Goal: Information Seeking & Learning: Learn about a topic

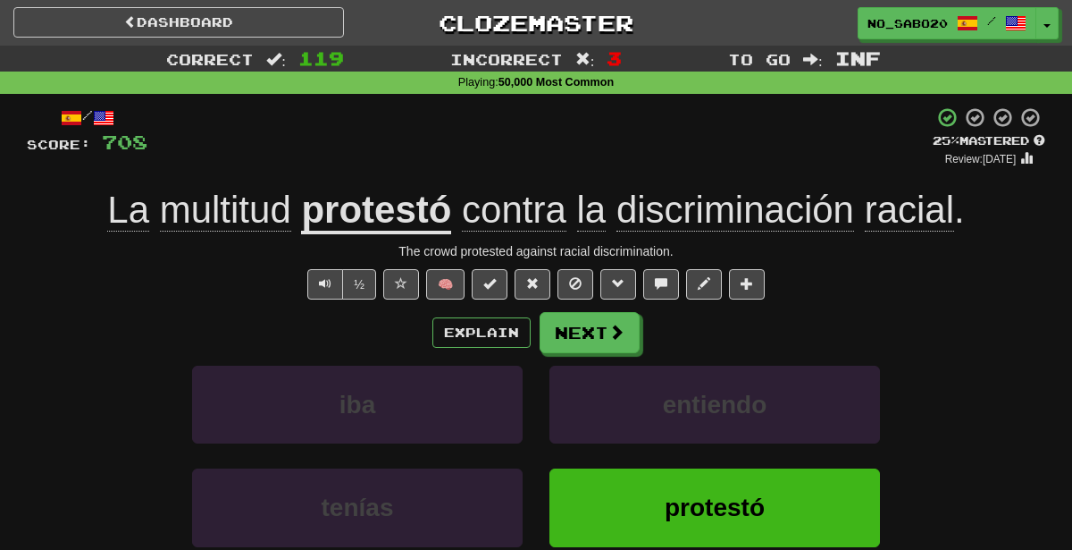
scroll to position [34, 0]
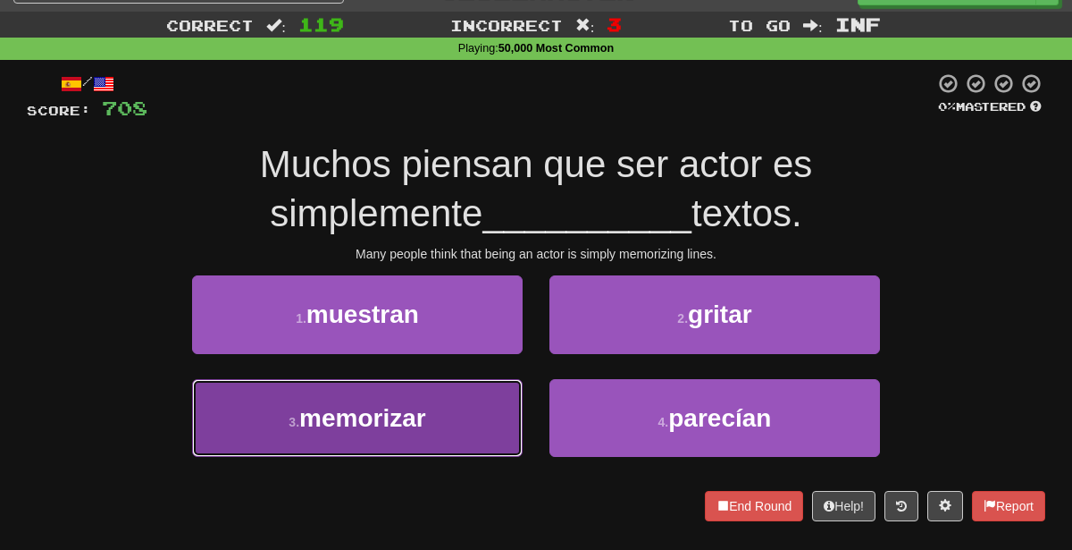
click at [491, 442] on button "3 . memorizar" at bounding box center [357, 418] width 331 height 78
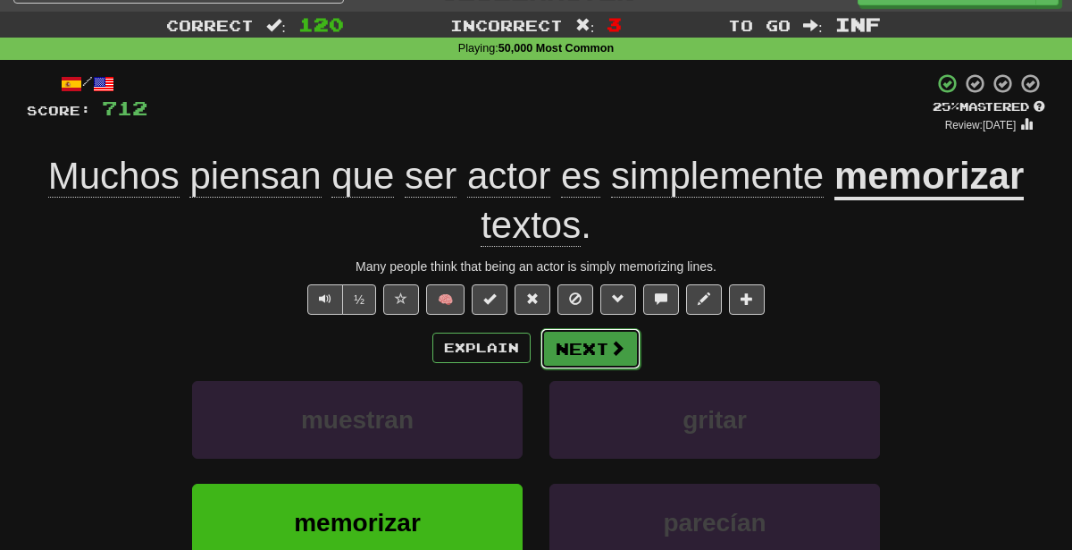
click at [608, 358] on button "Next" at bounding box center [591, 348] width 100 height 41
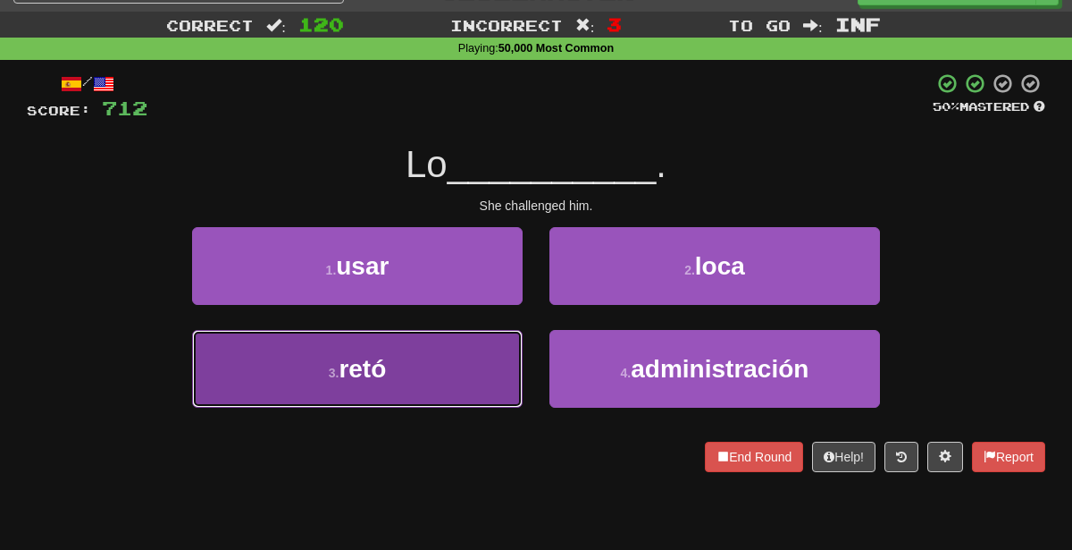
click at [352, 380] on span "retó" at bounding box center [362, 369] width 47 height 28
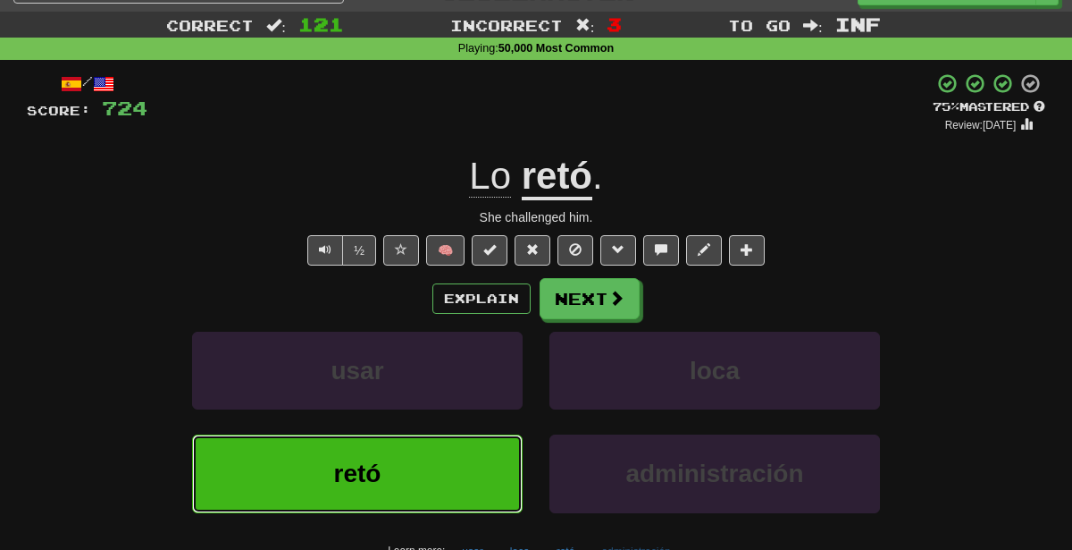
scroll to position [70, 0]
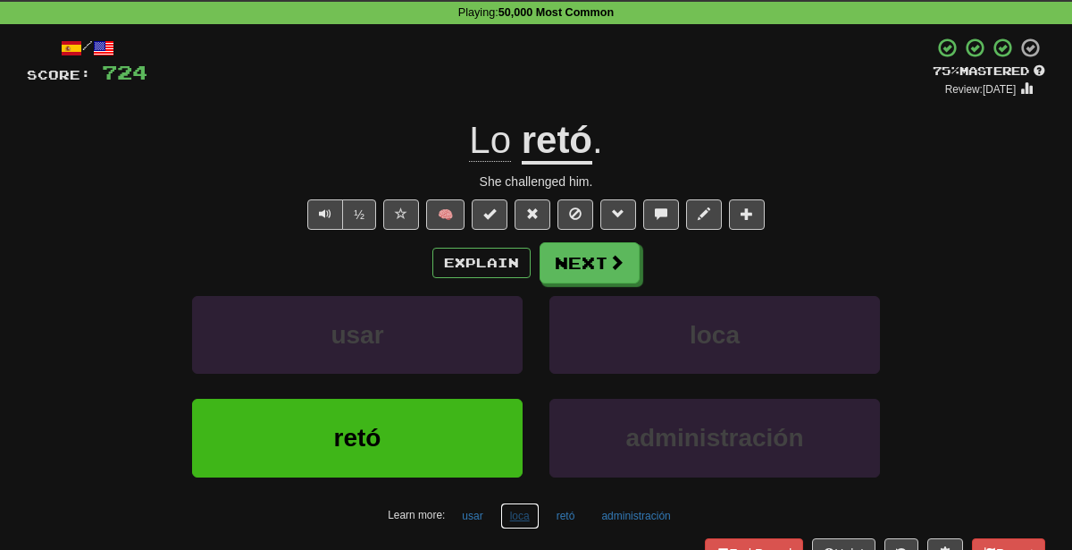
click at [523, 512] on button "loca" at bounding box center [519, 515] width 39 height 27
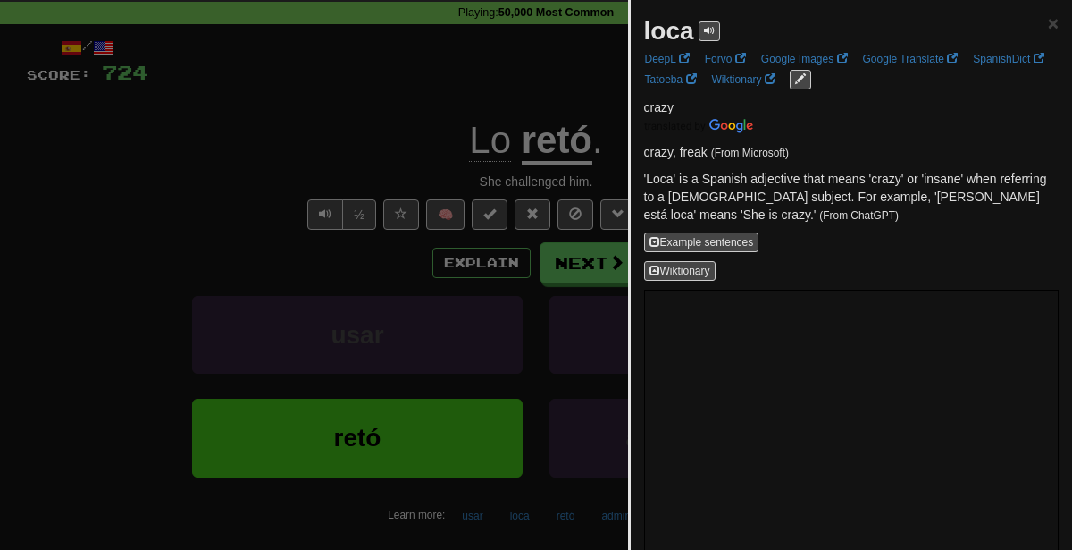
click at [420, 306] on div at bounding box center [536, 275] width 1072 height 550
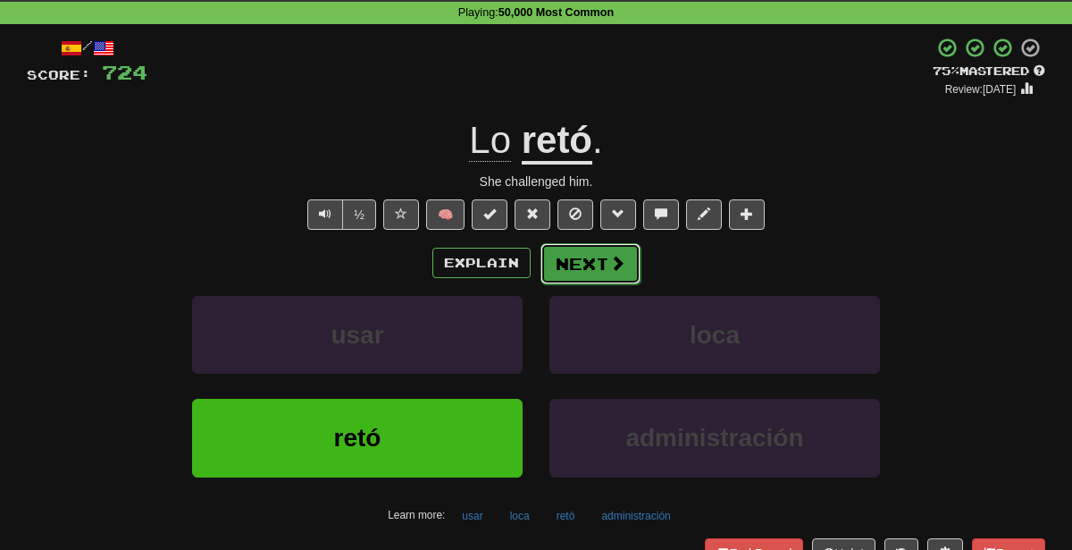
click at [600, 266] on button "Next" at bounding box center [591, 263] width 100 height 41
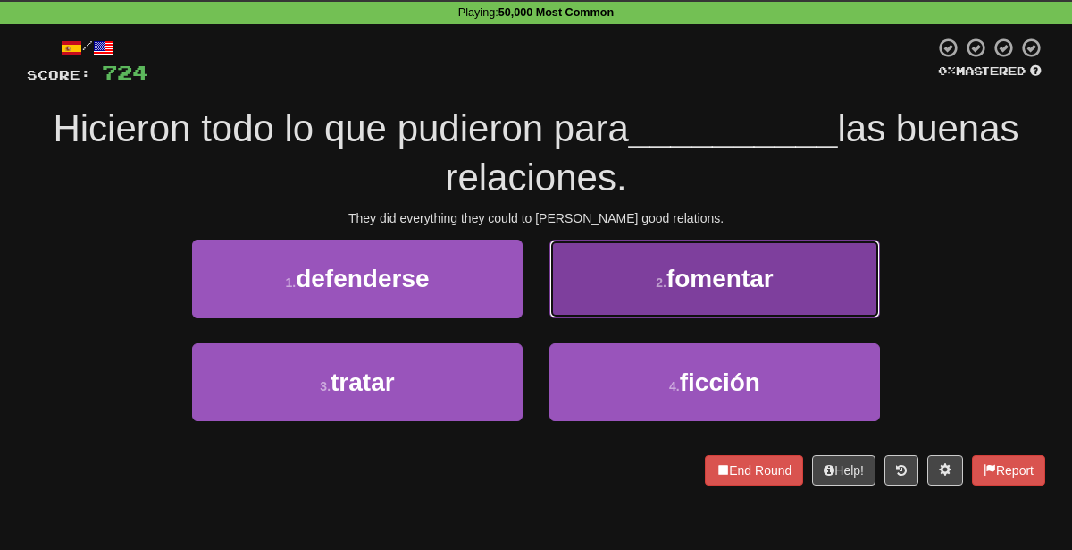
click at [765, 271] on span "fomentar" at bounding box center [720, 278] width 107 height 28
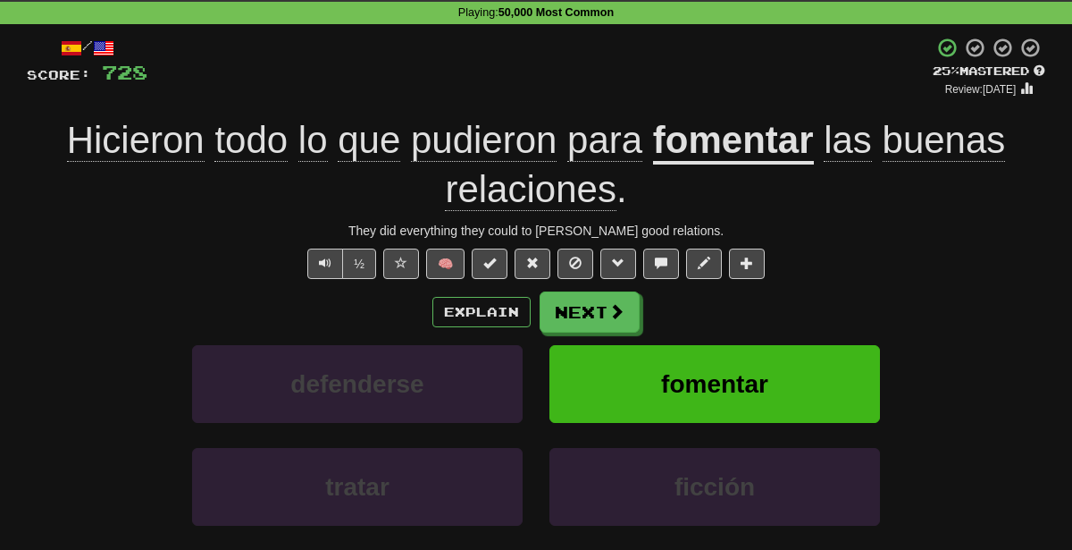
click at [473, 293] on div "Explain Next" at bounding box center [536, 311] width 1019 height 41
click at [478, 308] on button "Explain" at bounding box center [481, 312] width 98 height 30
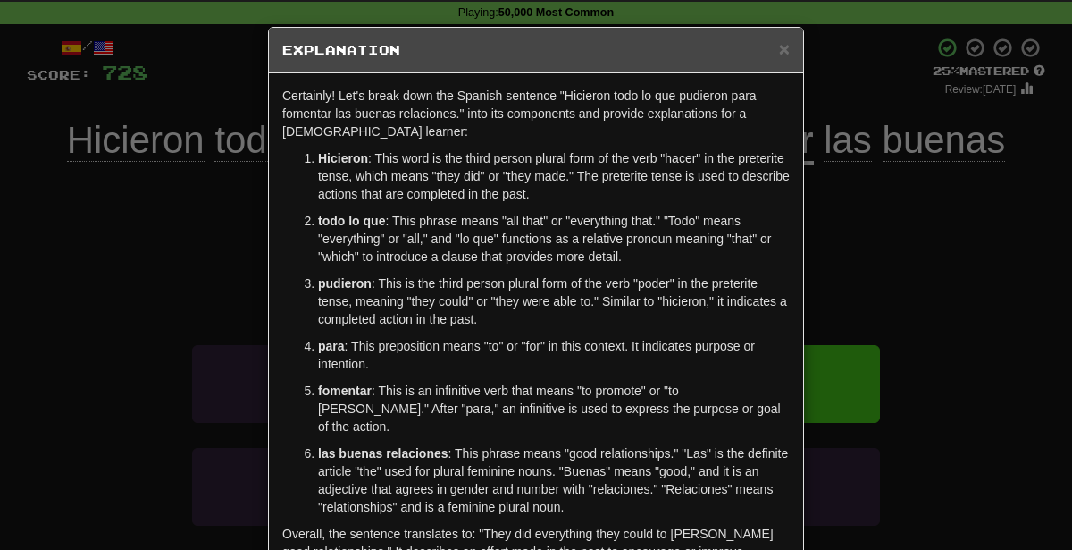
click at [487, 274] on p "pudieron : This is the third person plural form of the verb "poder" in the pret…" at bounding box center [554, 301] width 472 height 54
click at [104, 324] on div "× Explanation Certainly! Let's break down the Spanish sentence "Hicieron todo l…" at bounding box center [536, 275] width 1072 height 550
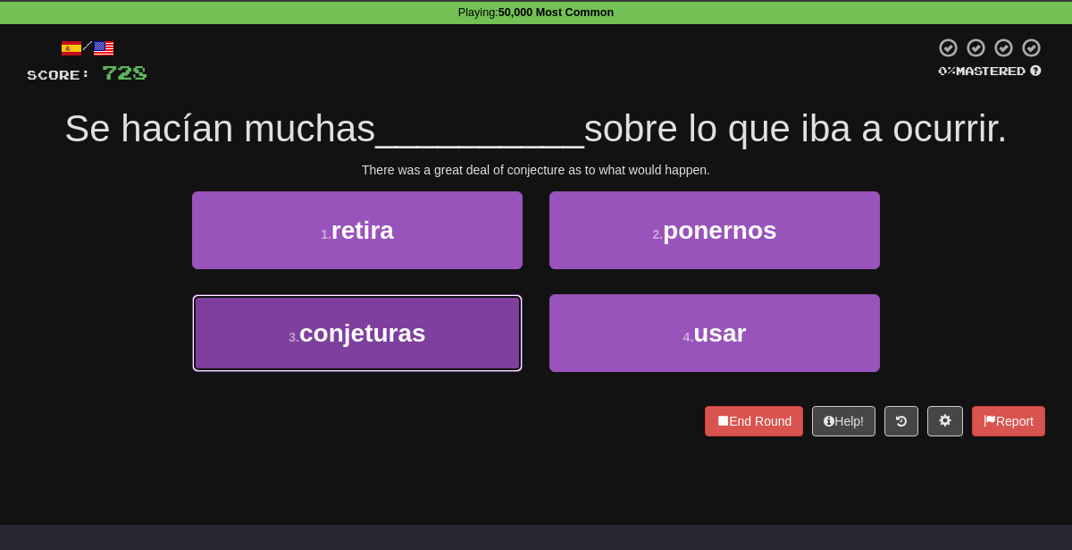
click at [491, 354] on button "3 . conjeturas" at bounding box center [357, 333] width 331 height 78
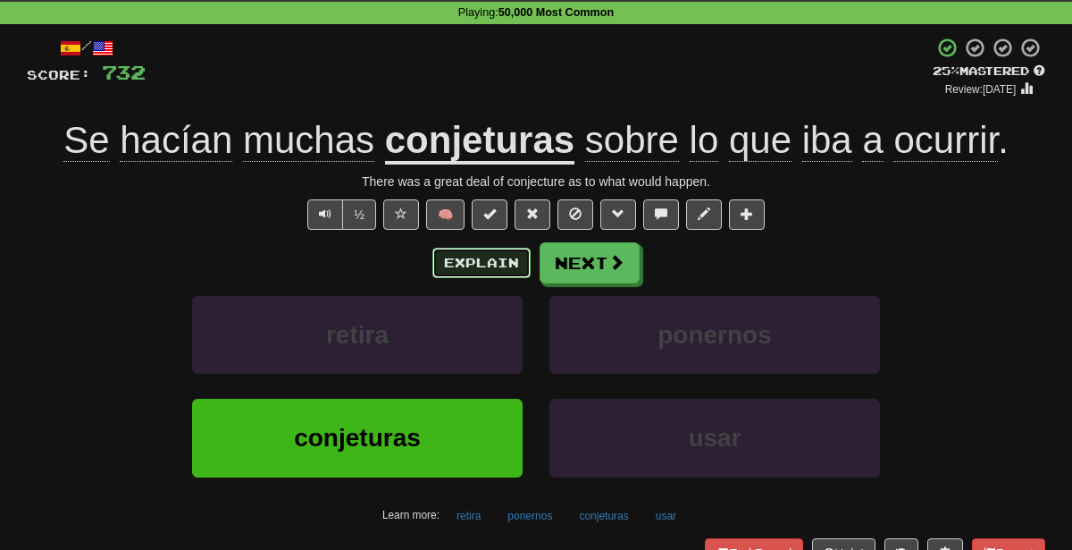
click at [502, 265] on button "Explain" at bounding box center [481, 263] width 98 height 30
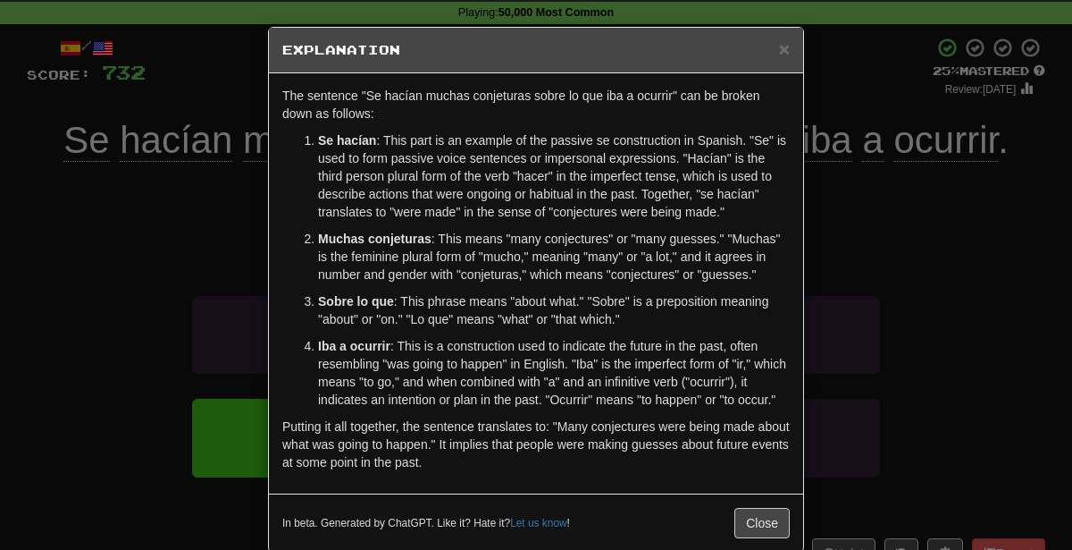
click at [891, 305] on div "× Explanation The sentence "Se hacían muchas conjeturas sobre lo que iba a ocur…" at bounding box center [536, 275] width 1072 height 550
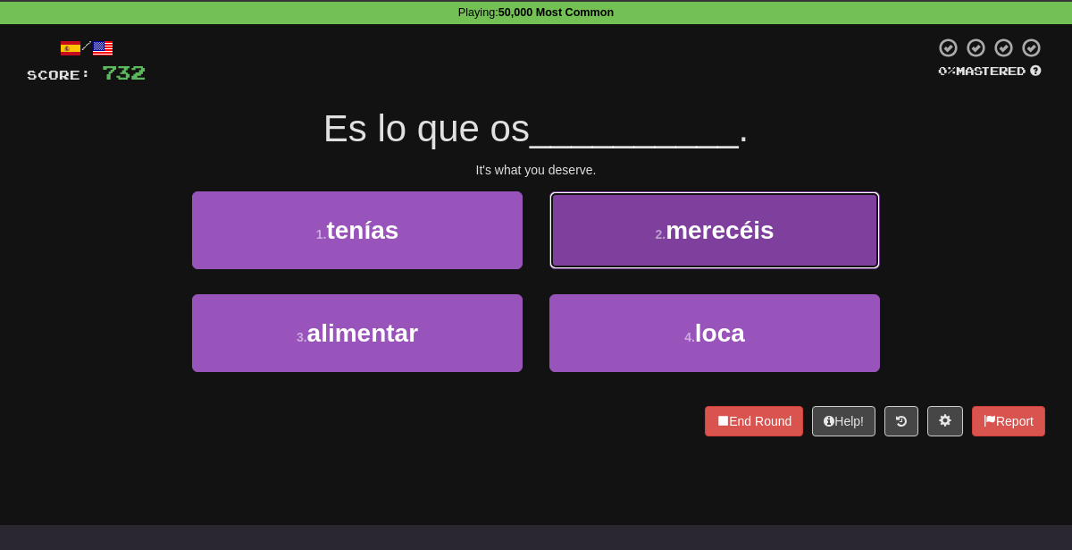
click at [619, 220] on button "2 . merecéis" at bounding box center [715, 230] width 331 height 78
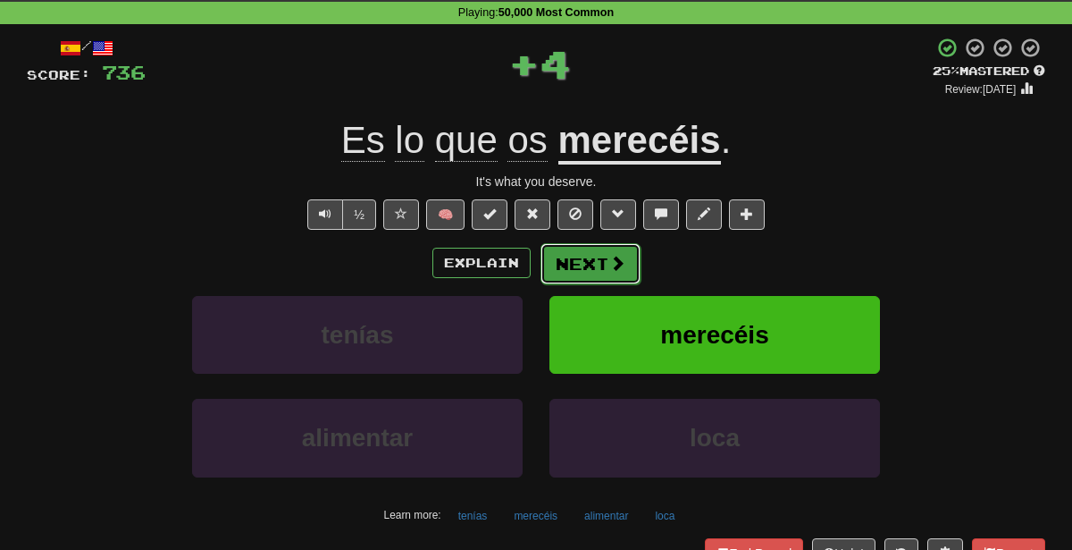
click at [609, 264] on span at bounding box center [617, 263] width 16 height 16
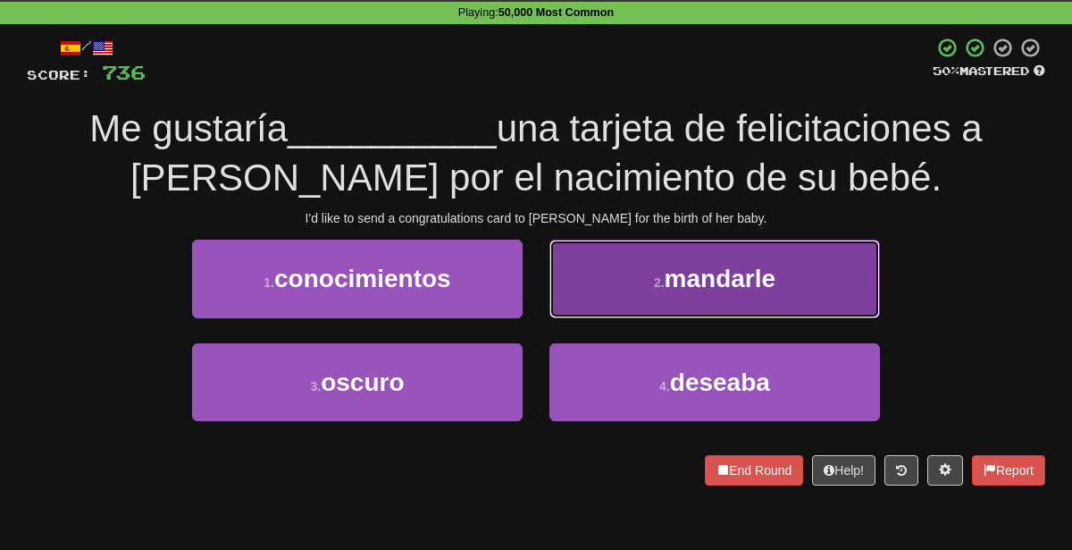
click at [650, 279] on button "2 . mandarle" at bounding box center [715, 278] width 331 height 78
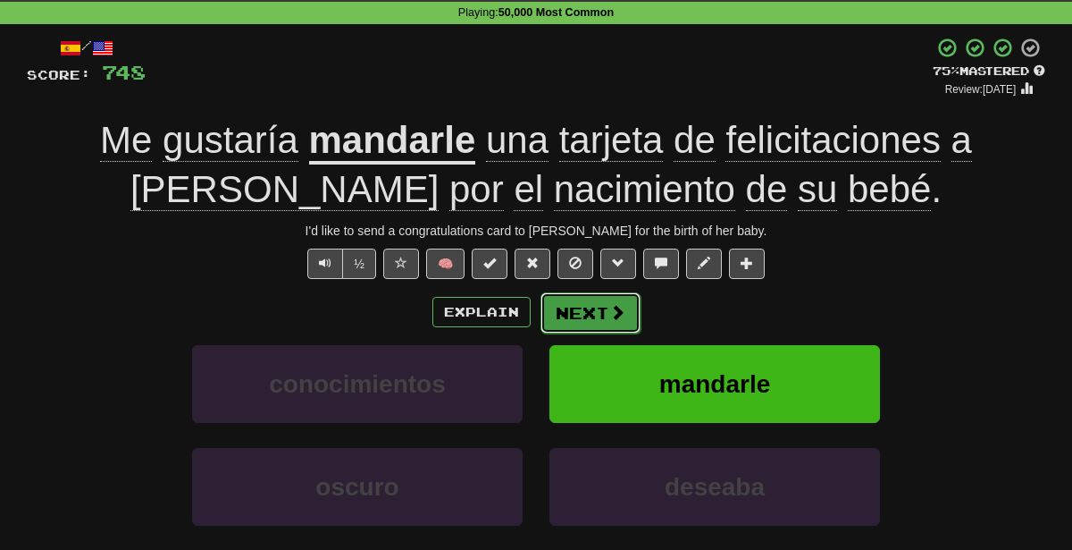
click at [594, 301] on button "Next" at bounding box center [591, 312] width 100 height 41
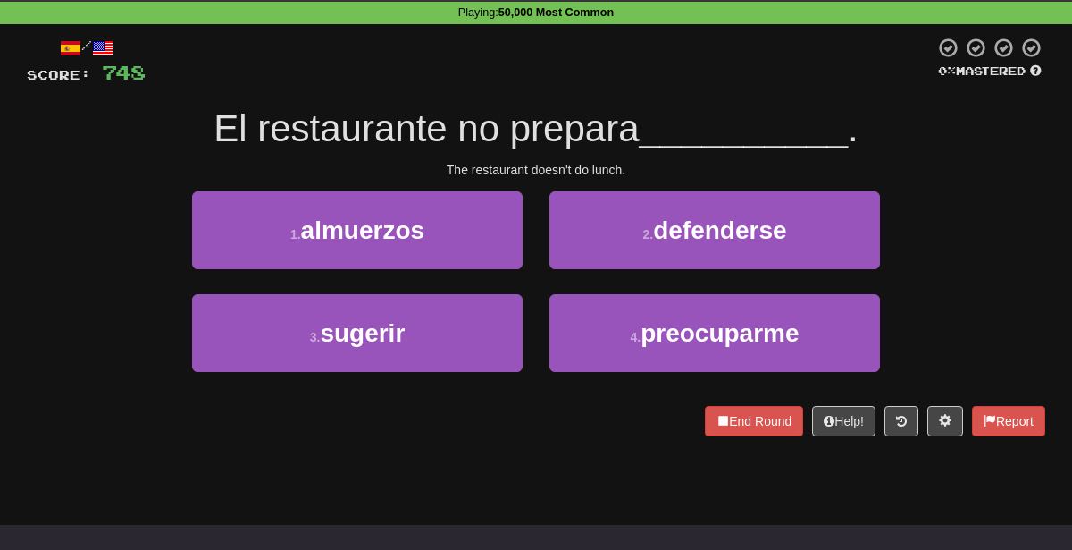
click at [401, 189] on div "/ Score: 748 0 % Mastered El restaurante no prepara __________ . The restaurant…" at bounding box center [536, 236] width 1019 height 399
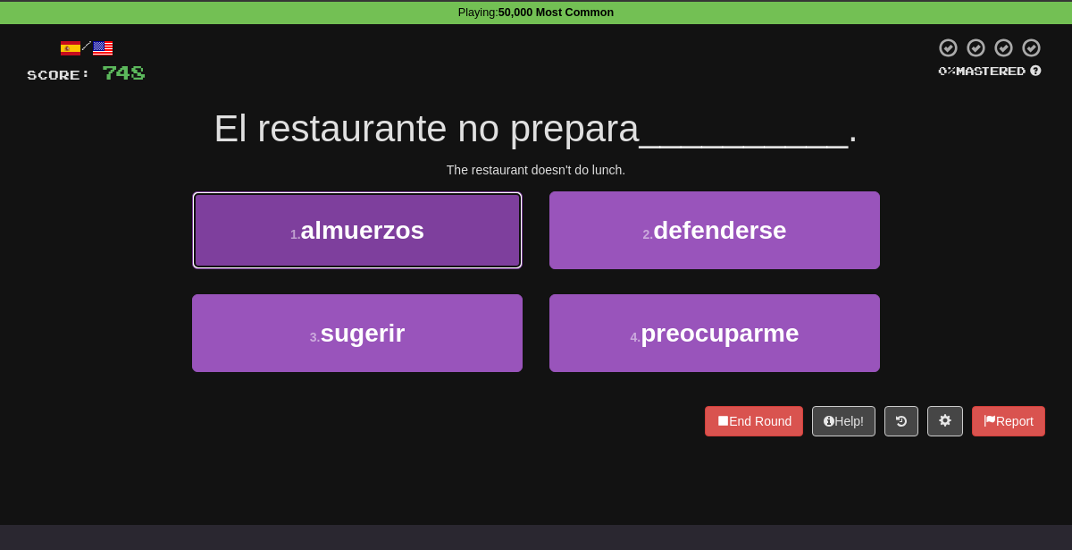
click at [402, 194] on button "1 . almuerzos" at bounding box center [357, 230] width 331 height 78
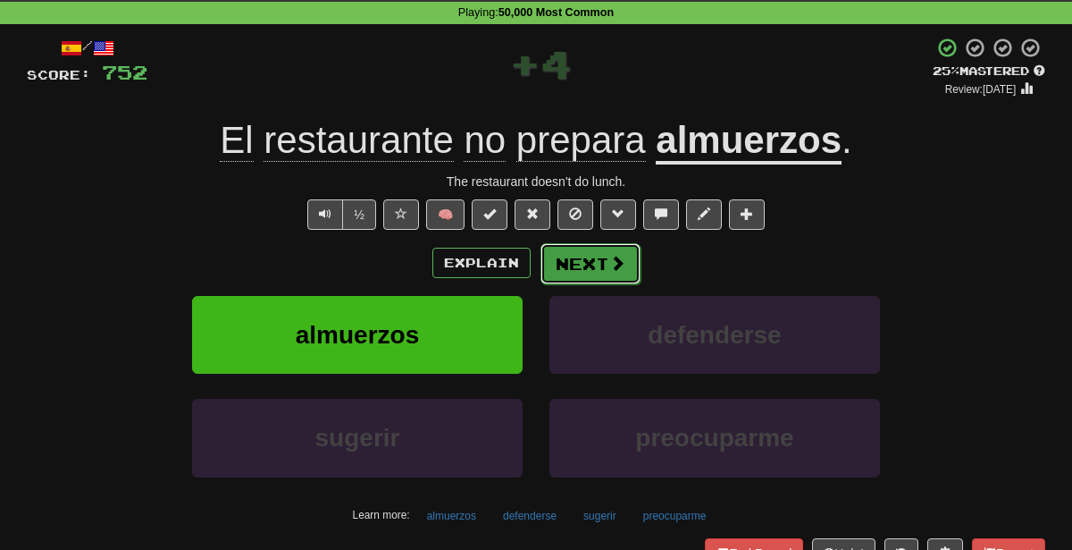
click at [550, 258] on button "Next" at bounding box center [591, 263] width 100 height 41
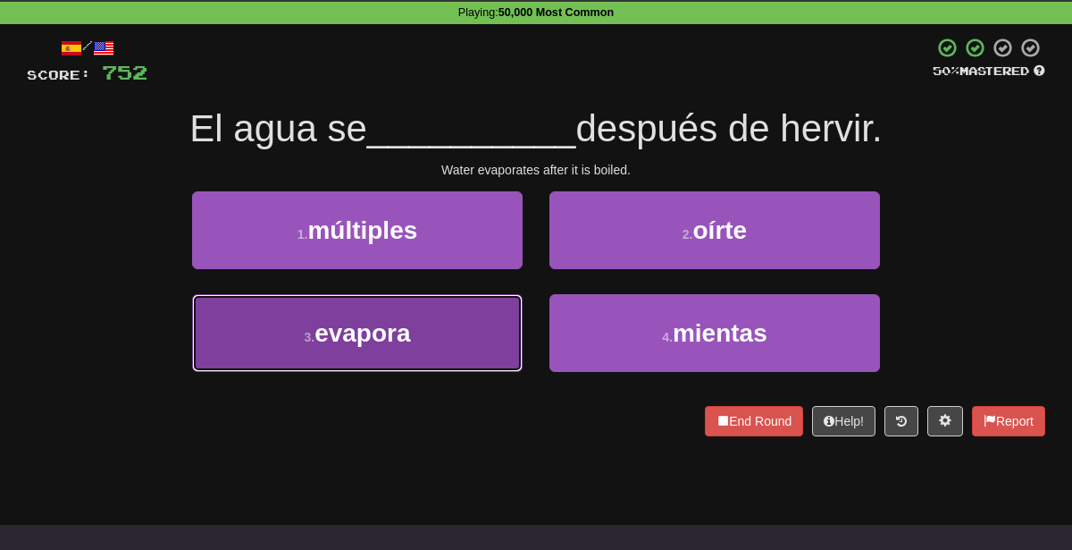
click at [429, 362] on button "3 . evapora" at bounding box center [357, 333] width 331 height 78
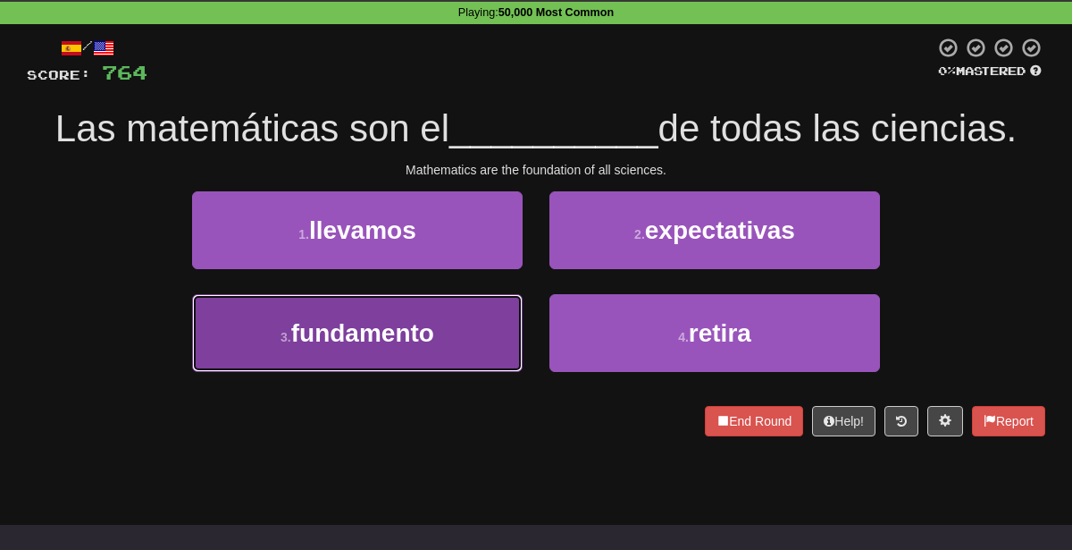
click at [445, 325] on button "3 . fundamento" at bounding box center [357, 333] width 331 height 78
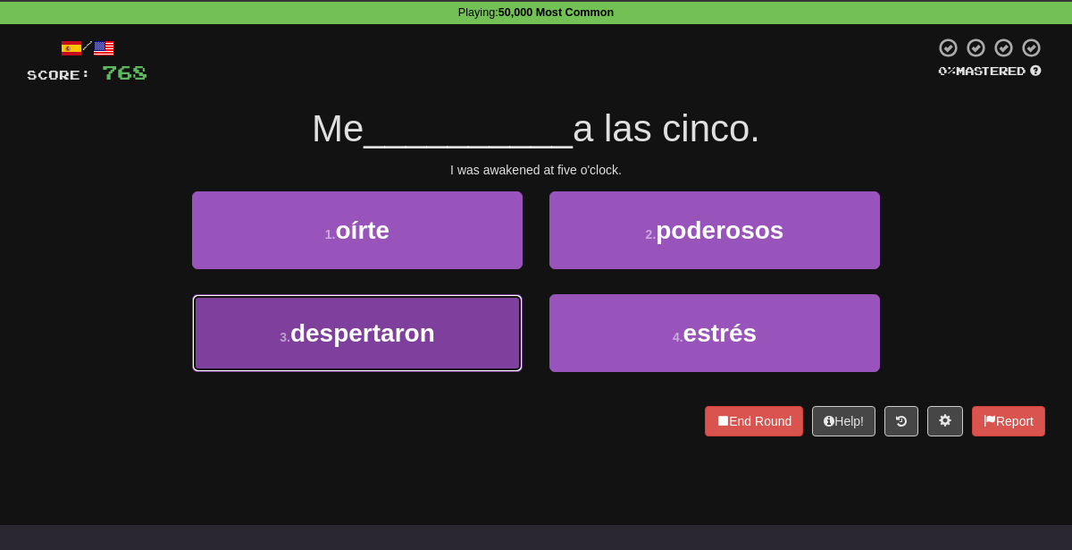
click at [456, 363] on button "3 . despertaron" at bounding box center [357, 333] width 331 height 78
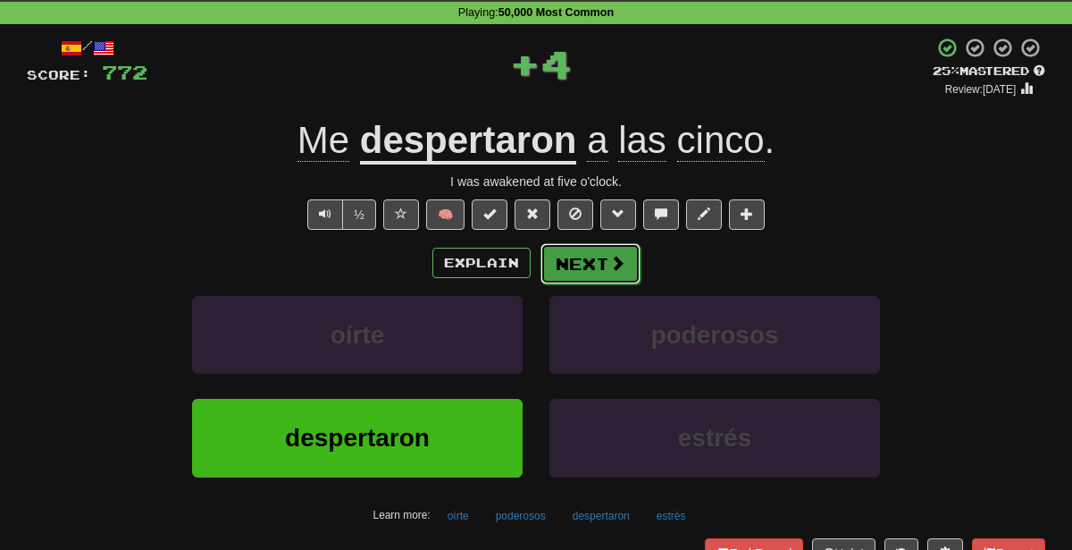
click at [600, 256] on button "Next" at bounding box center [591, 263] width 100 height 41
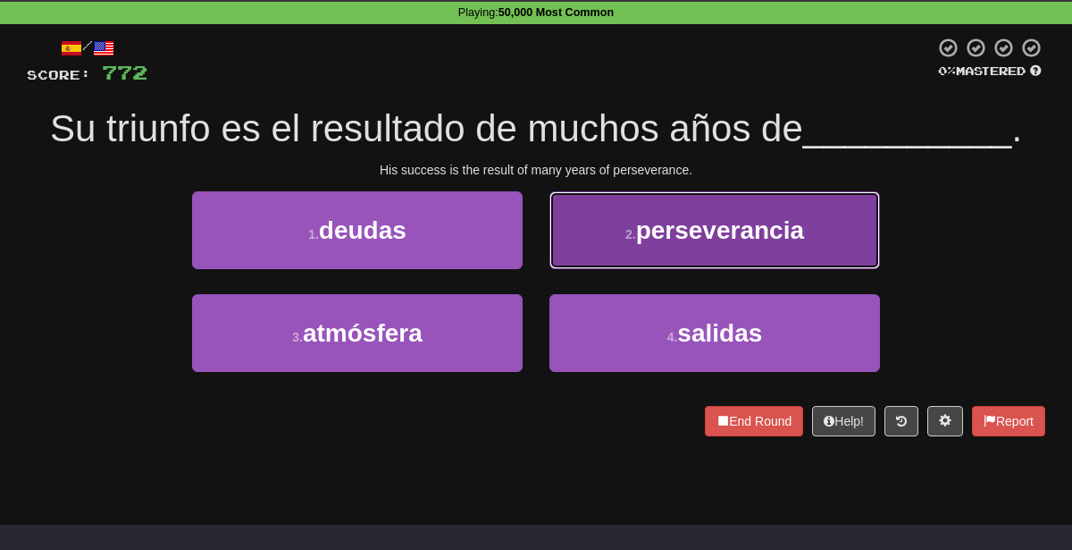
click at [649, 218] on span "perseverancia" at bounding box center [720, 230] width 168 height 28
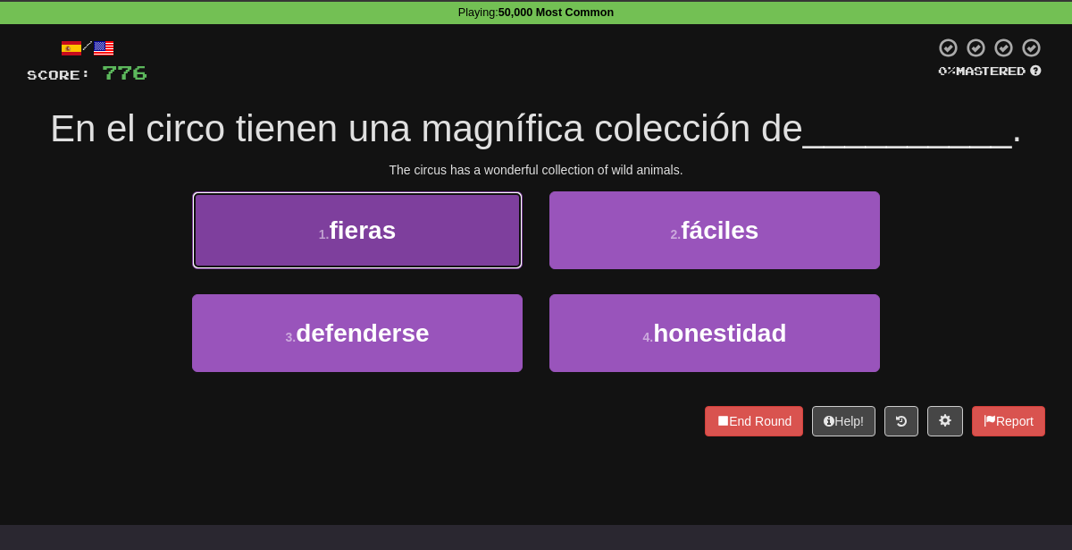
click at [420, 249] on button "1 . fieras" at bounding box center [357, 230] width 331 height 78
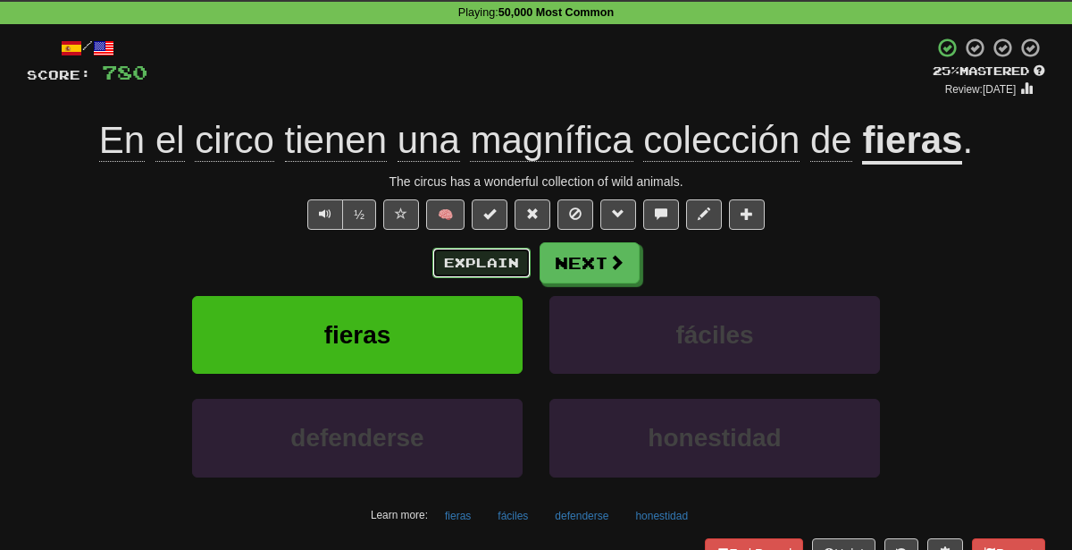
click at [474, 256] on button "Explain" at bounding box center [481, 263] width 98 height 30
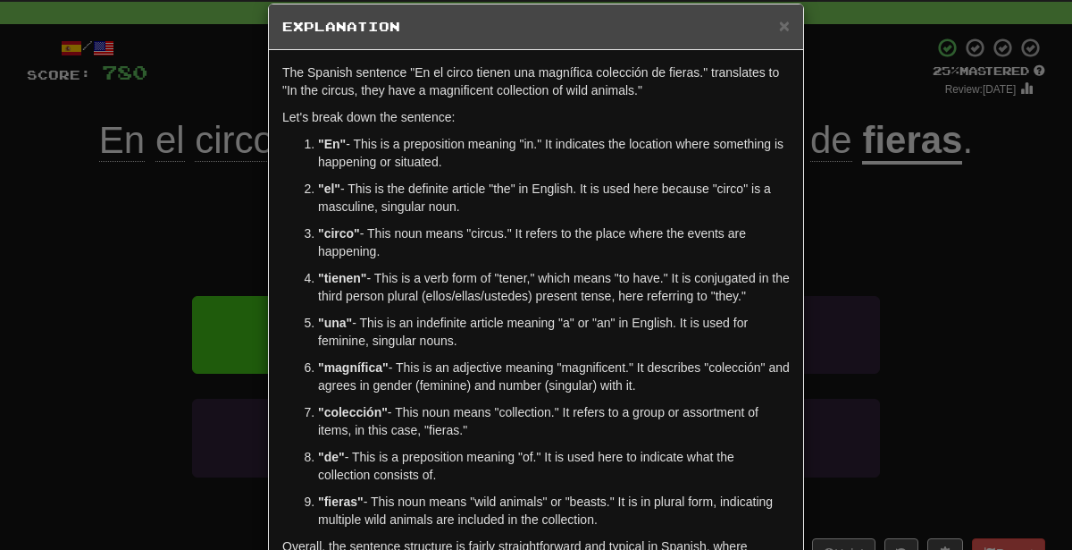
scroll to position [26, 0]
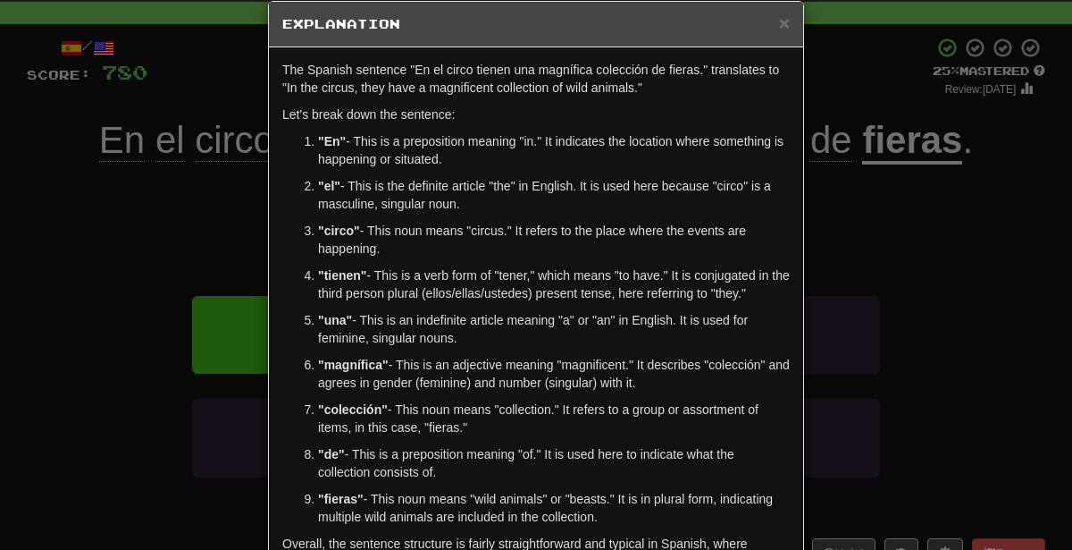
click at [886, 273] on div "× Explanation The Spanish sentence "En el circo tienen una magnífica colección …" at bounding box center [536, 275] width 1072 height 550
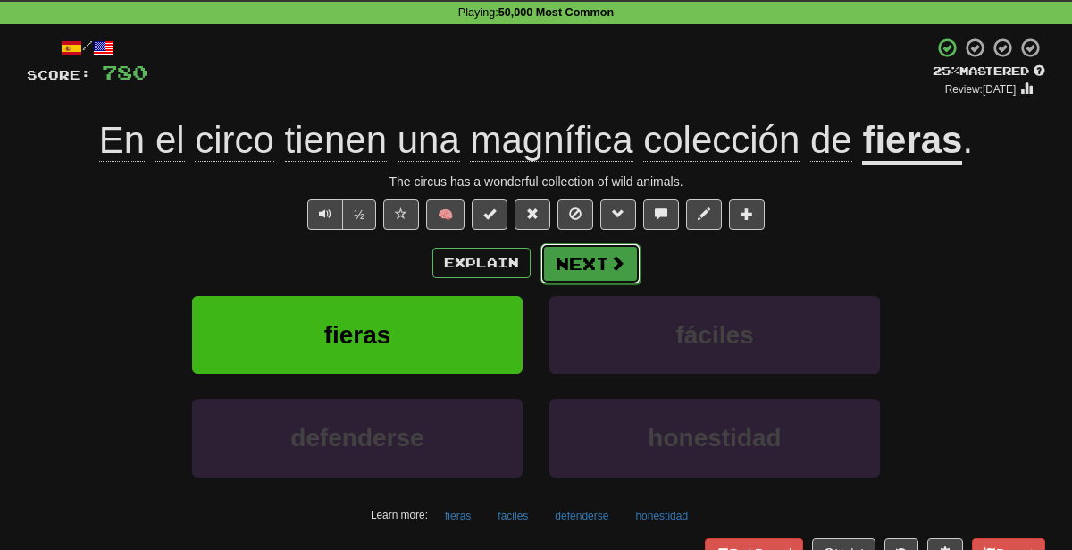
click at [617, 258] on span at bounding box center [617, 263] width 16 height 16
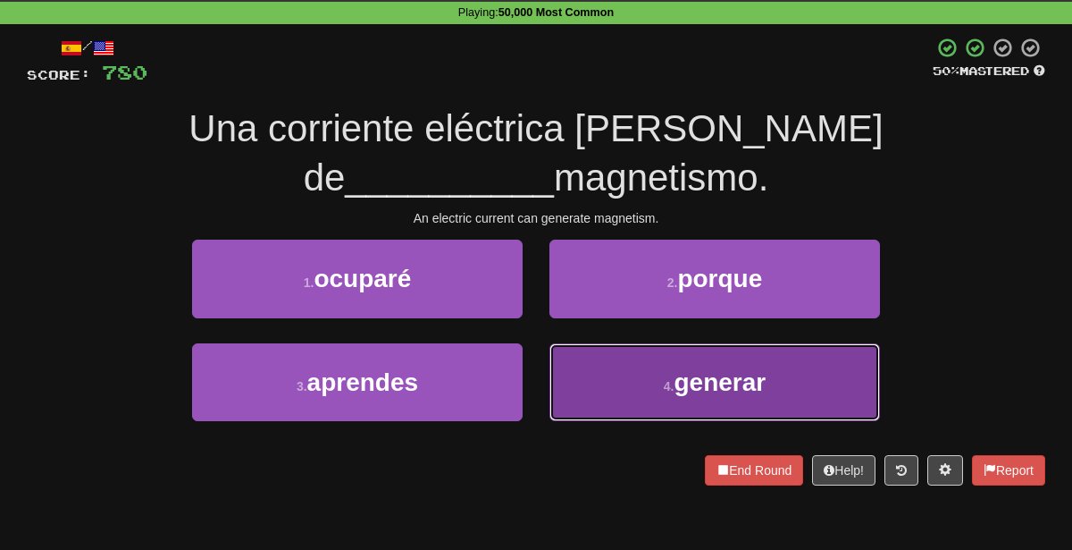
click at [701, 401] on button "4 . generar" at bounding box center [715, 382] width 331 height 78
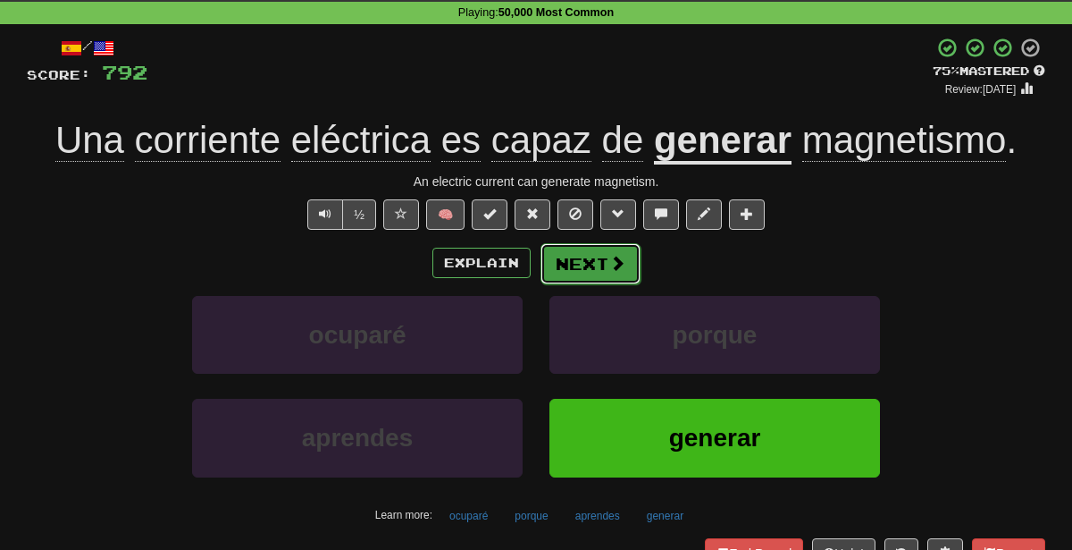
click at [587, 259] on button "Next" at bounding box center [591, 263] width 100 height 41
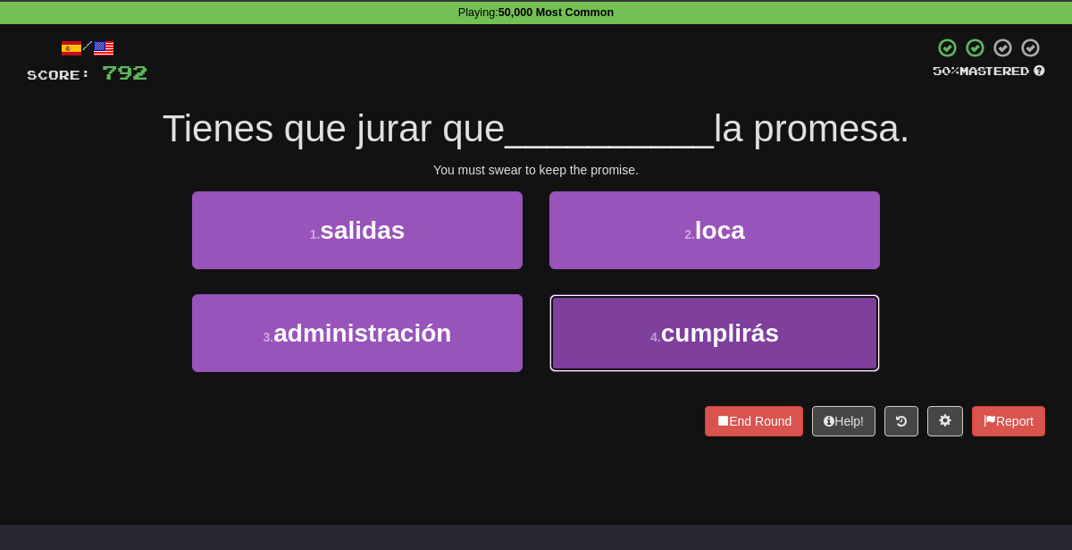
click at [608, 343] on button "4 . cumplirás" at bounding box center [715, 333] width 331 height 78
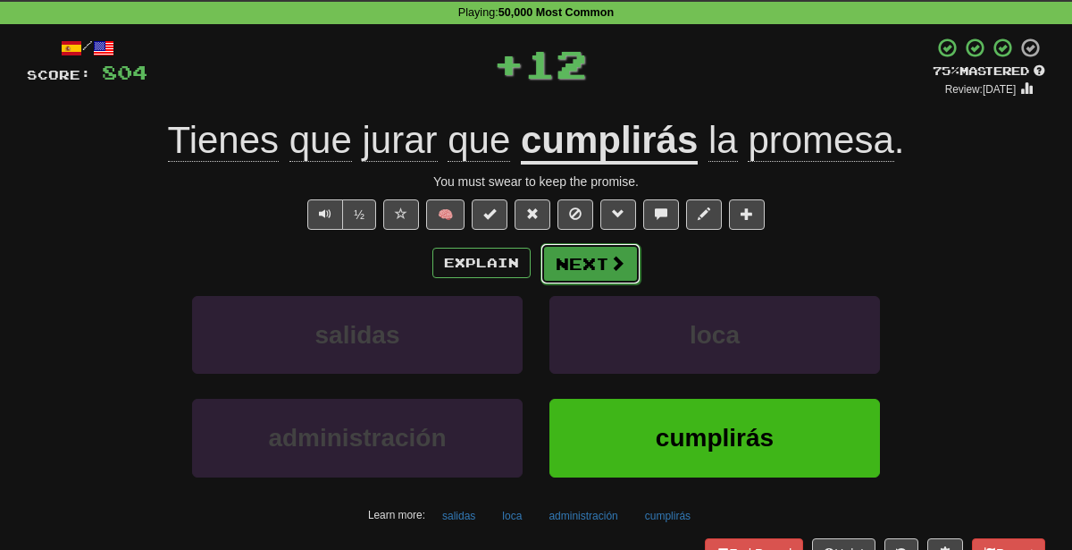
click at [590, 258] on button "Next" at bounding box center [591, 263] width 100 height 41
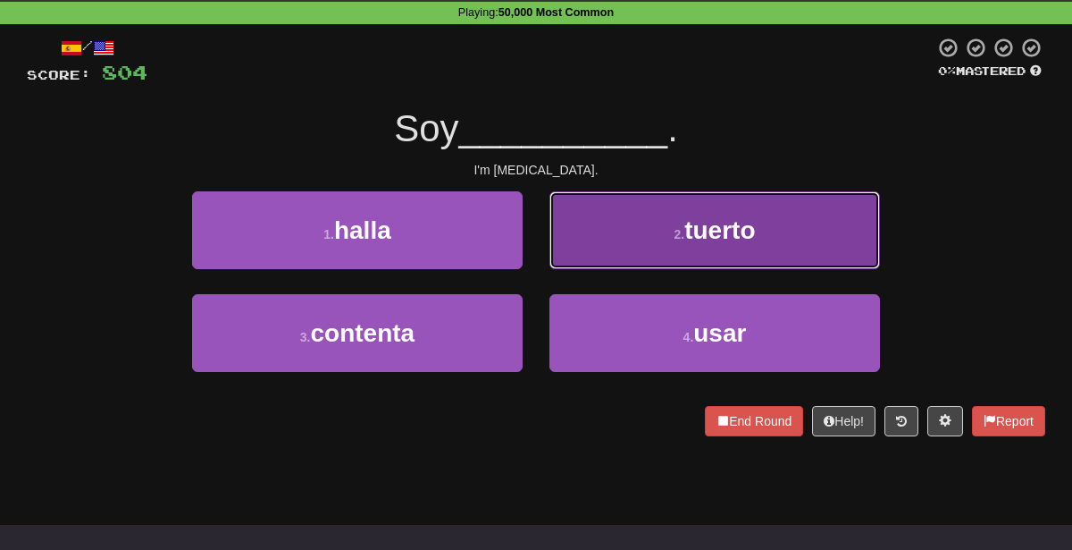
click at [627, 222] on button "2 . tuerto" at bounding box center [715, 230] width 331 height 78
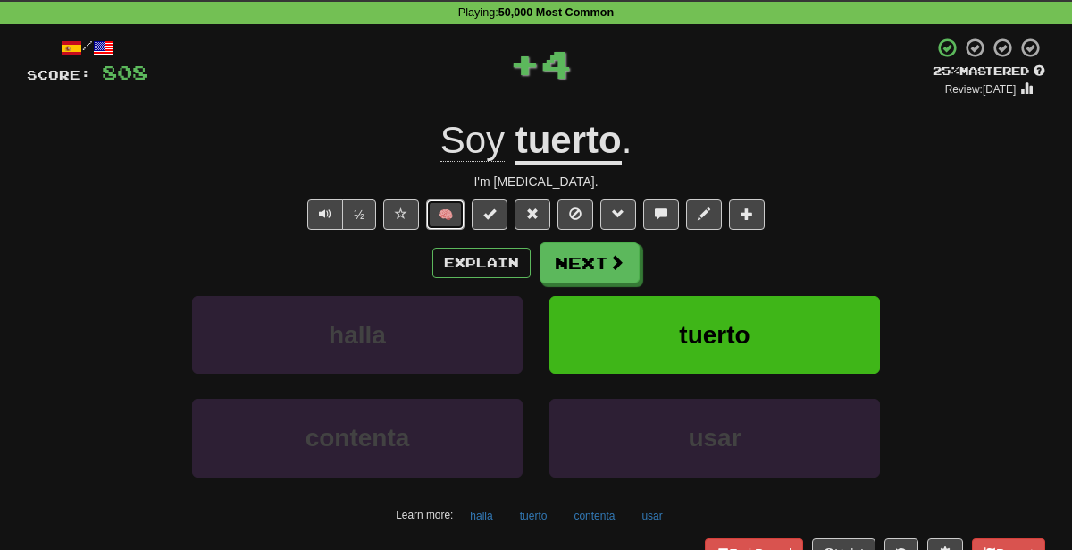
click at [450, 214] on button "🧠" at bounding box center [445, 214] width 38 height 30
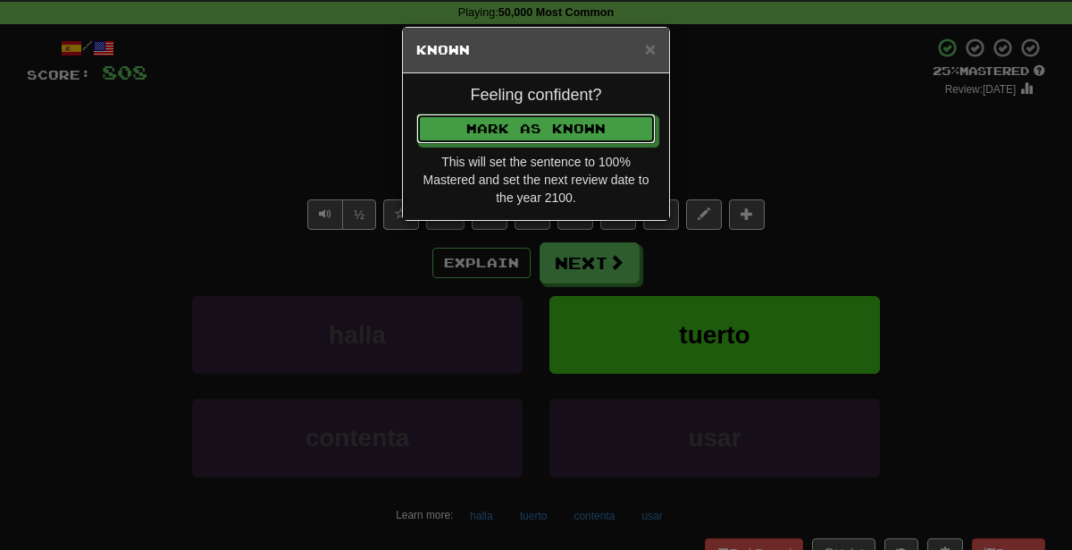
click at [416, 113] on button "Mark as Known" at bounding box center [535, 128] width 239 height 30
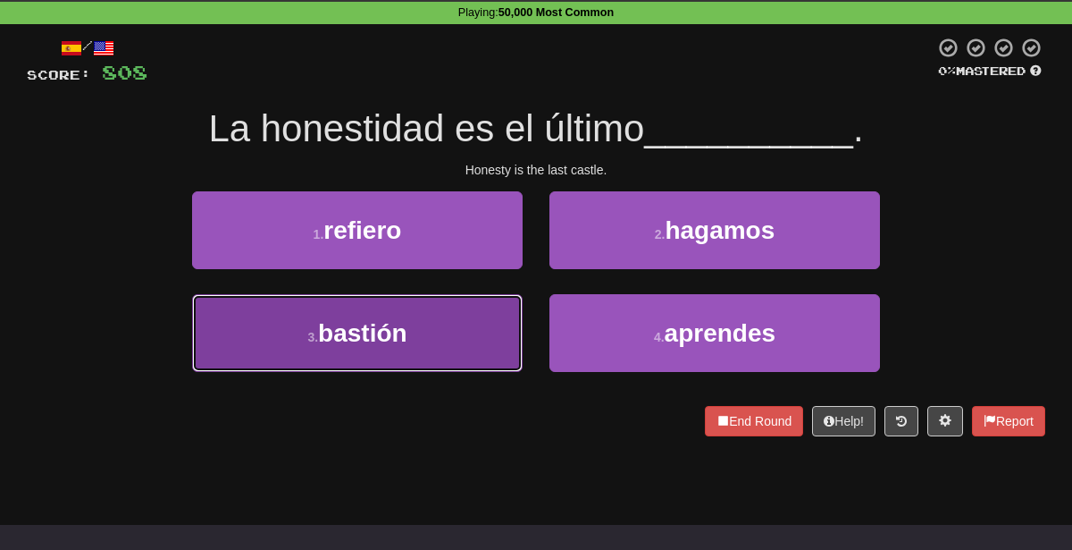
click at [458, 331] on button "3 . bastión" at bounding box center [357, 333] width 331 height 78
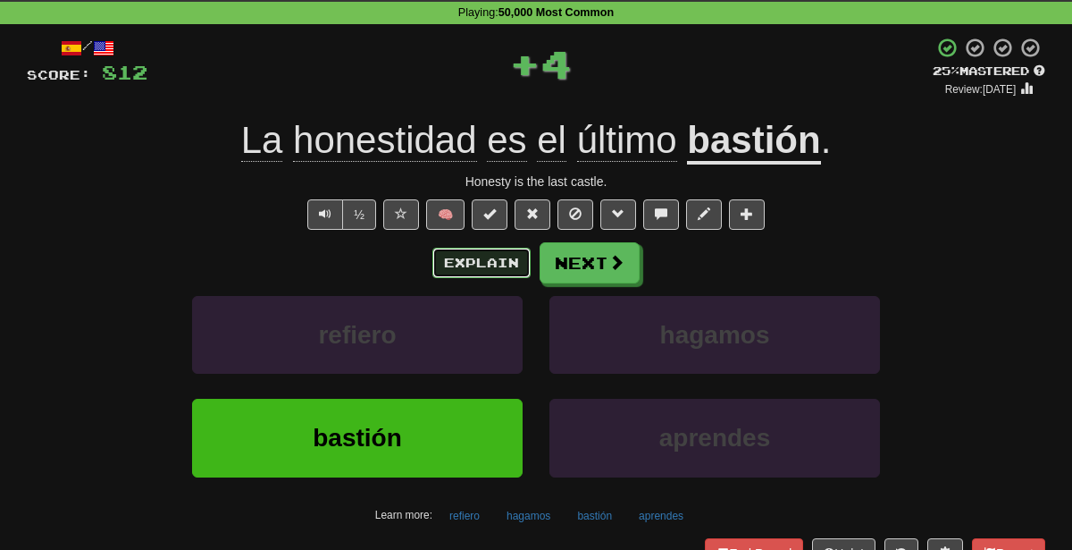
click at [501, 249] on button "Explain" at bounding box center [481, 263] width 98 height 30
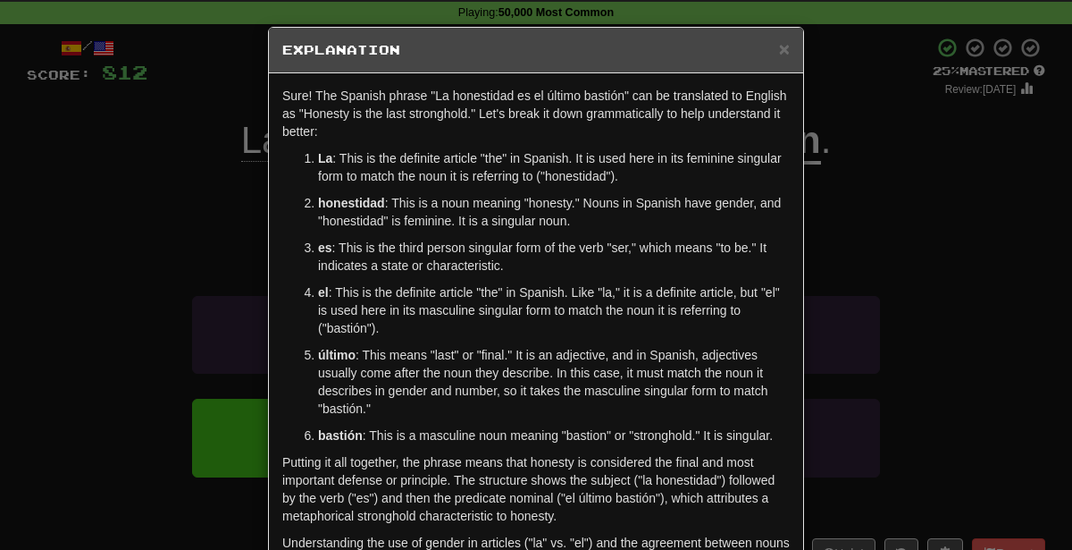
click at [54, 321] on div "× Explanation Sure! The Spanish phrase "La honestidad es el último bastión" can…" at bounding box center [536, 275] width 1072 height 550
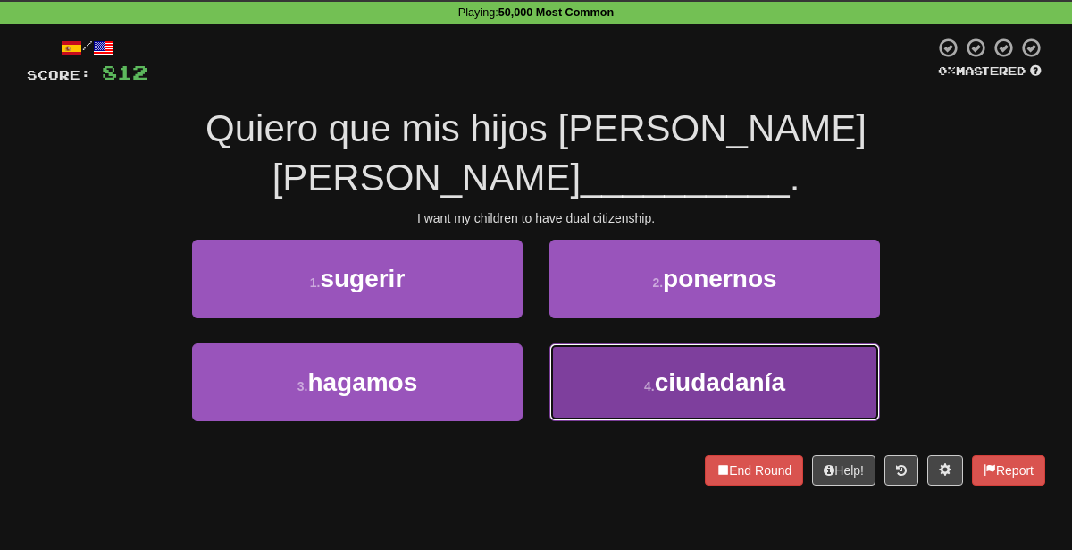
click at [637, 343] on button "4 . ciudadanía" at bounding box center [715, 382] width 331 height 78
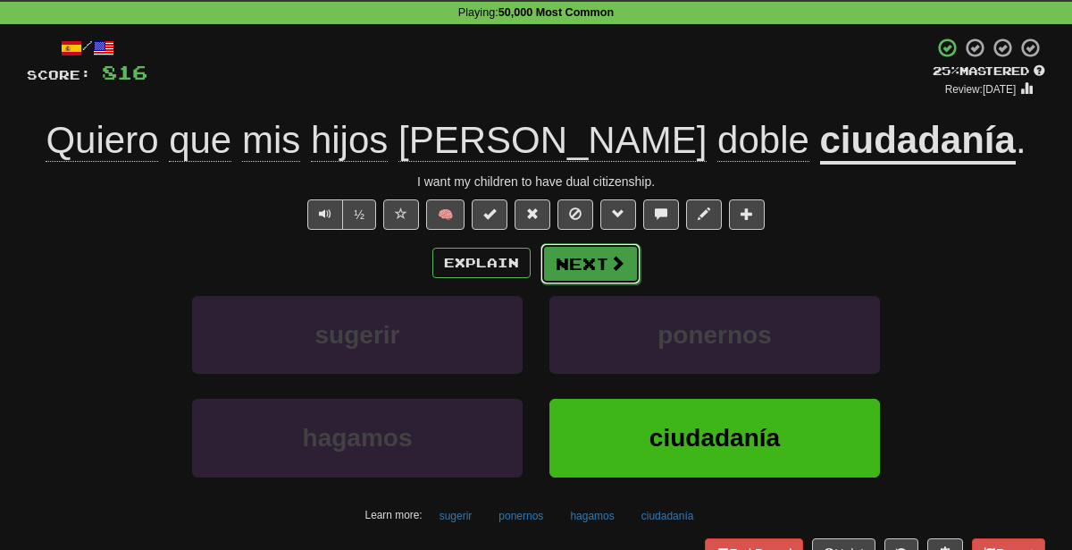
click at [605, 260] on button "Next" at bounding box center [591, 263] width 100 height 41
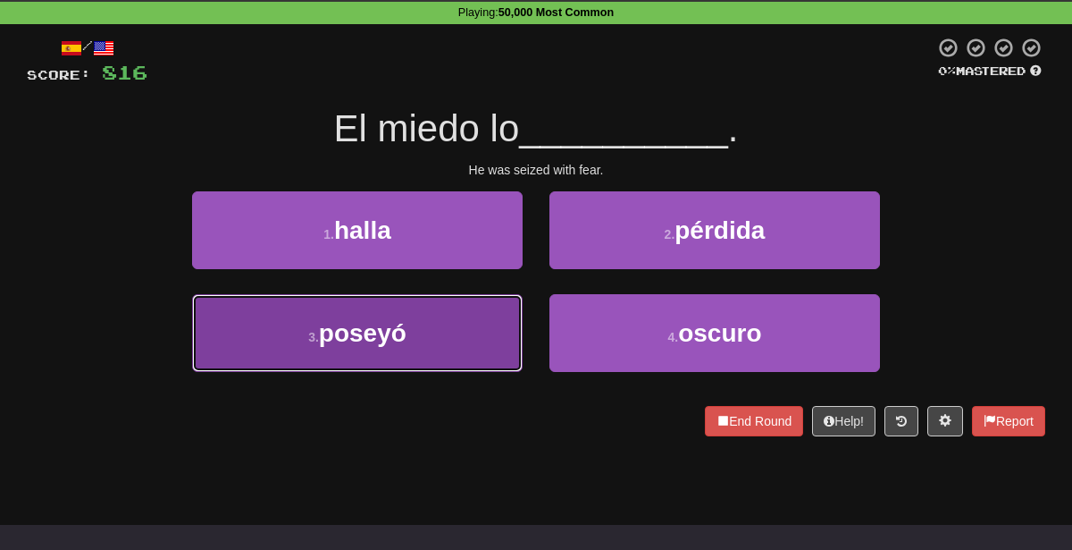
click at [459, 333] on button "3 . poseyó" at bounding box center [357, 333] width 331 height 78
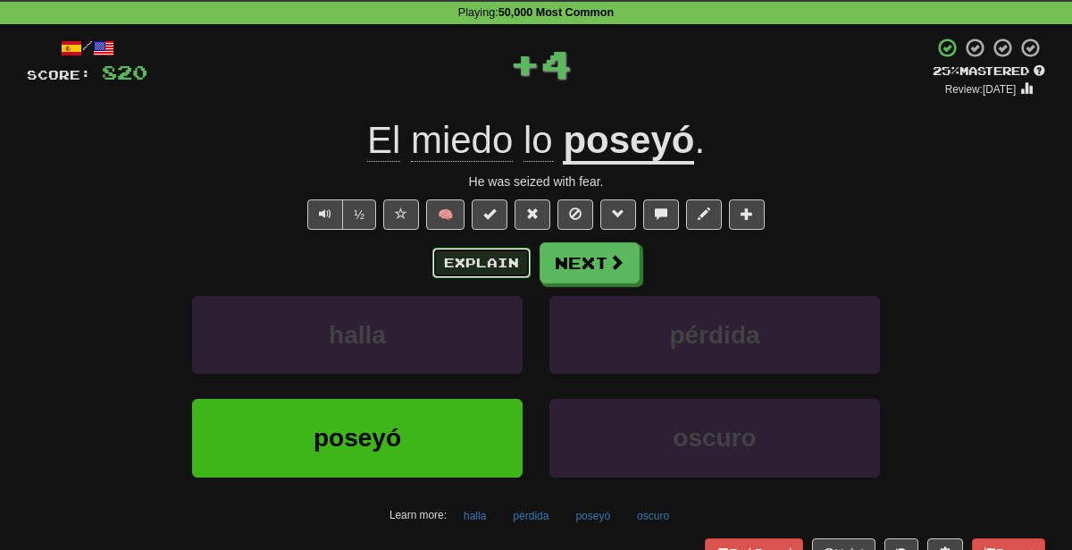
click at [478, 262] on button "Explain" at bounding box center [481, 263] width 98 height 30
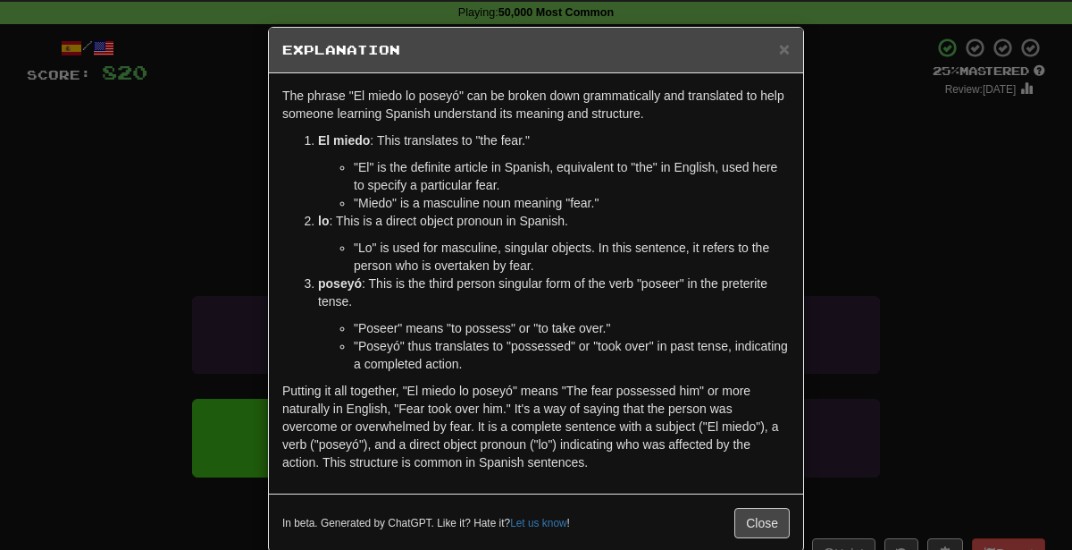
click at [982, 330] on div "× Explanation The phrase "El miedo lo poseyó" can be broken down grammatically …" at bounding box center [536, 275] width 1072 height 550
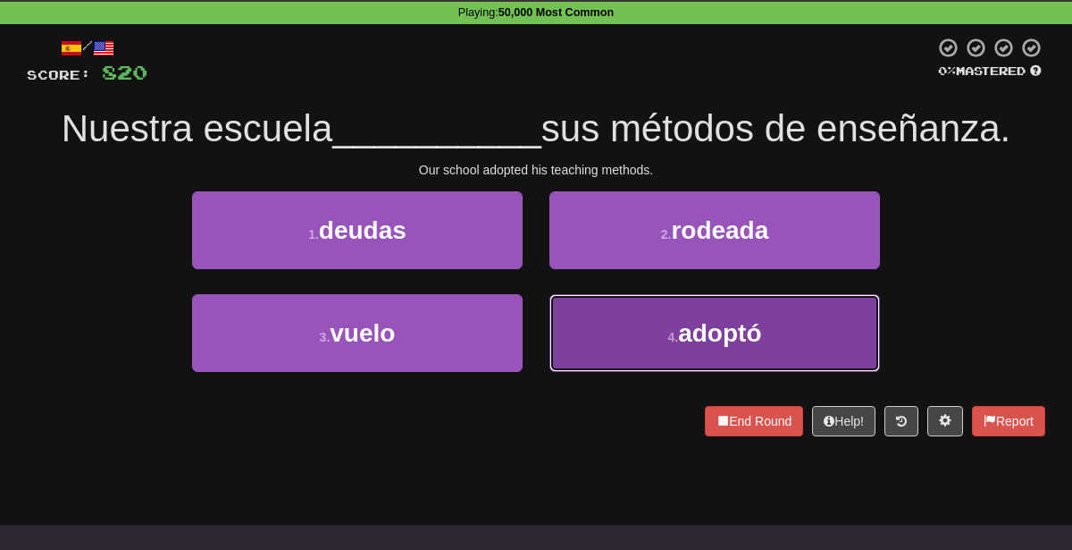
click at [635, 340] on button "4 . adoptó" at bounding box center [715, 333] width 331 height 78
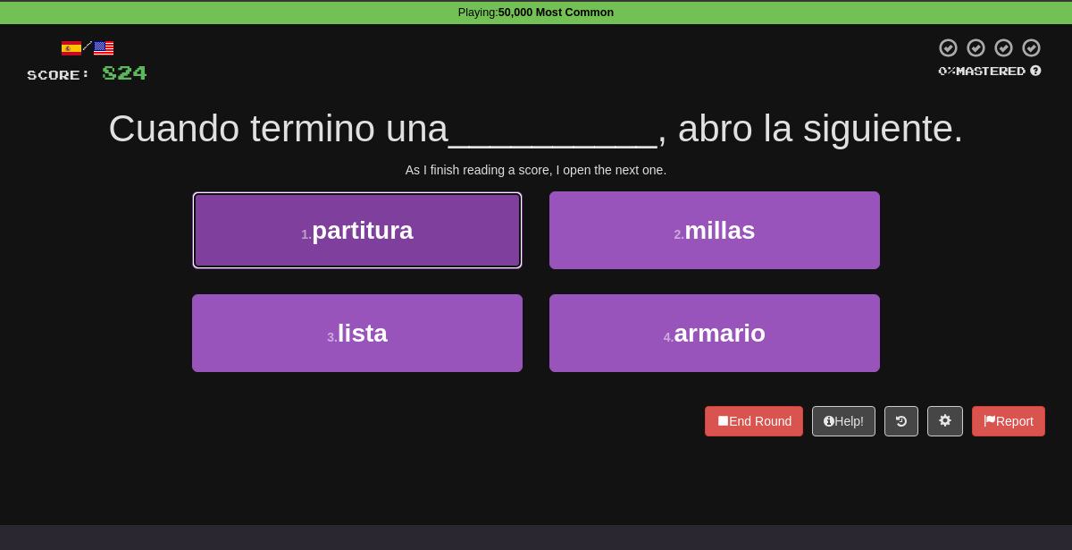
click at [475, 221] on button "1 . partitura" at bounding box center [357, 230] width 331 height 78
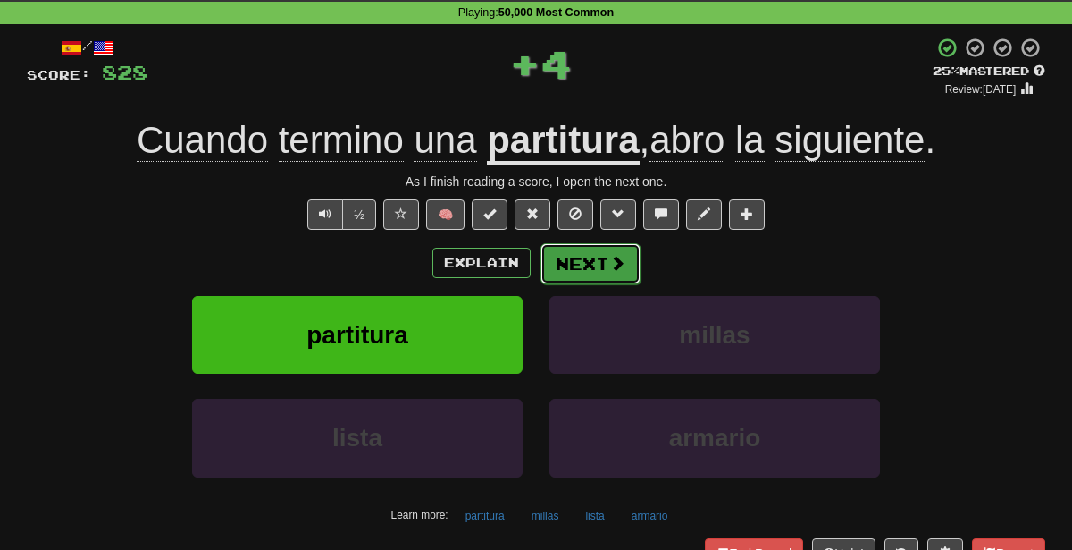
click at [561, 244] on button "Next" at bounding box center [591, 263] width 100 height 41
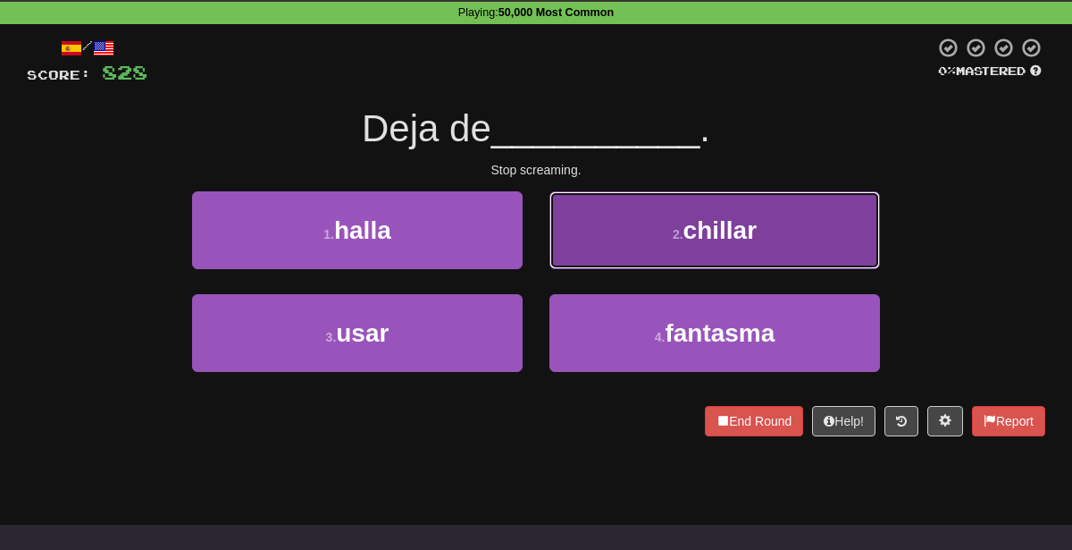
click at [640, 219] on button "2 . chillar" at bounding box center [715, 230] width 331 height 78
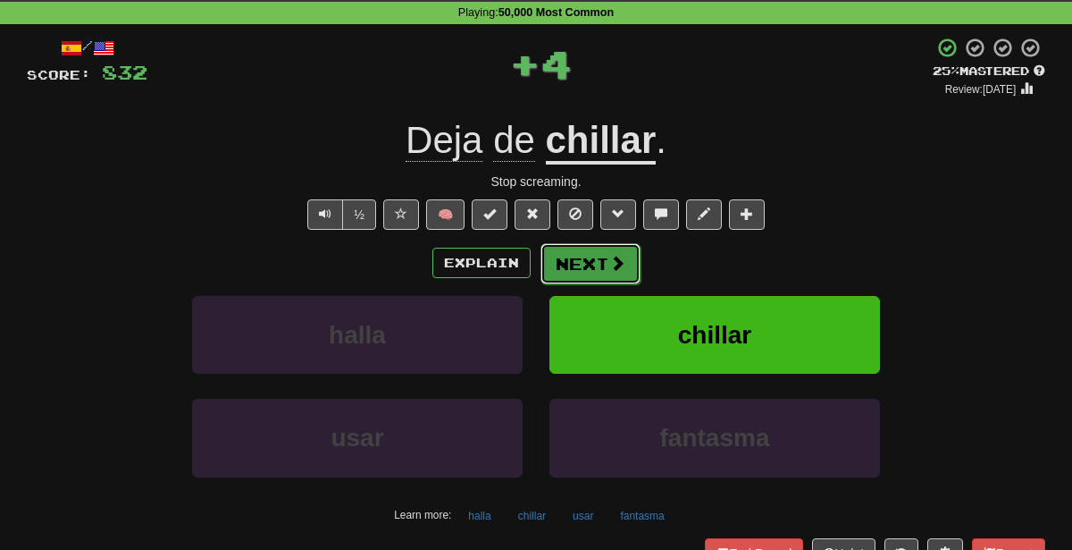
click at [600, 271] on button "Next" at bounding box center [591, 263] width 100 height 41
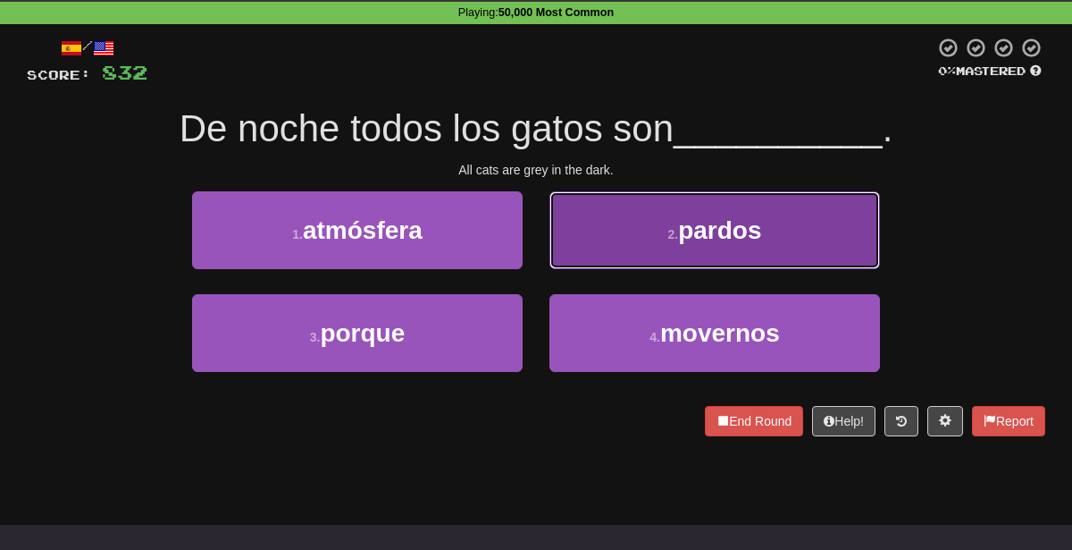
click at [652, 257] on button "2 . pardos" at bounding box center [715, 230] width 331 height 78
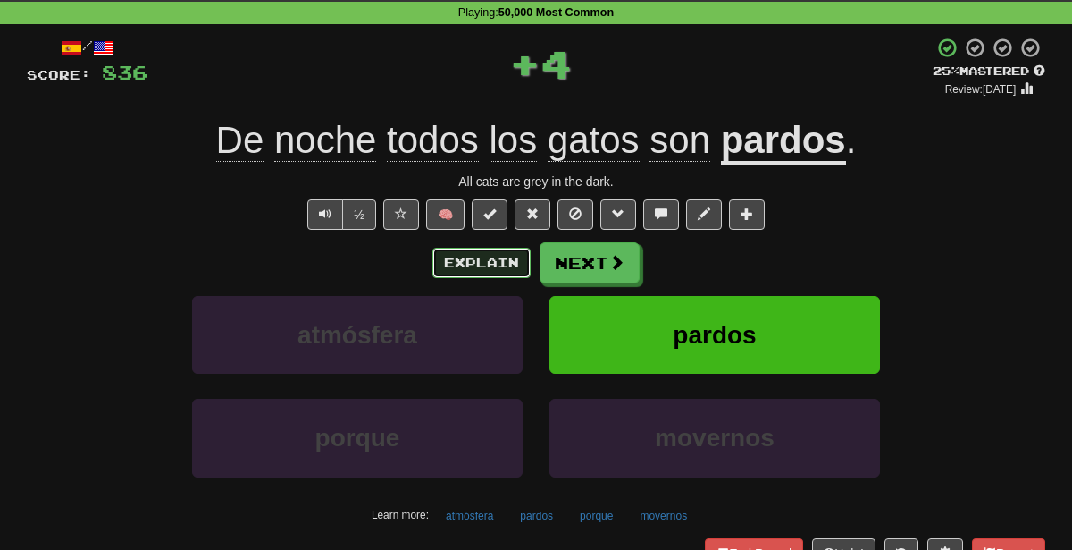
click at [499, 258] on button "Explain" at bounding box center [481, 263] width 98 height 30
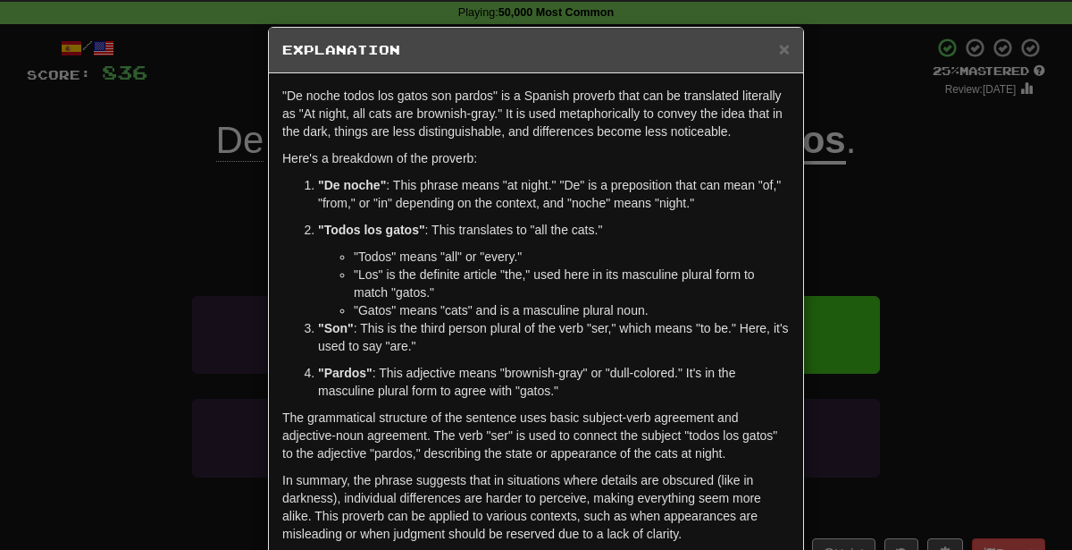
click at [956, 295] on div "× Explanation "De noche todos los gatos son pardos" is a Spanish proverb that c…" at bounding box center [536, 275] width 1072 height 550
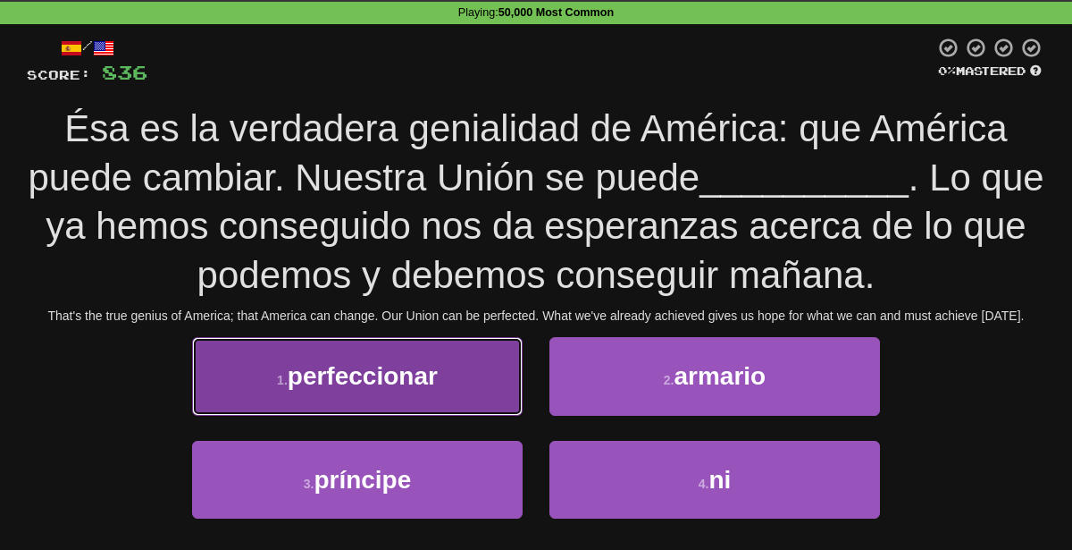
click at [445, 387] on button "1 . perfeccionar" at bounding box center [357, 376] width 331 height 78
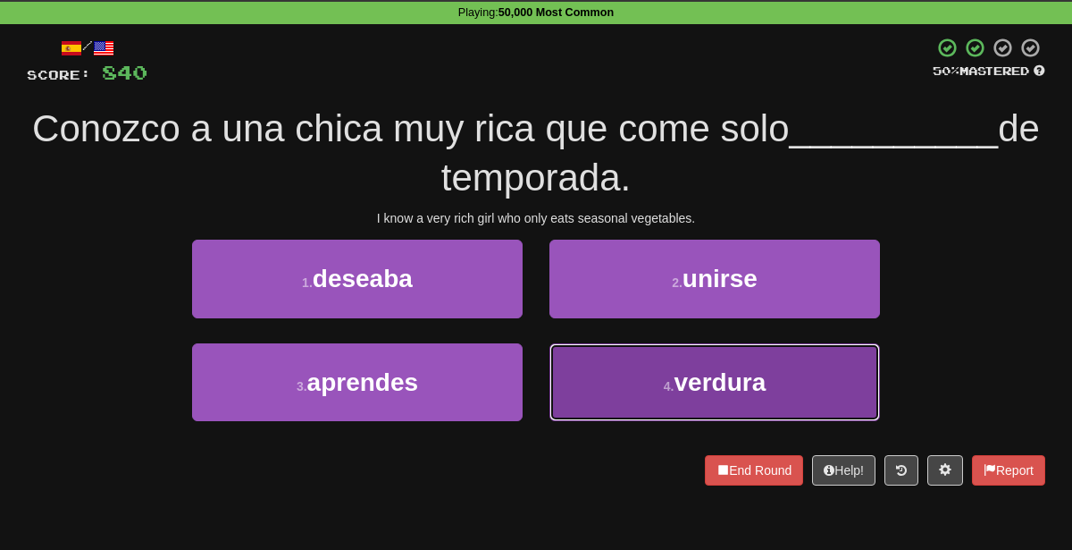
click at [648, 386] on button "4 . verdura" at bounding box center [715, 382] width 331 height 78
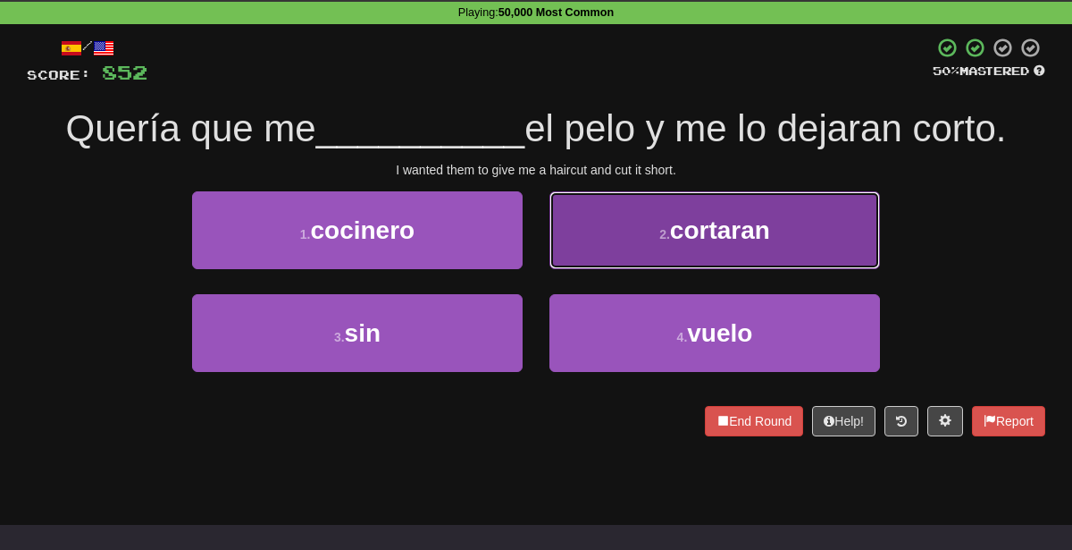
click at [637, 255] on button "2 . cortaran" at bounding box center [715, 230] width 331 height 78
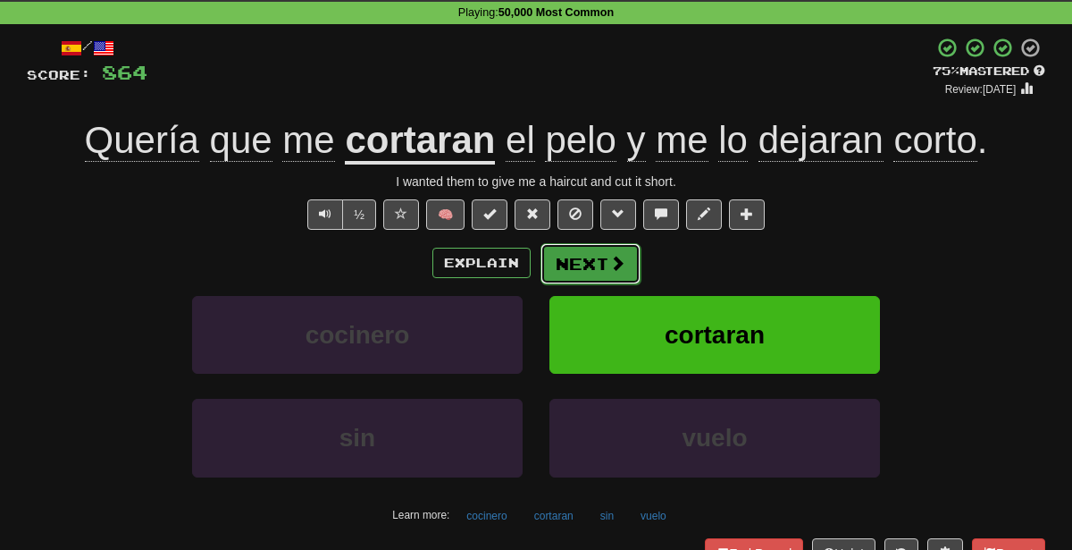
click at [588, 265] on button "Next" at bounding box center [591, 263] width 100 height 41
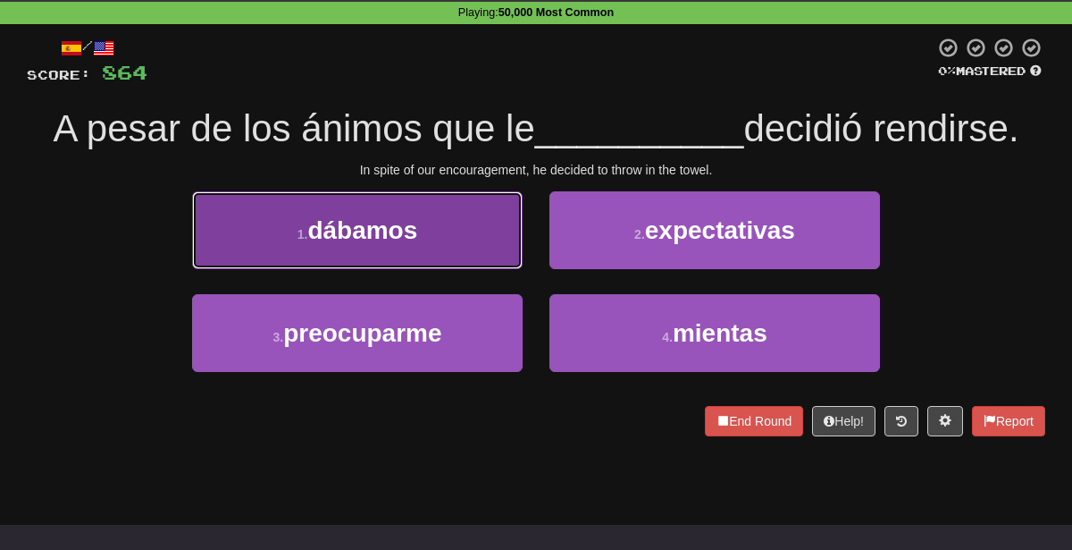
click at [485, 234] on button "1 . dábamos" at bounding box center [357, 230] width 331 height 78
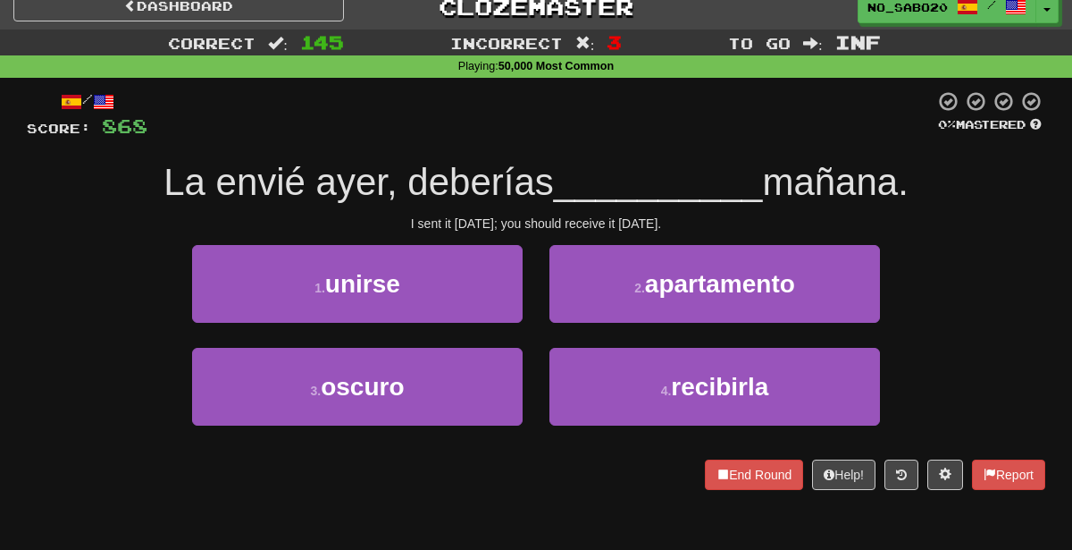
scroll to position [17, 0]
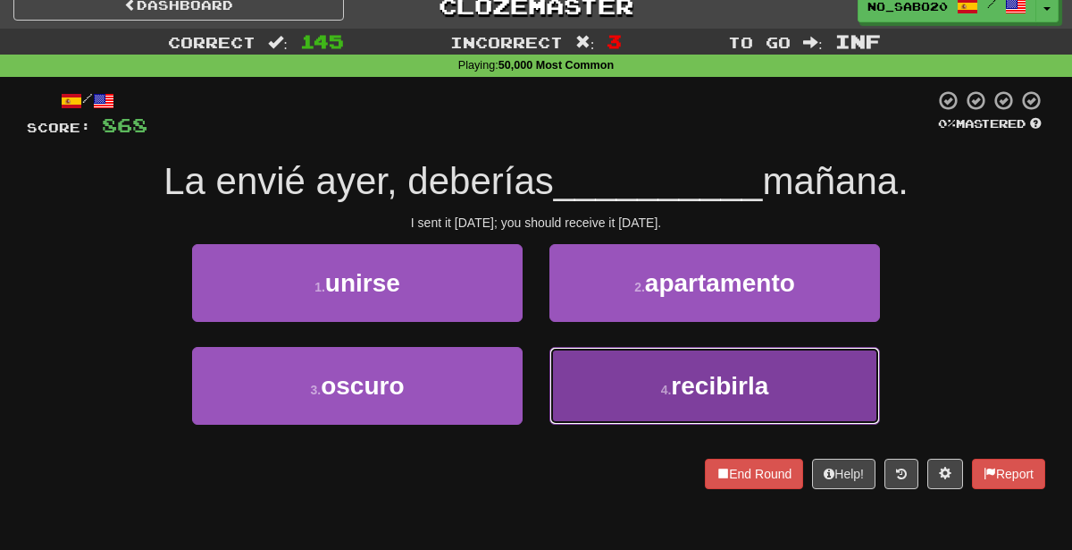
click at [673, 387] on span "recibirla" at bounding box center [719, 386] width 97 height 28
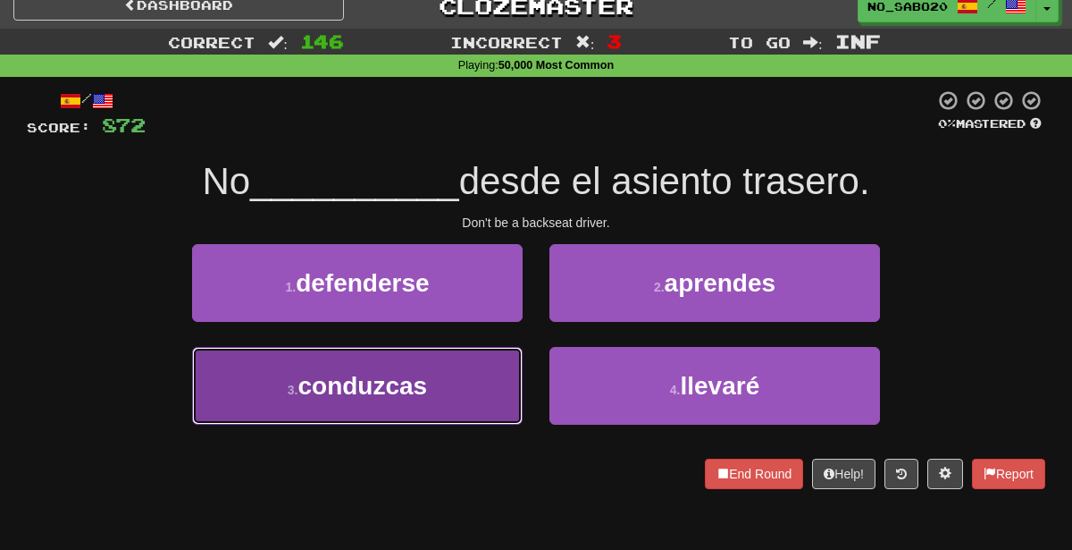
click at [430, 417] on button "3 . conduzcas" at bounding box center [357, 386] width 331 height 78
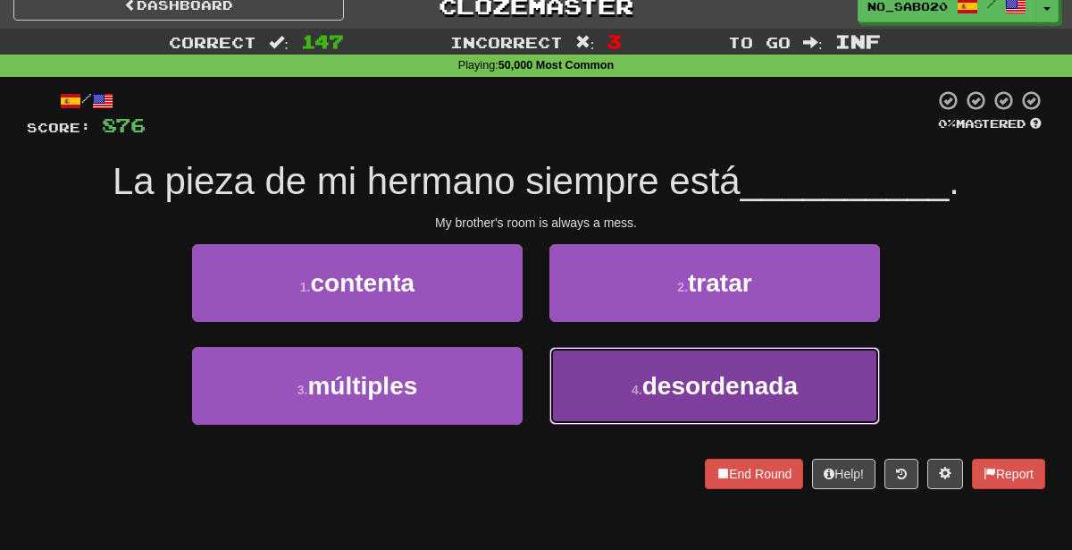
click at [580, 410] on button "4 . desordenada" at bounding box center [715, 386] width 331 height 78
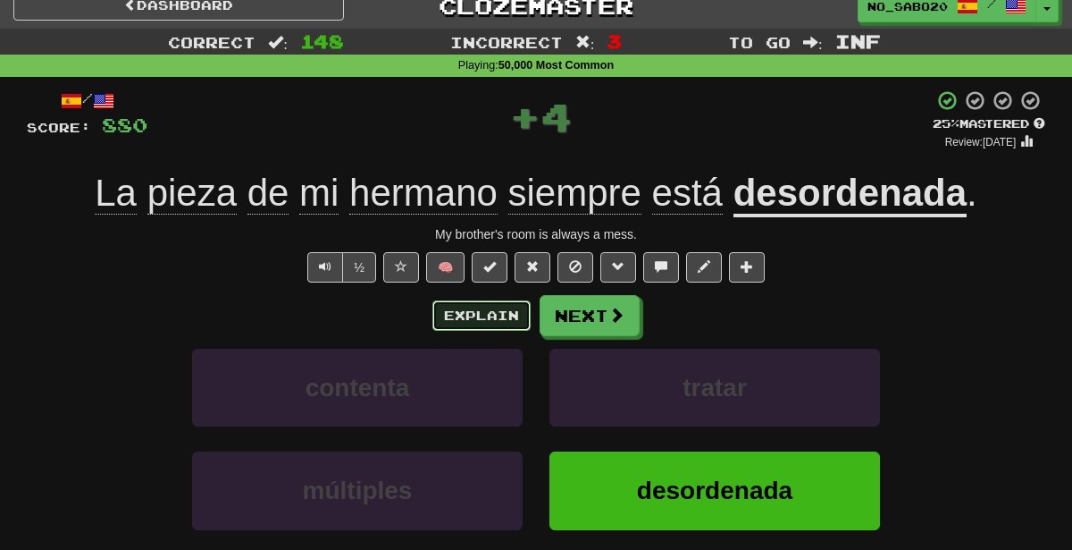
click at [470, 303] on button "Explain" at bounding box center [481, 315] width 98 height 30
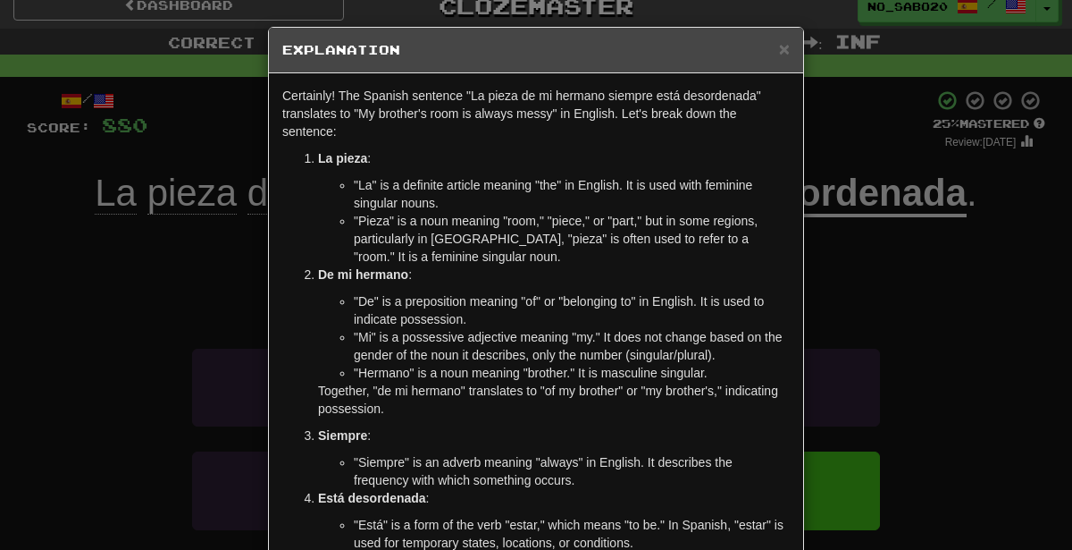
click at [842, 263] on div "× Explanation Certainly! The Spanish sentence "La pieza de mi hermano siempre e…" at bounding box center [536, 275] width 1072 height 550
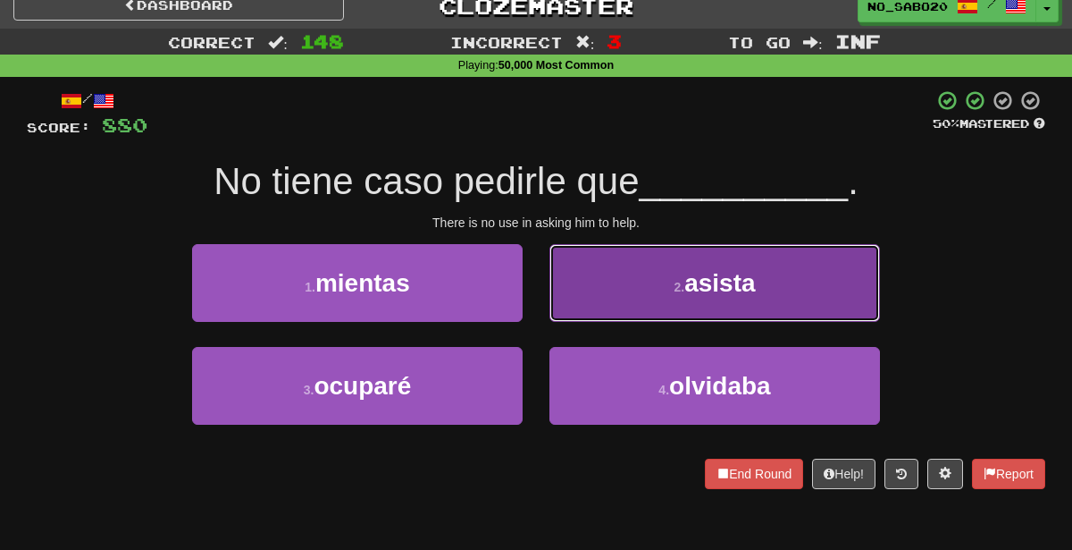
click at [649, 281] on button "2 . asista" at bounding box center [715, 283] width 331 height 78
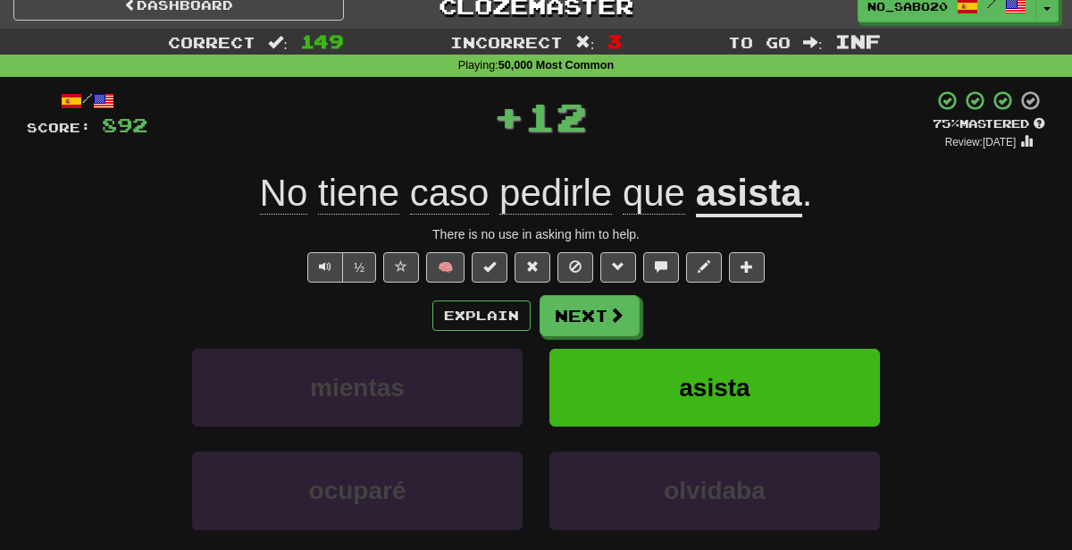
click at [649, 281] on div "/ Score: 892 + 12 75 % Mastered Review: 2025-09-19 No tiene caso pedirle que as…" at bounding box center [536, 369] width 1019 height 560
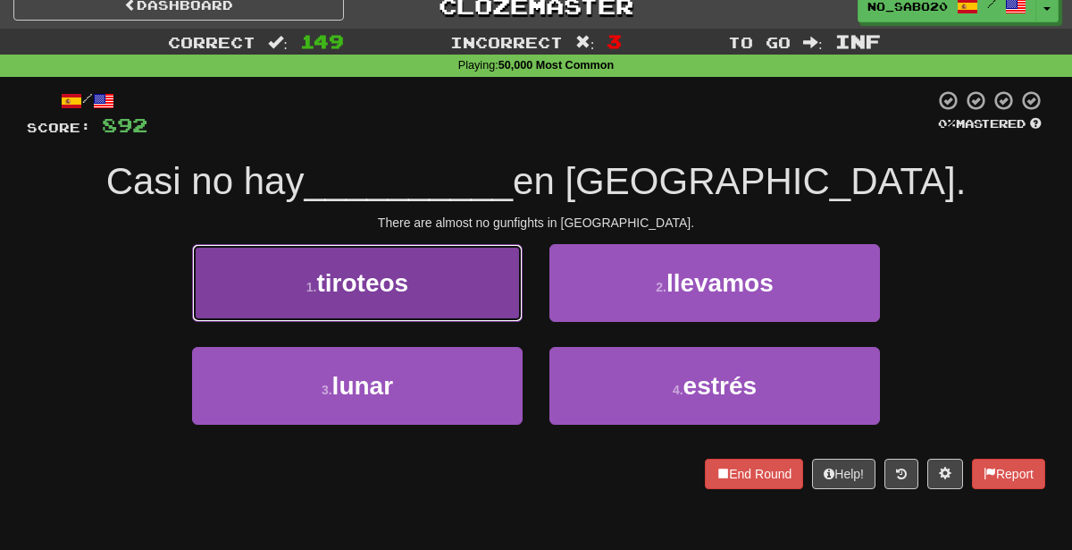
click at [496, 281] on button "1 . tiroteos" at bounding box center [357, 283] width 331 height 78
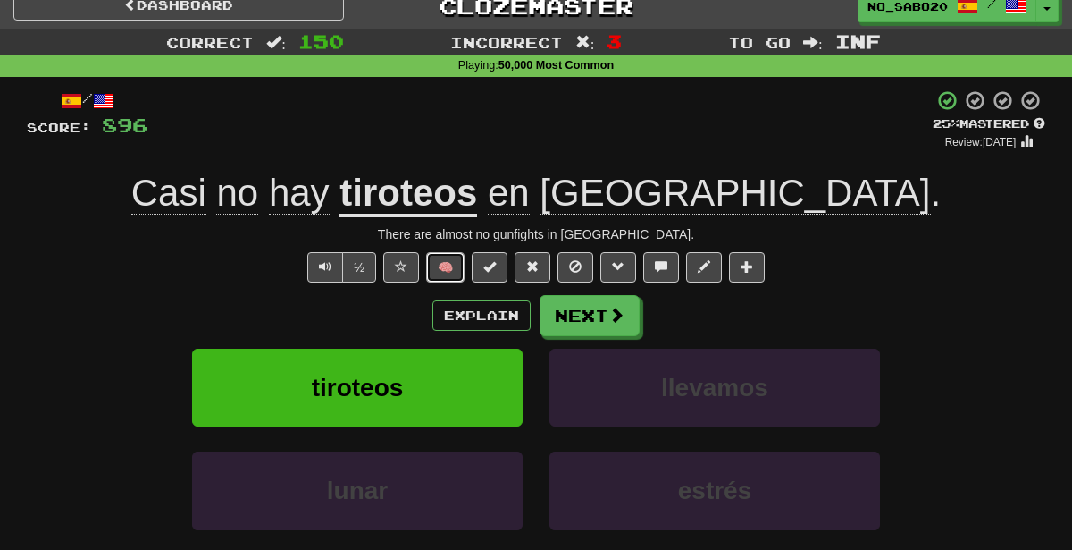
click at [446, 272] on button "🧠" at bounding box center [445, 267] width 38 height 30
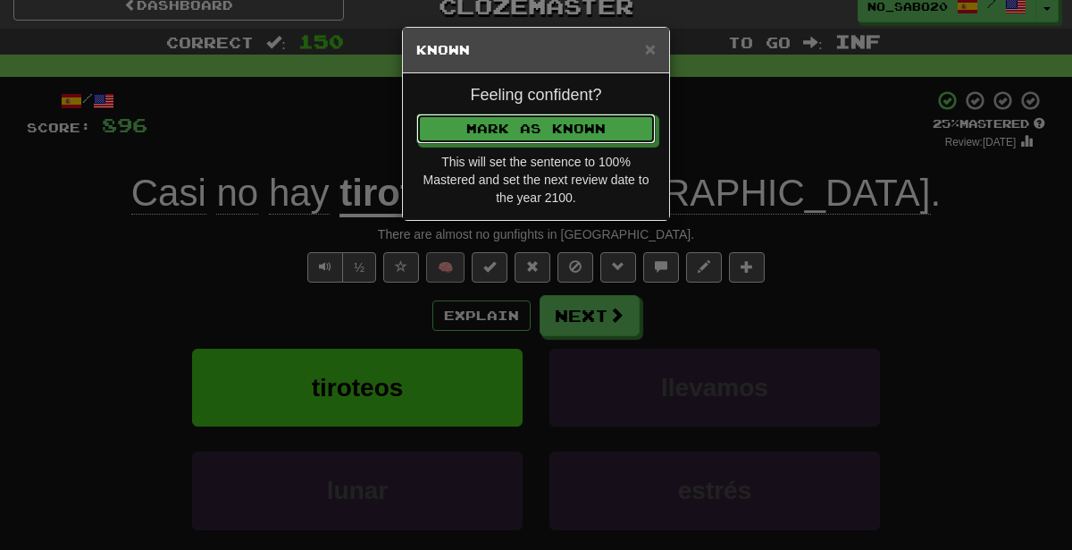
click at [416, 113] on button "Mark as Known" at bounding box center [535, 128] width 239 height 30
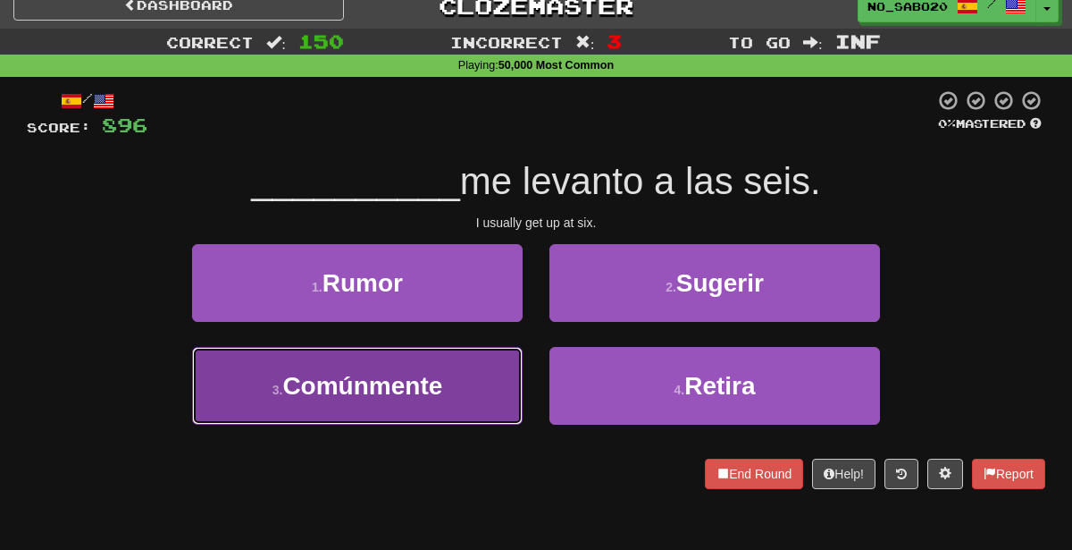
click at [448, 386] on button "3 . Comúnmente" at bounding box center [357, 386] width 331 height 78
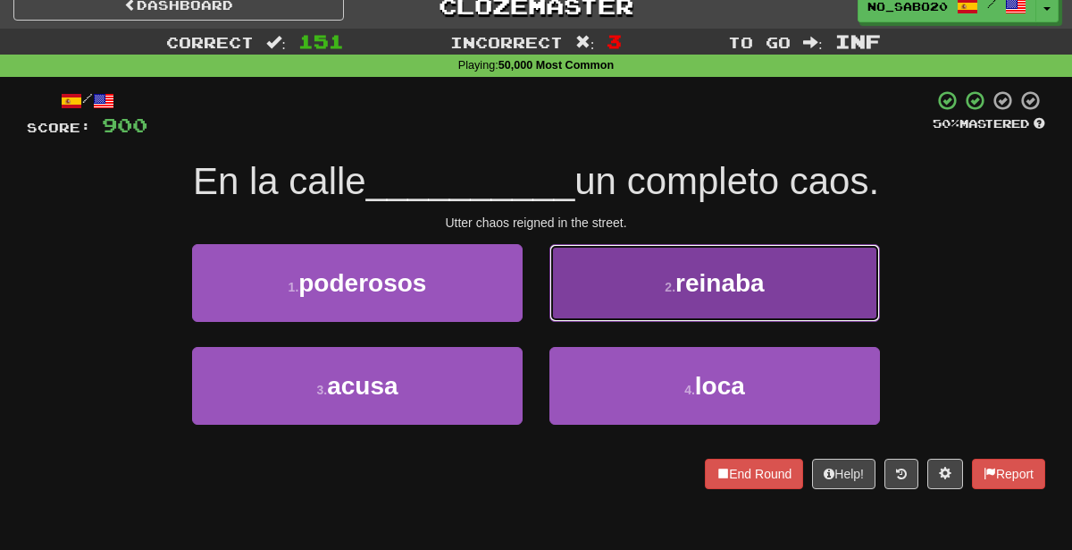
click at [593, 288] on button "2 . reinaba" at bounding box center [715, 283] width 331 height 78
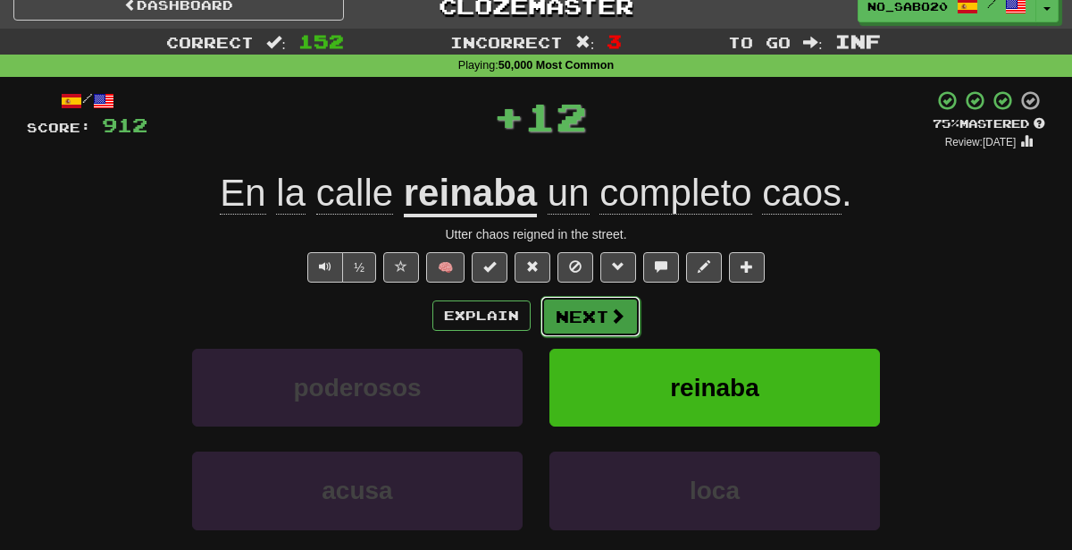
click at [600, 311] on button "Next" at bounding box center [591, 316] width 100 height 41
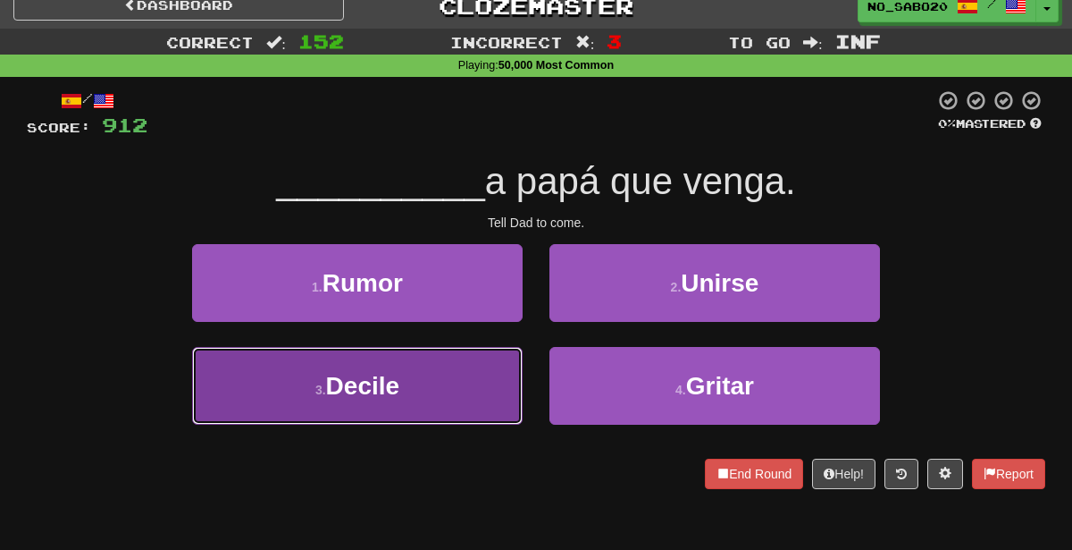
click at [488, 390] on button "3 . Decile" at bounding box center [357, 386] width 331 height 78
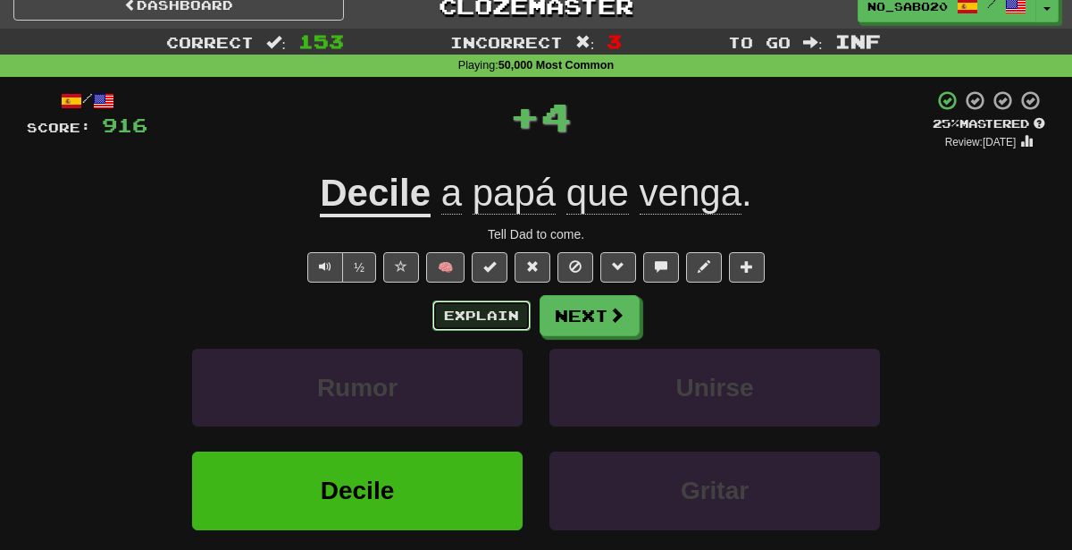
click at [517, 320] on button "Explain" at bounding box center [481, 315] width 98 height 30
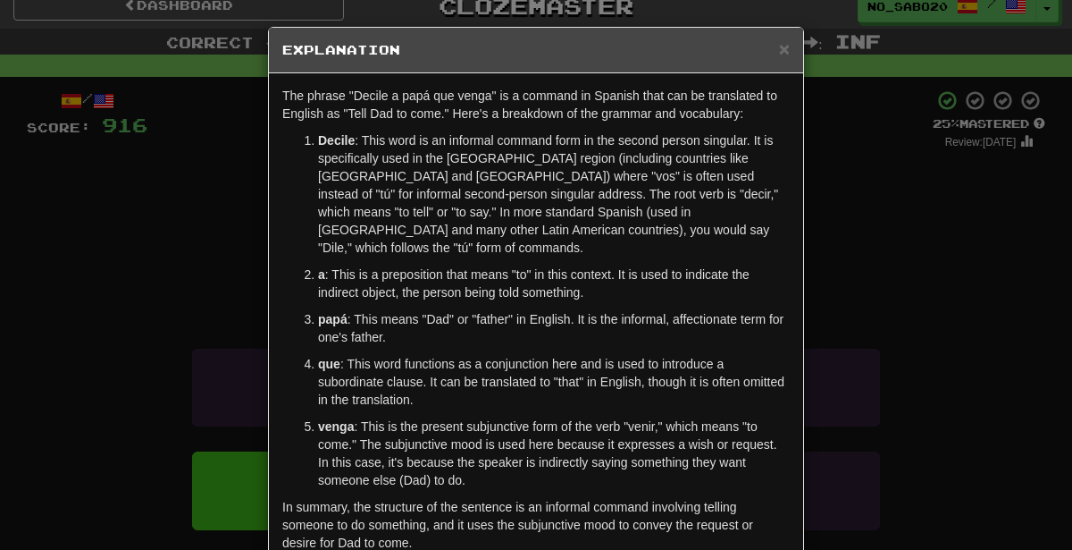
click at [902, 285] on div "× Explanation The phrase "Decile a papá que venga" is a command in Spanish that…" at bounding box center [536, 275] width 1072 height 550
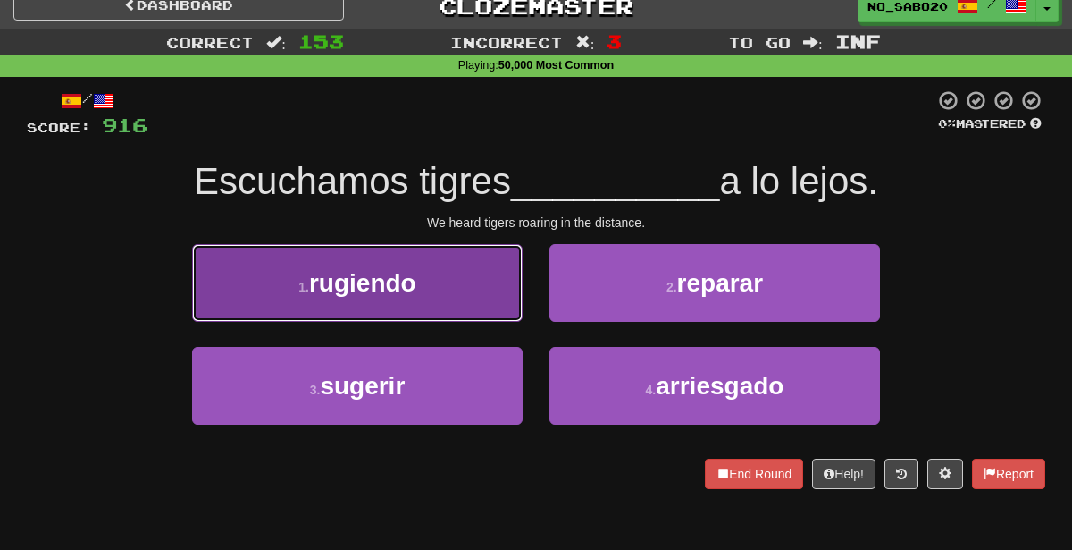
click at [445, 314] on button "1 . rugiendo" at bounding box center [357, 283] width 331 height 78
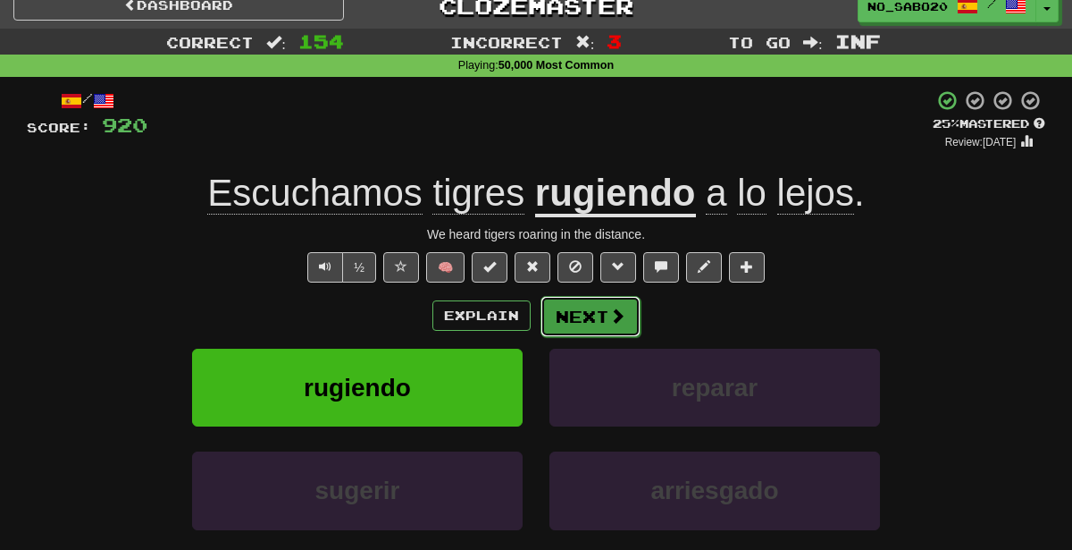
click at [589, 316] on button "Next" at bounding box center [591, 316] width 100 height 41
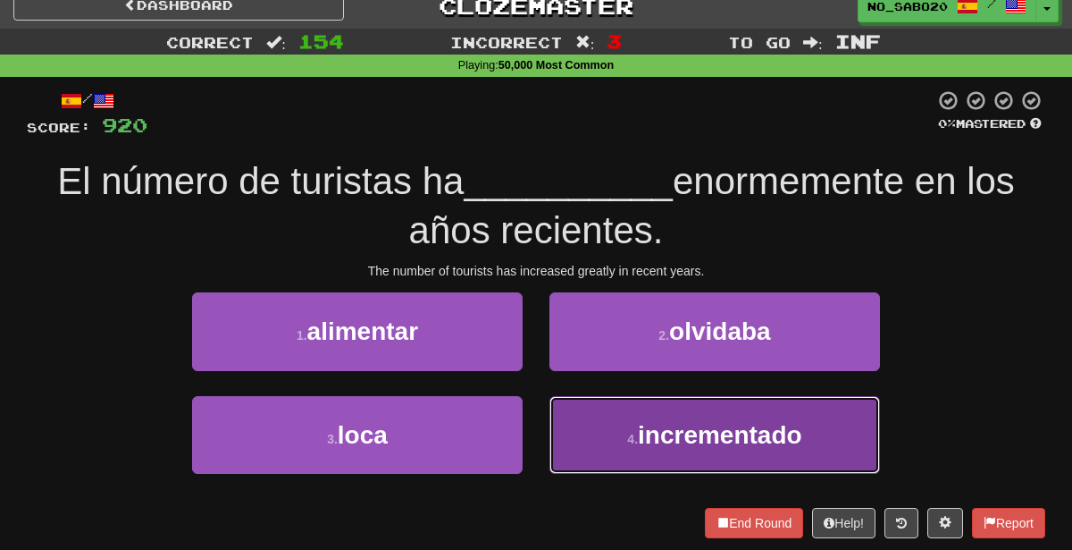
click at [649, 426] on span "incrementado" at bounding box center [720, 435] width 164 height 28
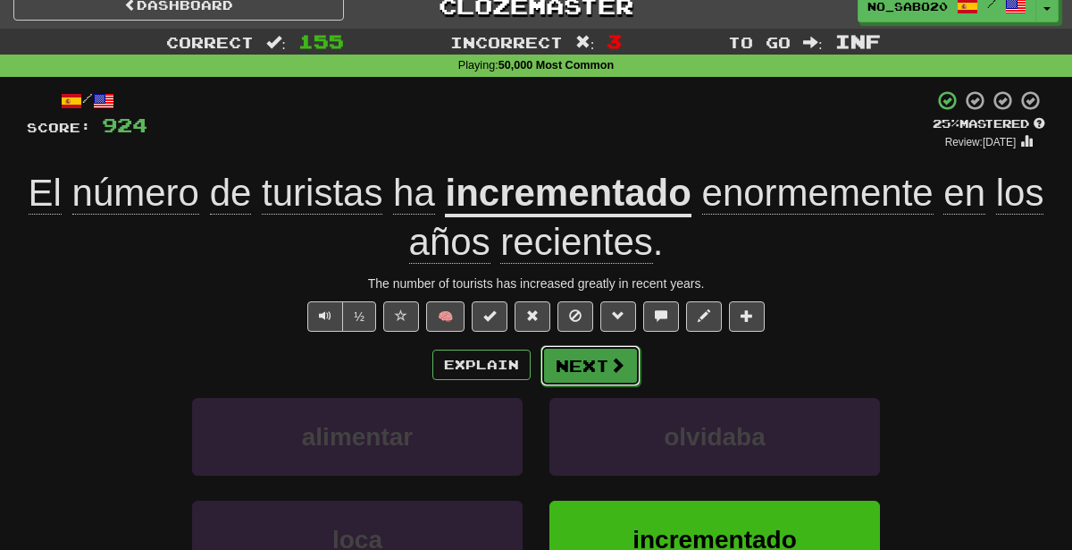
click at [580, 351] on button "Next" at bounding box center [591, 365] width 100 height 41
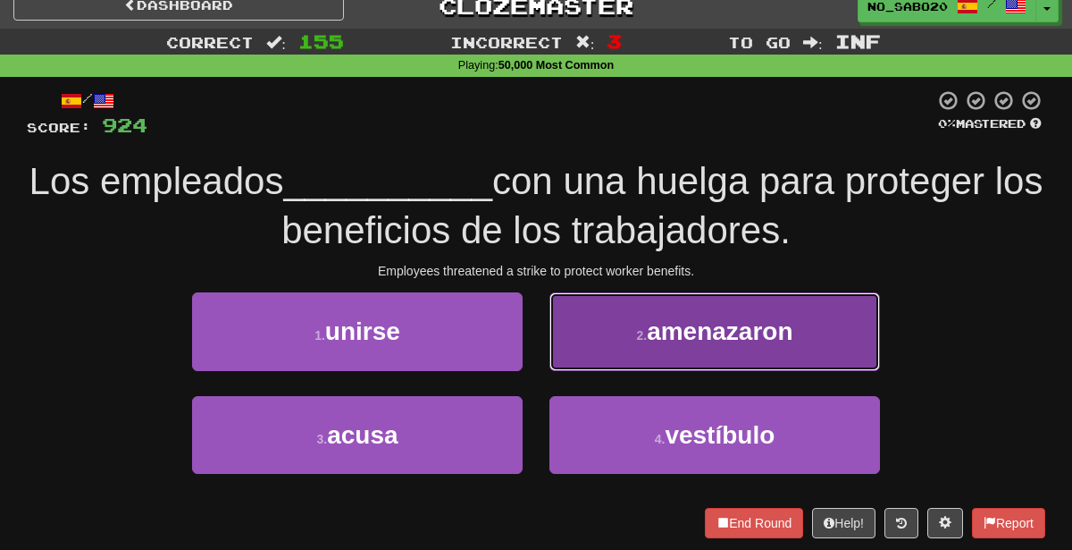
click at [650, 340] on span "amenazaron" at bounding box center [720, 331] width 146 height 28
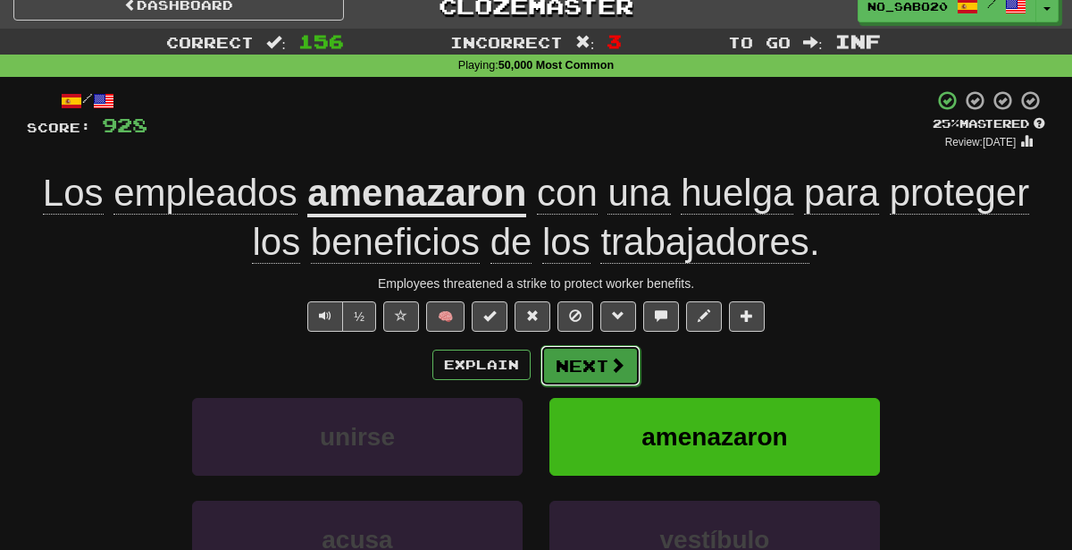
click at [582, 367] on button "Next" at bounding box center [591, 365] width 100 height 41
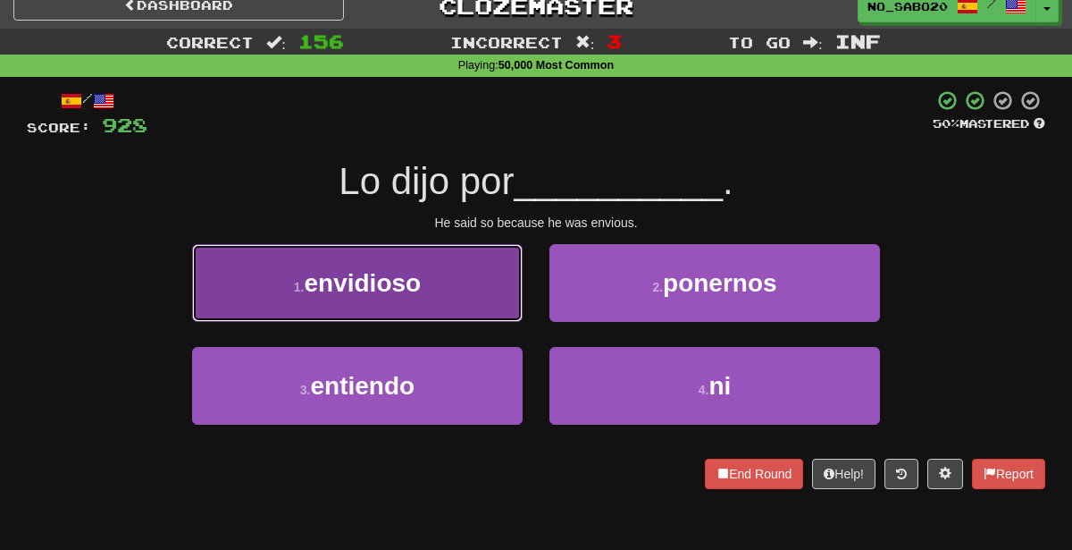
click at [452, 264] on button "1 . envidioso" at bounding box center [357, 283] width 331 height 78
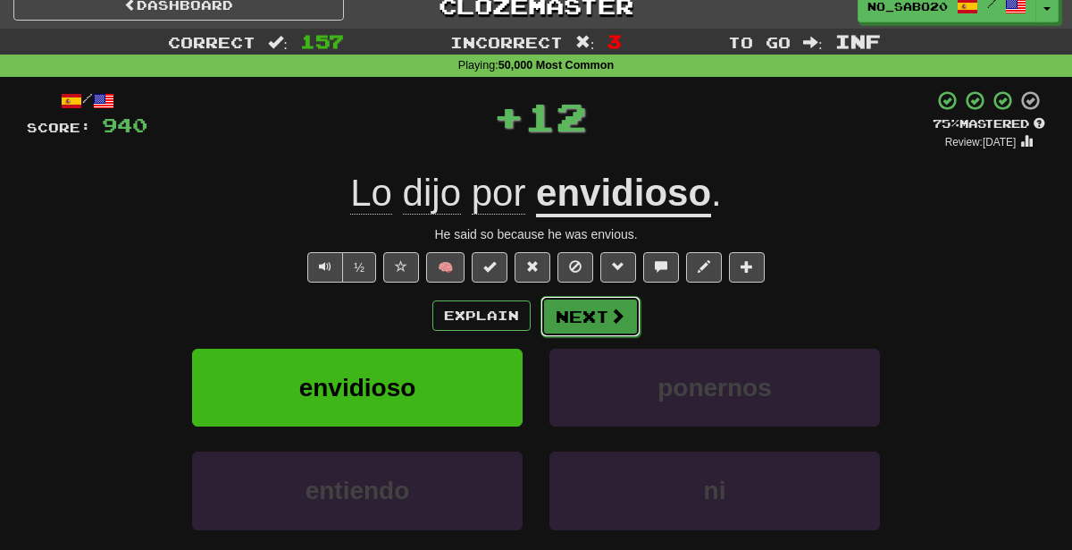
click at [609, 309] on span at bounding box center [617, 315] width 16 height 16
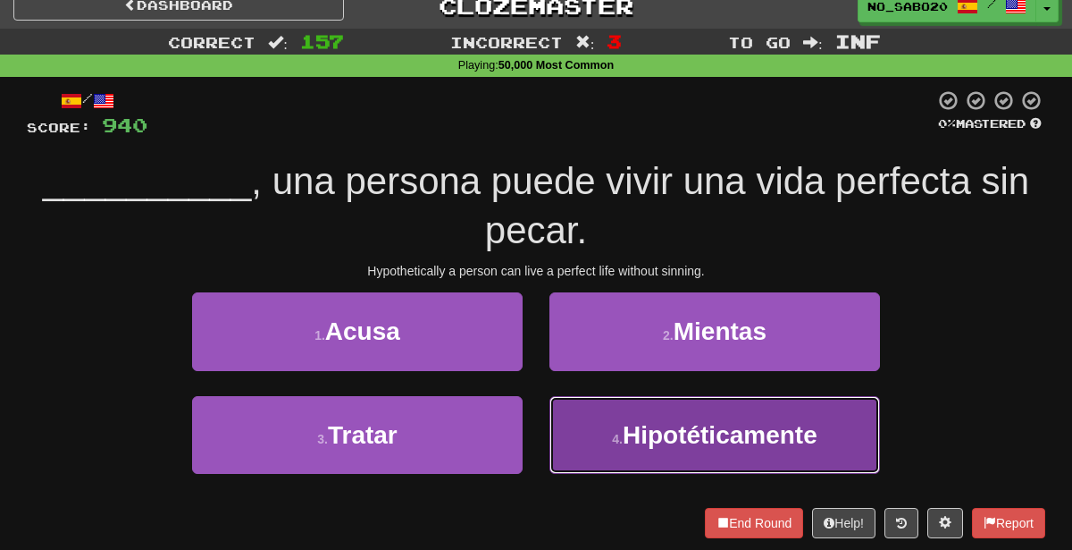
click at [615, 419] on button "4 . Hipotéticamente" at bounding box center [715, 435] width 331 height 78
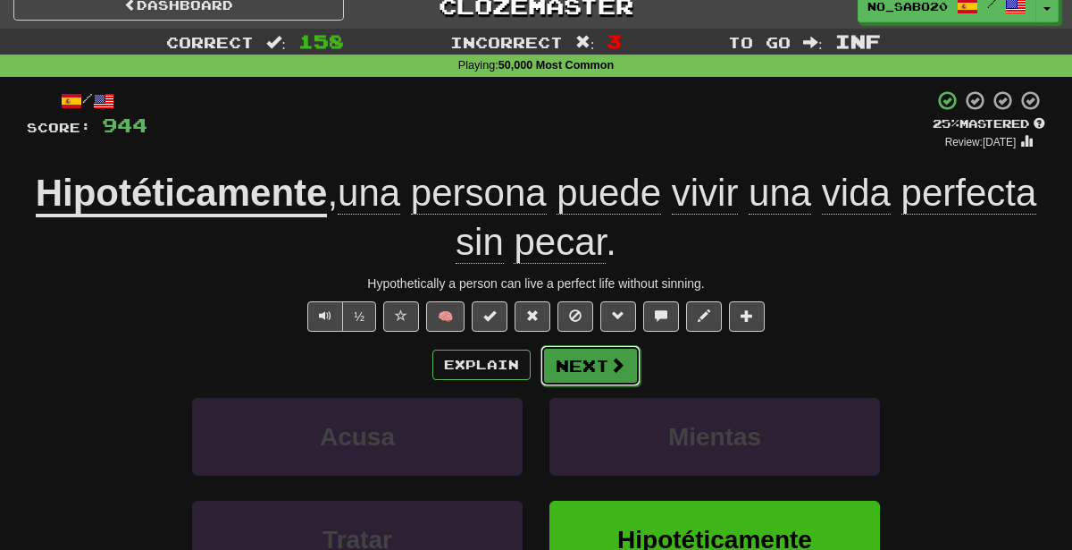
click at [605, 375] on button "Next" at bounding box center [591, 365] width 100 height 41
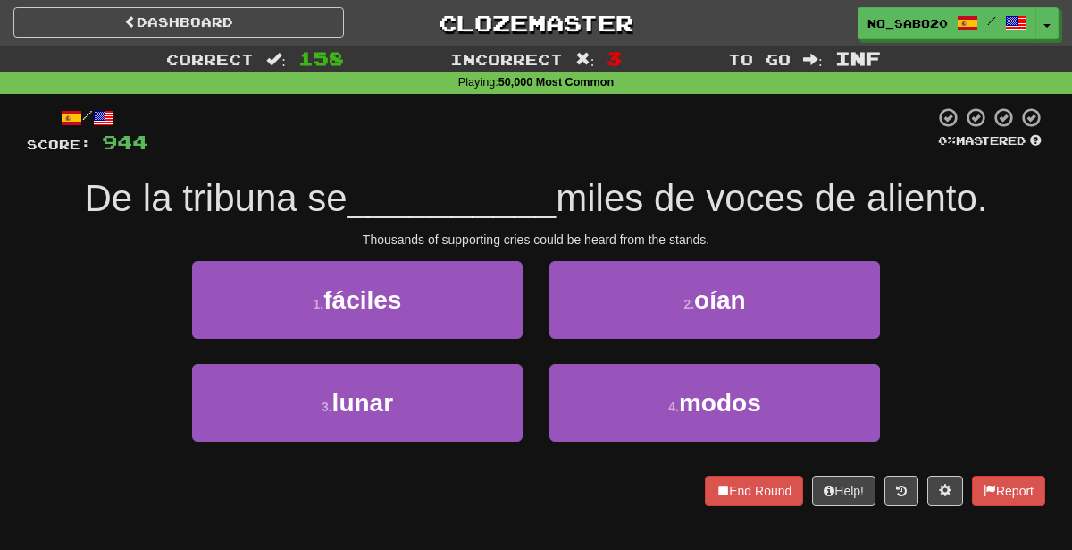
scroll to position [0, 0]
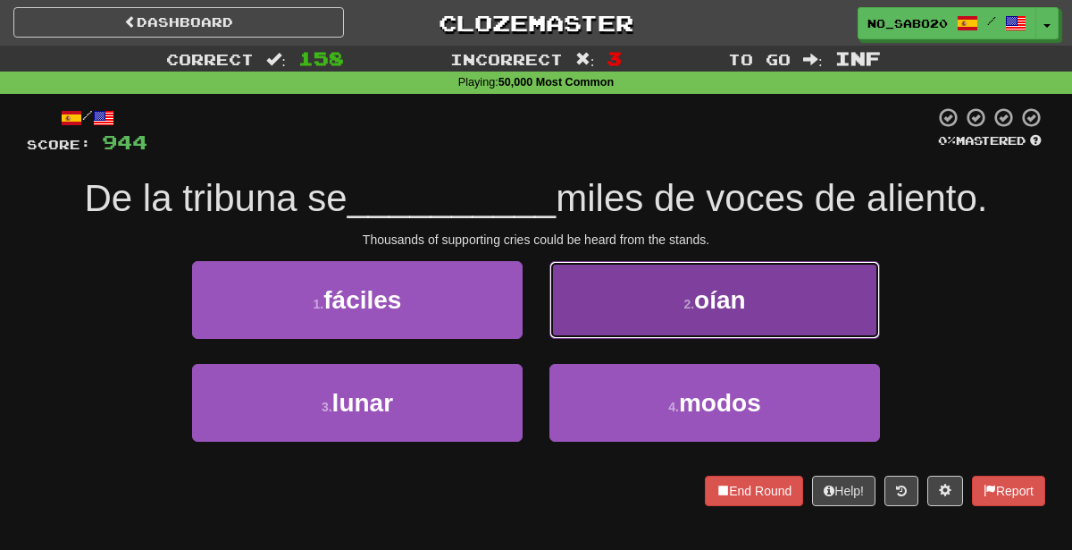
click at [625, 312] on button "2 . oían" at bounding box center [715, 300] width 331 height 78
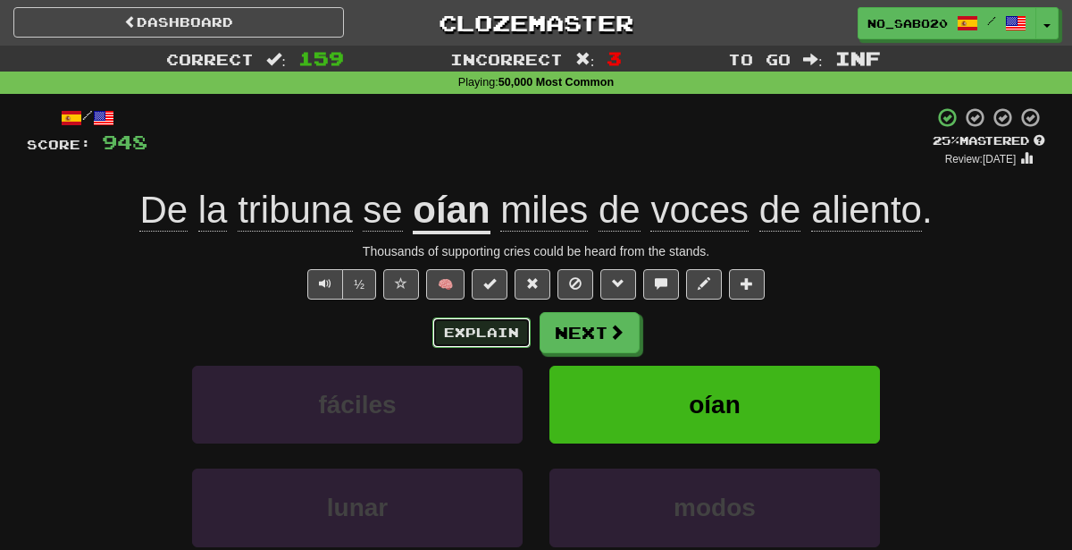
click at [522, 327] on button "Explain" at bounding box center [481, 332] width 98 height 30
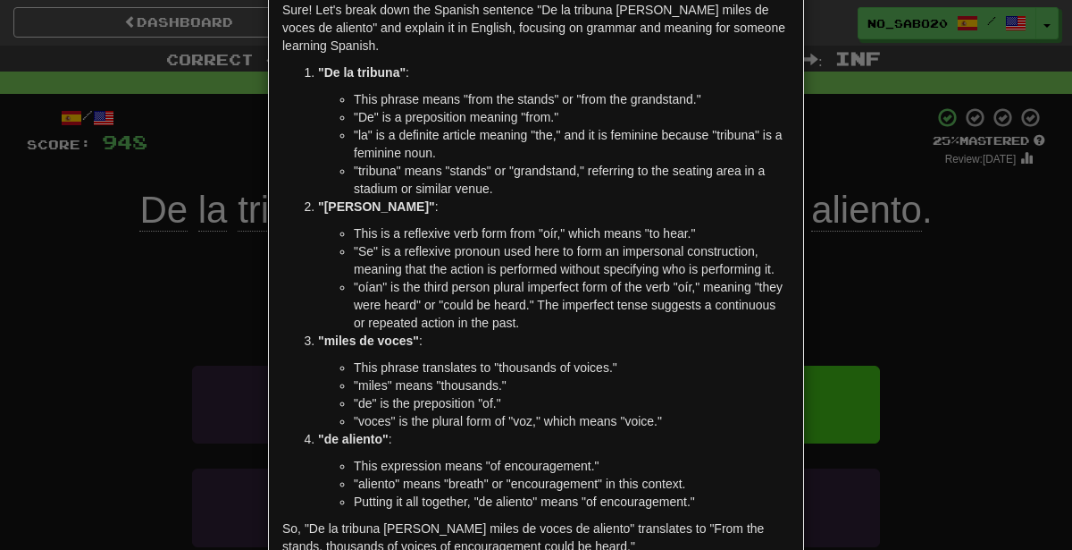
scroll to position [95, 0]
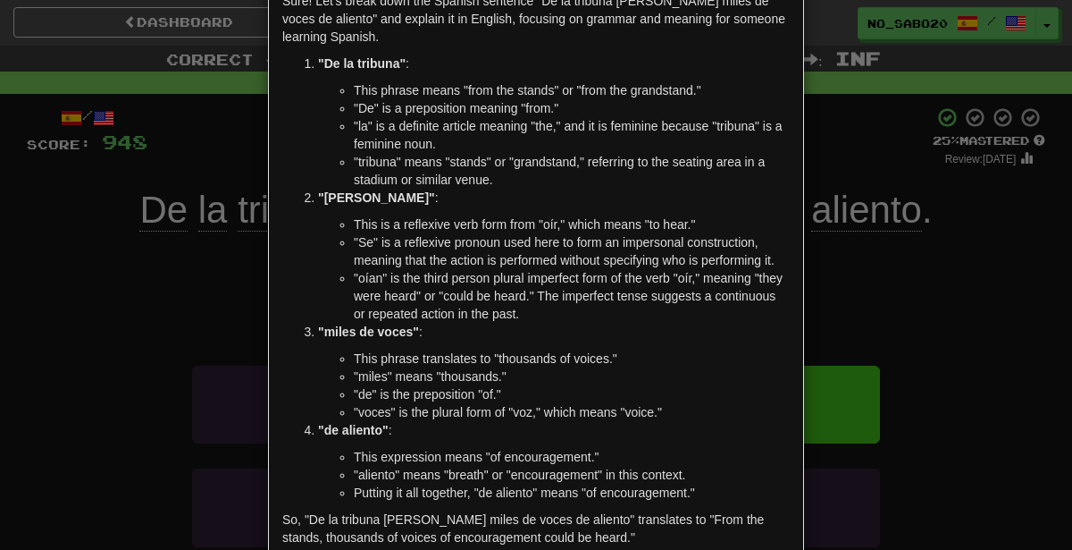
click at [269, 320] on div "Sure! Let's break down the Spanish sentence "De la tribuna se oían miles de voc…" at bounding box center [536, 367] width 534 height 777
click at [200, 316] on div "× Explanation Sure! Let's break down the Spanish sentence "De la tribuna se oía…" at bounding box center [536, 275] width 1072 height 550
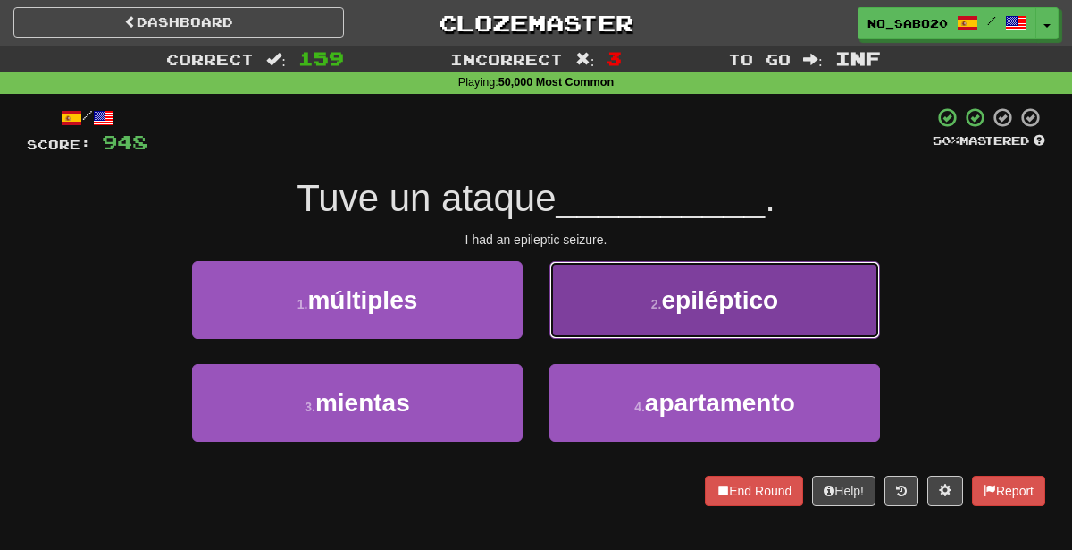
click at [653, 301] on small "2 ." at bounding box center [656, 304] width 11 height 14
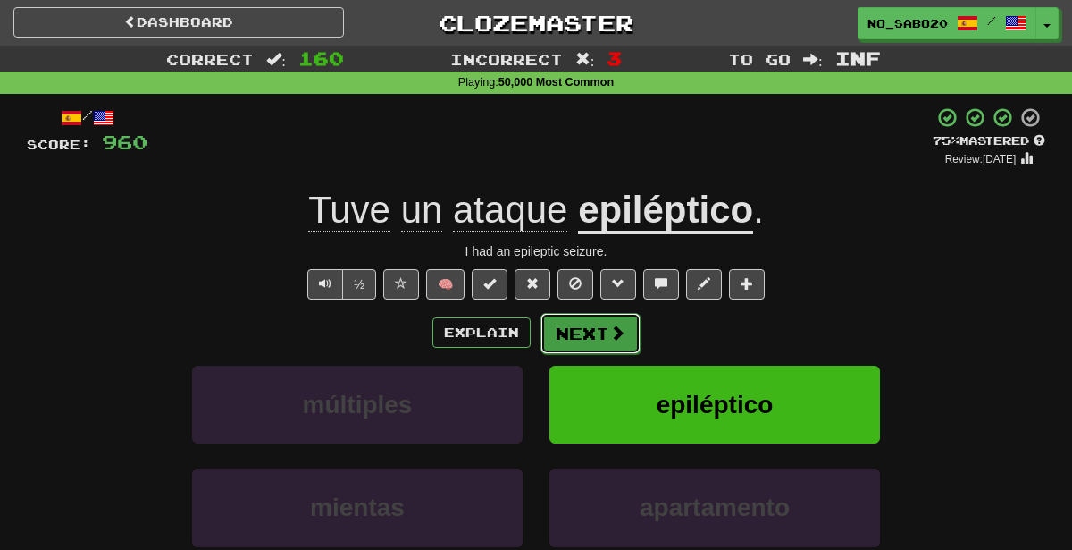
click at [609, 339] on span at bounding box center [617, 332] width 16 height 16
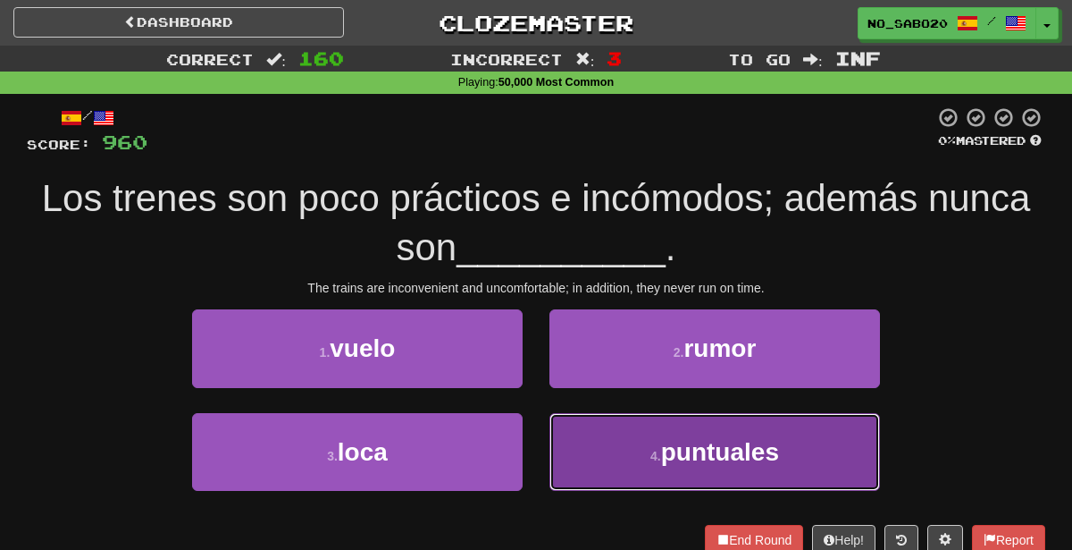
click at [617, 462] on button "4 . puntuales" at bounding box center [715, 452] width 331 height 78
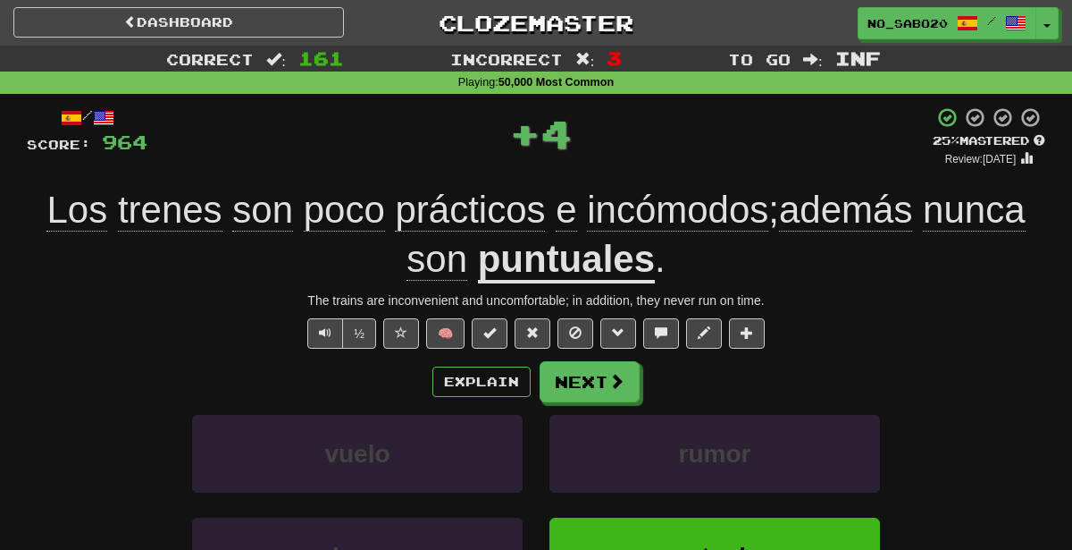
click at [569, 354] on div "/ Score: 964 + 4 25 % Mastered Review: 2025-08-21 Los trenes son poco prácticos…" at bounding box center [536, 410] width 1019 height 608
click at [569, 369] on button "Next" at bounding box center [591, 382] width 100 height 41
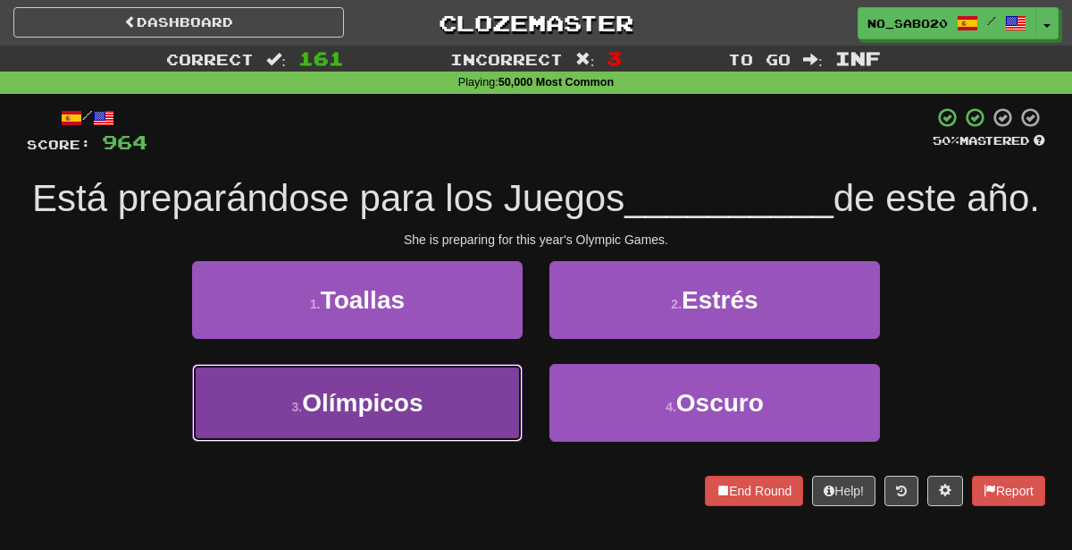
click at [404, 416] on span "Olímpicos" at bounding box center [362, 403] width 121 height 28
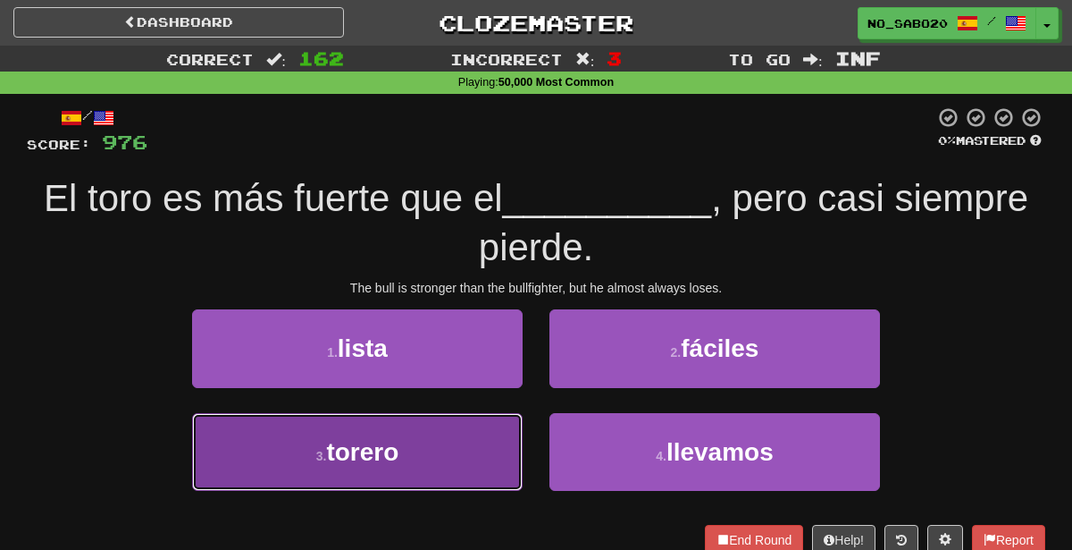
click at [437, 453] on button "3 . torero" at bounding box center [357, 452] width 331 height 78
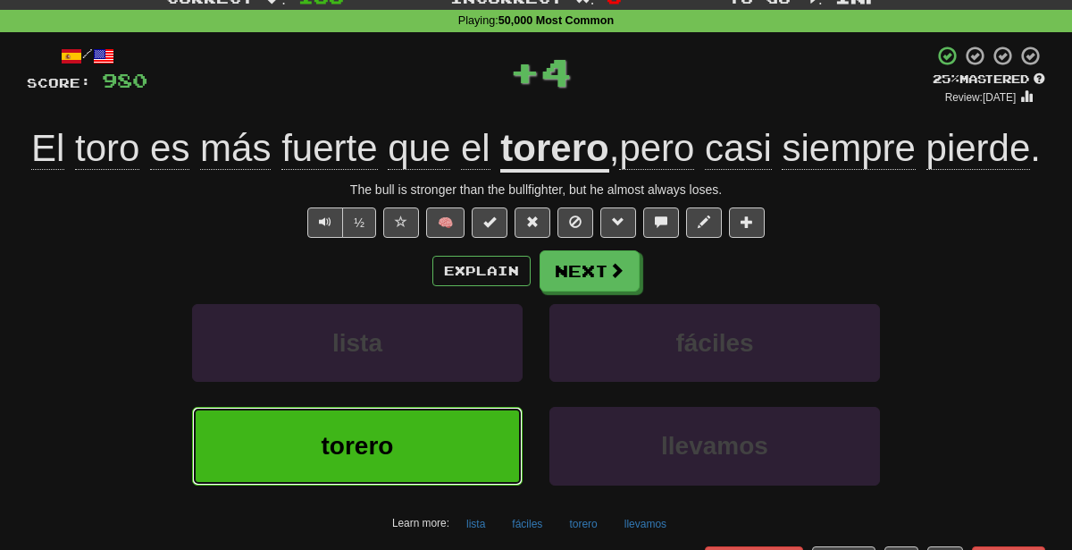
scroll to position [63, 0]
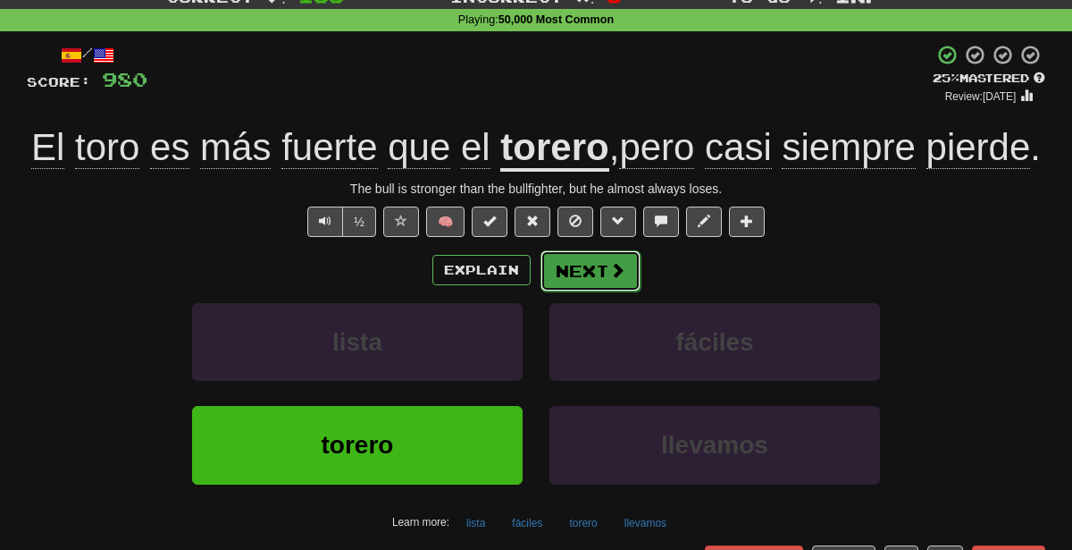
click at [603, 291] on button "Next" at bounding box center [591, 270] width 100 height 41
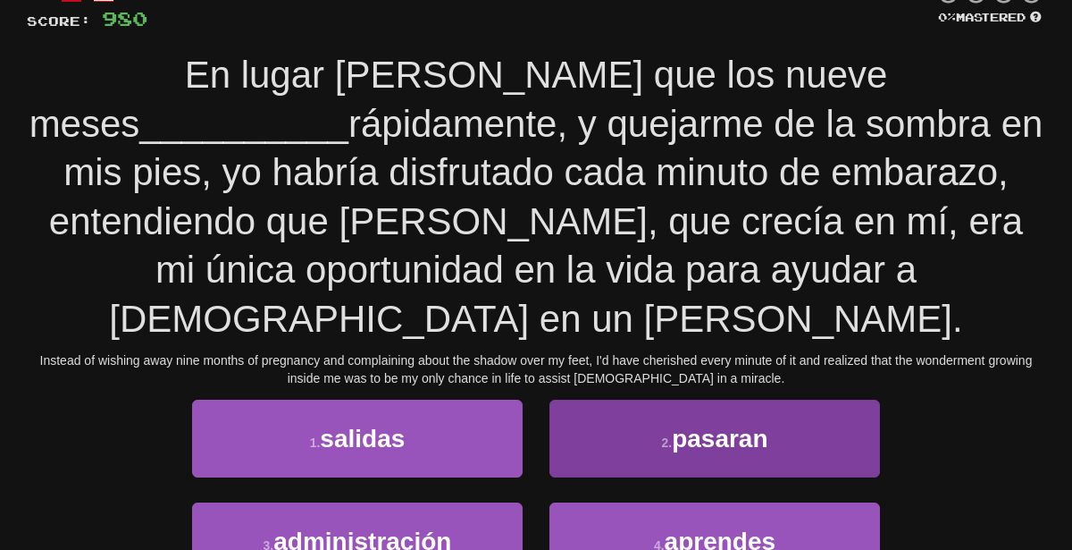
scroll to position [125, 0]
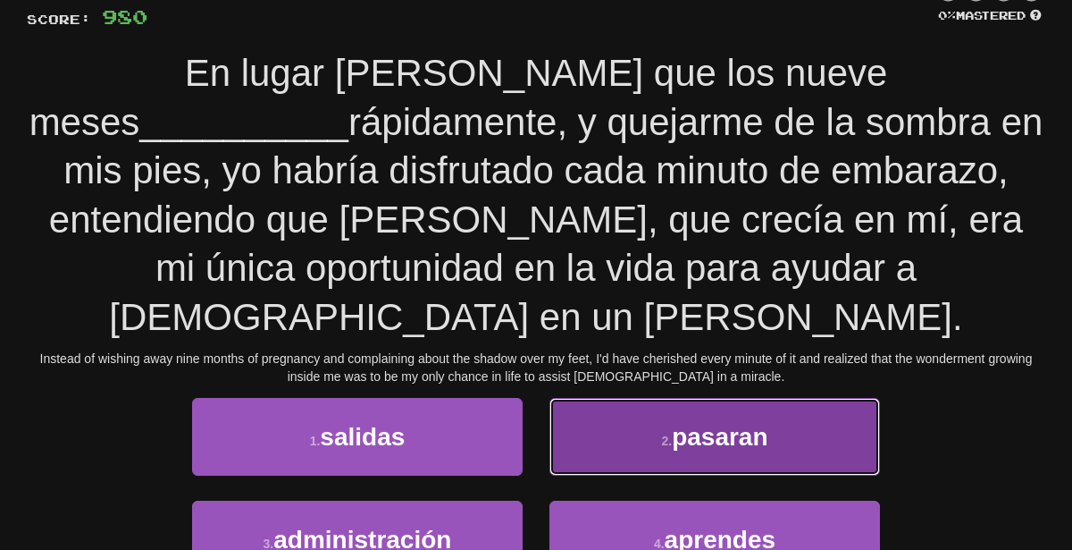
click at [793, 398] on button "2 . pasaran" at bounding box center [715, 437] width 331 height 78
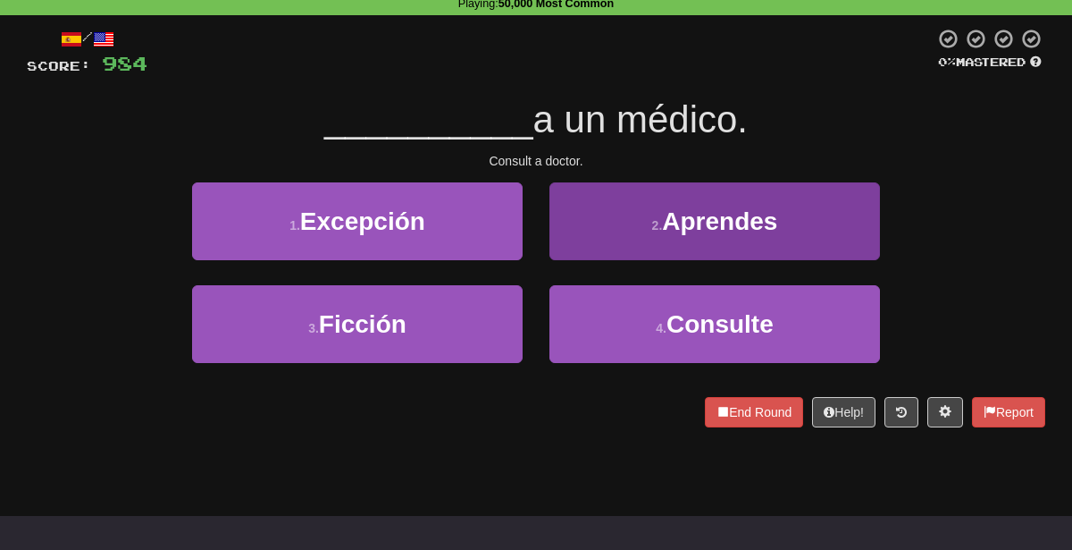
scroll to position [77, 0]
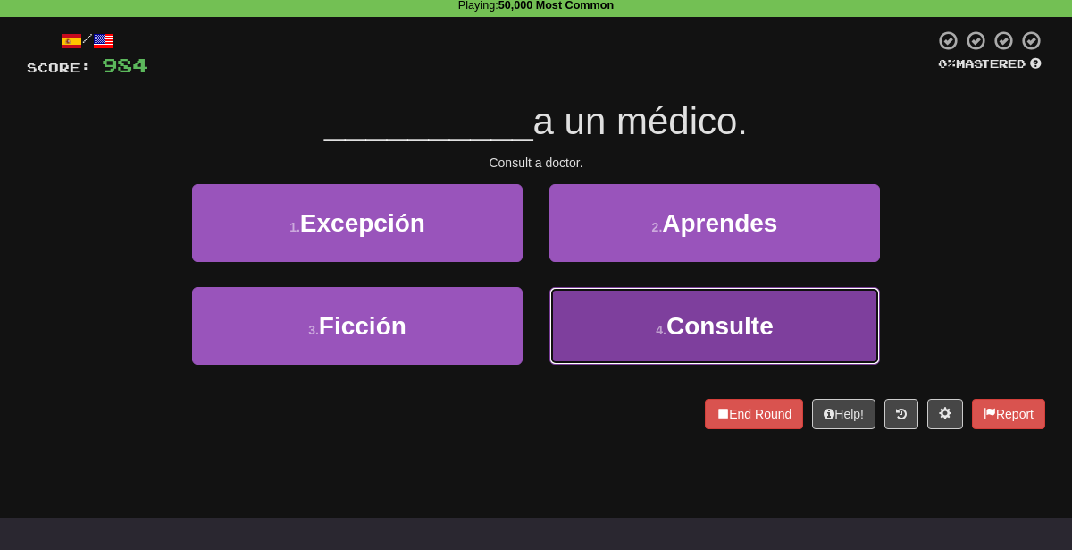
click at [717, 323] on span "Consulte" at bounding box center [720, 326] width 107 height 28
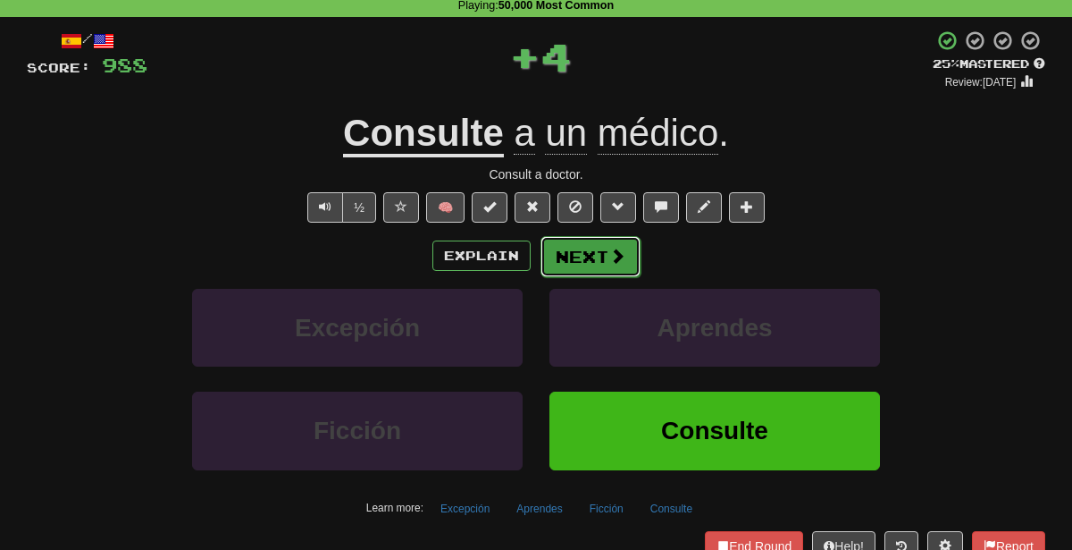
click at [600, 242] on button "Next" at bounding box center [591, 256] width 100 height 41
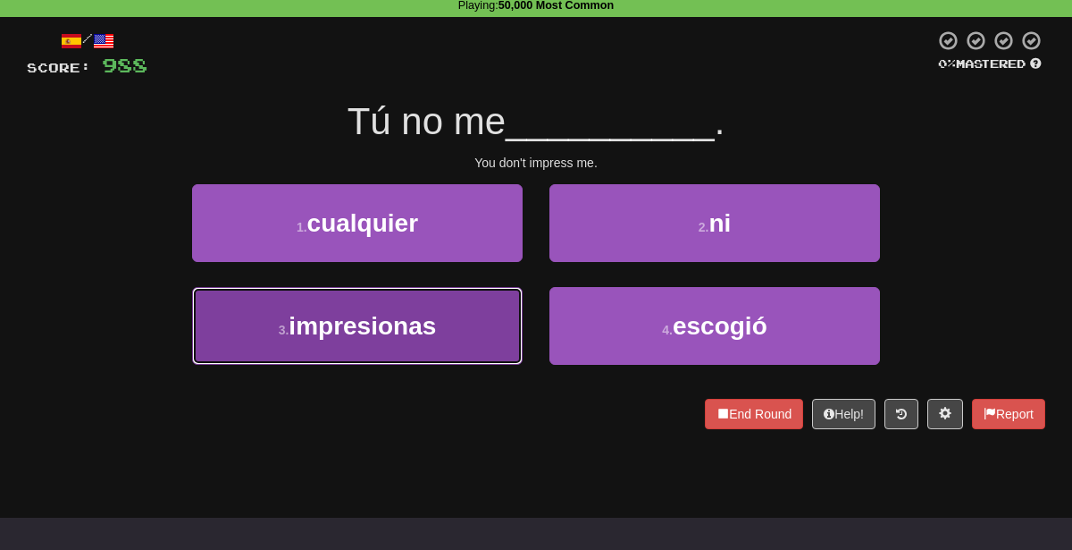
click at [384, 315] on span "impresionas" at bounding box center [362, 326] width 147 height 28
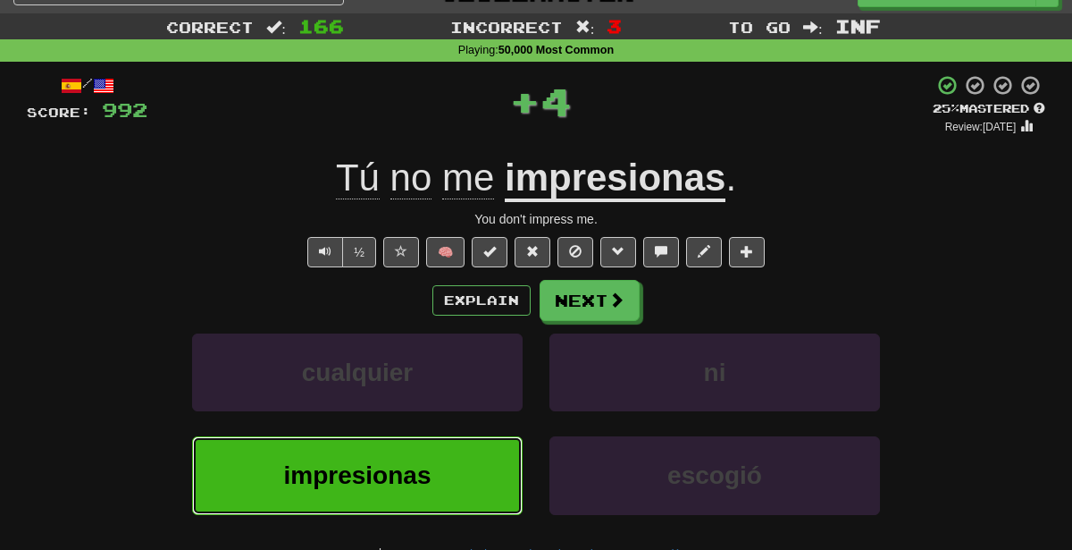
scroll to position [34, 0]
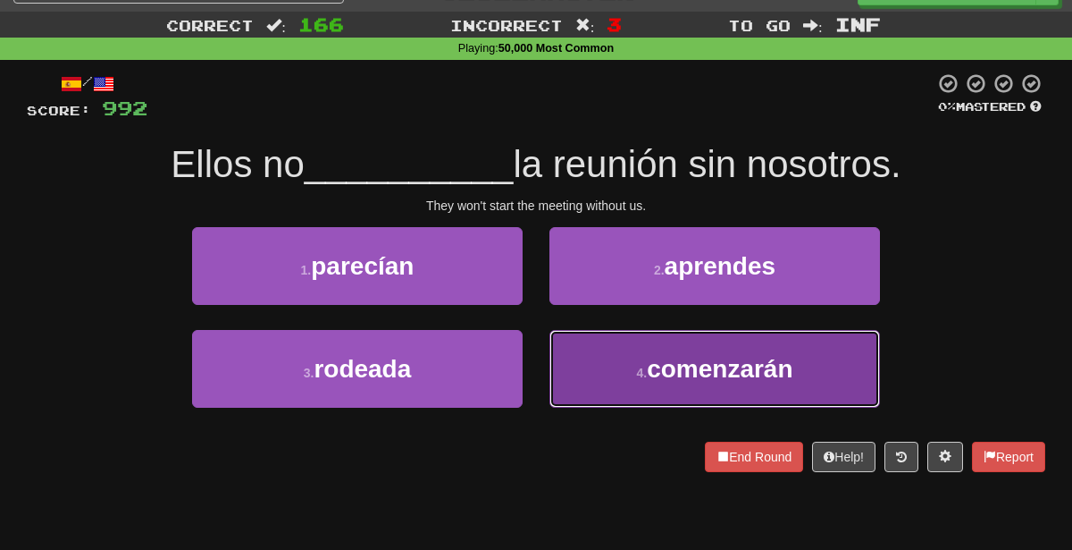
click at [600, 391] on button "4 . comenzarán" at bounding box center [715, 369] width 331 height 78
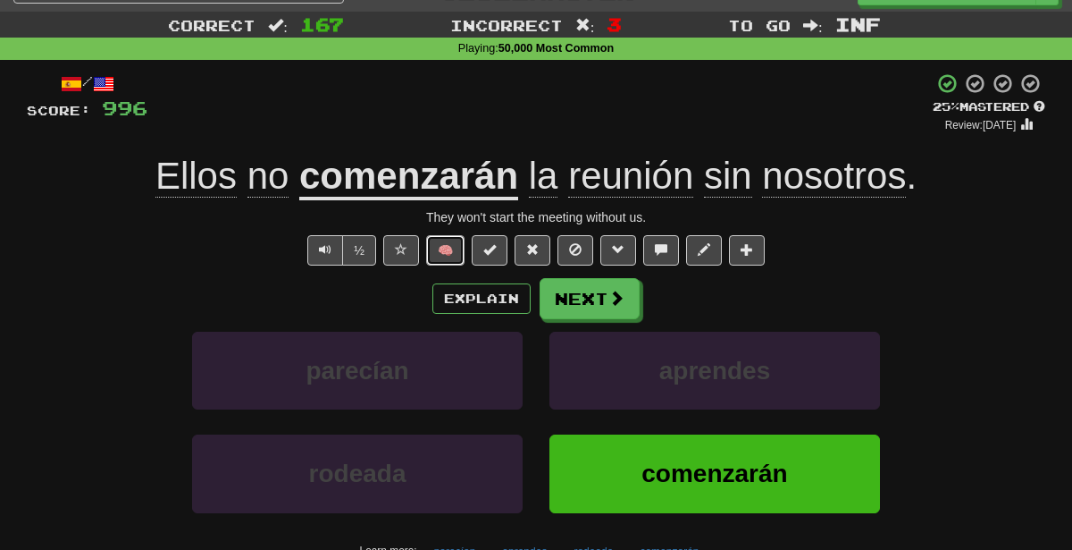
click at [460, 248] on button "🧠" at bounding box center [445, 250] width 38 height 30
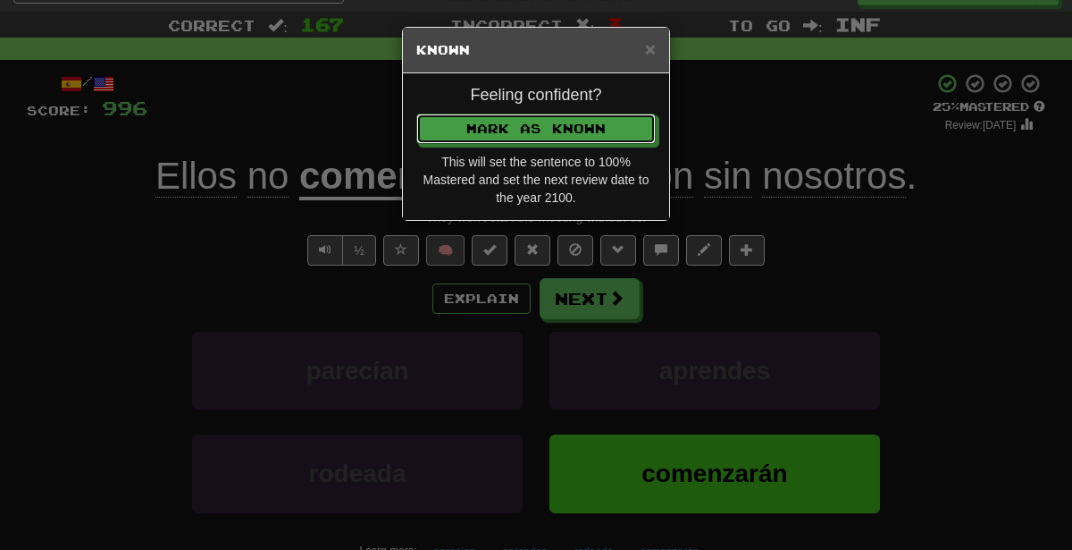
click at [416, 113] on button "Mark as Known" at bounding box center [535, 128] width 239 height 30
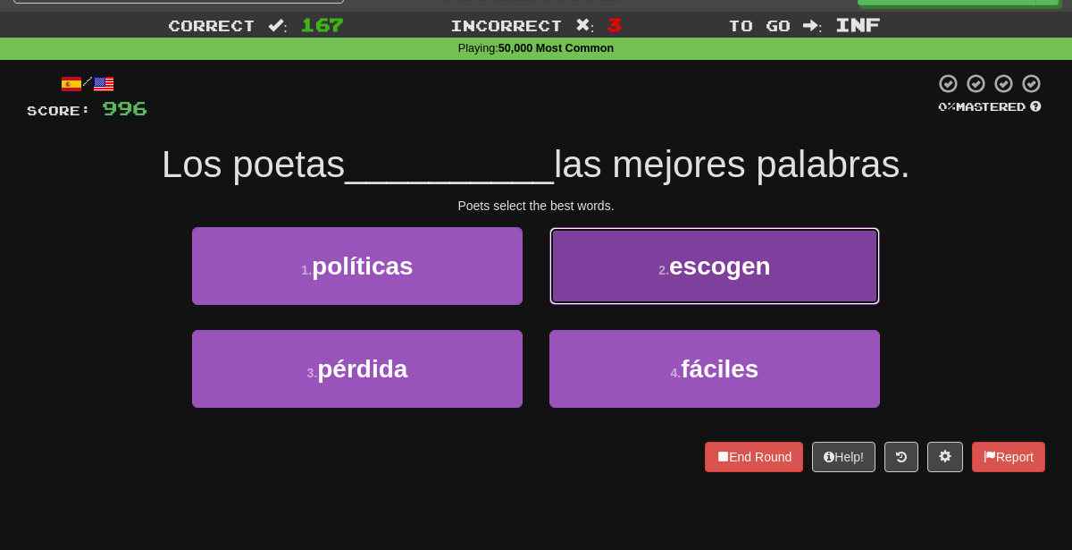
click at [627, 274] on button "2 . escogen" at bounding box center [715, 266] width 331 height 78
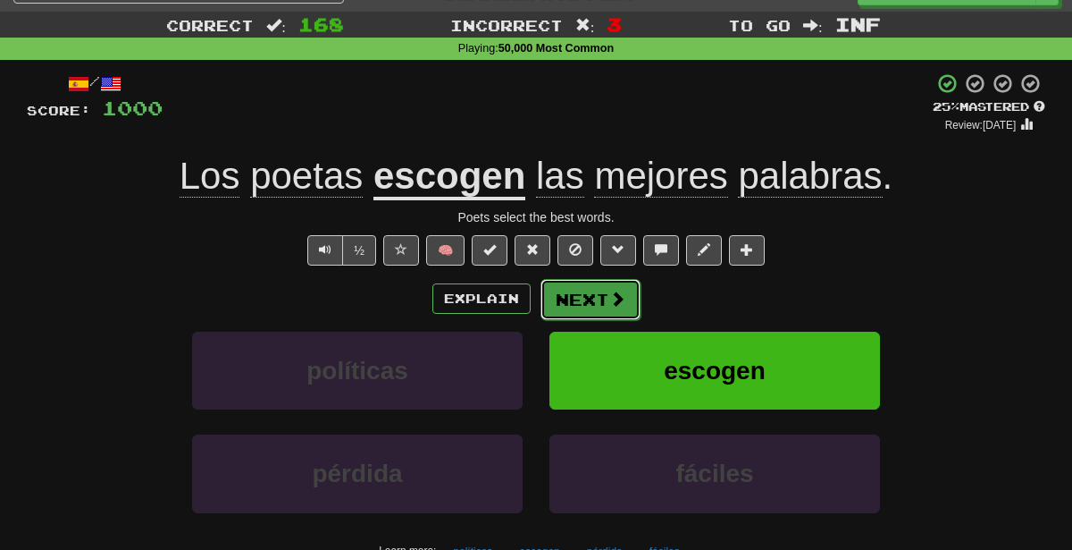
click at [600, 305] on button "Next" at bounding box center [591, 299] width 100 height 41
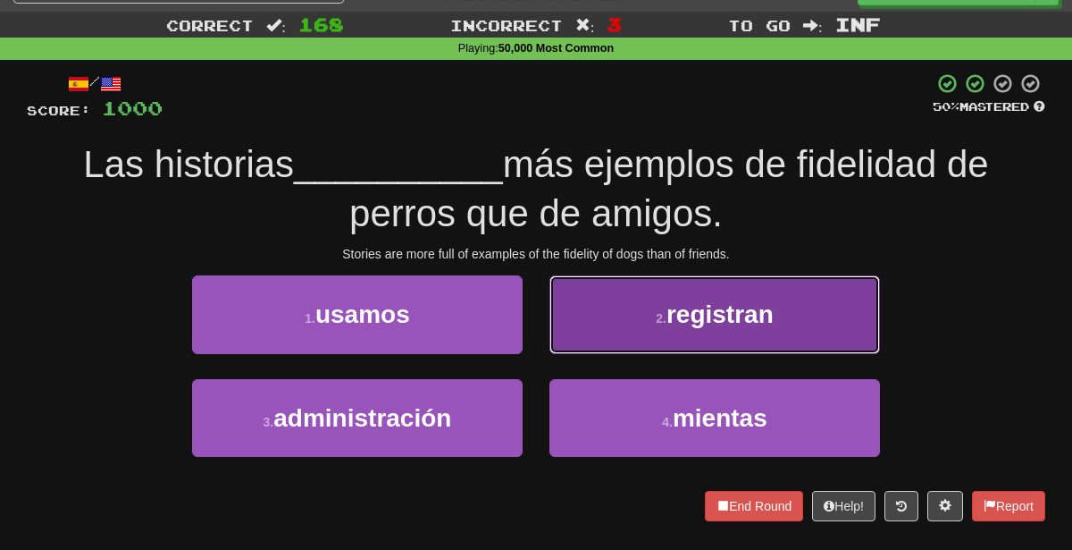
click at [605, 302] on button "2 . registran" at bounding box center [715, 314] width 331 height 78
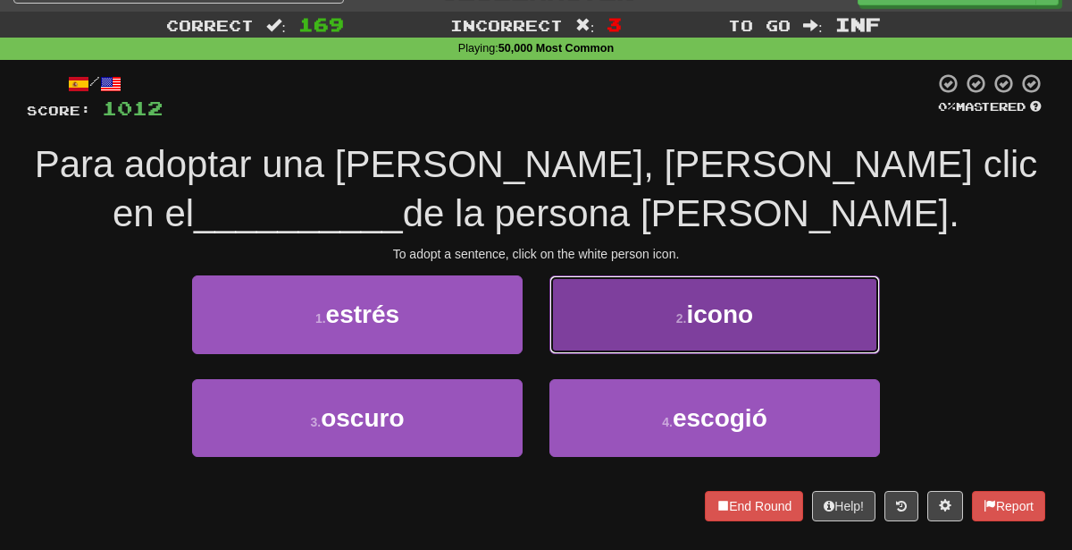
click at [642, 292] on button "2 . icono" at bounding box center [715, 314] width 331 height 78
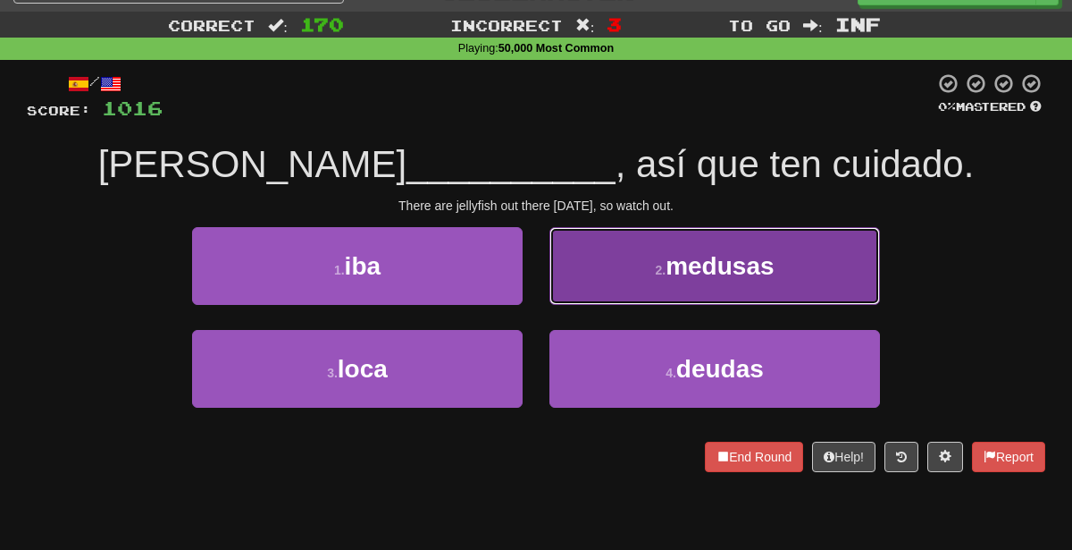
click at [565, 262] on button "2 . medusas" at bounding box center [715, 266] width 331 height 78
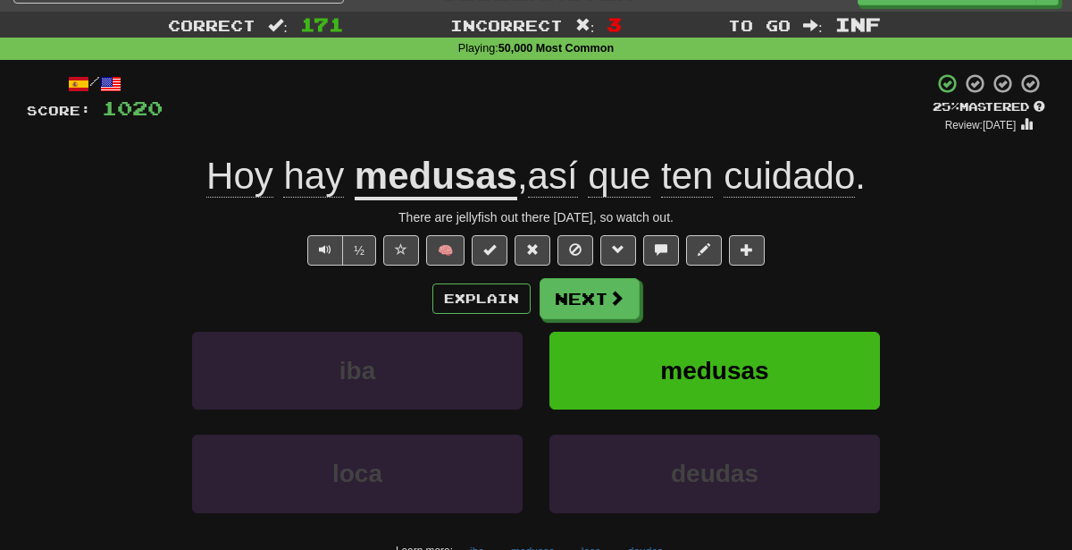
click at [458, 279] on div "Explain Next" at bounding box center [536, 298] width 1019 height 41
click at [461, 286] on button "Explain" at bounding box center [481, 298] width 98 height 30
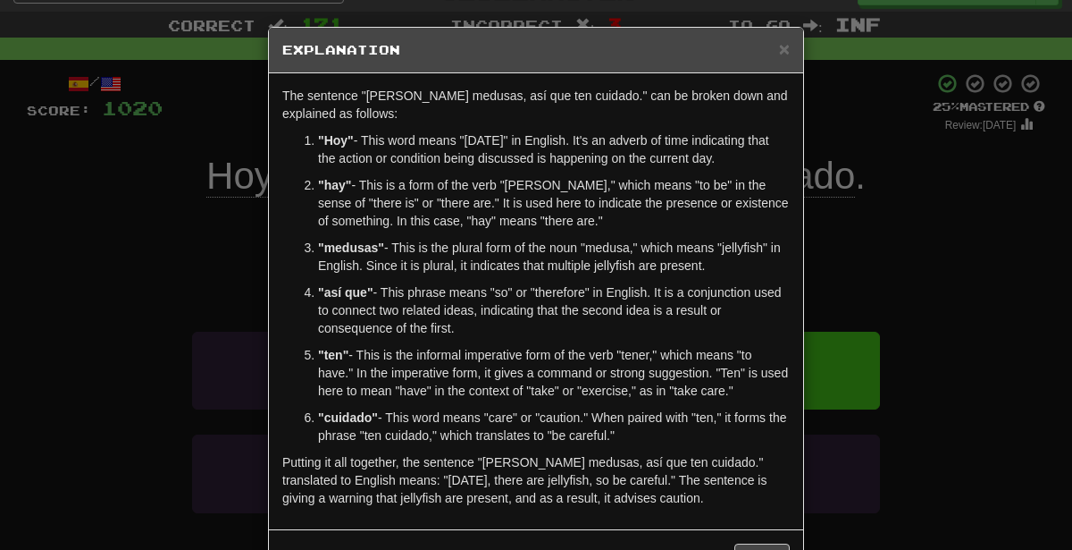
click at [948, 352] on div "× Explanation The sentence "Hoy hay medusas, así que ten cuidado." can be broke…" at bounding box center [536, 275] width 1072 height 550
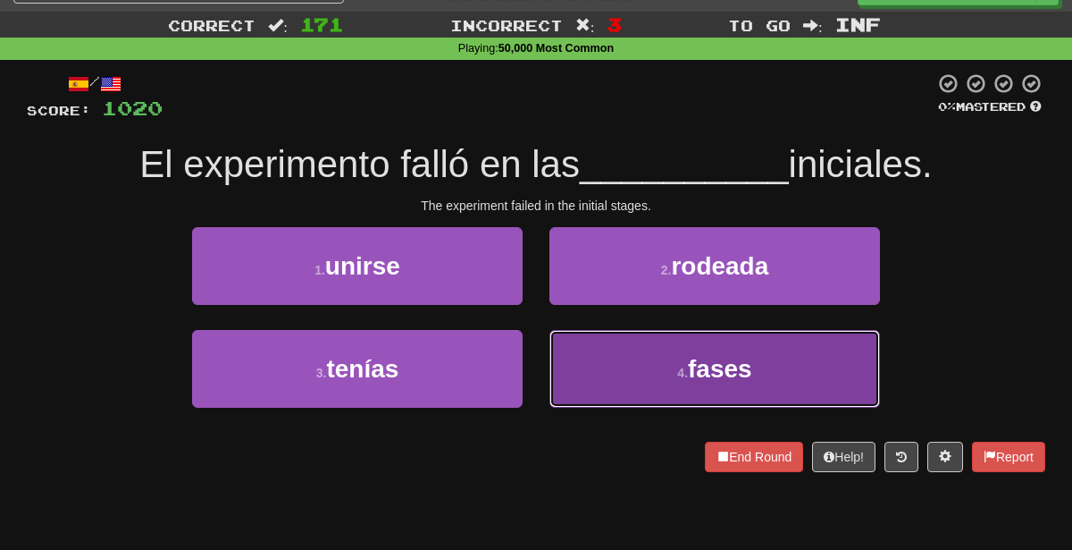
click at [573, 386] on button "4 . fases" at bounding box center [715, 369] width 331 height 78
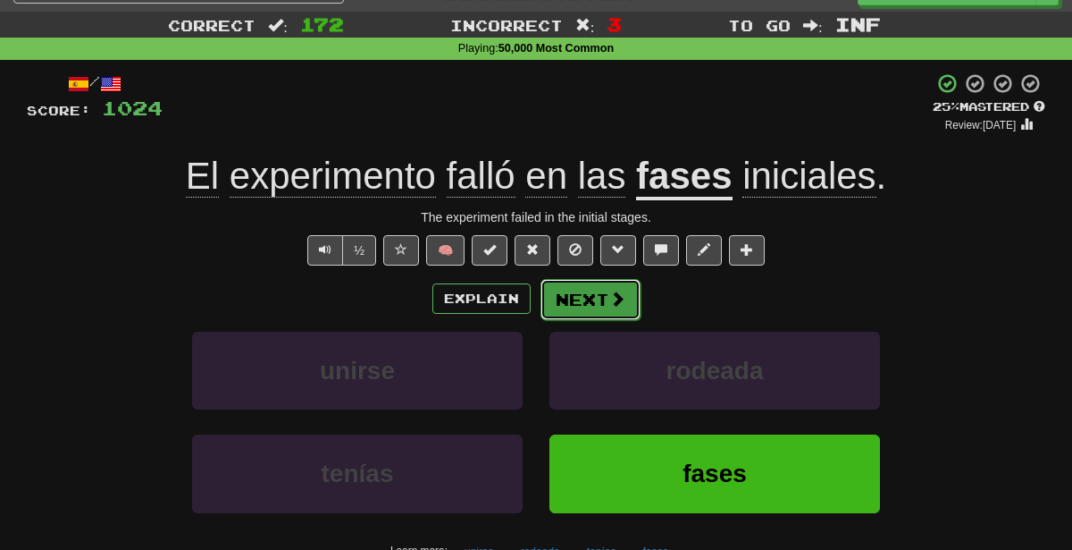
click at [586, 298] on button "Next" at bounding box center [591, 299] width 100 height 41
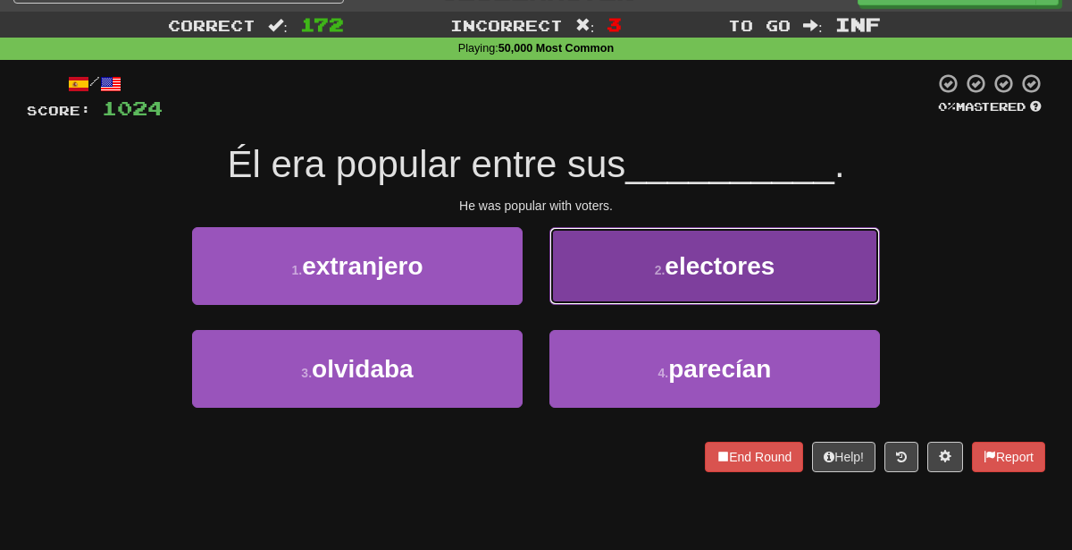
click at [654, 259] on button "2 . electores" at bounding box center [715, 266] width 331 height 78
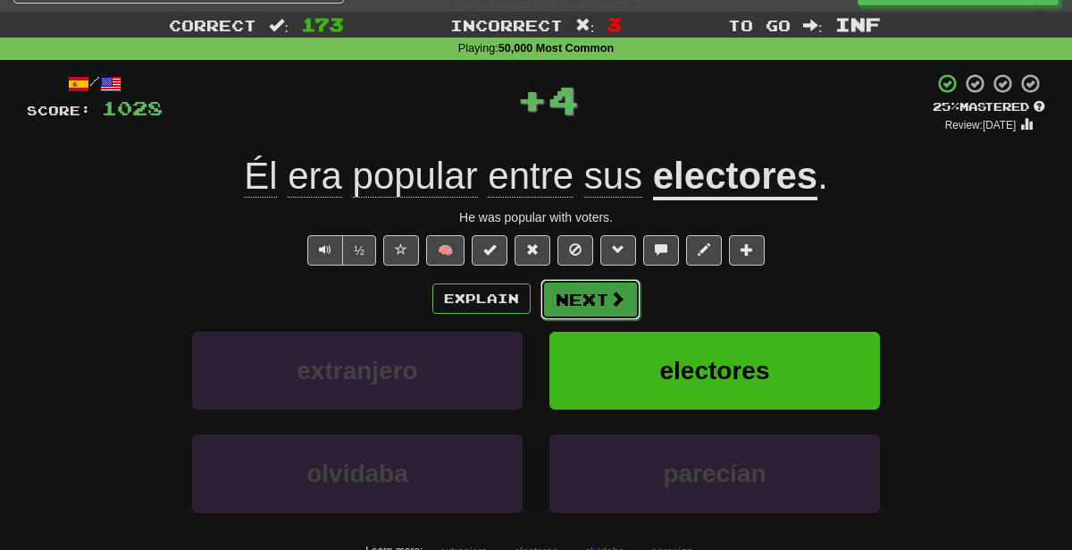
click at [576, 288] on button "Next" at bounding box center [591, 299] width 100 height 41
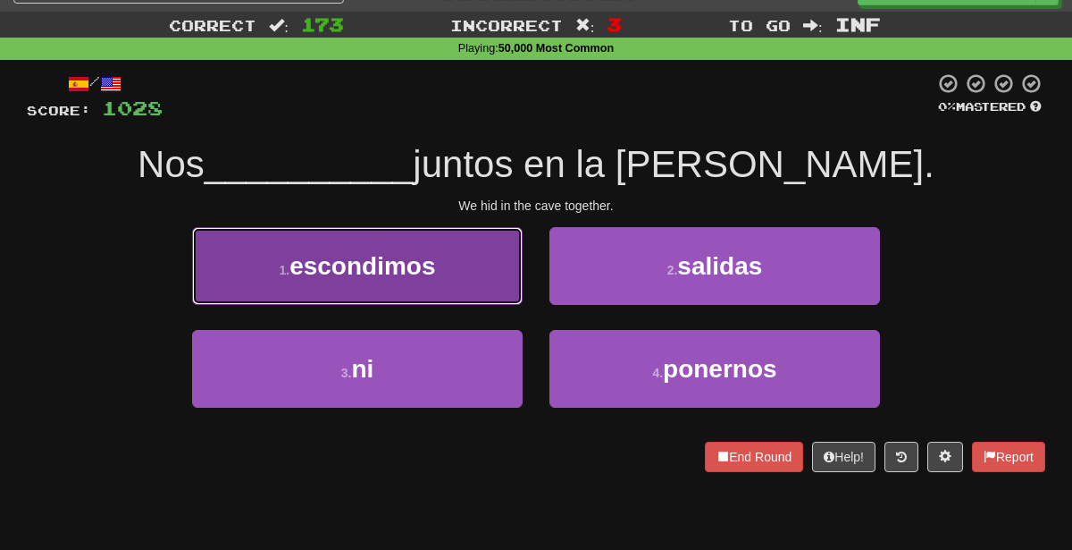
click at [451, 244] on button "1 . escondimos" at bounding box center [357, 266] width 331 height 78
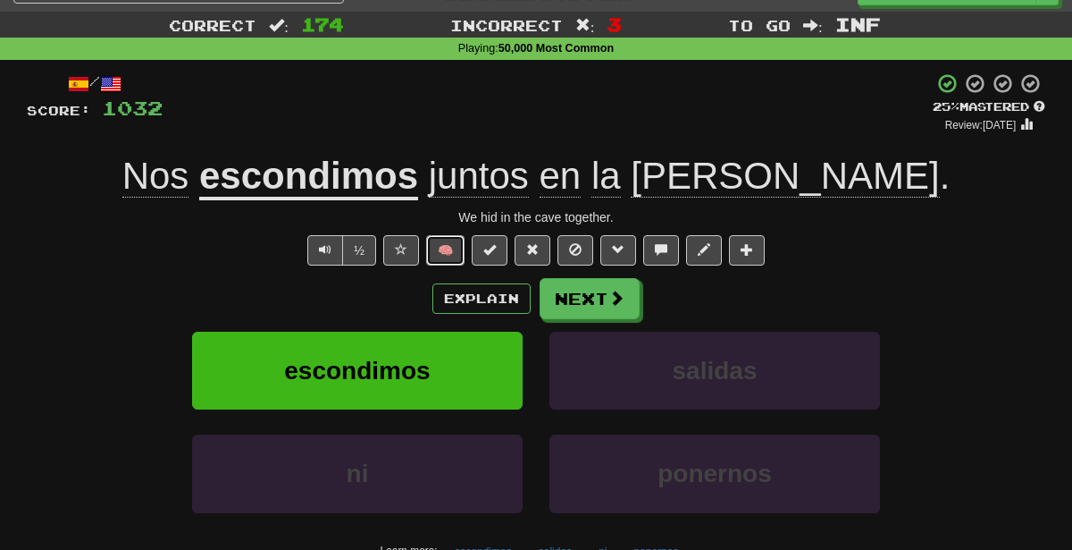
click at [443, 247] on button "🧠" at bounding box center [445, 250] width 38 height 30
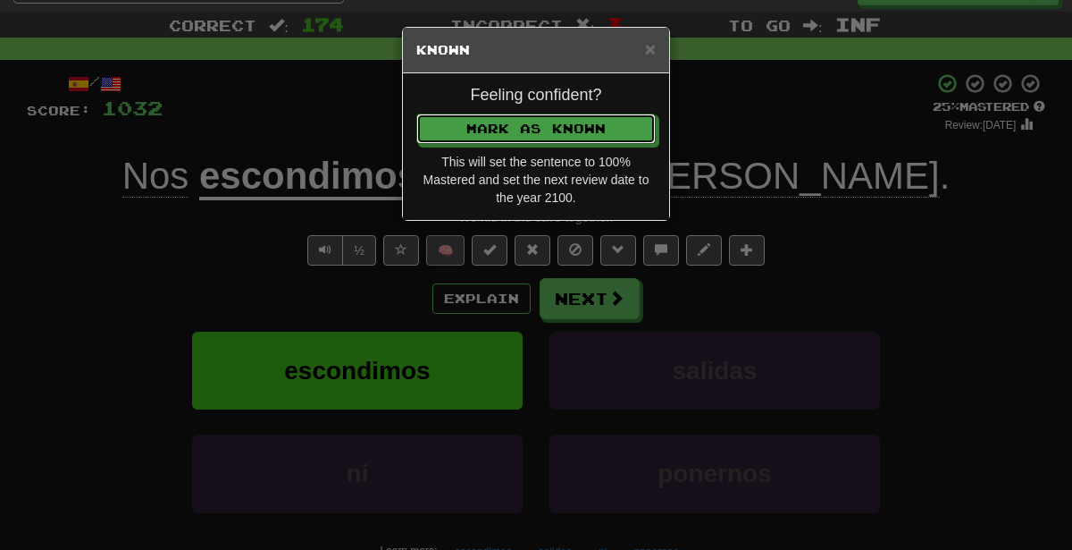
click at [416, 113] on button "Mark as Known" at bounding box center [535, 128] width 239 height 30
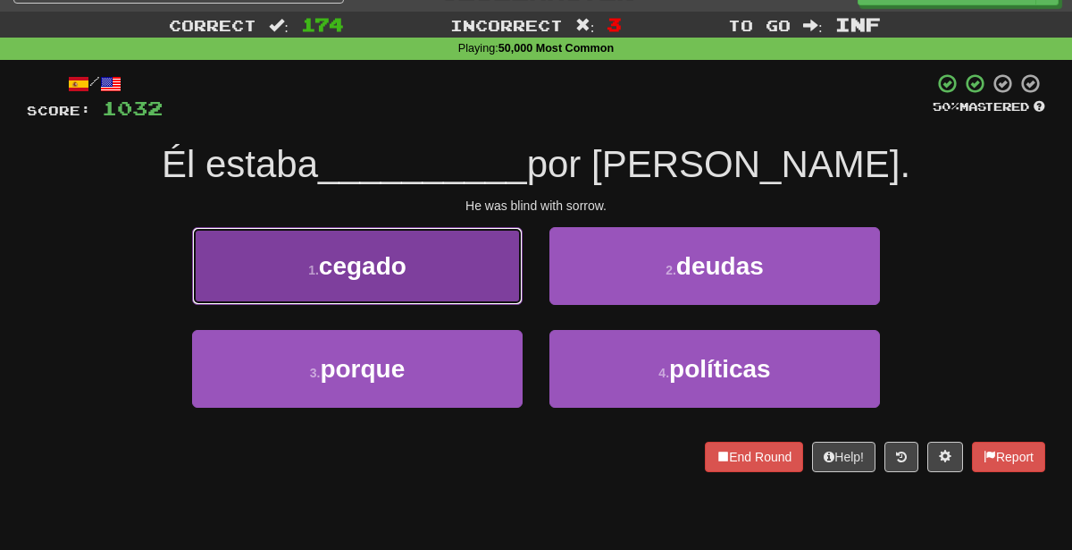
click at [468, 275] on button "1 . cegado" at bounding box center [357, 266] width 331 height 78
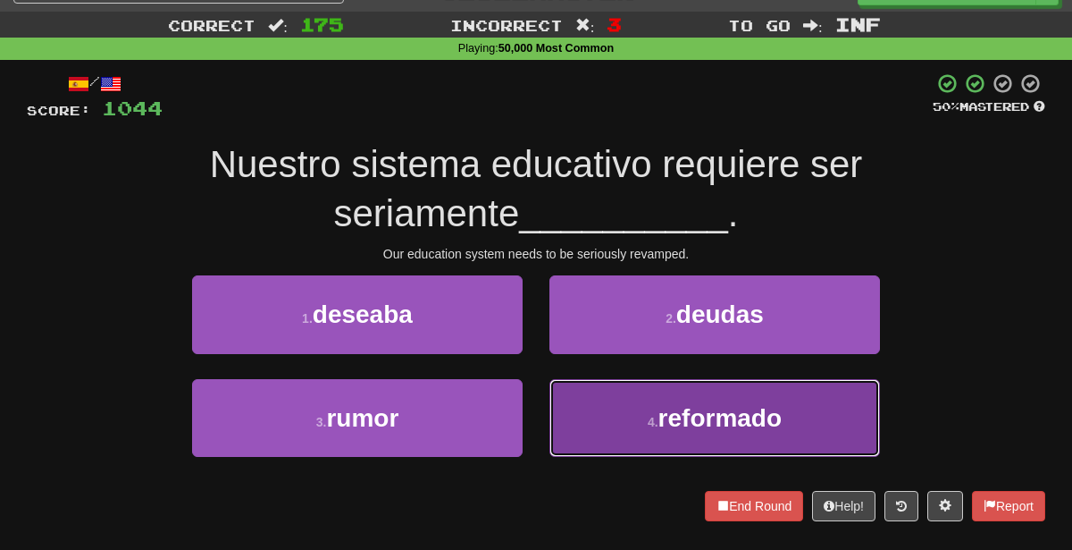
click at [584, 441] on button "4 . reformado" at bounding box center [715, 418] width 331 height 78
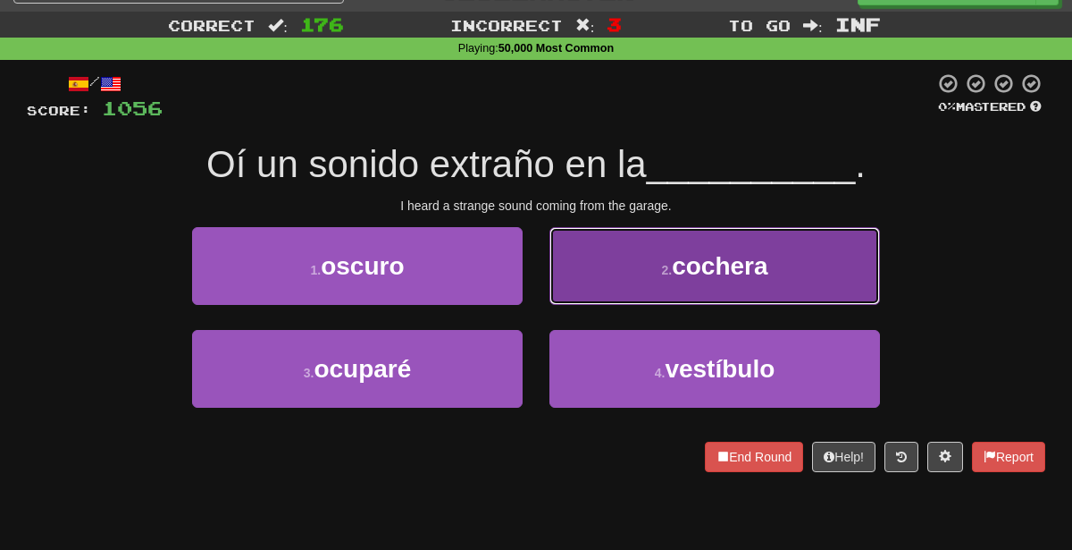
click at [629, 294] on button "2 . cochera" at bounding box center [715, 266] width 331 height 78
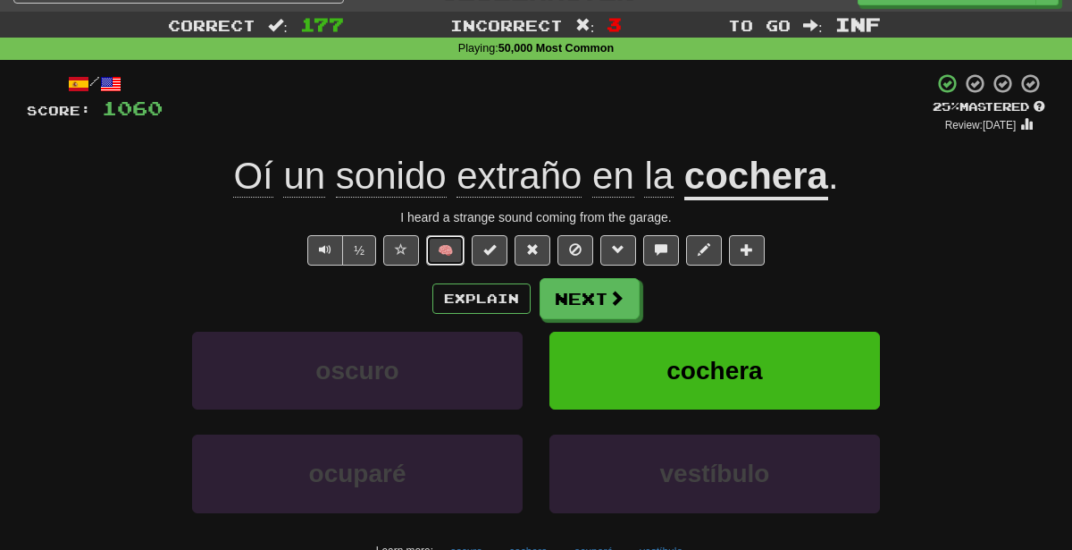
click at [448, 250] on button "🧠" at bounding box center [445, 250] width 38 height 30
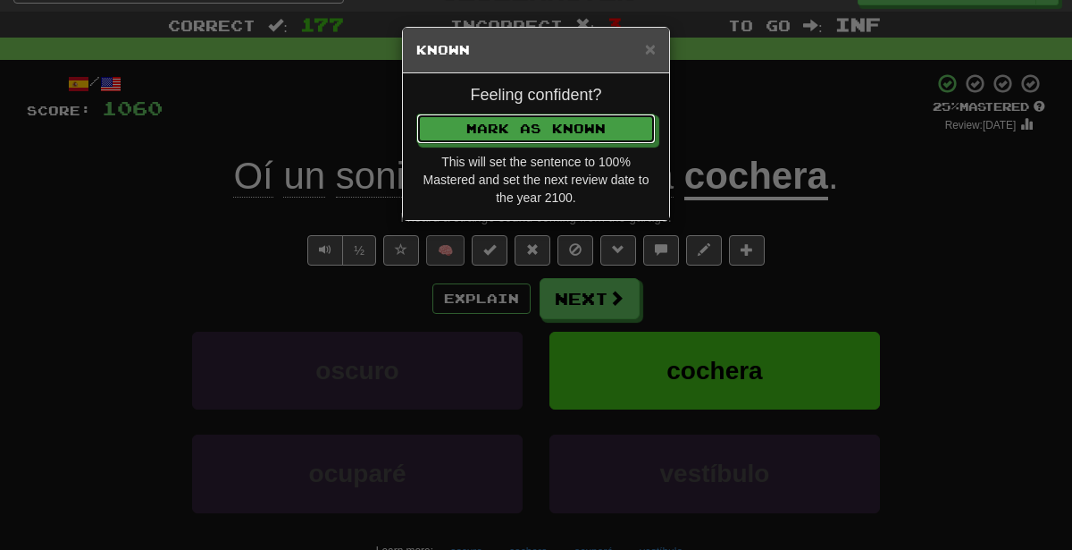
click at [416, 113] on button "Mark as Known" at bounding box center [535, 128] width 239 height 30
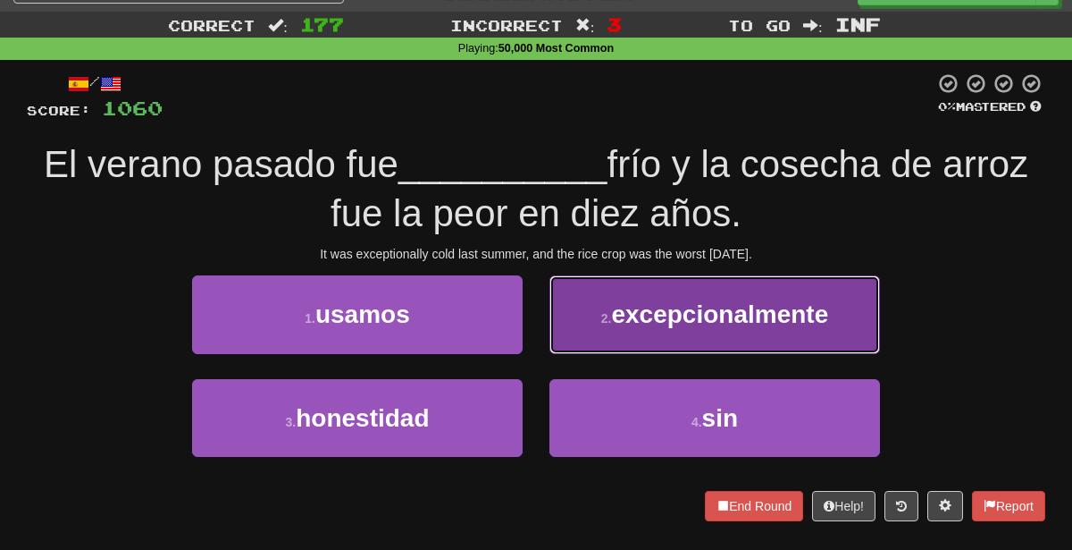
click at [615, 315] on span "excepcionalmente" at bounding box center [719, 314] width 217 height 28
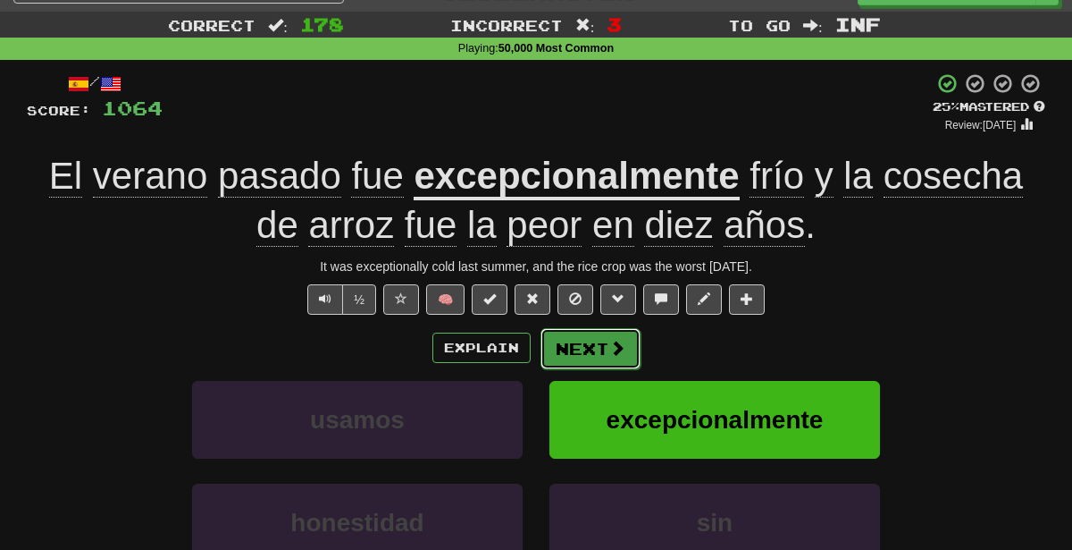
click at [559, 343] on button "Next" at bounding box center [591, 348] width 100 height 41
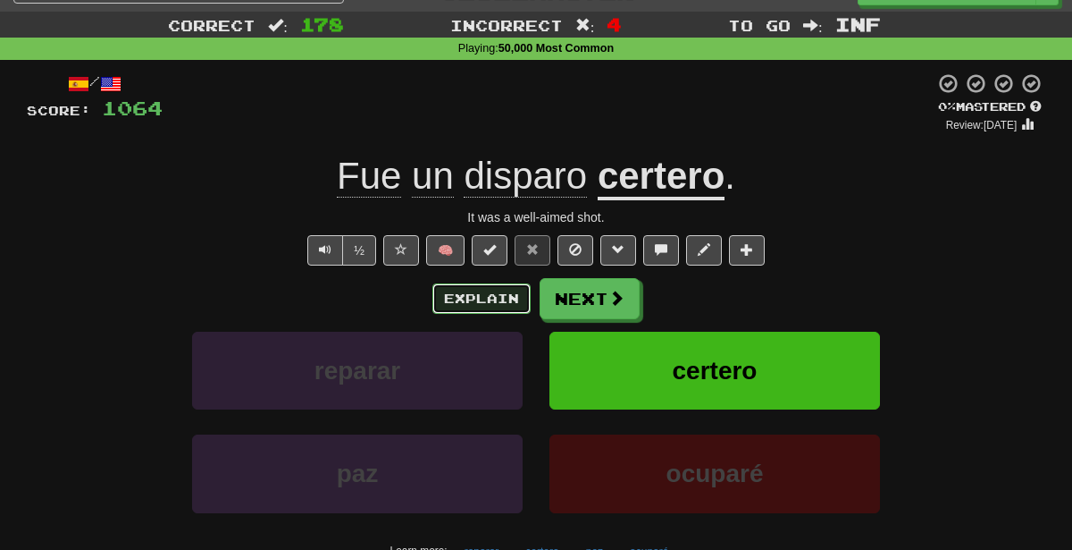
click at [493, 300] on button "Explain" at bounding box center [481, 298] width 98 height 30
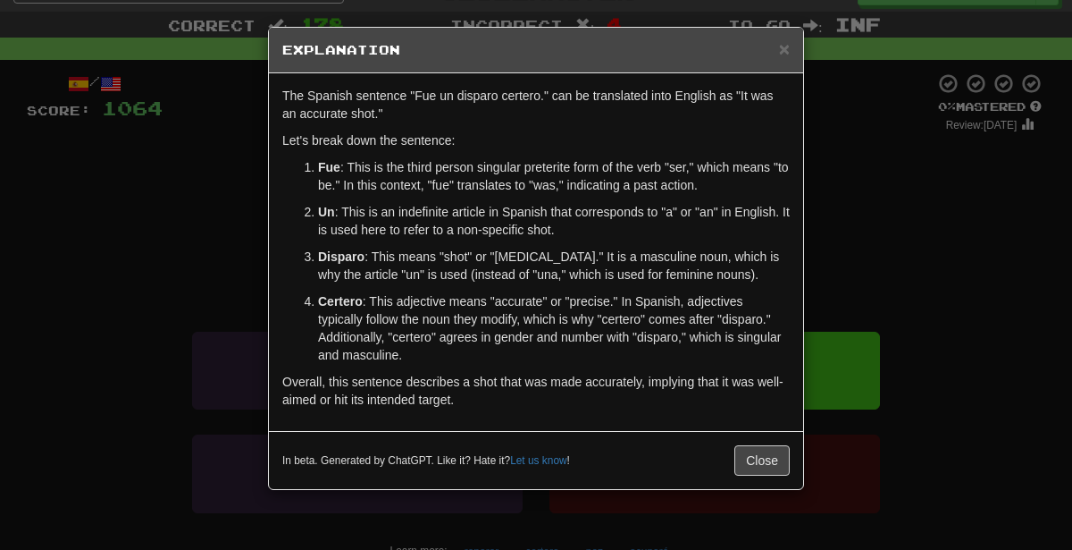
click at [64, 246] on div "× Explanation The Spanish sentence "Fue un disparo certero." can be translated …" at bounding box center [536, 275] width 1072 height 550
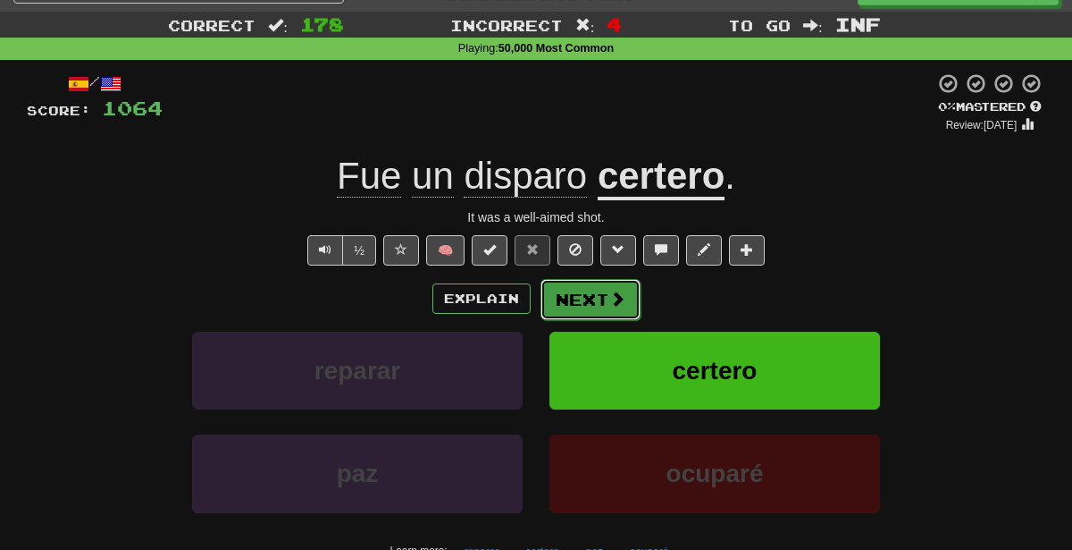
click at [600, 312] on button "Next" at bounding box center [591, 299] width 100 height 41
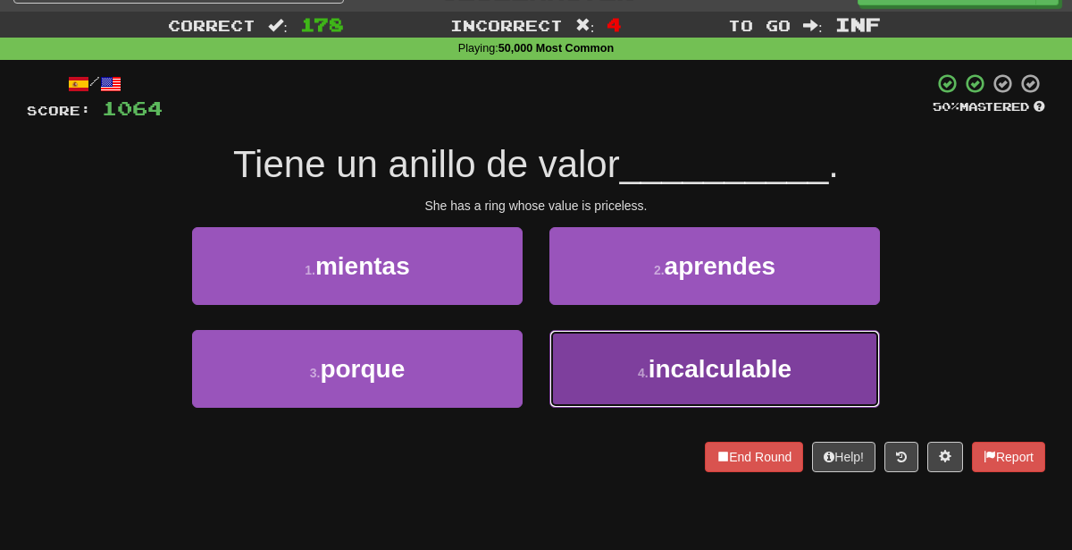
click at [627, 351] on button "4 . incalculable" at bounding box center [715, 369] width 331 height 78
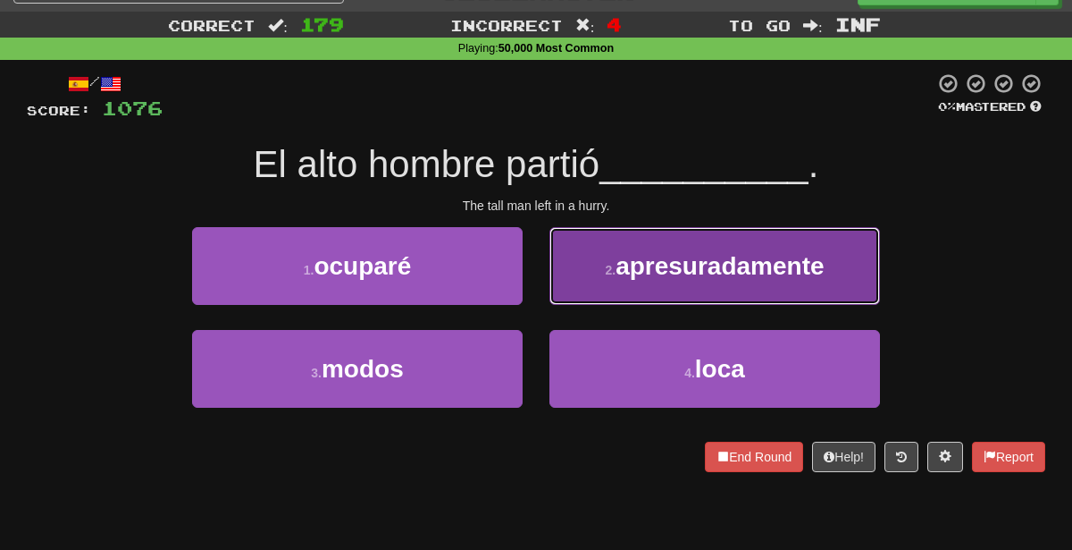
click at [641, 239] on button "2 . apresuradamente" at bounding box center [715, 266] width 331 height 78
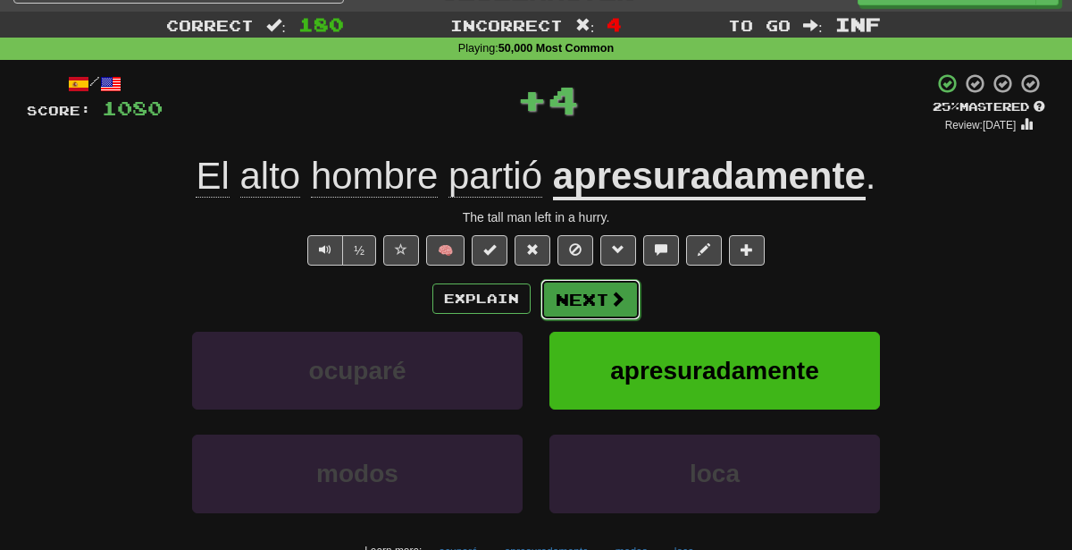
click at [619, 292] on span at bounding box center [617, 298] width 16 height 16
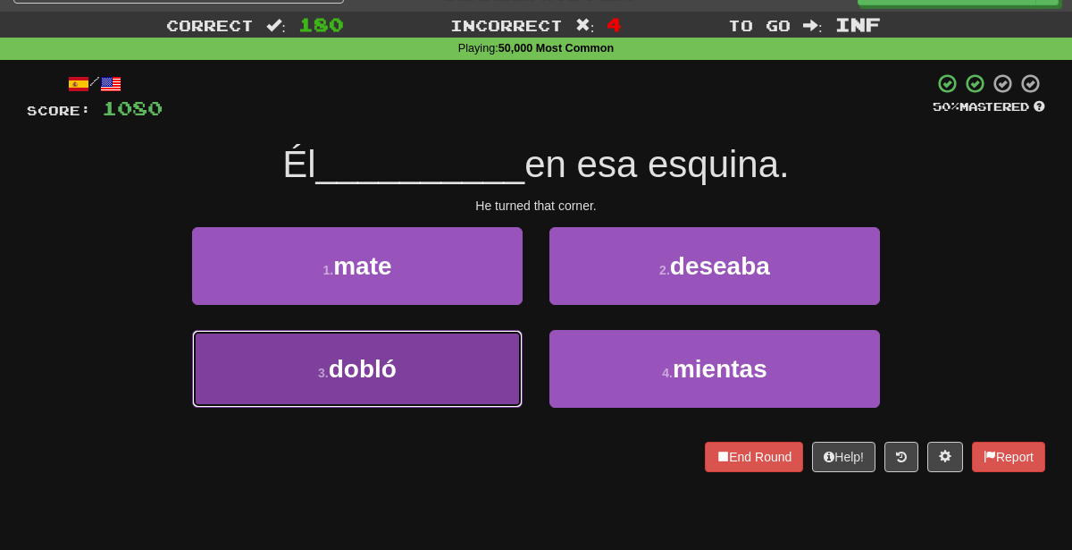
click at [447, 380] on button "3 . dobló" at bounding box center [357, 369] width 331 height 78
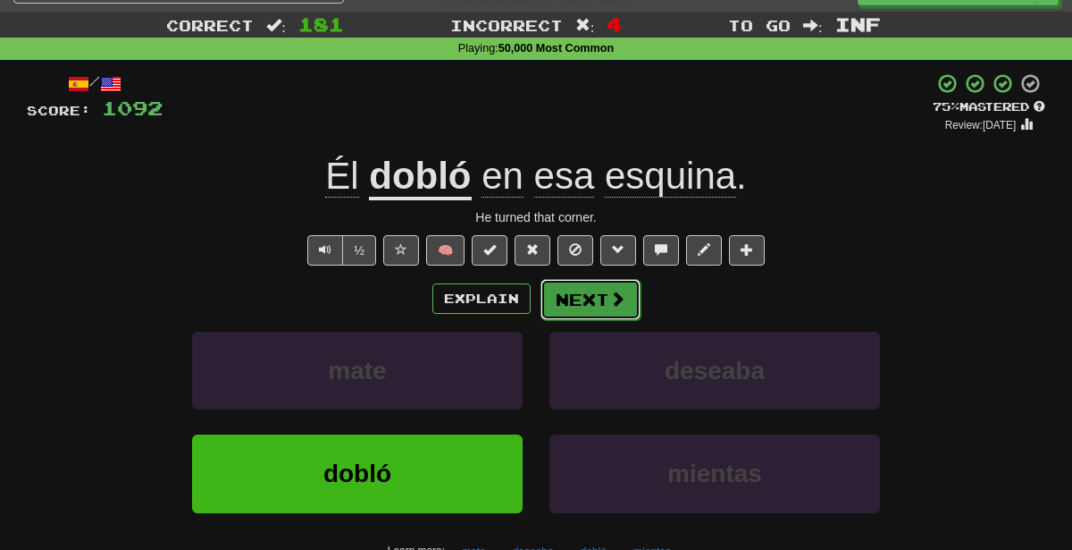
click at [570, 297] on button "Next" at bounding box center [591, 299] width 100 height 41
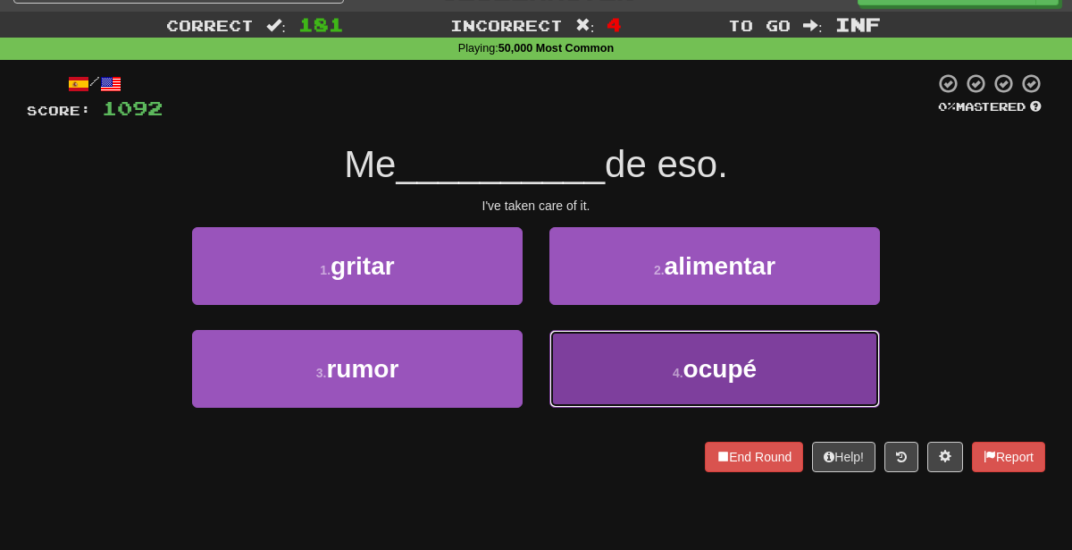
click at [620, 385] on button "4 . ocupé" at bounding box center [715, 369] width 331 height 78
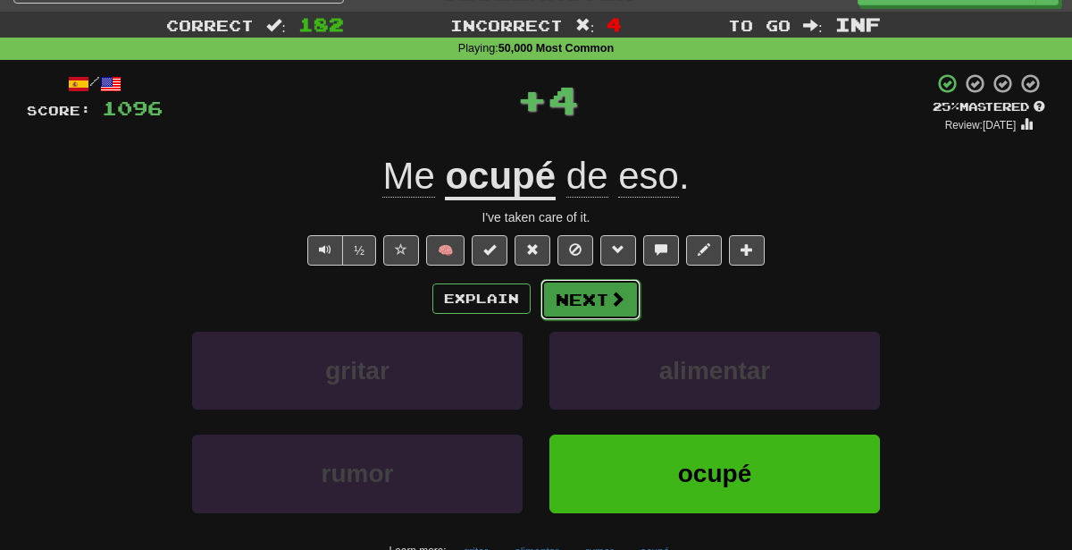
click at [597, 285] on button "Next" at bounding box center [591, 299] width 100 height 41
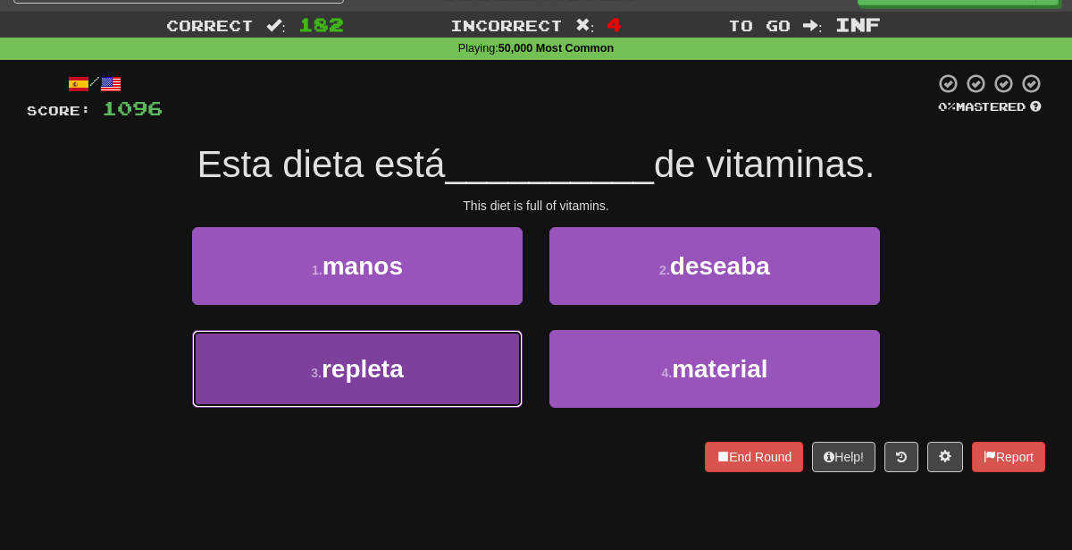
click at [481, 359] on button "3 . repleta" at bounding box center [357, 369] width 331 height 78
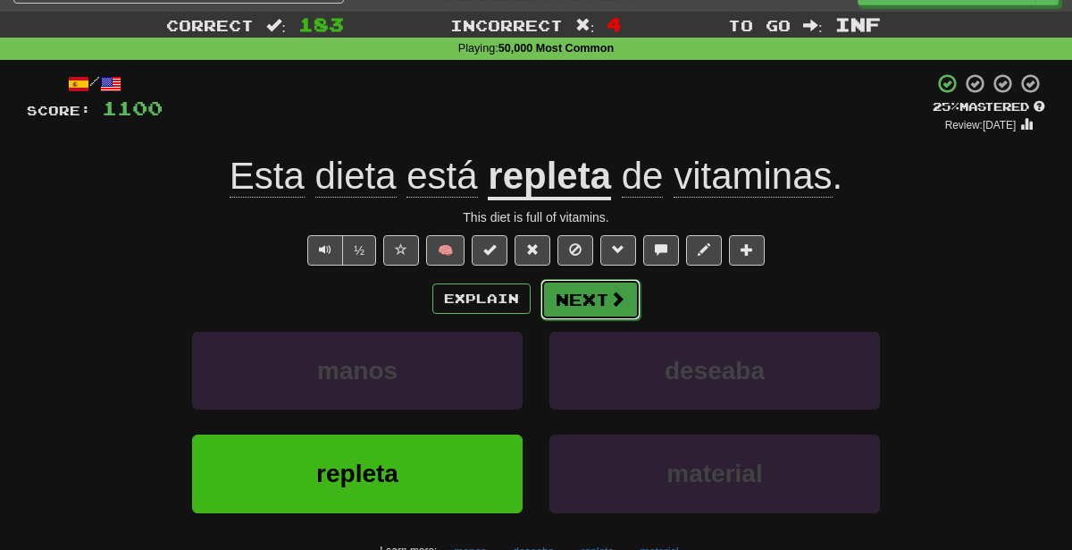
click at [605, 306] on button "Next" at bounding box center [591, 299] width 100 height 41
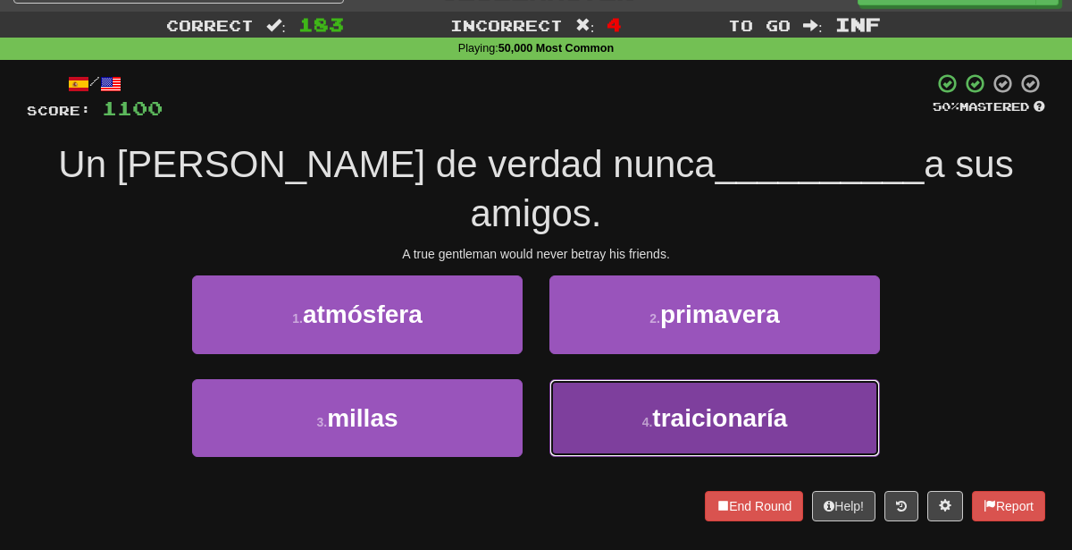
click at [637, 382] on button "4 . traicionaría" at bounding box center [715, 418] width 331 height 78
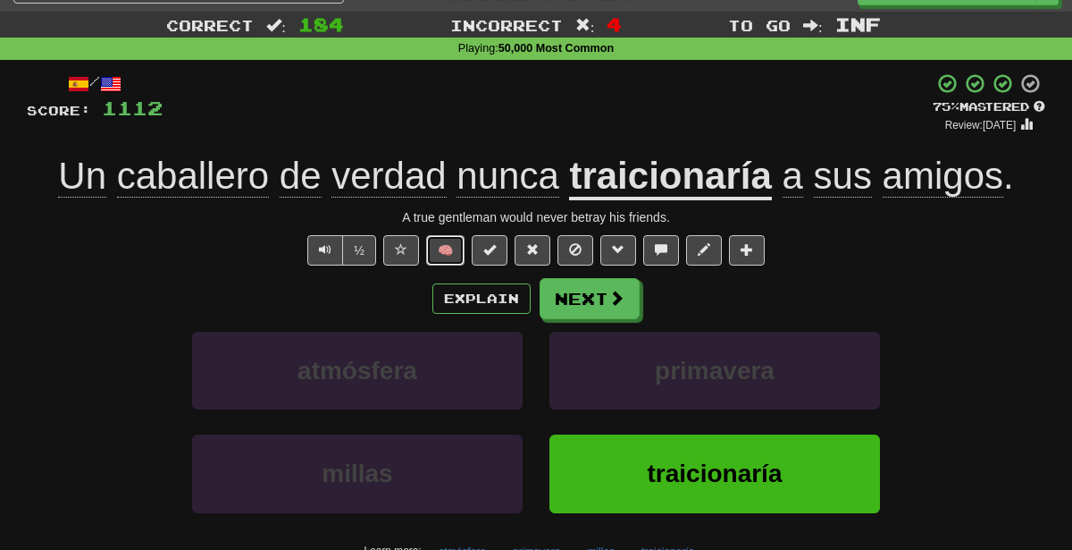
click at [457, 262] on button "🧠" at bounding box center [445, 250] width 38 height 30
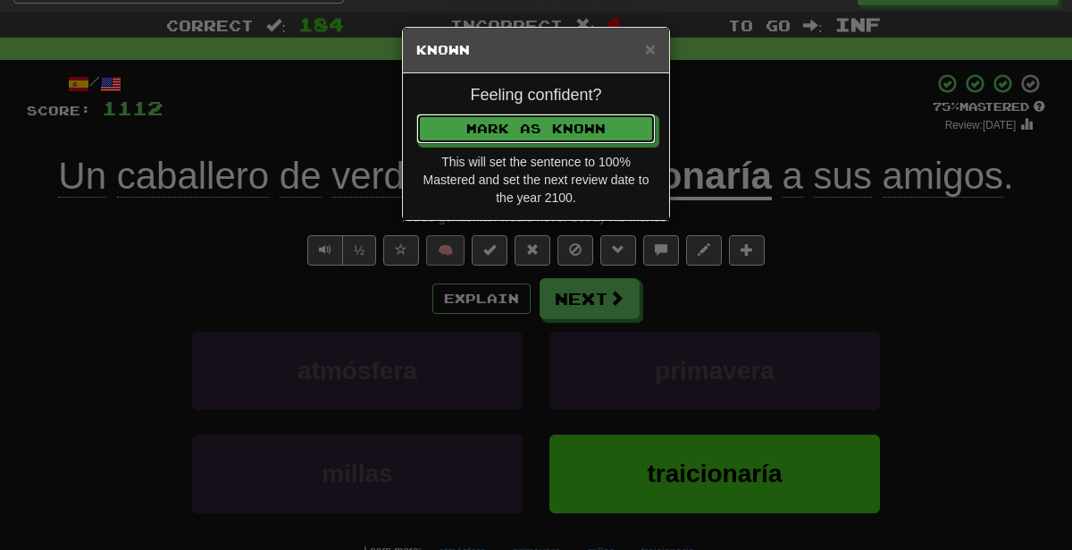
click at [416, 113] on button "Mark as Known" at bounding box center [535, 128] width 239 height 30
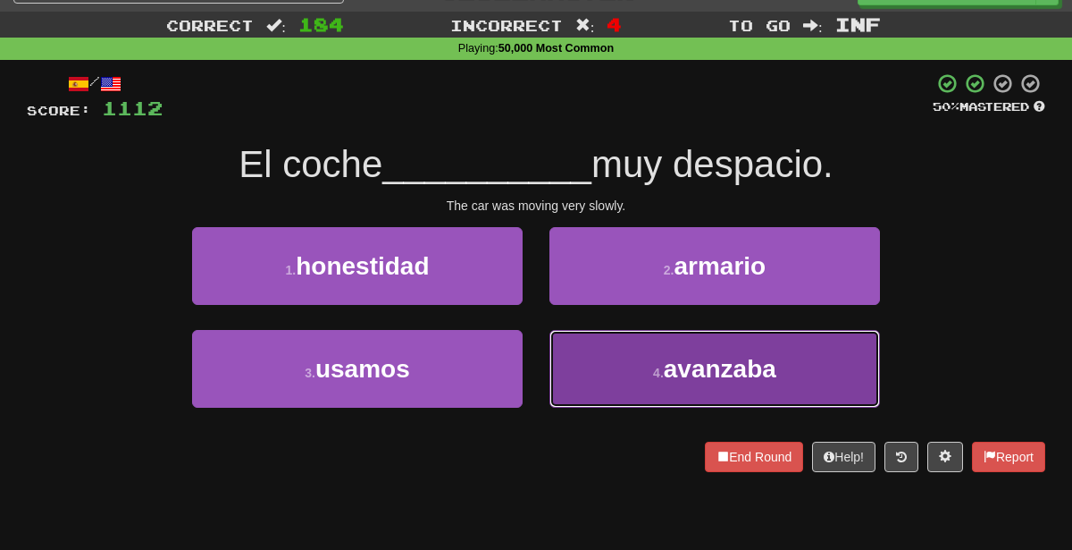
click at [673, 369] on span "avanzaba" at bounding box center [720, 369] width 113 height 28
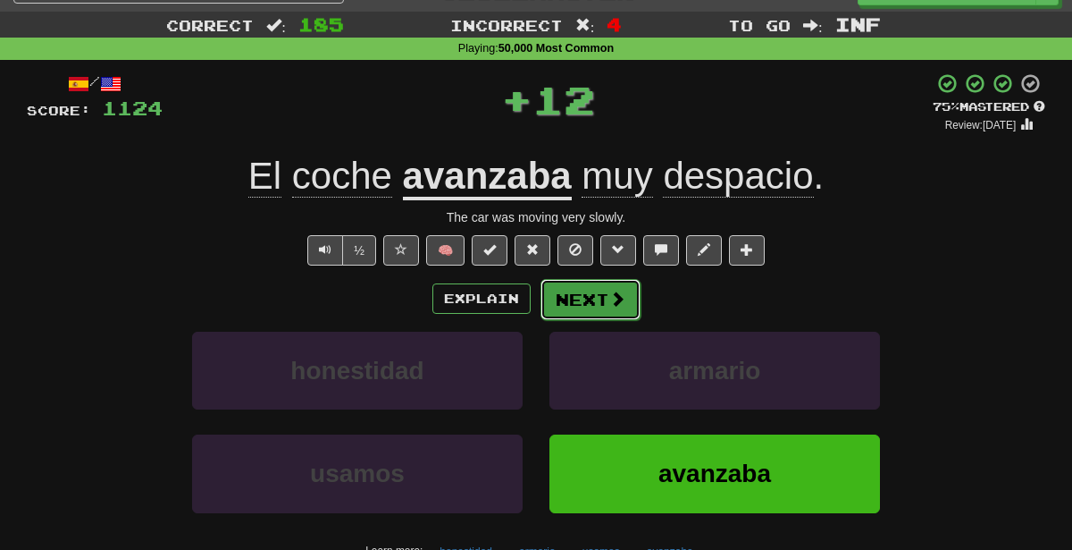
click at [577, 301] on button "Next" at bounding box center [591, 299] width 100 height 41
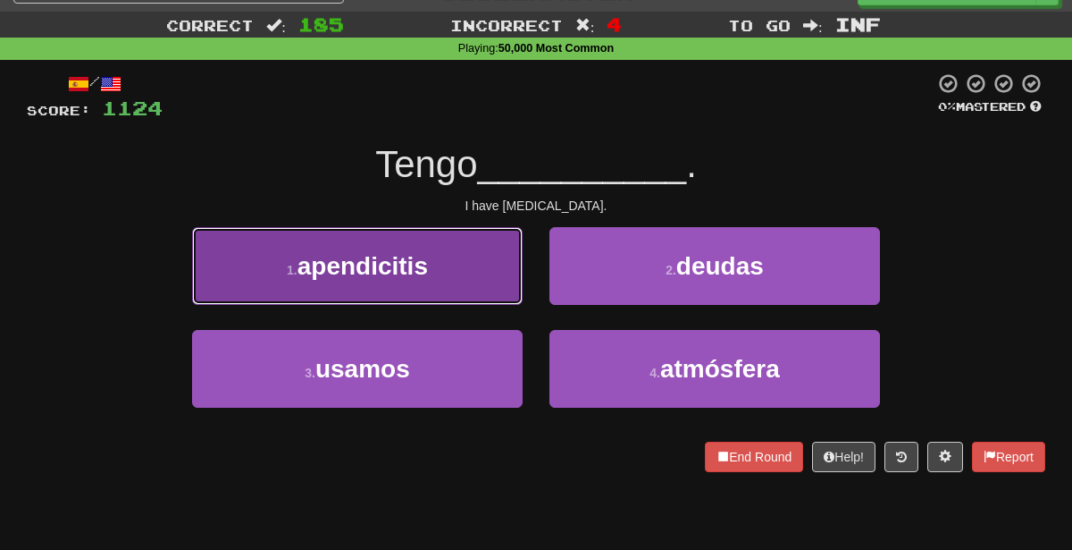
click at [460, 265] on button "1 . apendicitis" at bounding box center [357, 266] width 331 height 78
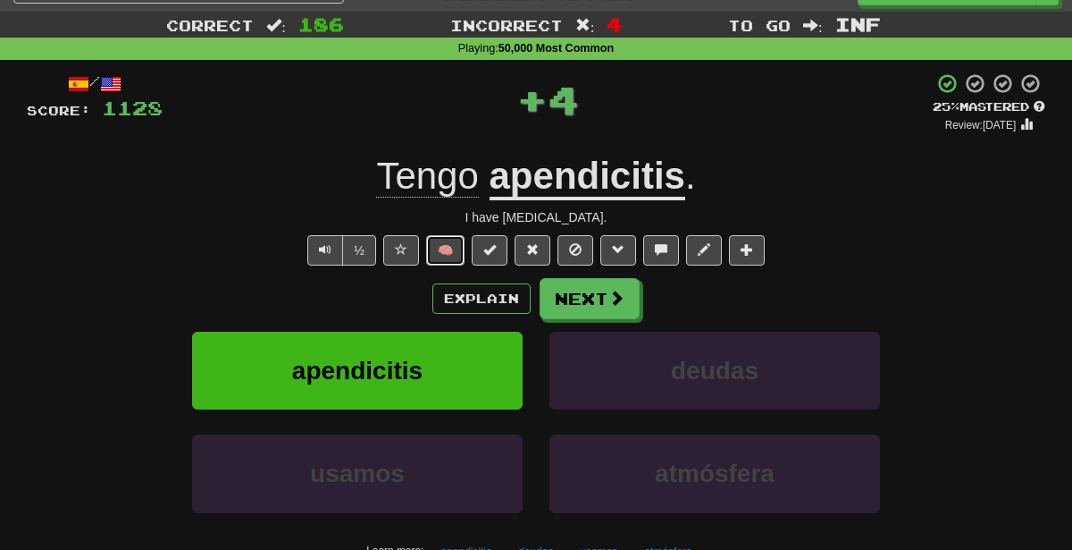
click at [453, 241] on button "🧠" at bounding box center [445, 250] width 38 height 30
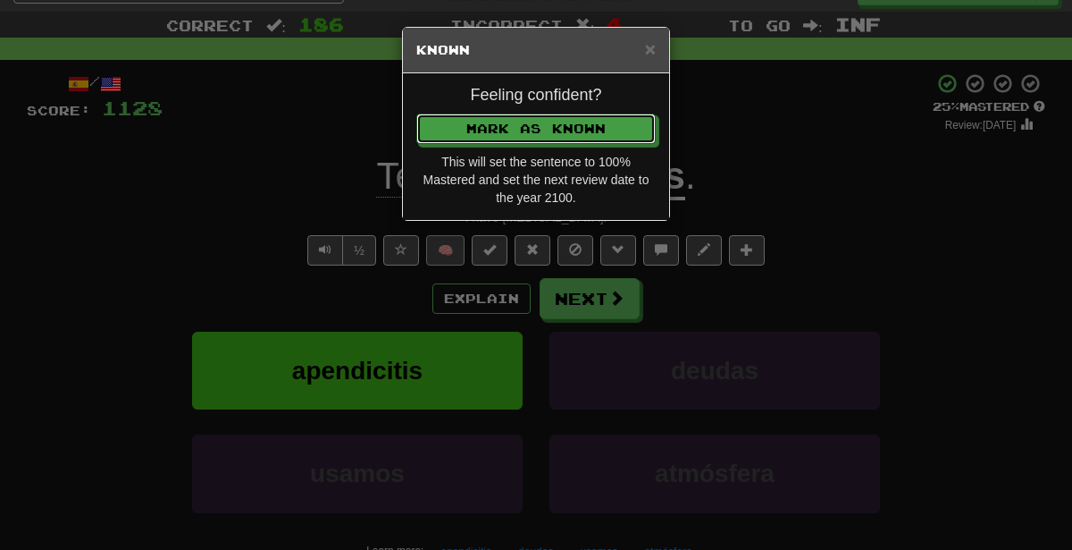
click at [416, 113] on button "Mark as Known" at bounding box center [535, 128] width 239 height 30
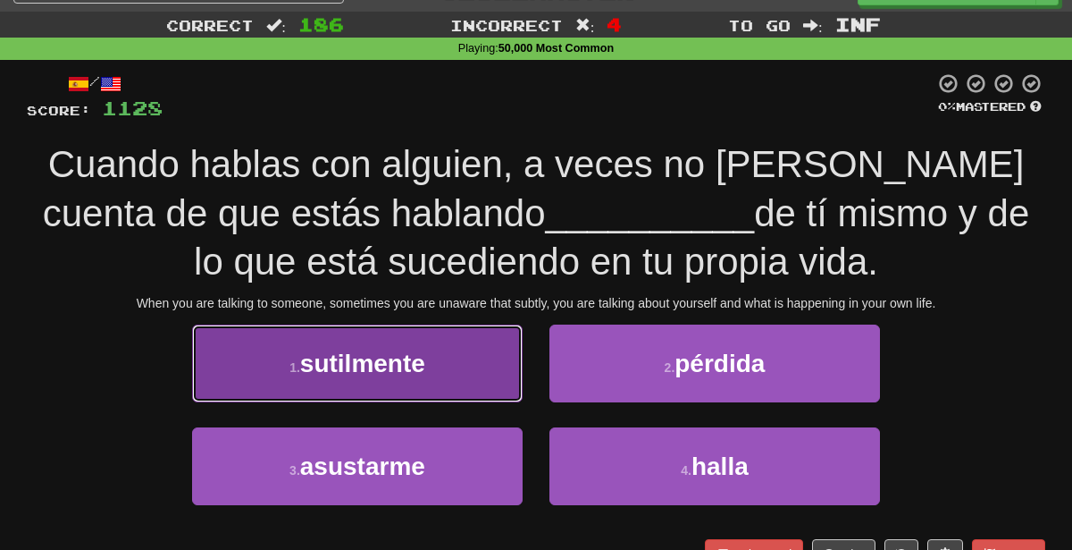
click at [485, 373] on button "1 . sutilmente" at bounding box center [357, 363] width 331 height 78
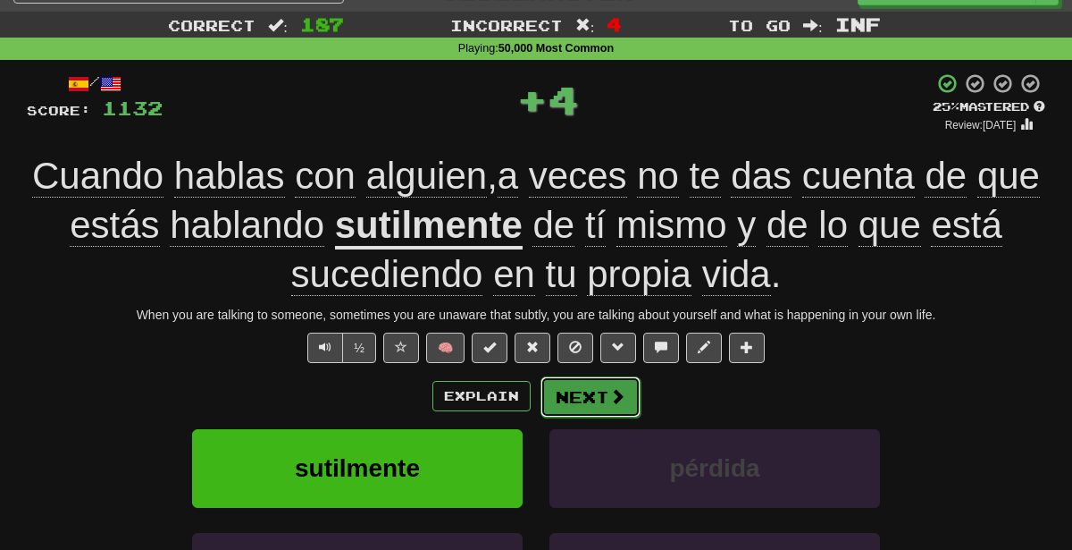
click at [584, 394] on button "Next" at bounding box center [591, 396] width 100 height 41
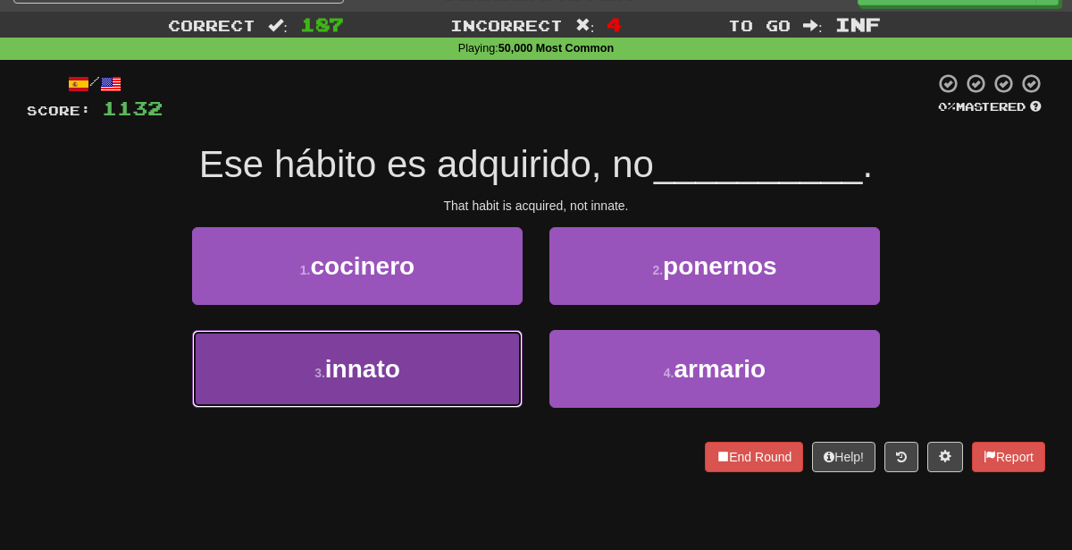
click at [400, 404] on button "3 . innato" at bounding box center [357, 369] width 331 height 78
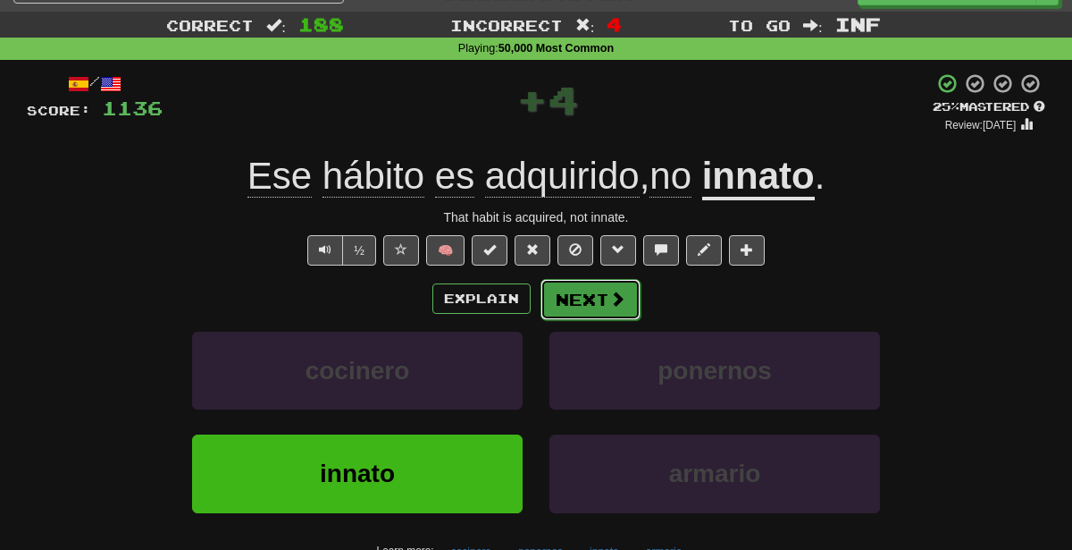
click at [616, 297] on span at bounding box center [617, 298] width 16 height 16
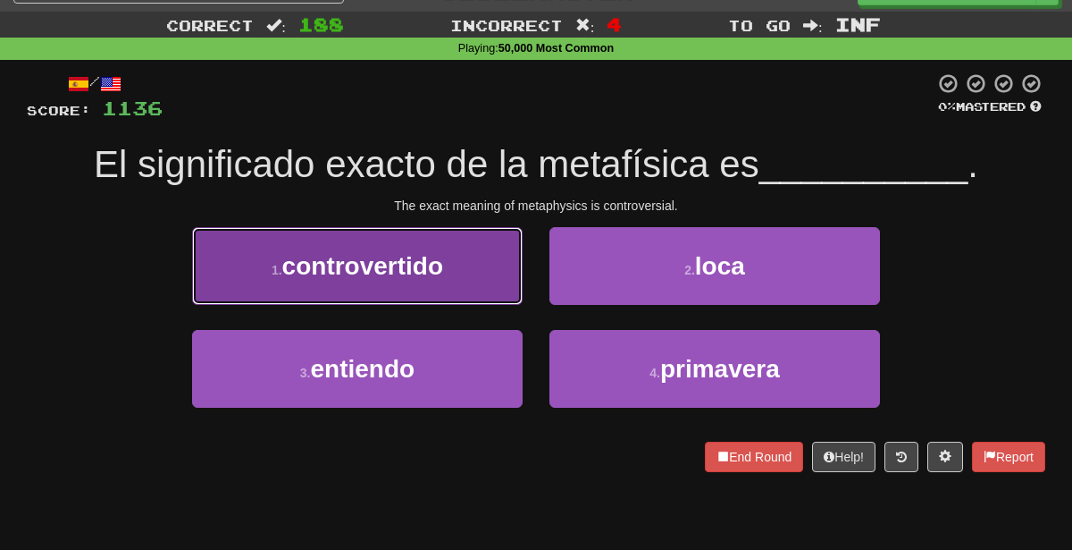
click at [494, 280] on button "1 . controvertido" at bounding box center [357, 266] width 331 height 78
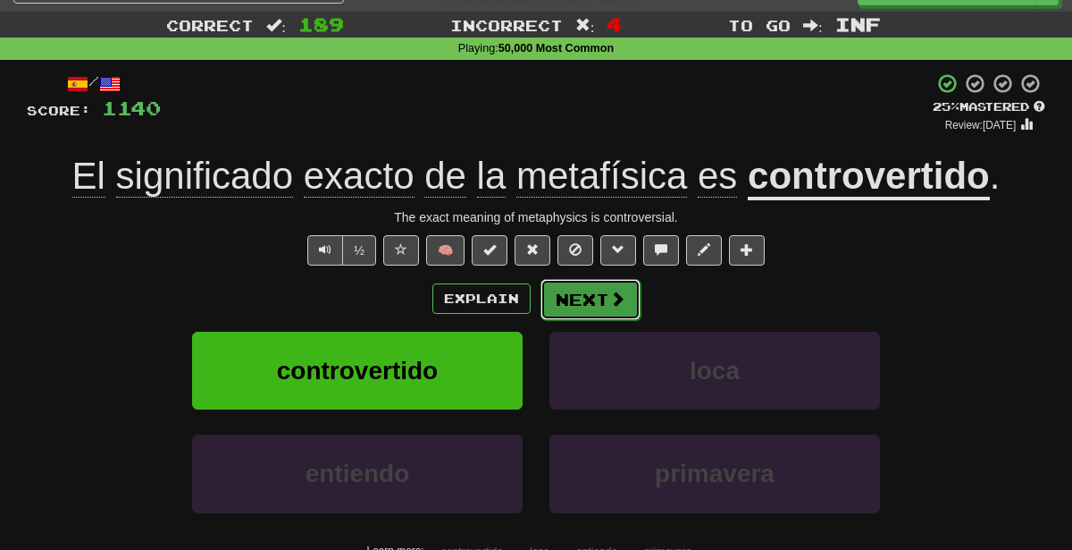
click at [565, 298] on button "Next" at bounding box center [591, 299] width 100 height 41
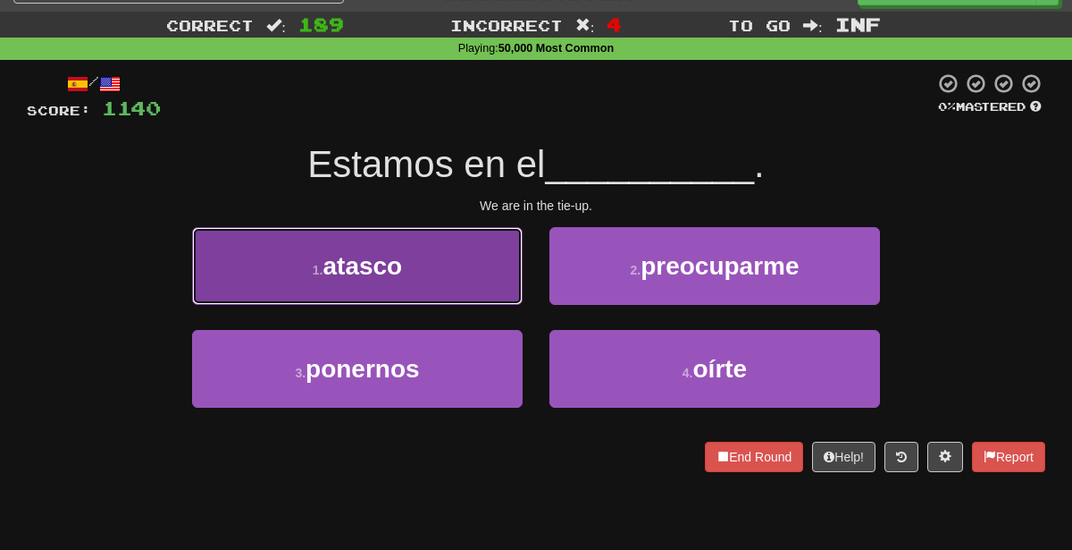
click at [491, 275] on button "1 . atasco" at bounding box center [357, 266] width 331 height 78
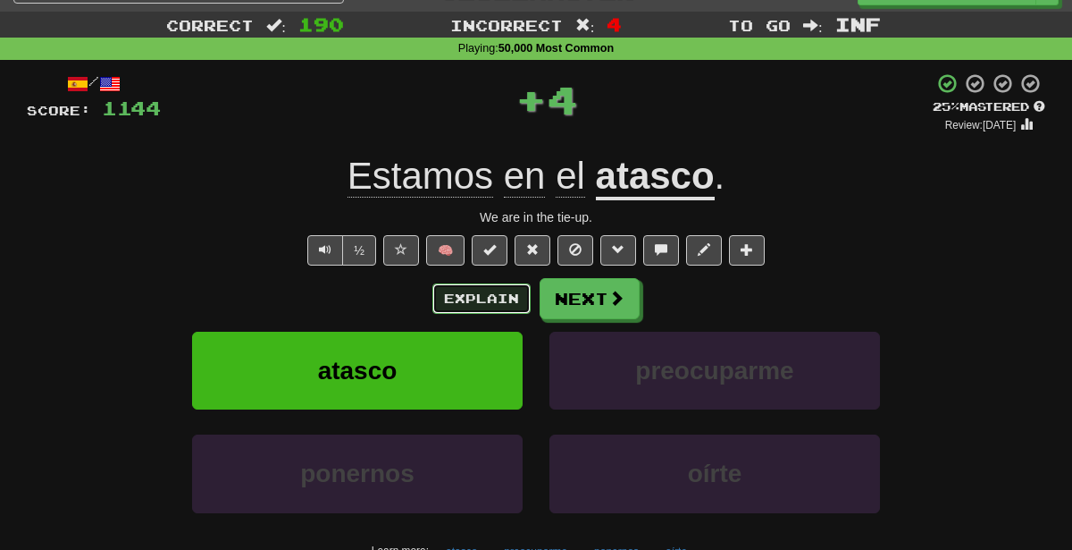
click at [468, 290] on button "Explain" at bounding box center [481, 298] width 98 height 30
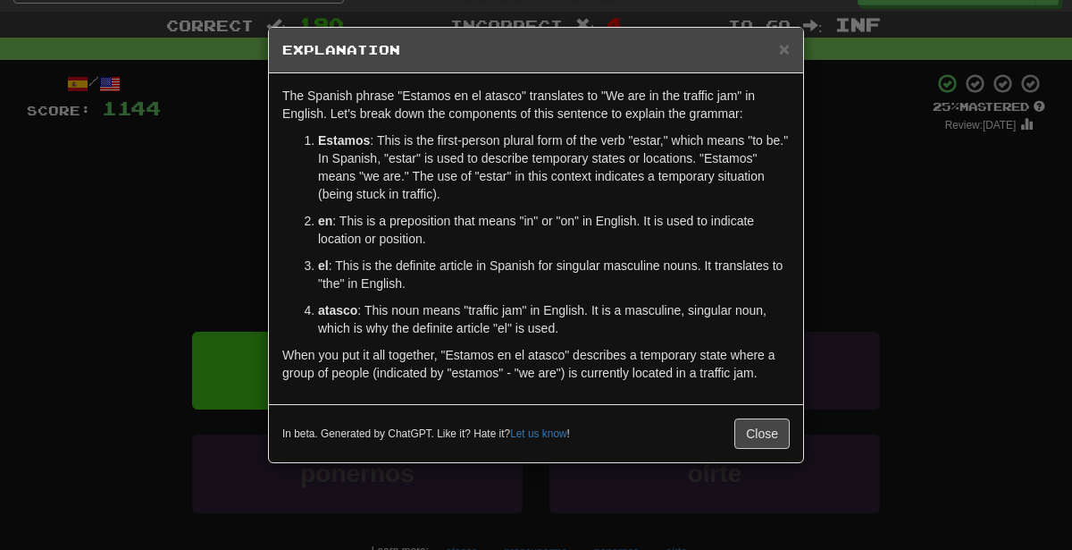
click at [1019, 268] on div "× Explanation The Spanish phrase "Estamos en el atasco" translates to "We are i…" at bounding box center [536, 275] width 1072 height 550
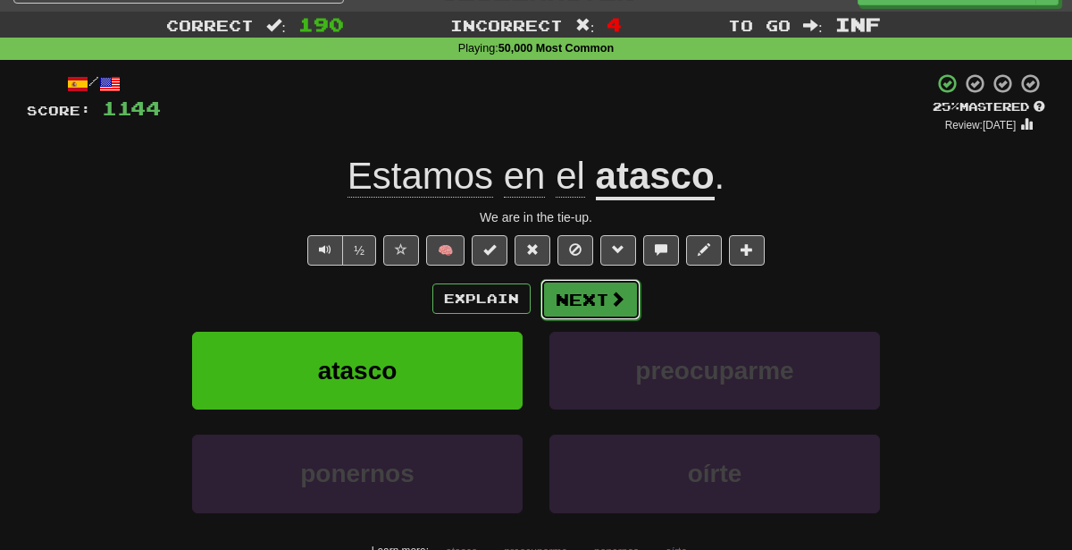
click at [615, 296] on span at bounding box center [617, 298] width 16 height 16
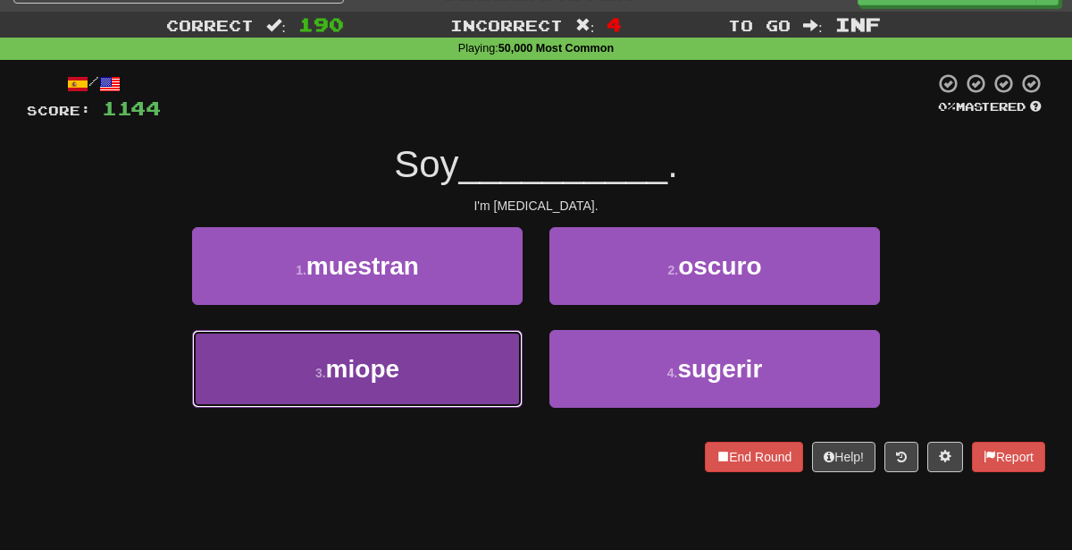
click at [479, 367] on button "3 . miope" at bounding box center [357, 369] width 331 height 78
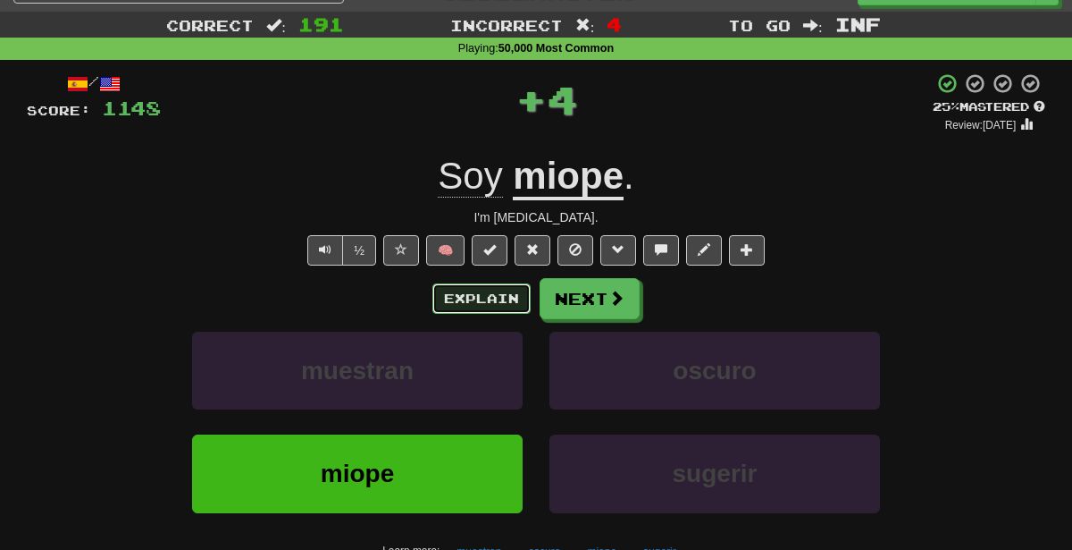
click at [491, 294] on button "Explain" at bounding box center [481, 298] width 98 height 30
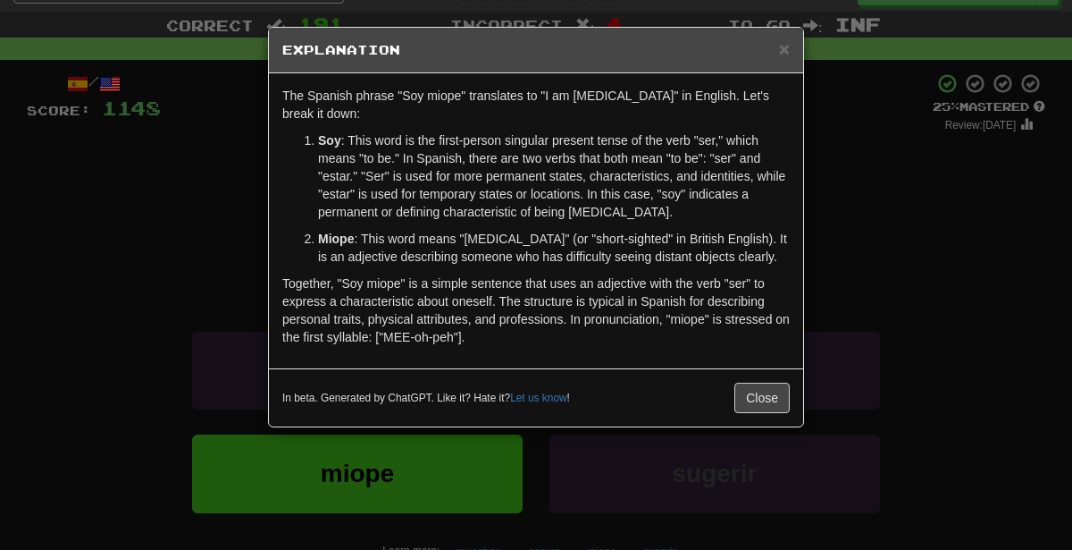
click at [855, 206] on div "× Explanation The Spanish phrase "Soy miope" translates to "I am nearsighted" i…" at bounding box center [536, 275] width 1072 height 550
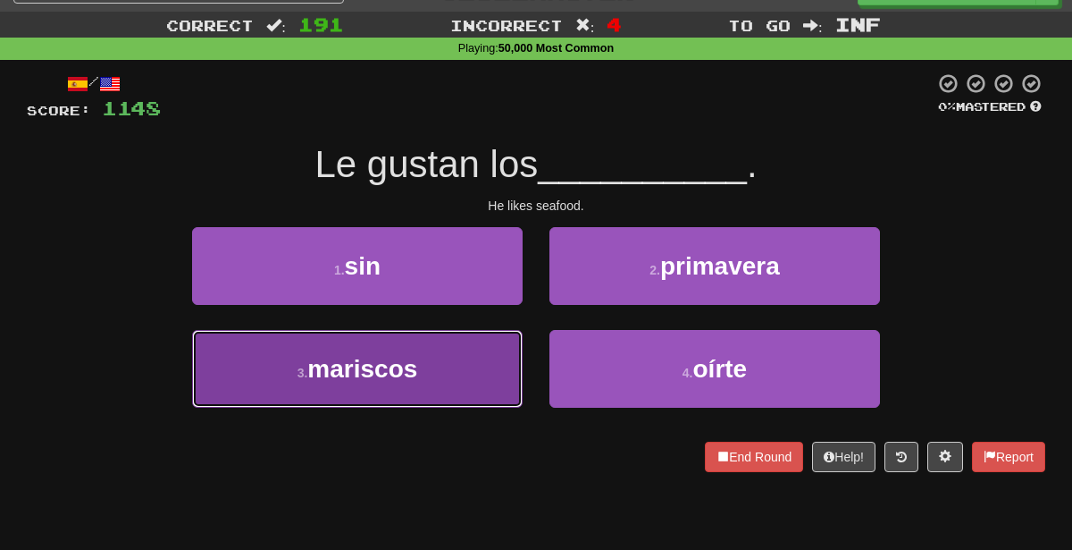
click at [441, 382] on button "3 . mariscos" at bounding box center [357, 369] width 331 height 78
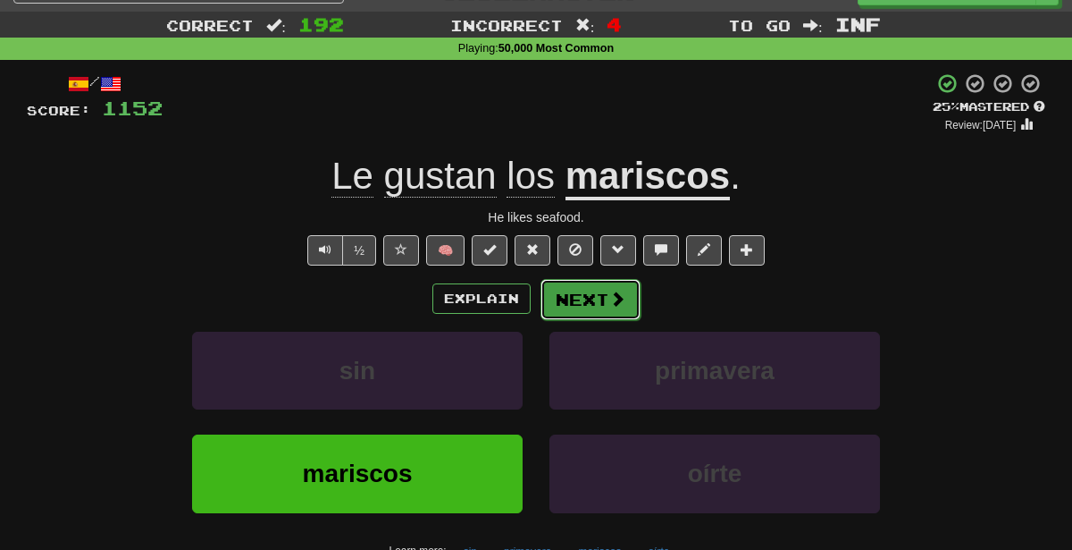
click at [588, 303] on button "Next" at bounding box center [591, 299] width 100 height 41
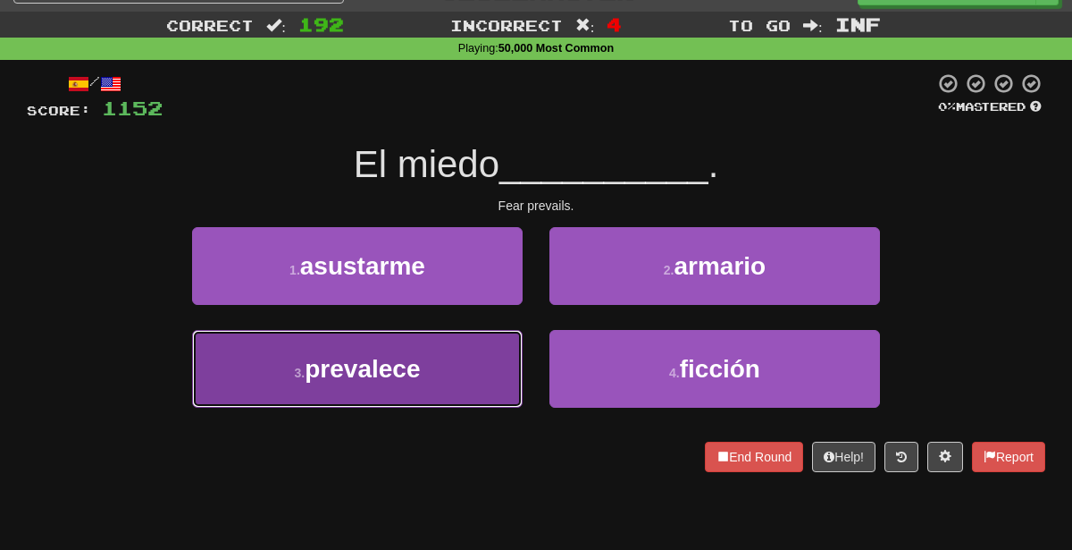
click at [501, 373] on button "3 . prevalece" at bounding box center [357, 369] width 331 height 78
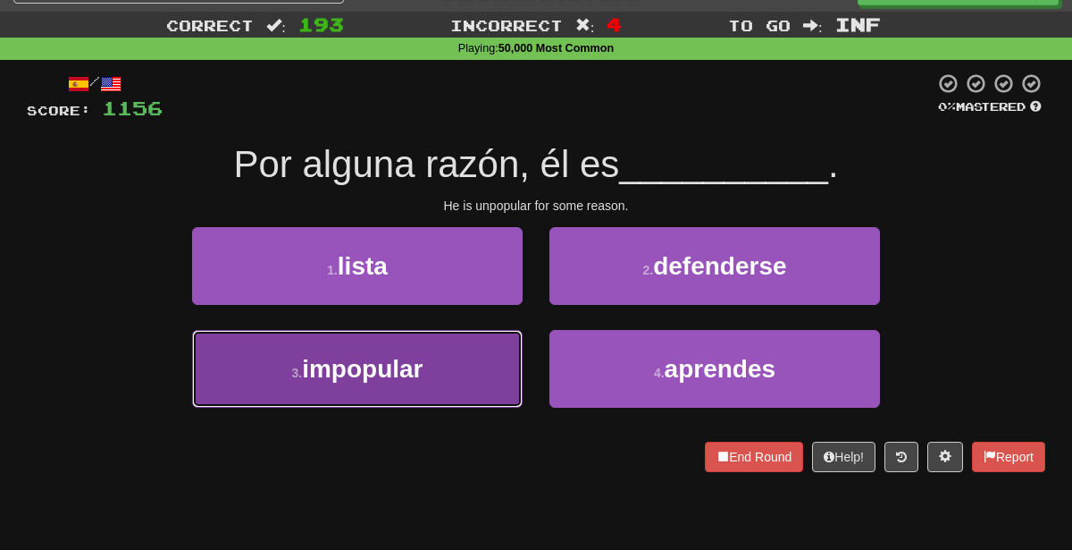
click at [470, 357] on button "3 . impopular" at bounding box center [357, 369] width 331 height 78
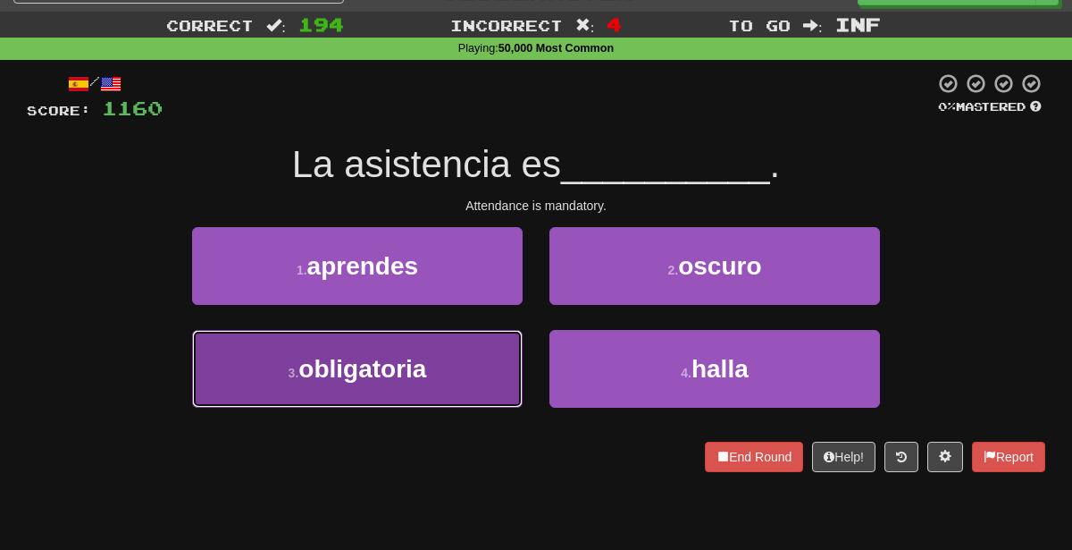
click at [480, 368] on button "3 . obligatoria" at bounding box center [357, 369] width 331 height 78
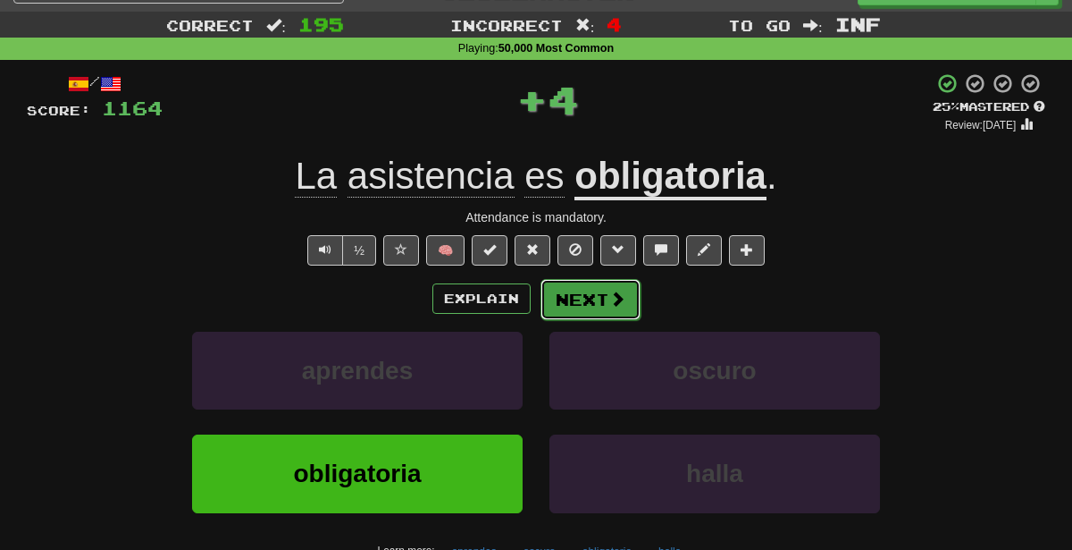
click at [600, 291] on button "Next" at bounding box center [591, 299] width 100 height 41
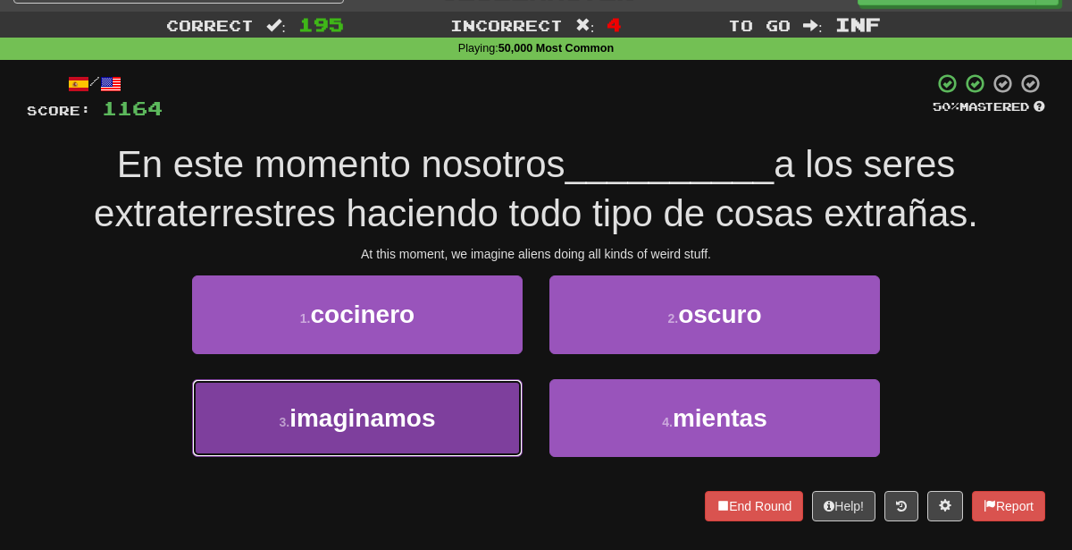
click at [392, 444] on button "3 . imaginamos" at bounding box center [357, 418] width 331 height 78
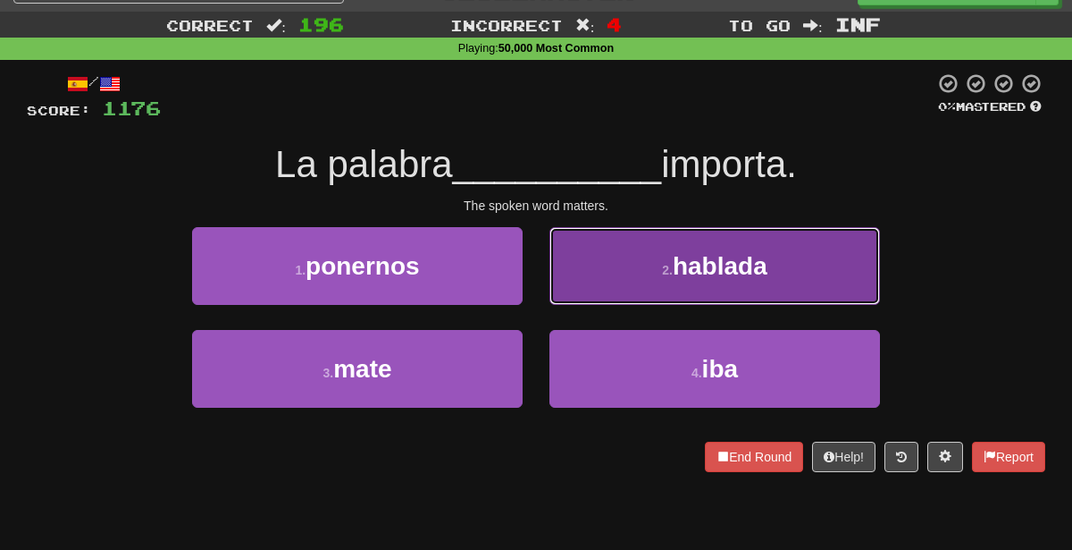
click at [630, 271] on button "2 . hablada" at bounding box center [715, 266] width 331 height 78
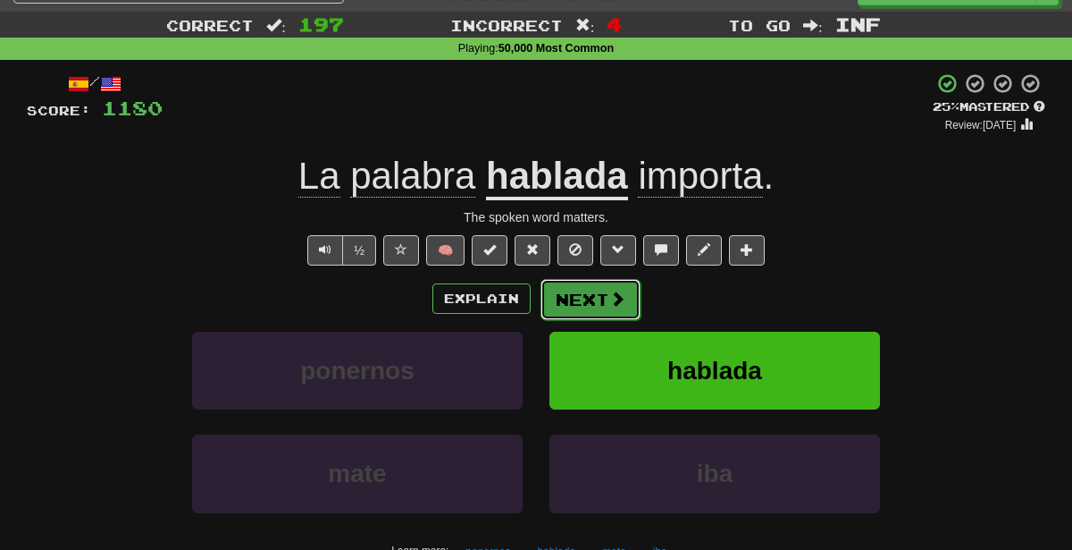
click at [586, 289] on button "Next" at bounding box center [591, 299] width 100 height 41
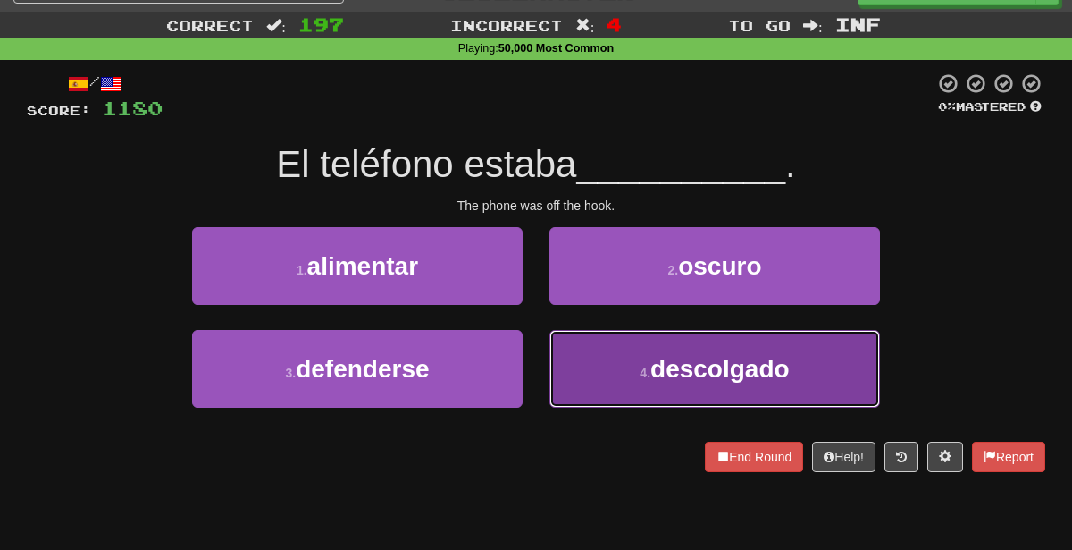
click at [665, 398] on button "4 . descolgado" at bounding box center [715, 369] width 331 height 78
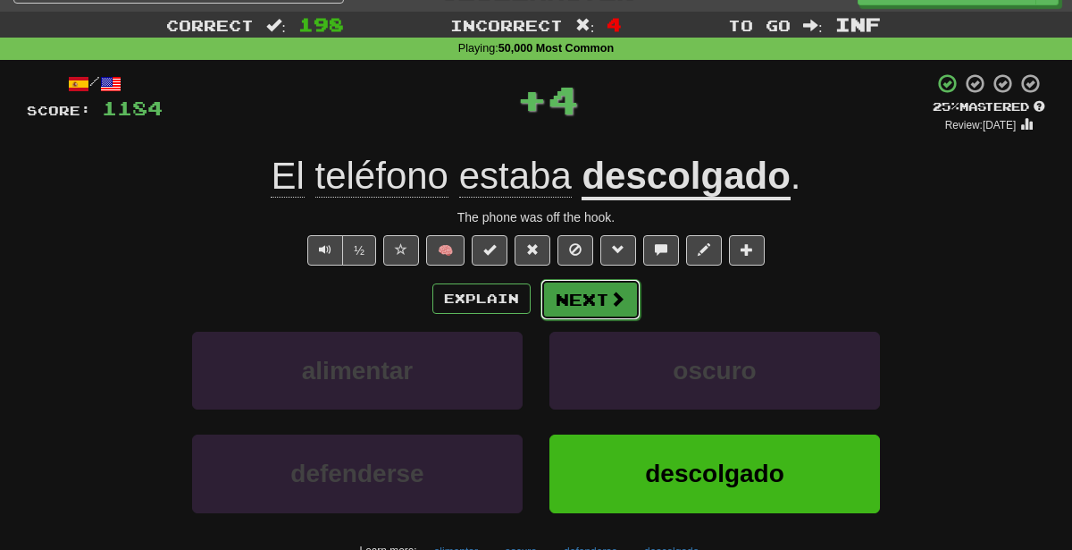
click at [619, 282] on button "Next" at bounding box center [591, 299] width 100 height 41
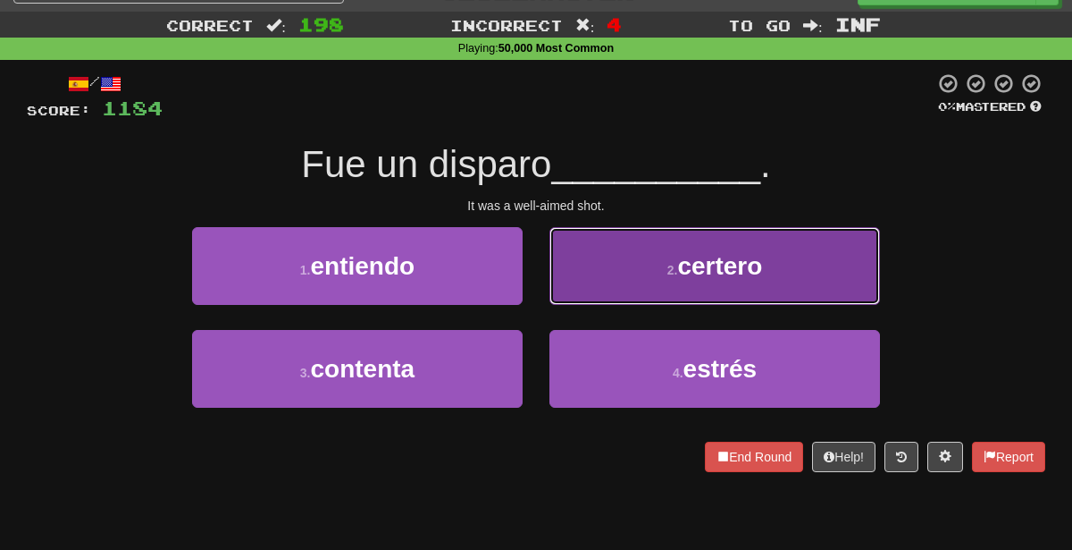
click at [603, 265] on button "2 . certero" at bounding box center [715, 266] width 331 height 78
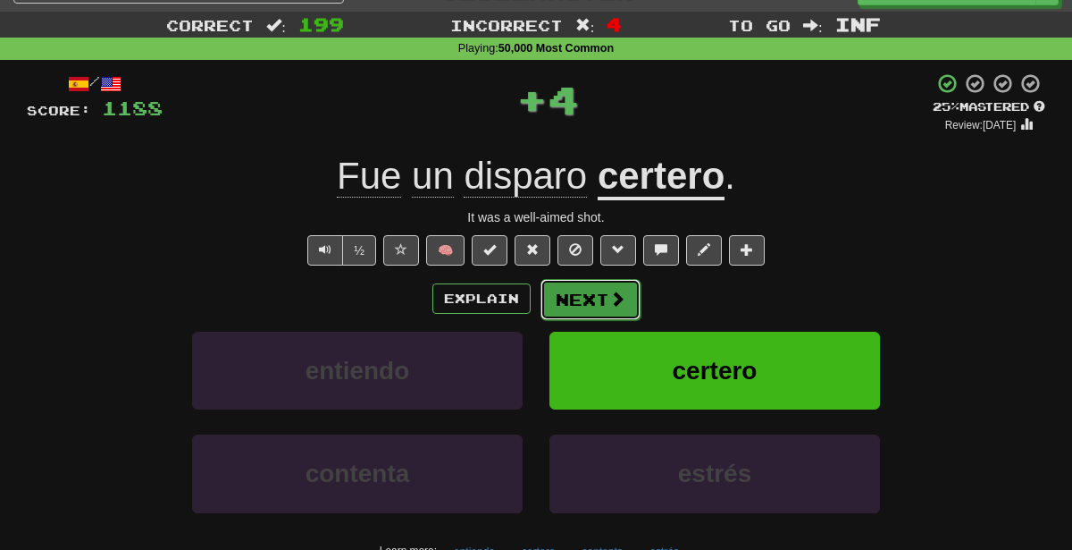
click at [580, 290] on button "Next" at bounding box center [591, 299] width 100 height 41
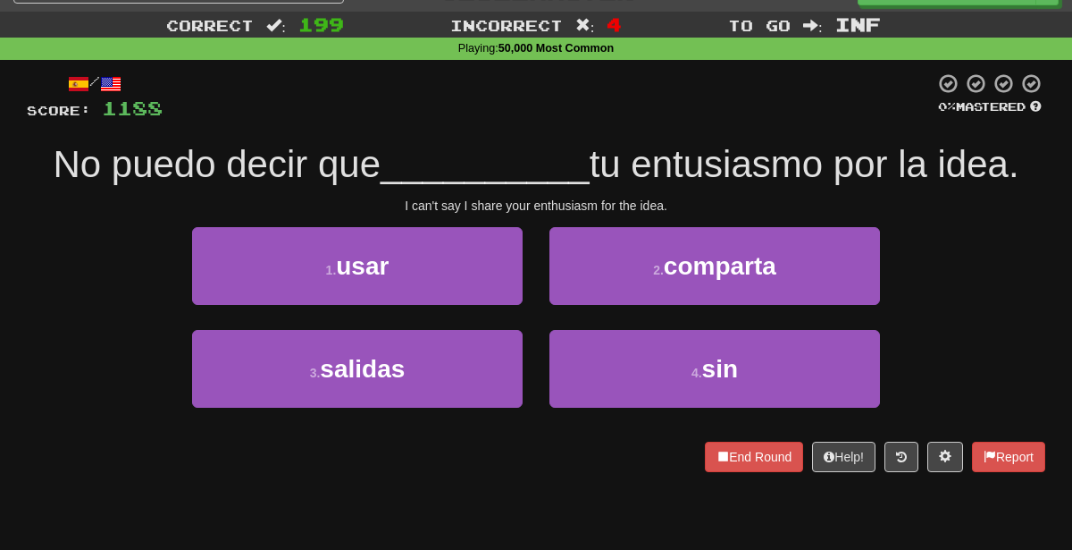
click at [721, 215] on div "/ Score: 1188 0 % Mastered No puedo decir que __________ tu entusiasmo por la i…" at bounding box center [536, 271] width 1019 height 399
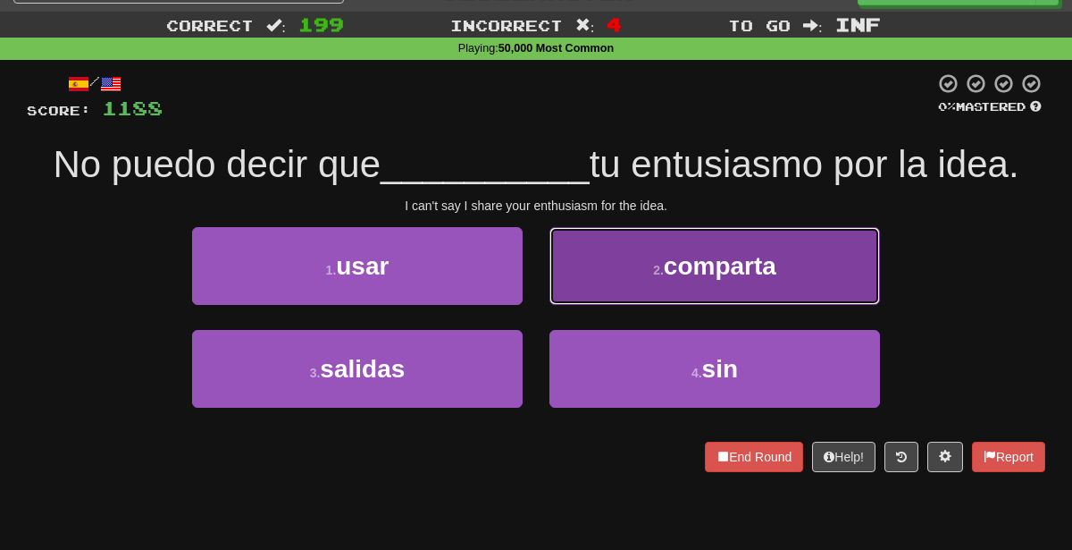
click at [717, 241] on button "2 . comparta" at bounding box center [715, 266] width 331 height 78
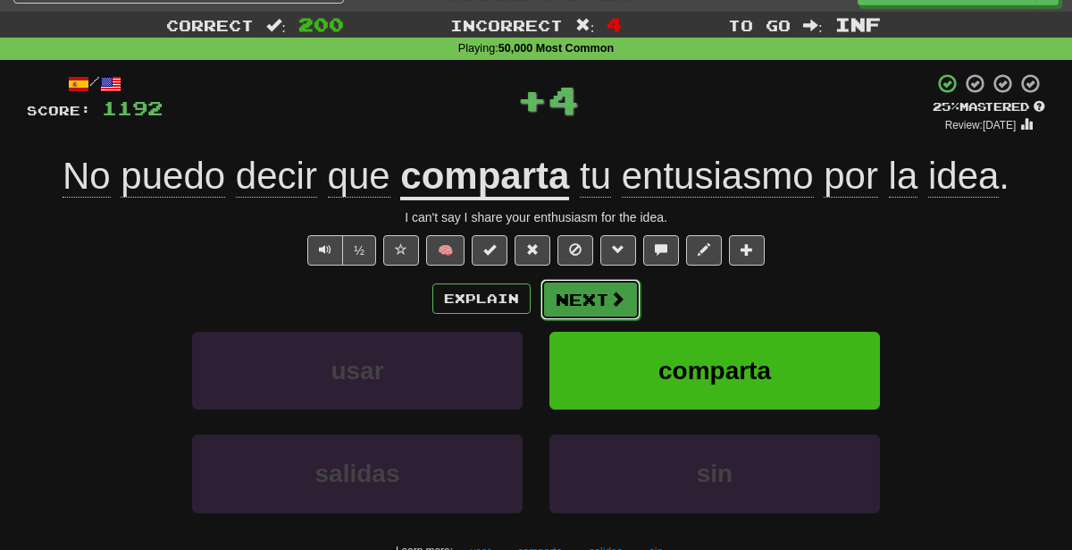
click at [605, 286] on button "Next" at bounding box center [591, 299] width 100 height 41
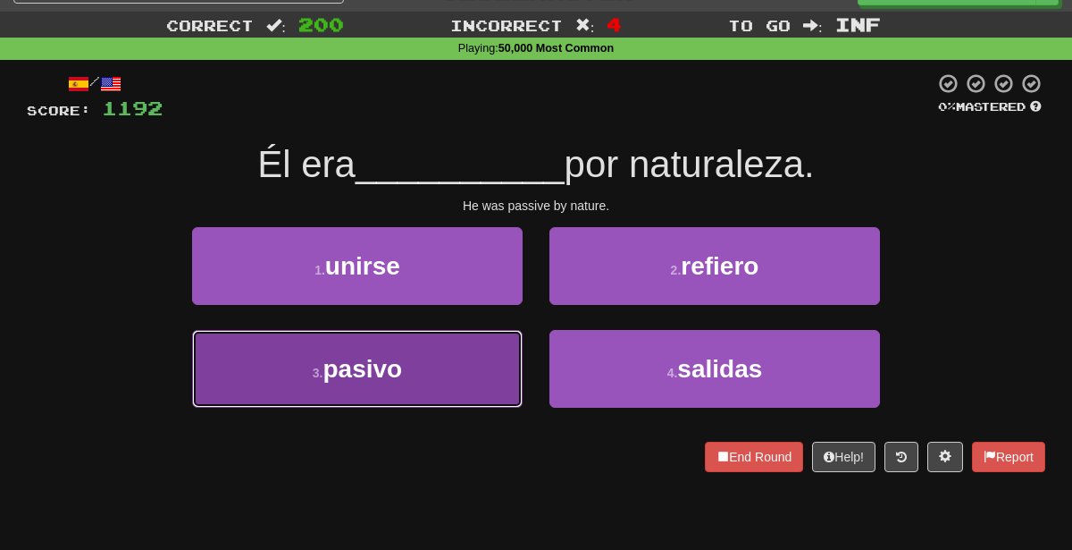
click at [401, 355] on span "pasivo" at bounding box center [363, 369] width 80 height 28
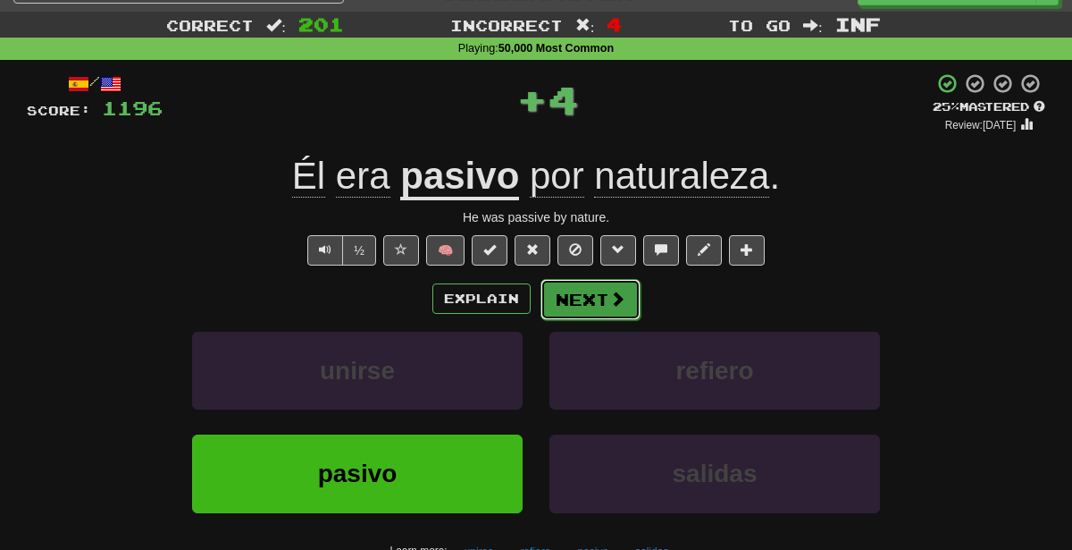
click at [567, 289] on button "Next" at bounding box center [591, 299] width 100 height 41
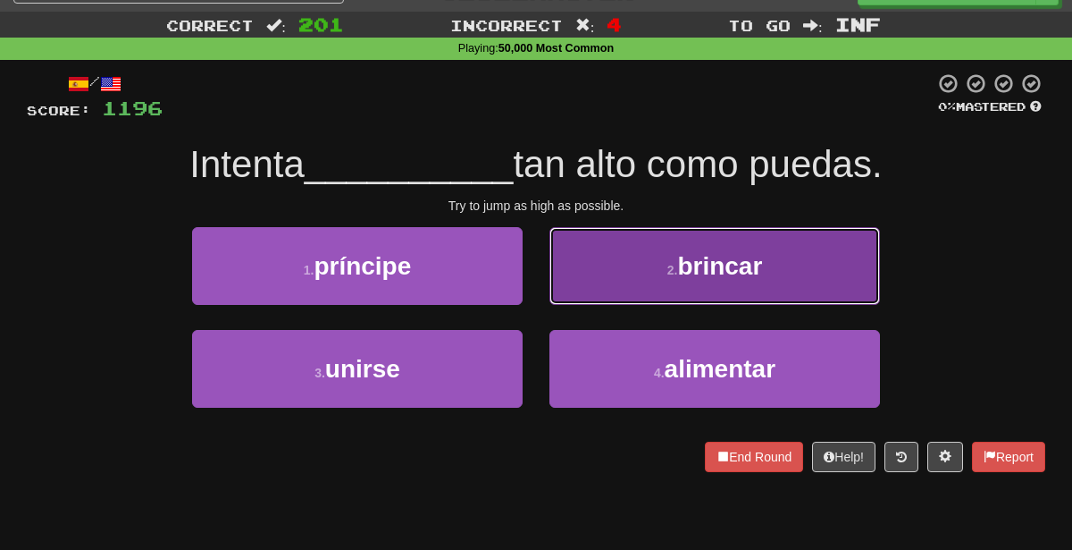
click at [625, 278] on button "2 . brincar" at bounding box center [715, 266] width 331 height 78
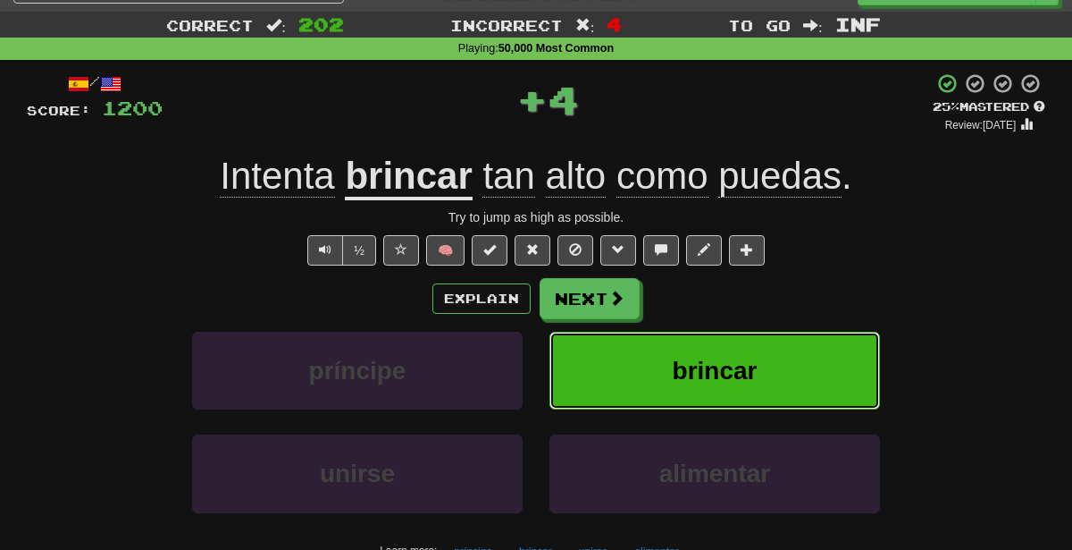
scroll to position [0, 0]
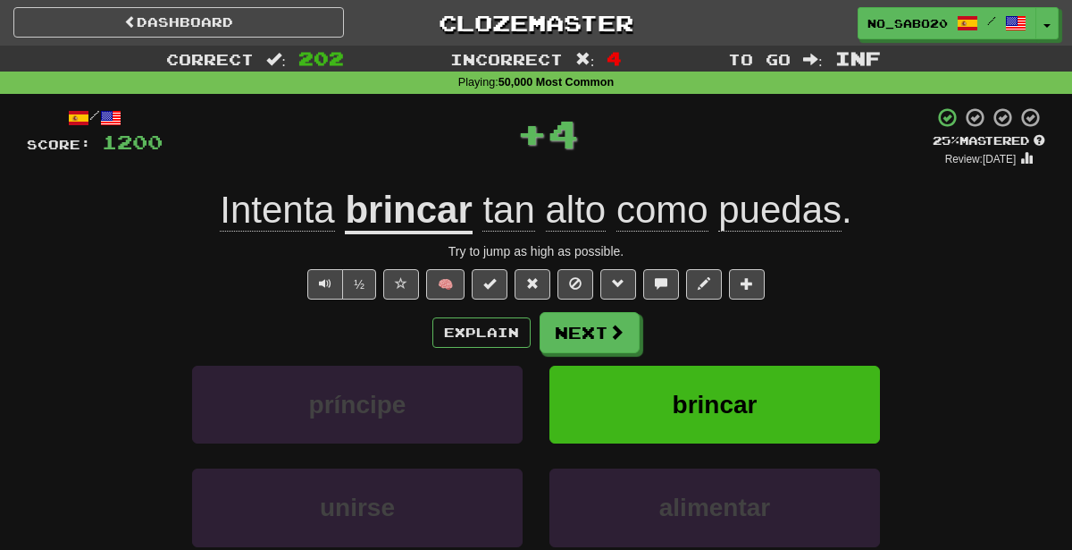
click at [647, 122] on div "+ 4" at bounding box center [548, 133] width 770 height 54
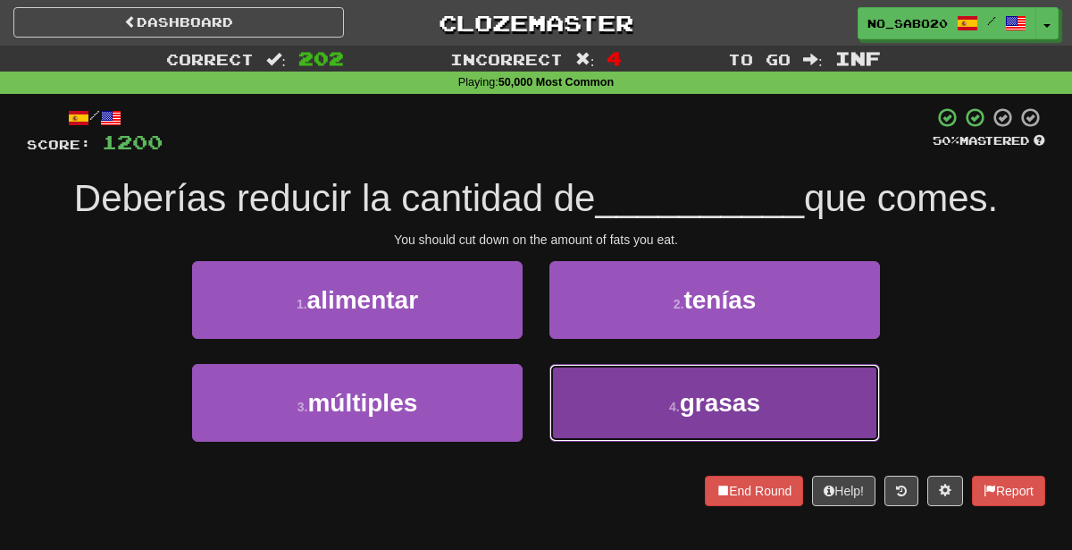
click at [569, 407] on button "4 . grasas" at bounding box center [715, 403] width 331 height 78
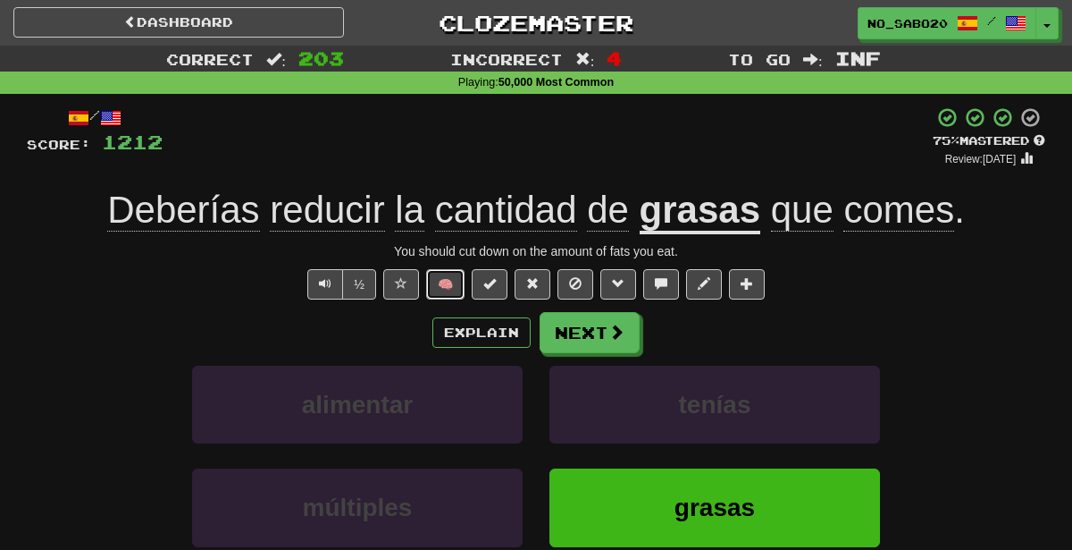
click at [458, 283] on button "🧠" at bounding box center [445, 284] width 38 height 30
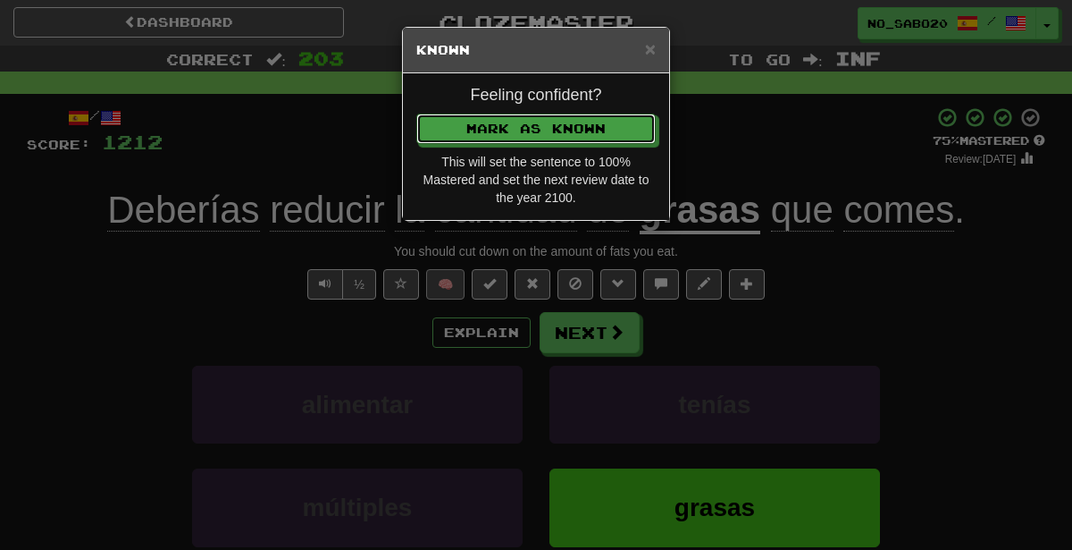
click at [416, 113] on button "Mark as Known" at bounding box center [535, 128] width 239 height 30
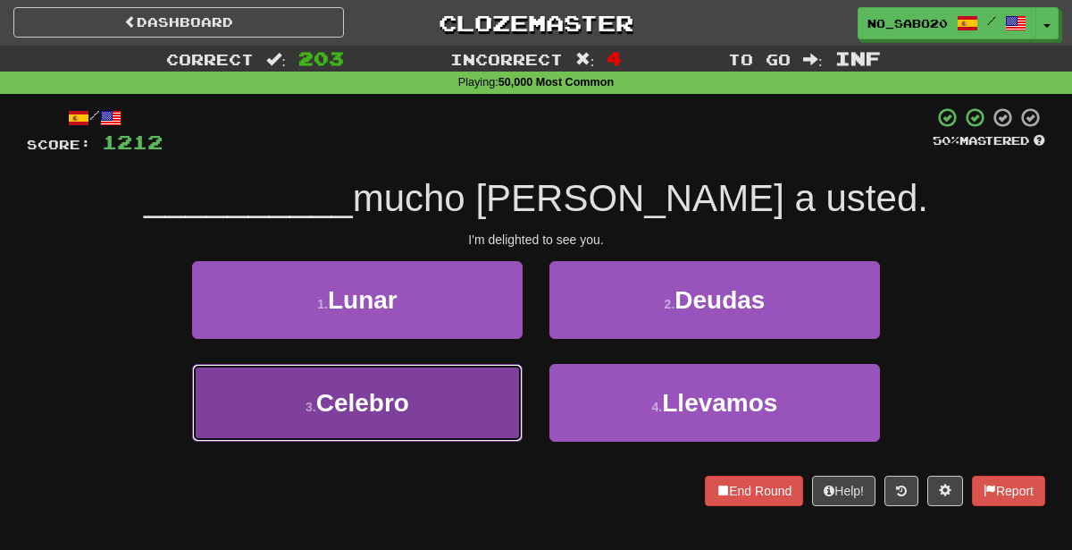
click at [480, 412] on button "3 . Celebro" at bounding box center [357, 403] width 331 height 78
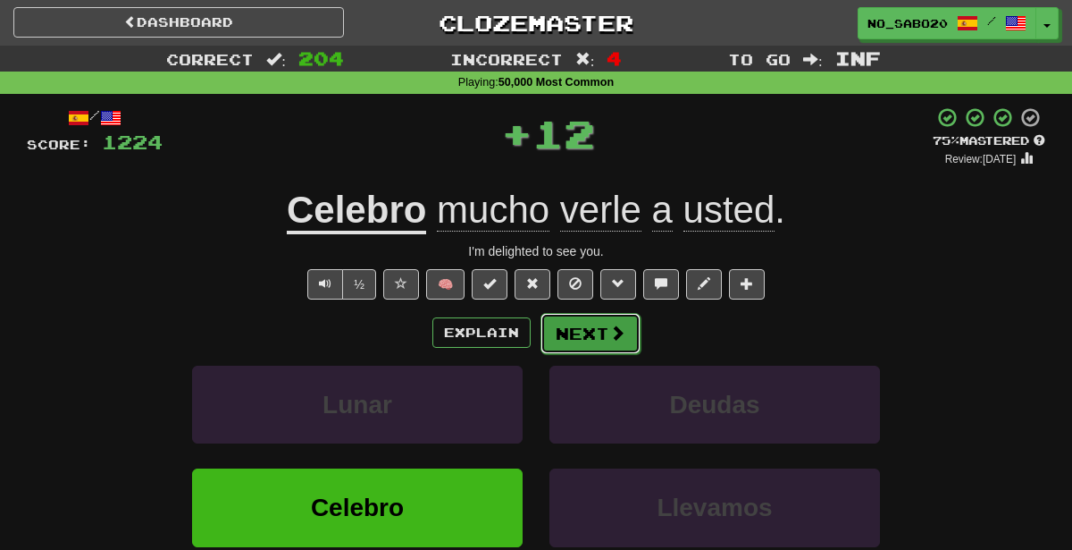
click at [593, 329] on button "Next" at bounding box center [591, 333] width 100 height 41
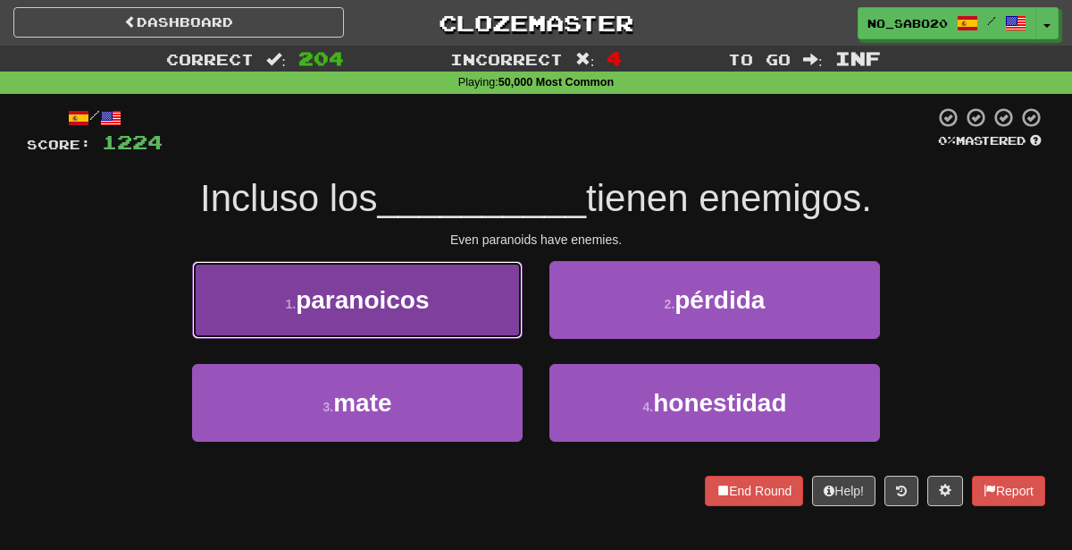
click at [386, 331] on button "1 . paranoicos" at bounding box center [357, 300] width 331 height 78
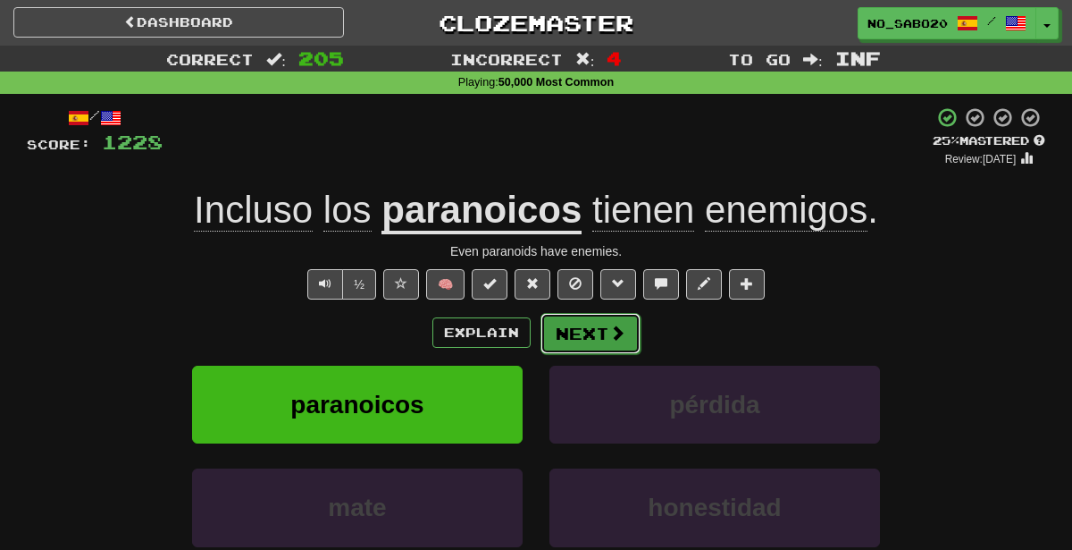
click at [578, 327] on button "Next" at bounding box center [591, 333] width 100 height 41
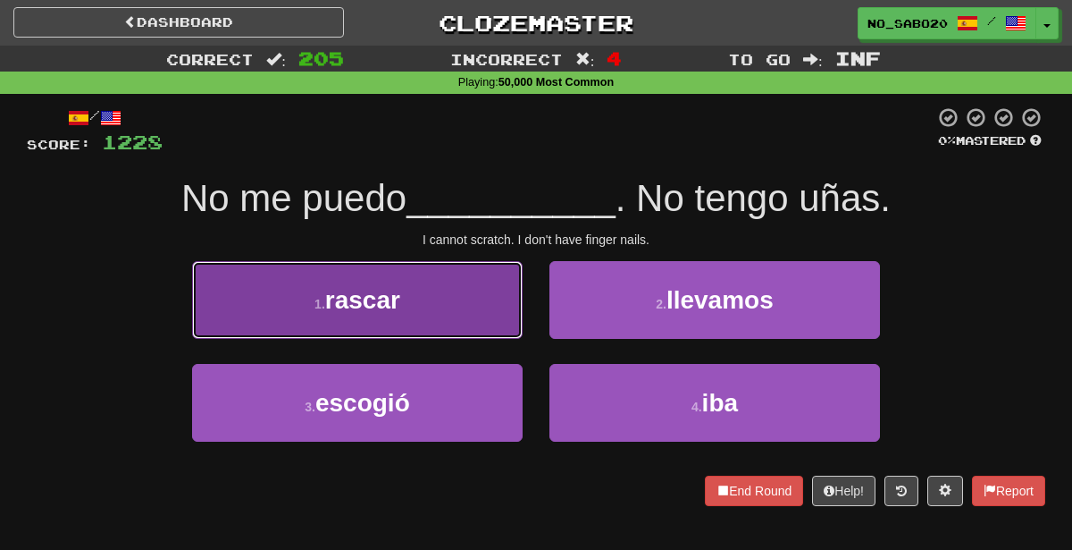
click at [478, 281] on button "1 . rascar" at bounding box center [357, 300] width 331 height 78
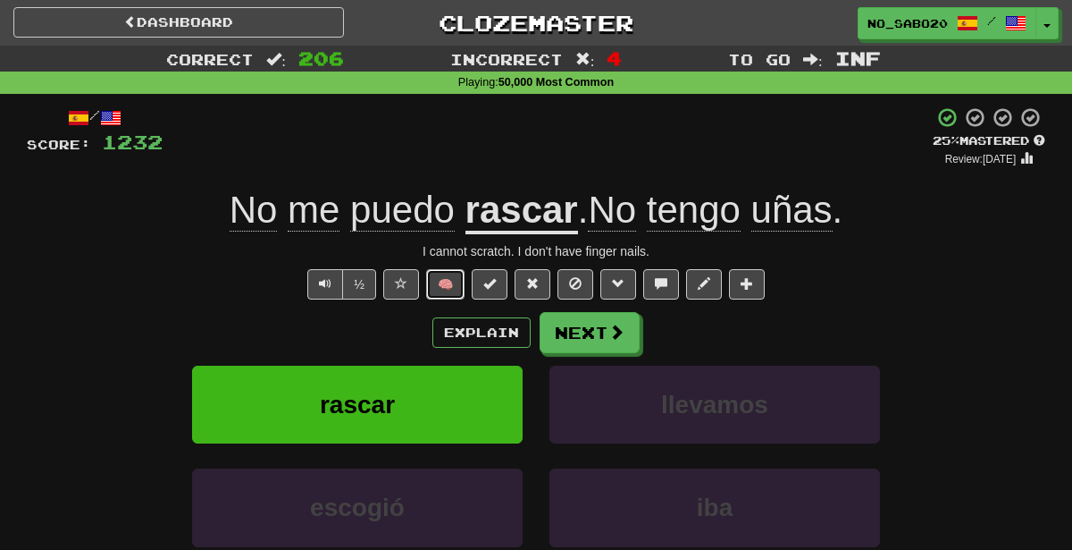
click at [441, 276] on button "🧠" at bounding box center [445, 284] width 38 height 30
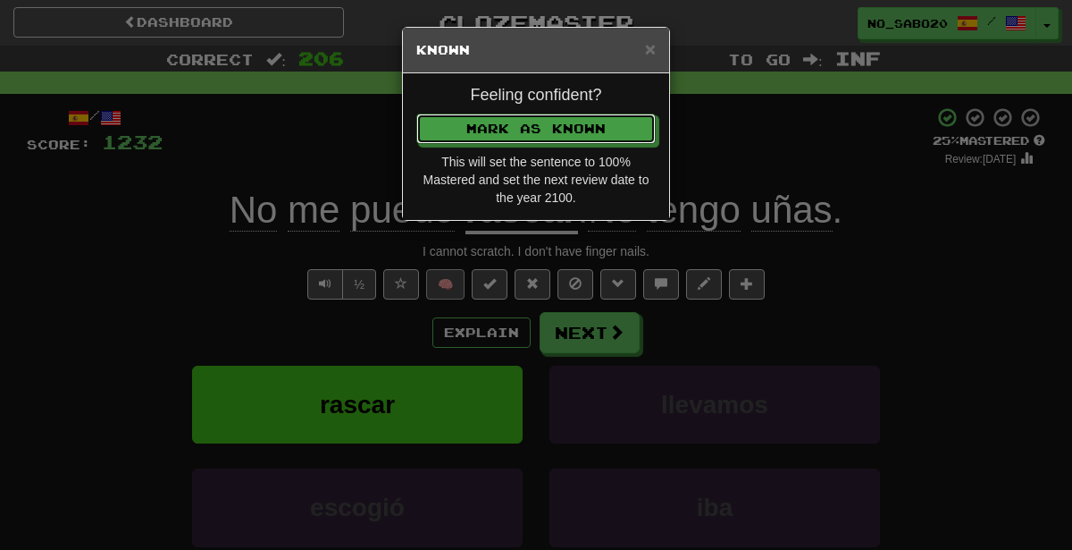
click at [416, 113] on button "Mark as Known" at bounding box center [535, 128] width 239 height 30
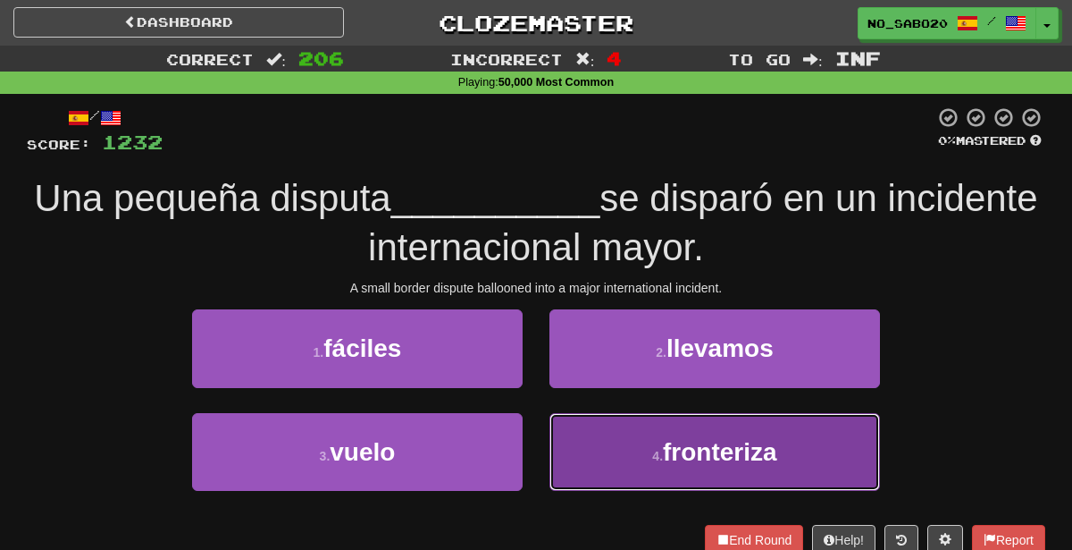
click at [670, 469] on button "4 . fronteriza" at bounding box center [715, 452] width 331 height 78
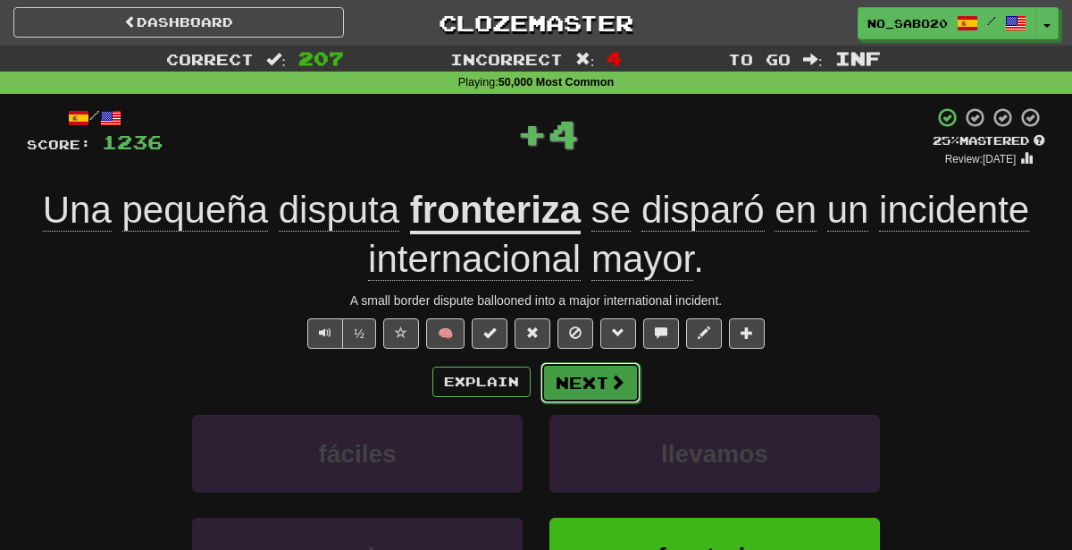
click at [579, 370] on button "Next" at bounding box center [591, 382] width 100 height 41
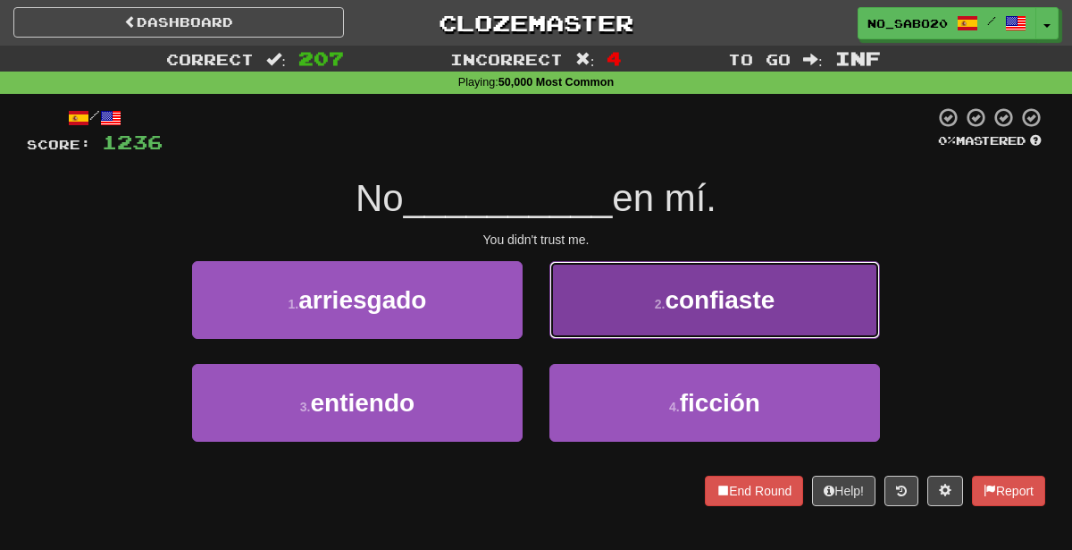
click at [634, 294] on button "2 . confiaste" at bounding box center [715, 300] width 331 height 78
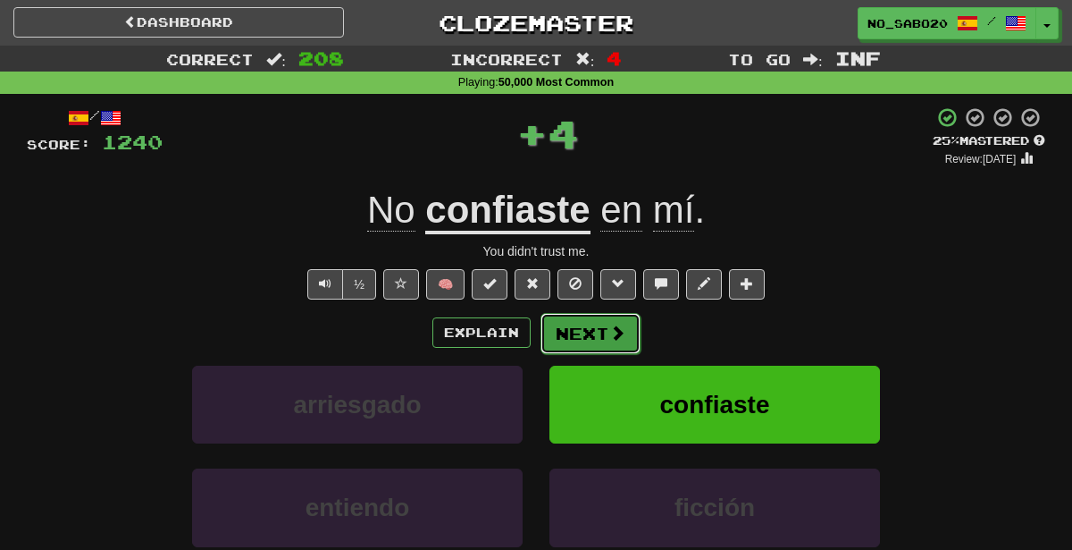
click at [589, 332] on button "Next" at bounding box center [591, 333] width 100 height 41
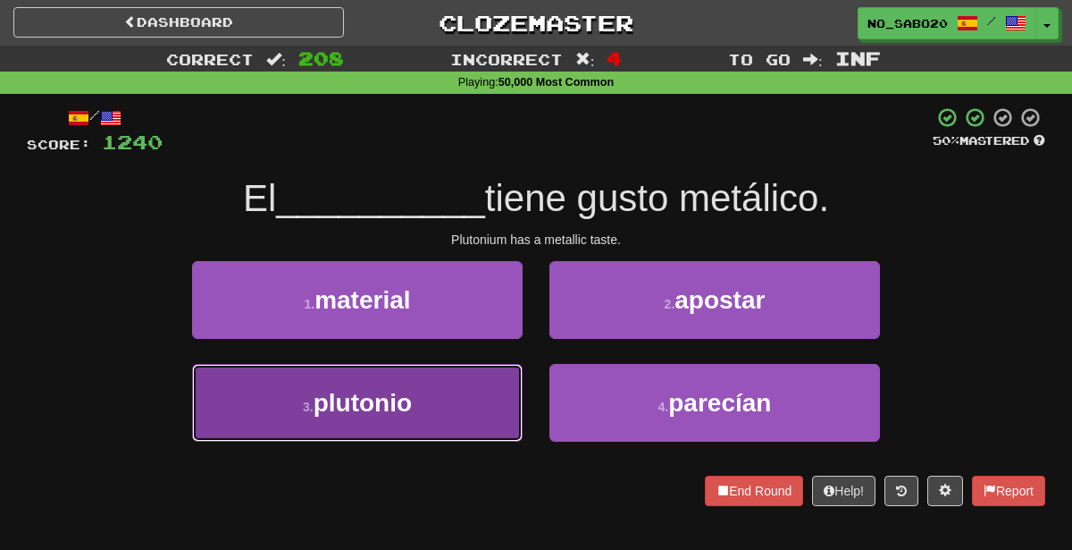
click at [458, 389] on button "3 . plutonio" at bounding box center [357, 403] width 331 height 78
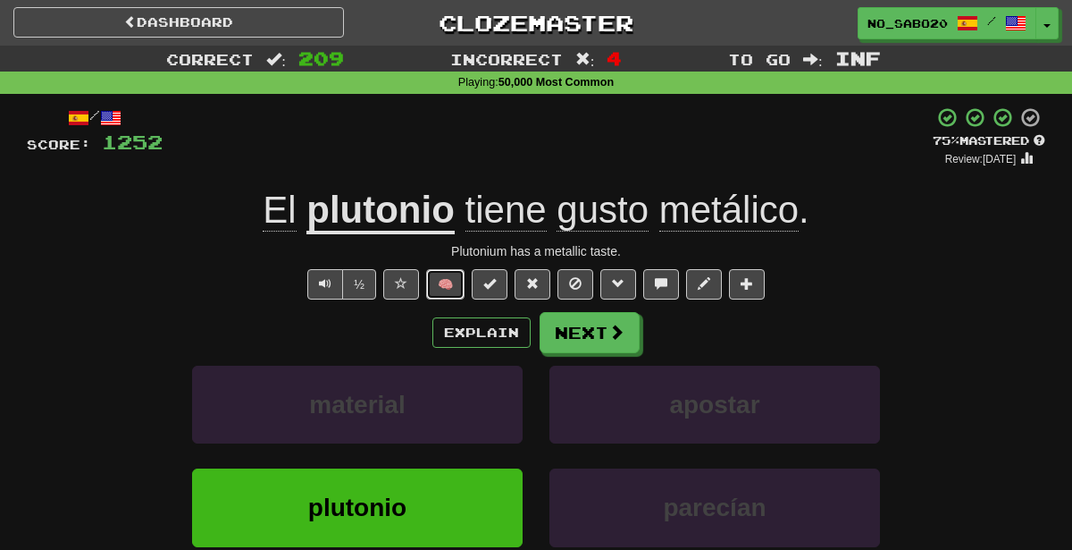
click at [460, 281] on button "🧠" at bounding box center [445, 284] width 38 height 30
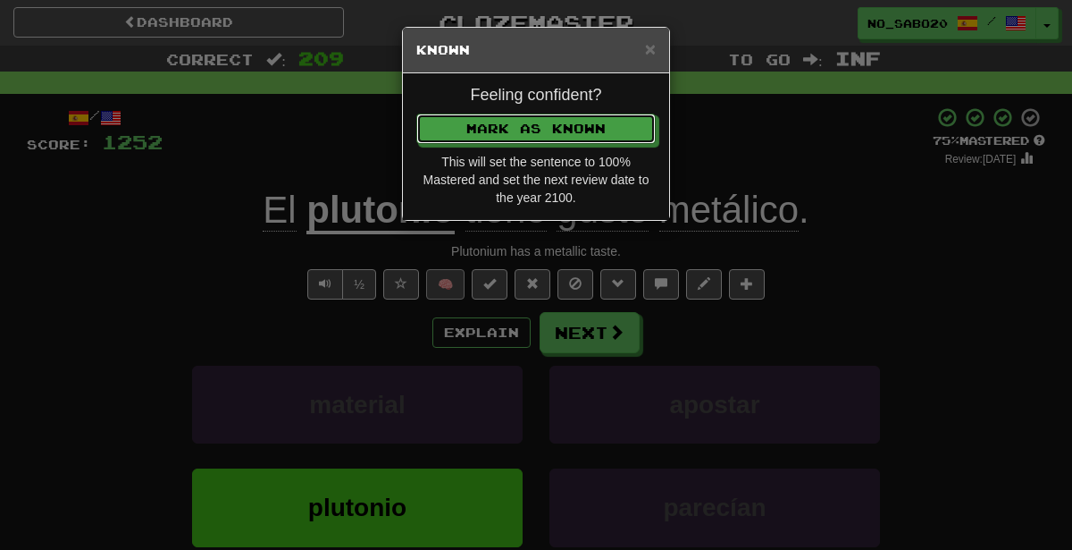
click at [416, 113] on button "Mark as Known" at bounding box center [535, 128] width 239 height 30
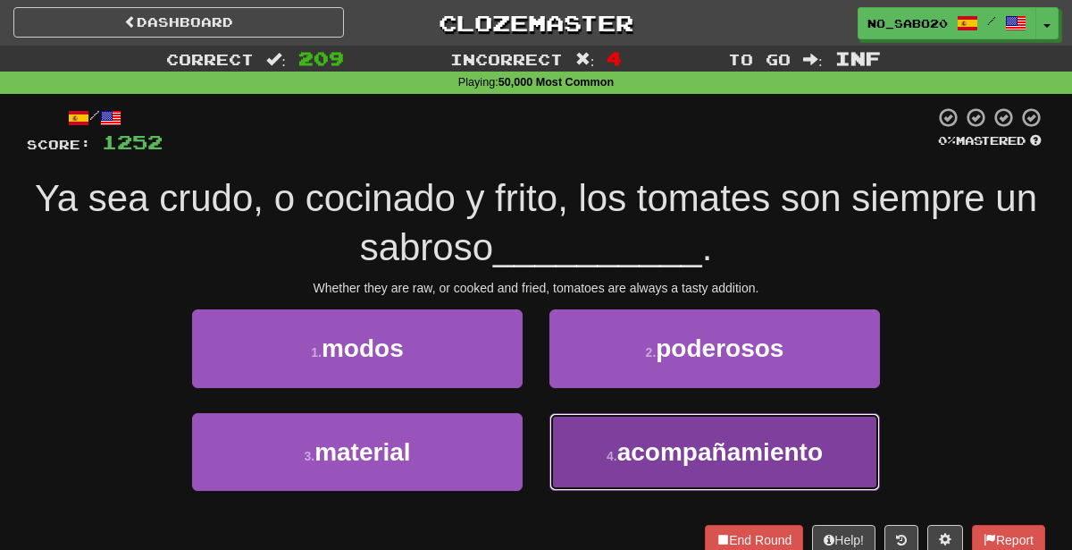
click at [644, 460] on span "acompañamiento" at bounding box center [720, 452] width 206 height 28
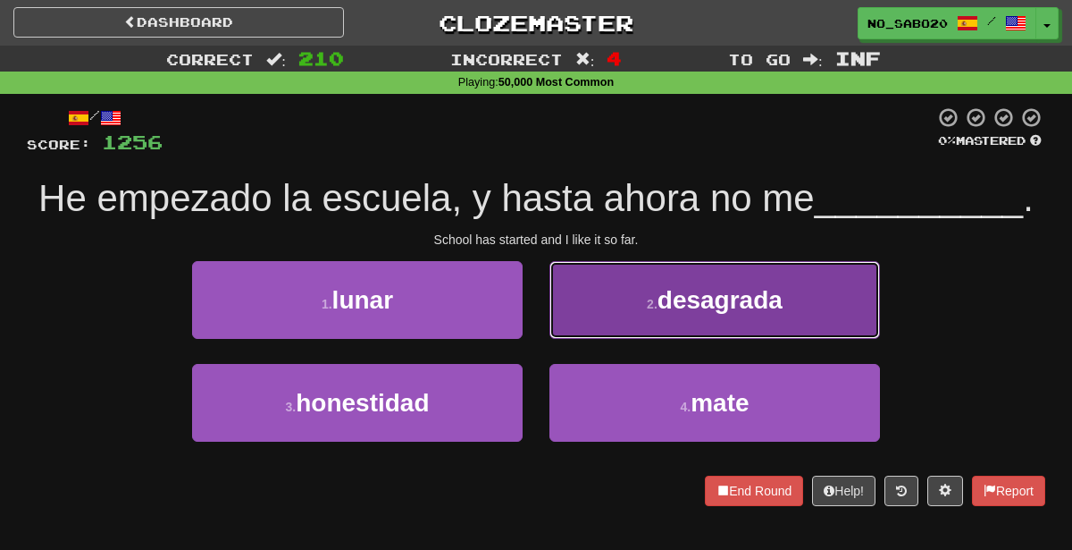
click at [647, 315] on button "2 . desagrada" at bounding box center [715, 300] width 331 height 78
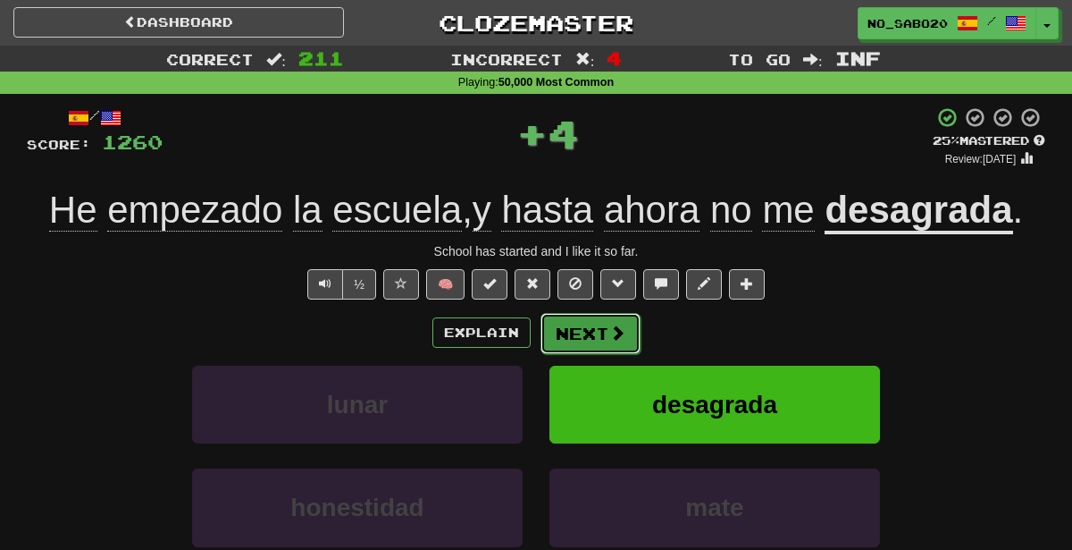
click at [569, 341] on button "Next" at bounding box center [591, 333] width 100 height 41
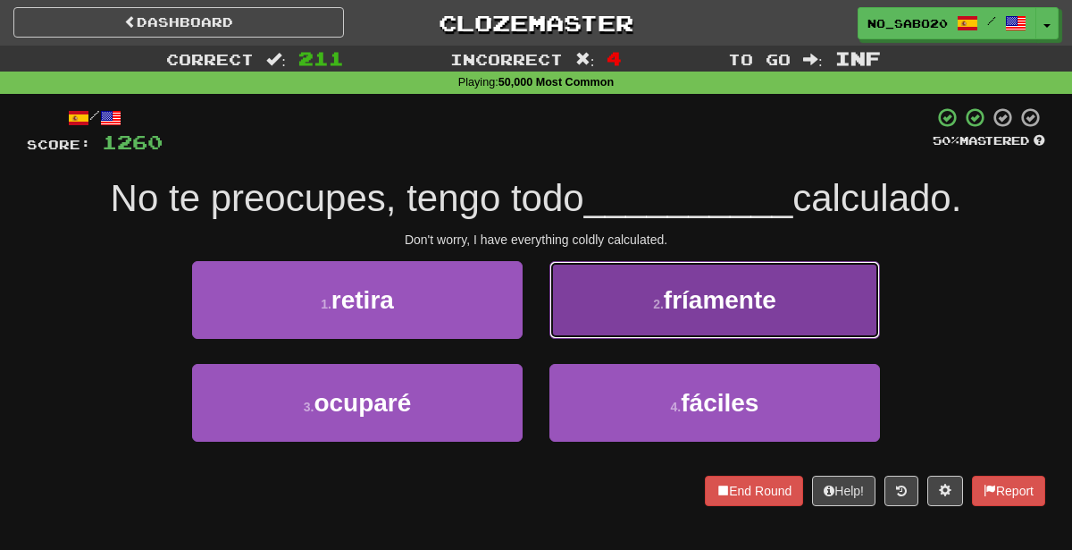
click at [659, 301] on small "2 ." at bounding box center [658, 304] width 11 height 14
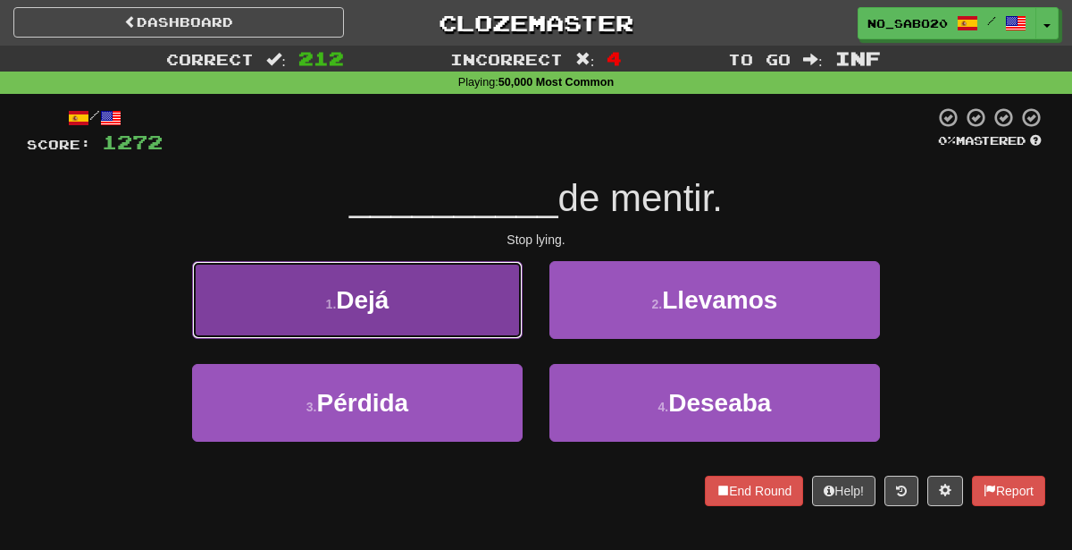
click at [482, 293] on button "1 . Dejá" at bounding box center [357, 300] width 331 height 78
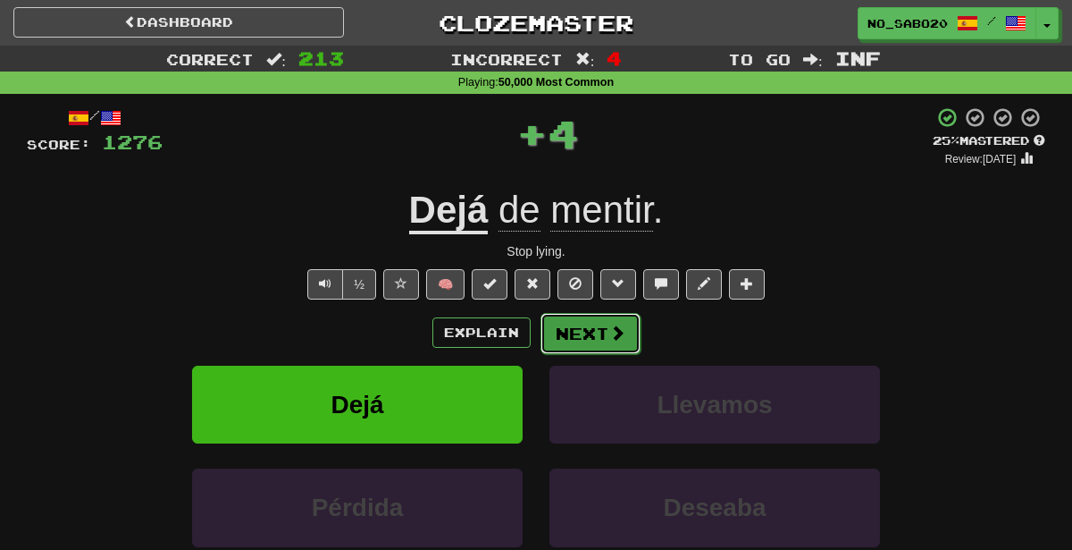
click at [614, 324] on span at bounding box center [617, 332] width 16 height 16
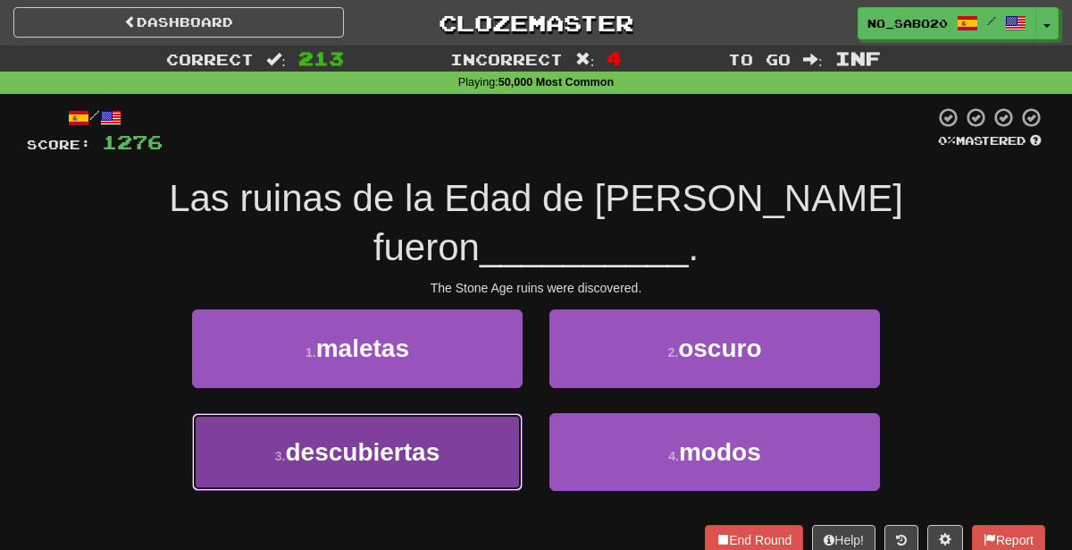
click at [425, 424] on button "3 . descubiertas" at bounding box center [357, 452] width 331 height 78
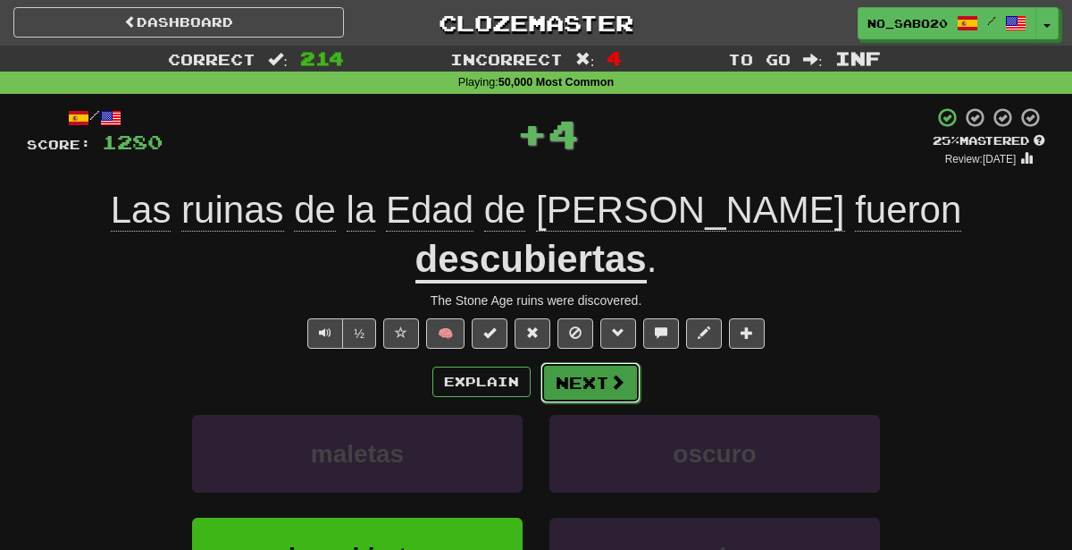
click at [581, 362] on button "Next" at bounding box center [591, 382] width 100 height 41
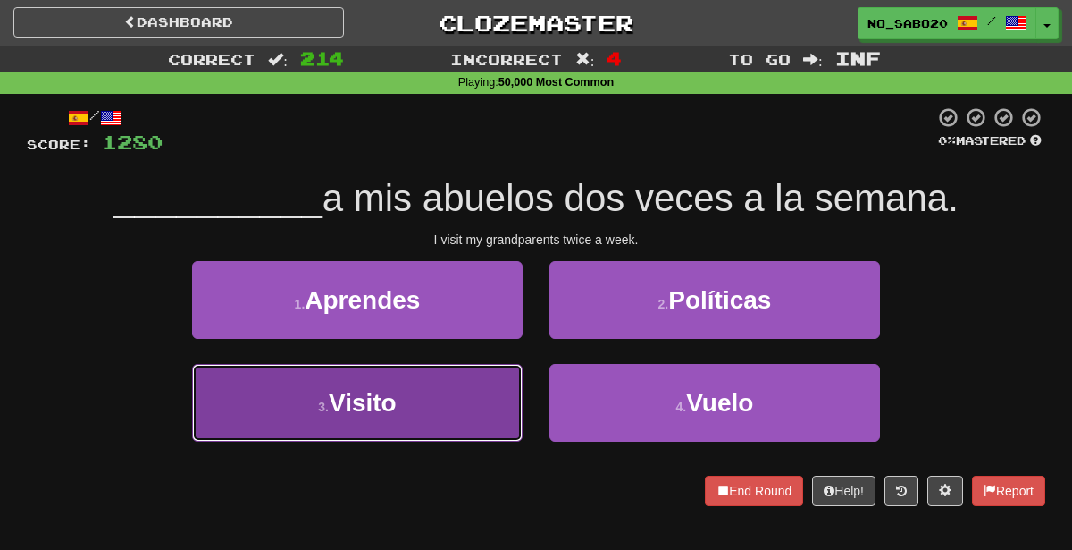
click at [452, 396] on button "3 . Visito" at bounding box center [357, 403] width 331 height 78
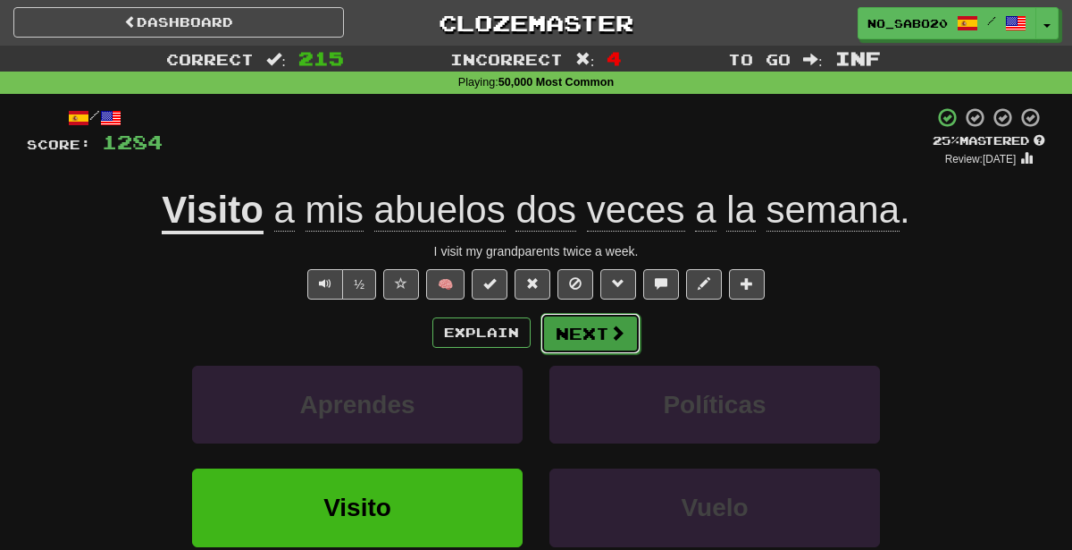
click at [580, 316] on button "Next" at bounding box center [591, 333] width 100 height 41
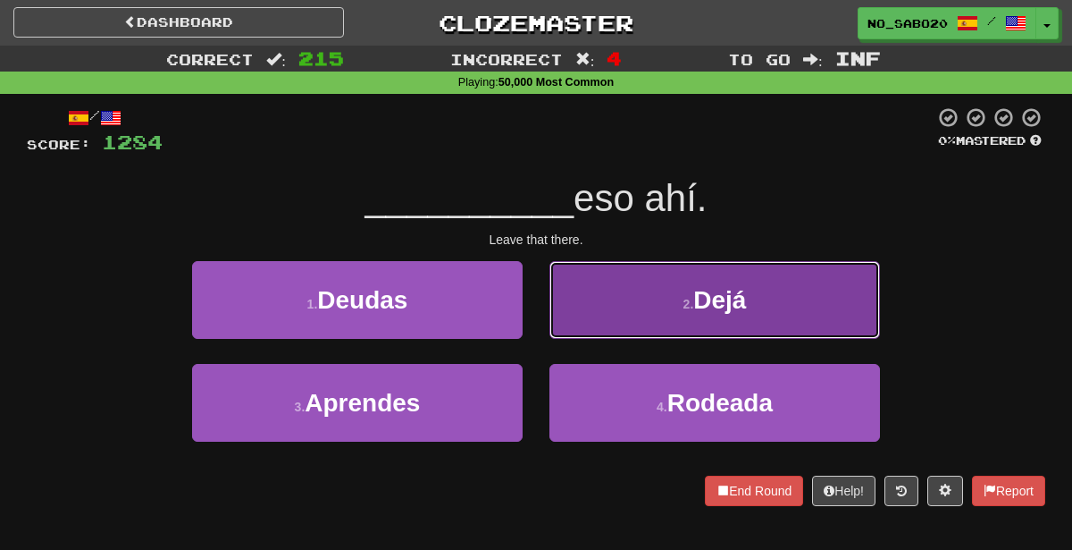
click at [594, 286] on button "2 . Dejá" at bounding box center [715, 300] width 331 height 78
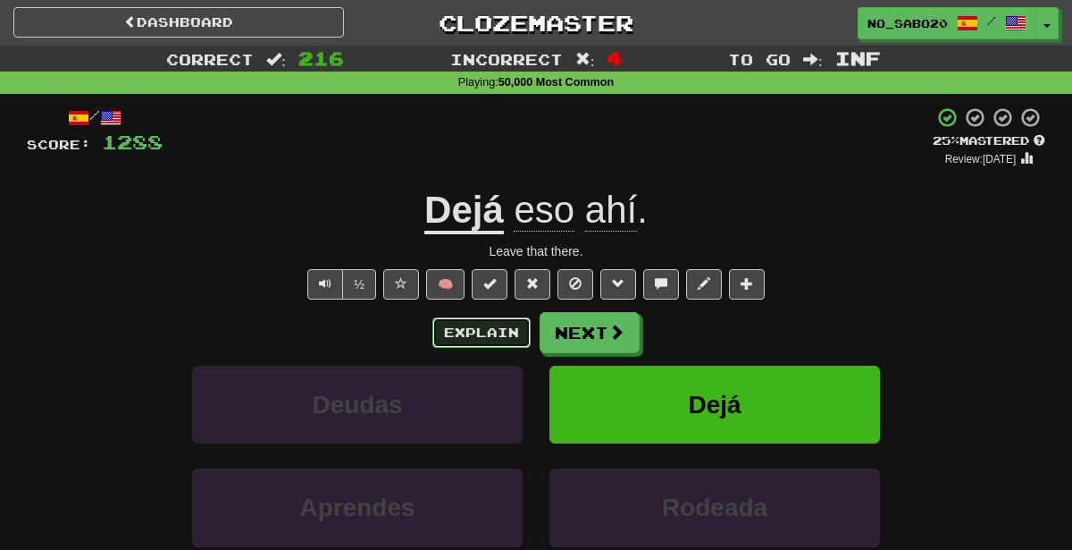
click at [475, 335] on button "Explain" at bounding box center [481, 332] width 98 height 30
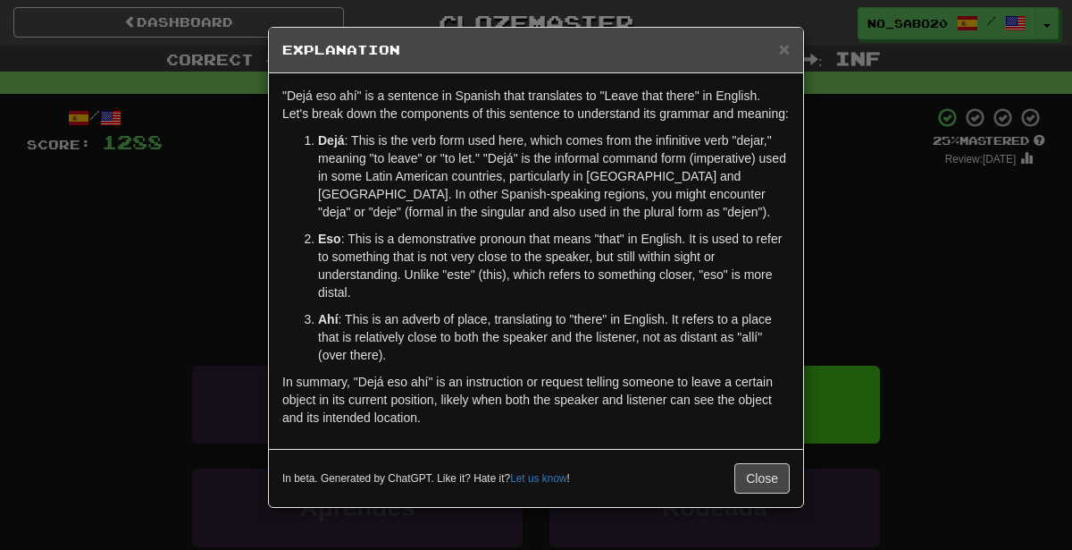
click at [966, 399] on div "× Explanation "Dejá eso ahí" is a sentence in Spanish that translates to "Leave…" at bounding box center [536, 275] width 1072 height 550
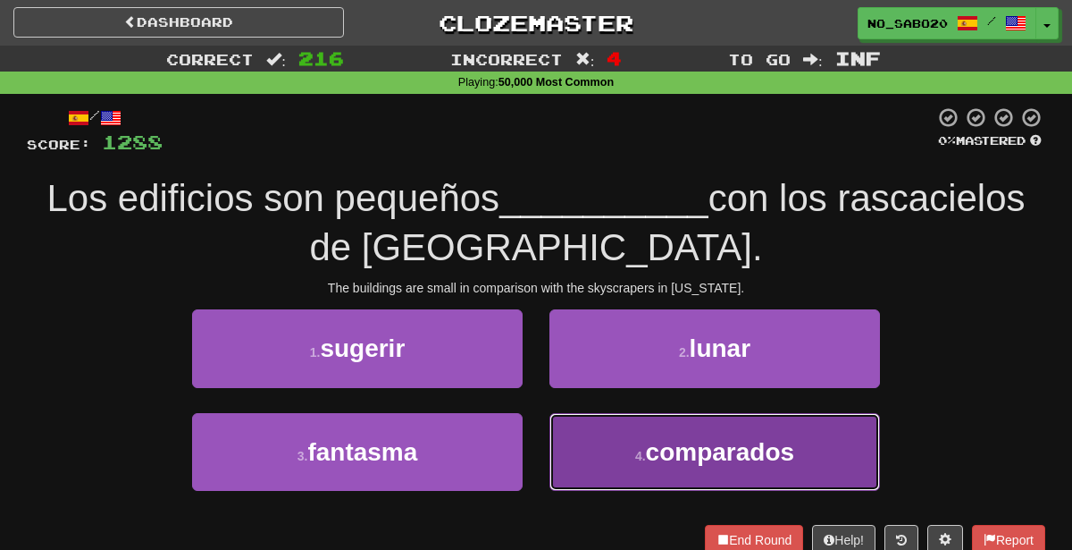
click at [647, 455] on span "comparados" at bounding box center [720, 452] width 149 height 28
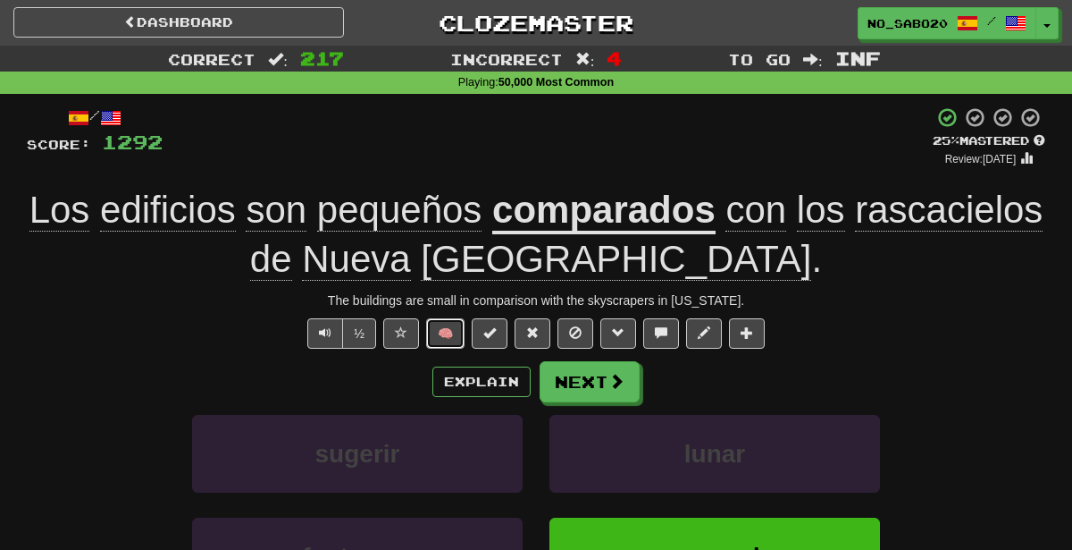
click at [459, 330] on button "🧠" at bounding box center [445, 333] width 38 height 30
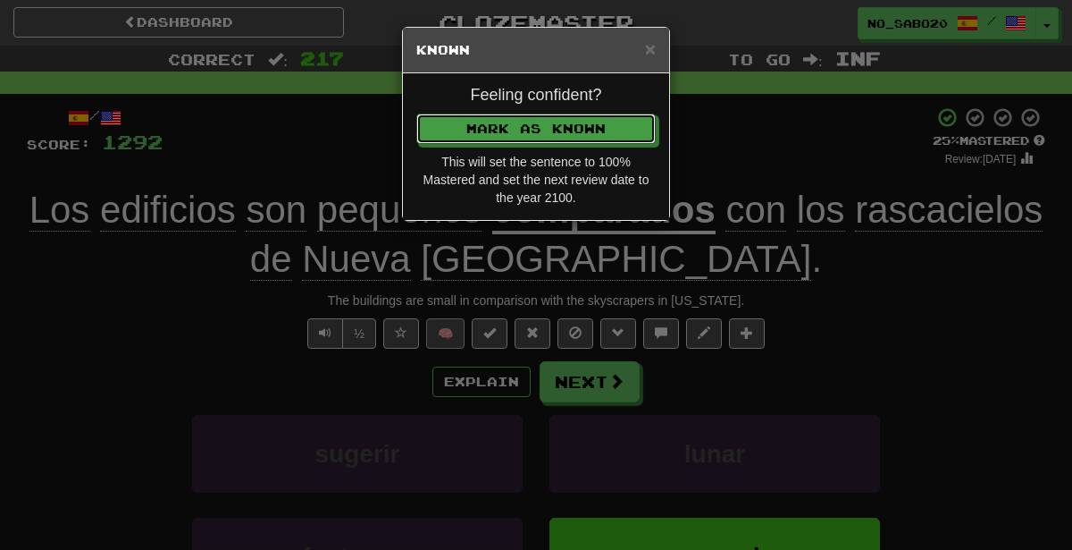
click at [416, 113] on button "Mark as Known" at bounding box center [535, 128] width 239 height 30
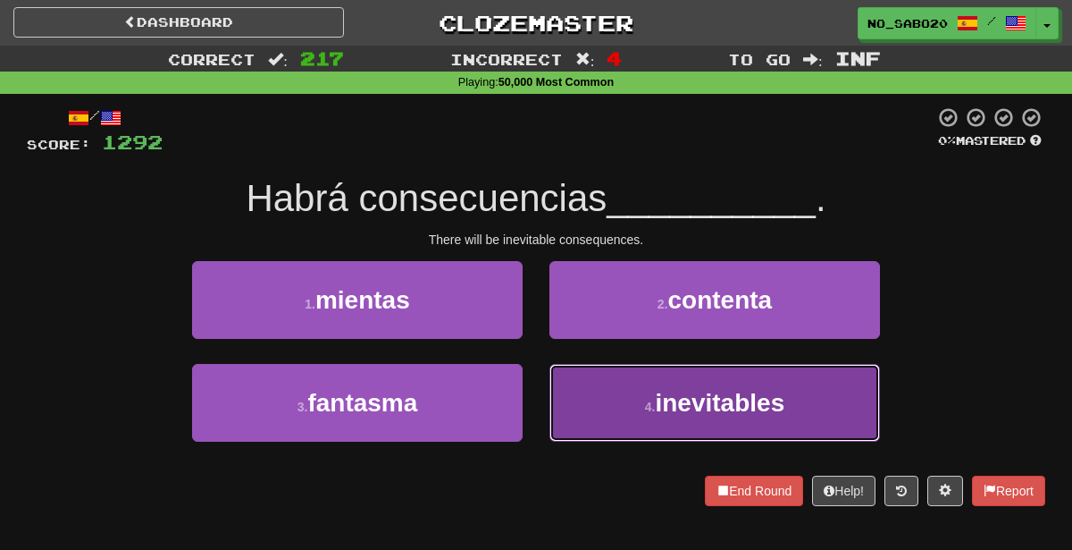
click at [630, 402] on button "4 . inevitables" at bounding box center [715, 403] width 331 height 78
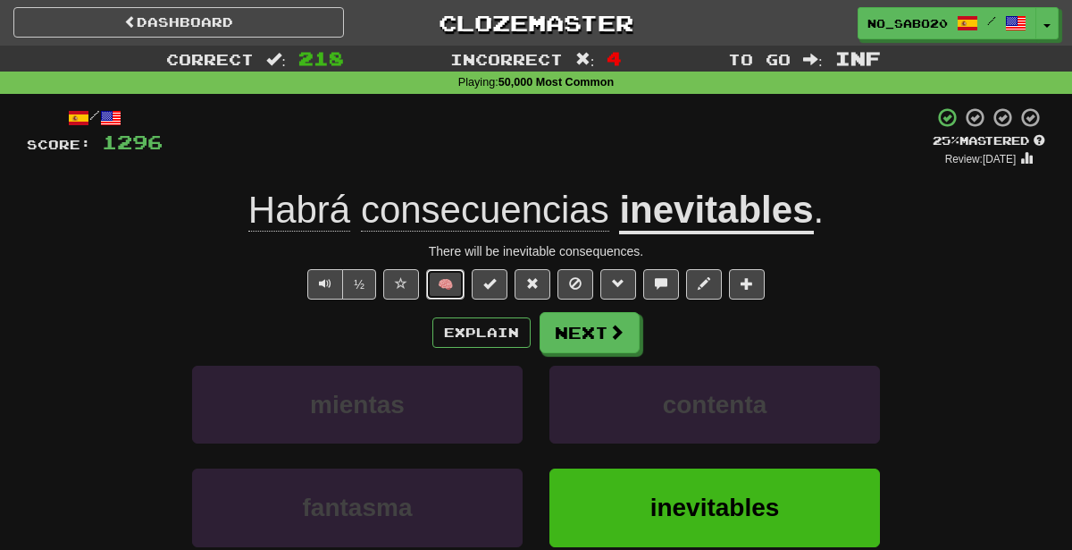
click at [459, 282] on button "🧠" at bounding box center [445, 284] width 38 height 30
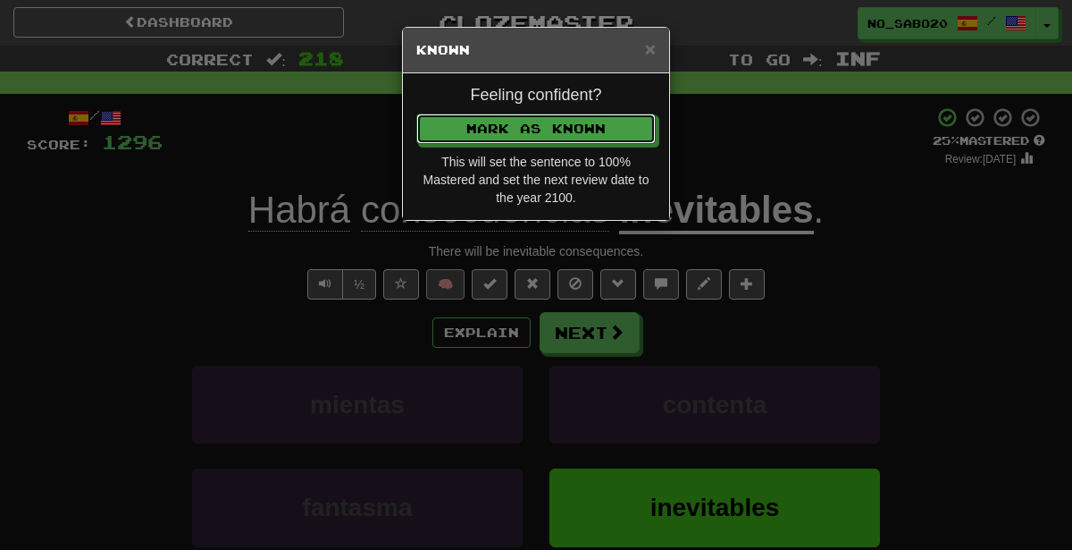
click at [416, 113] on button "Mark as Known" at bounding box center [535, 128] width 239 height 30
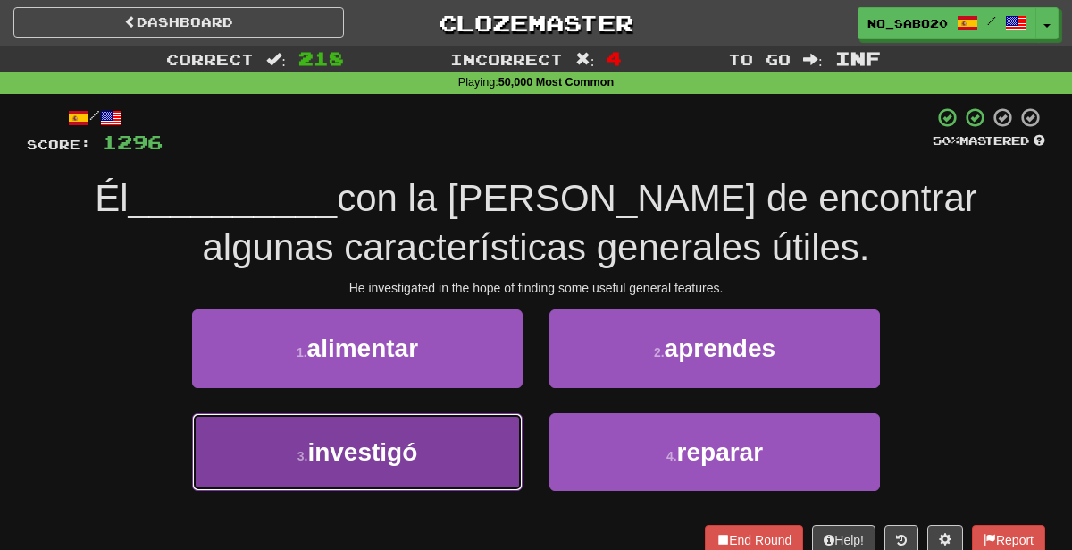
click at [465, 453] on button "3 . investigó" at bounding box center [357, 452] width 331 height 78
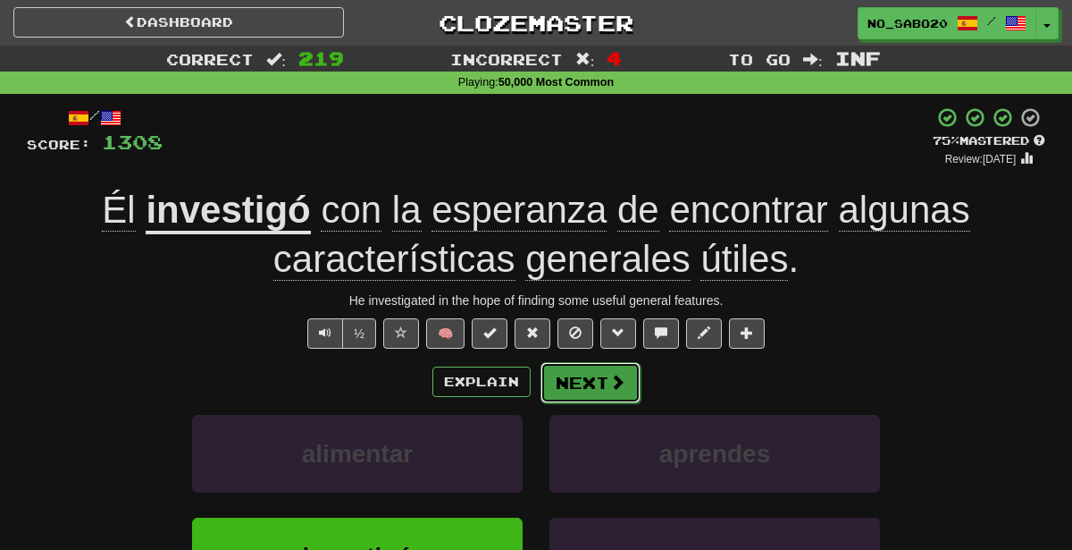
click at [628, 378] on button "Next" at bounding box center [591, 382] width 100 height 41
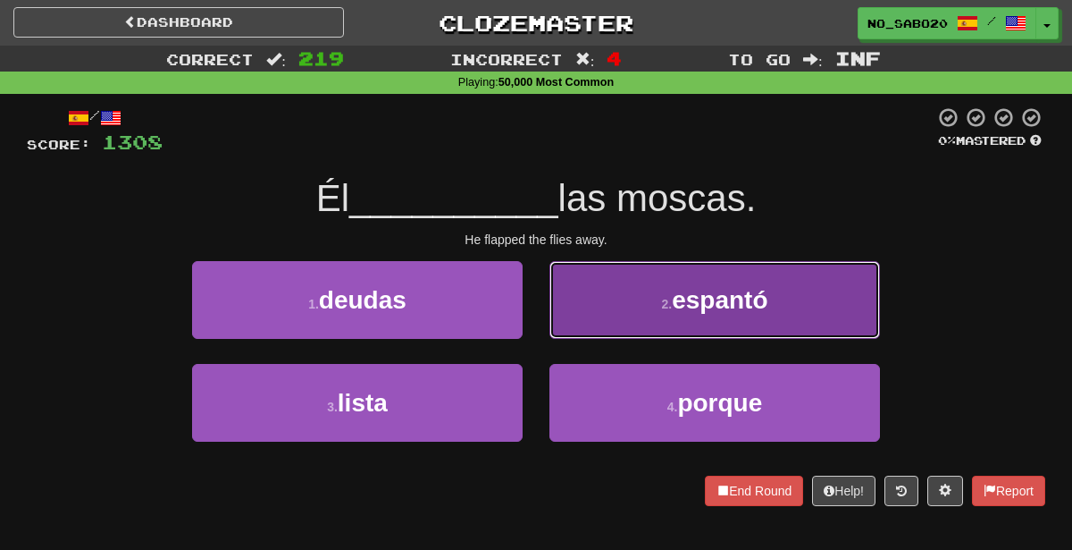
click at [643, 296] on button "2 . espantó" at bounding box center [715, 300] width 331 height 78
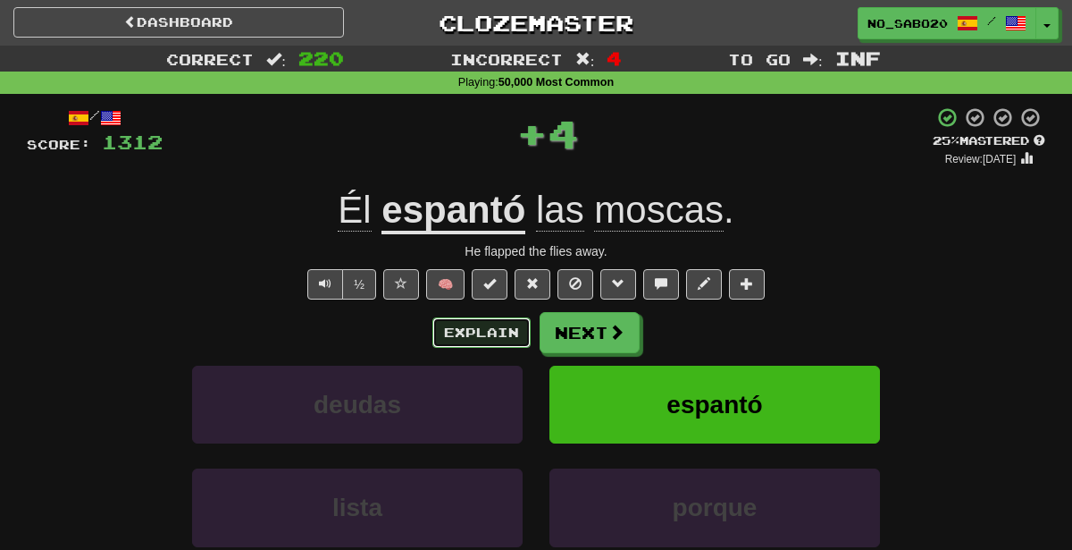
click at [493, 338] on button "Explain" at bounding box center [481, 332] width 98 height 30
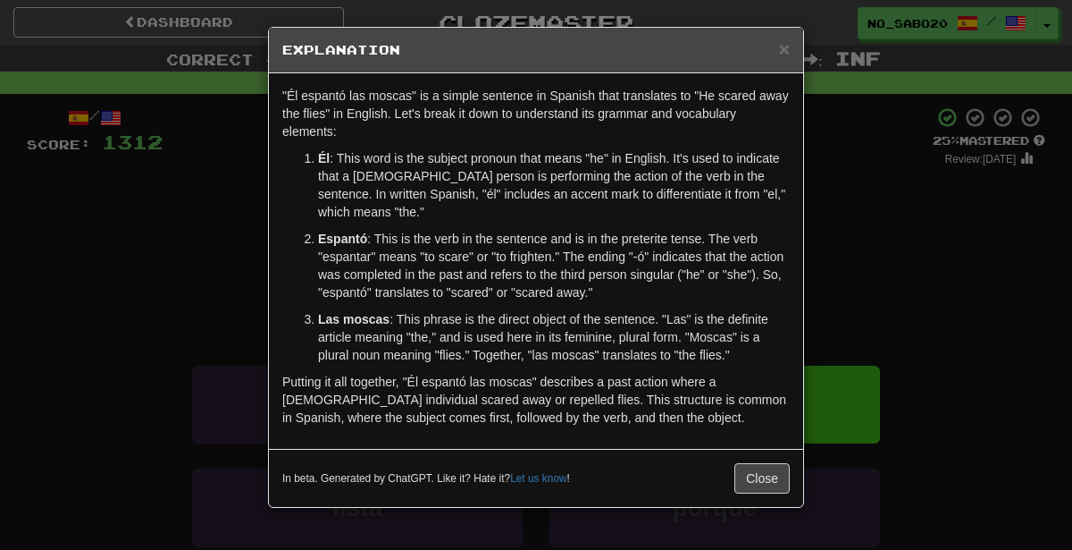
click at [860, 236] on div "× Explanation "Él espantó las moscas" is a simple sentence in Spanish that tran…" at bounding box center [536, 275] width 1072 height 550
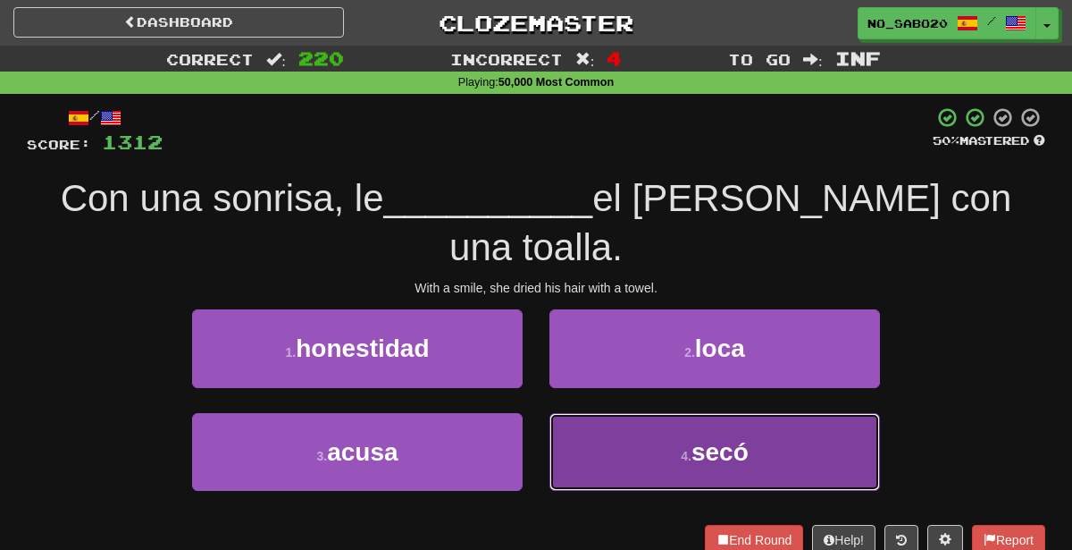
click at [654, 413] on button "4 . secó" at bounding box center [715, 452] width 331 height 78
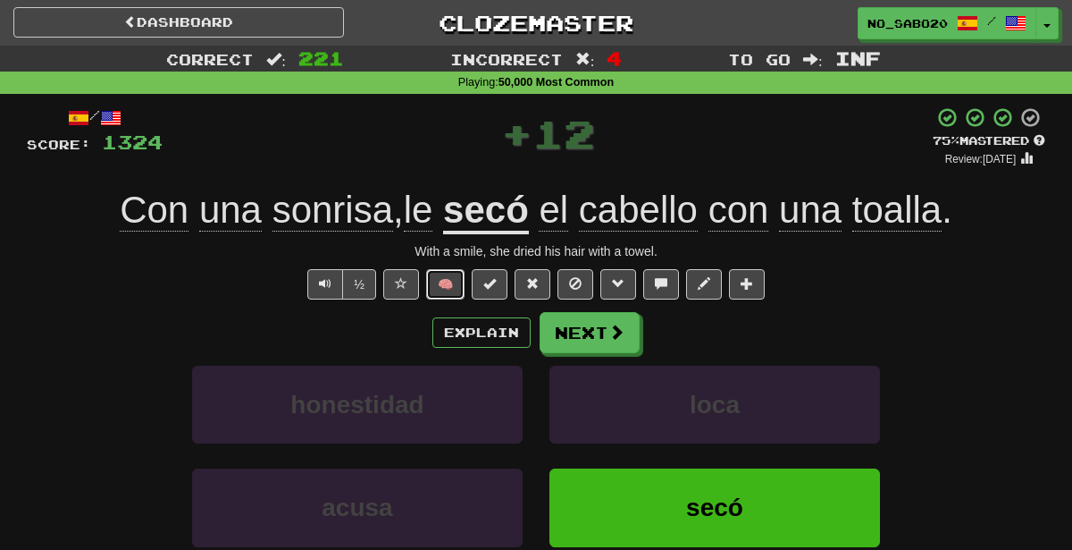
click at [456, 284] on button "🧠" at bounding box center [445, 284] width 38 height 30
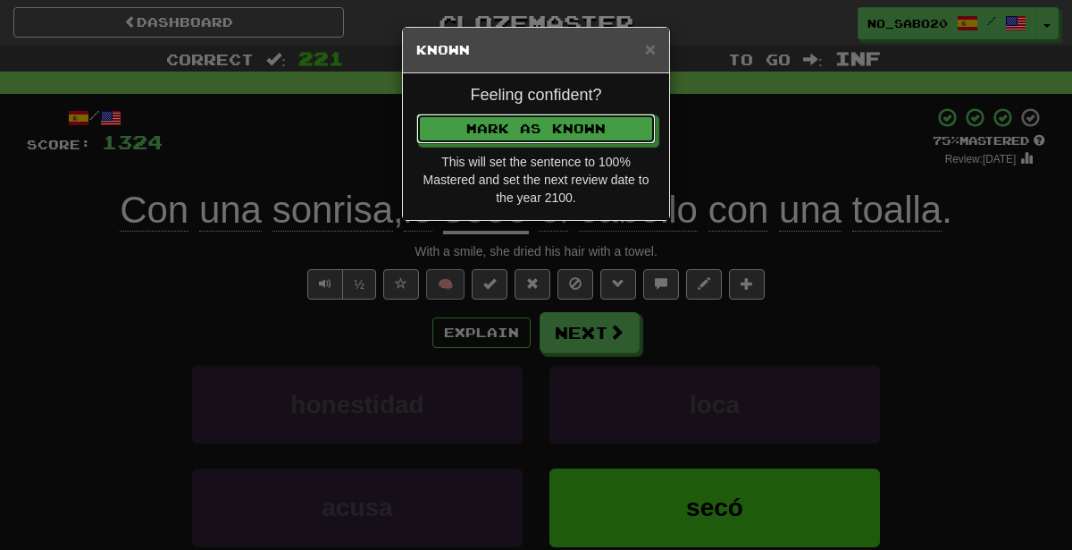
click at [416, 113] on button "Mark as Known" at bounding box center [535, 128] width 239 height 30
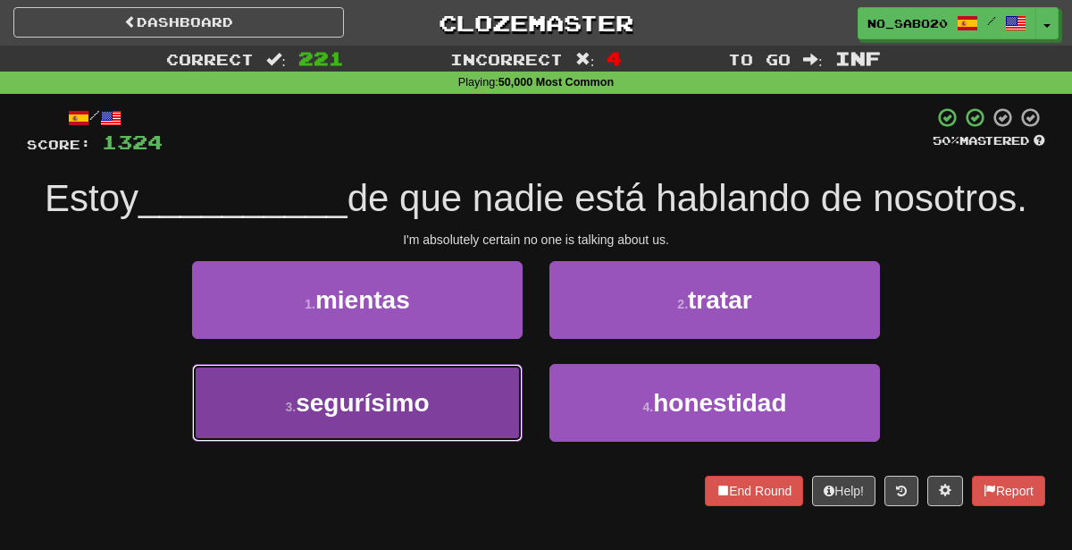
click at [411, 404] on span "segurísimo" at bounding box center [362, 403] width 133 height 28
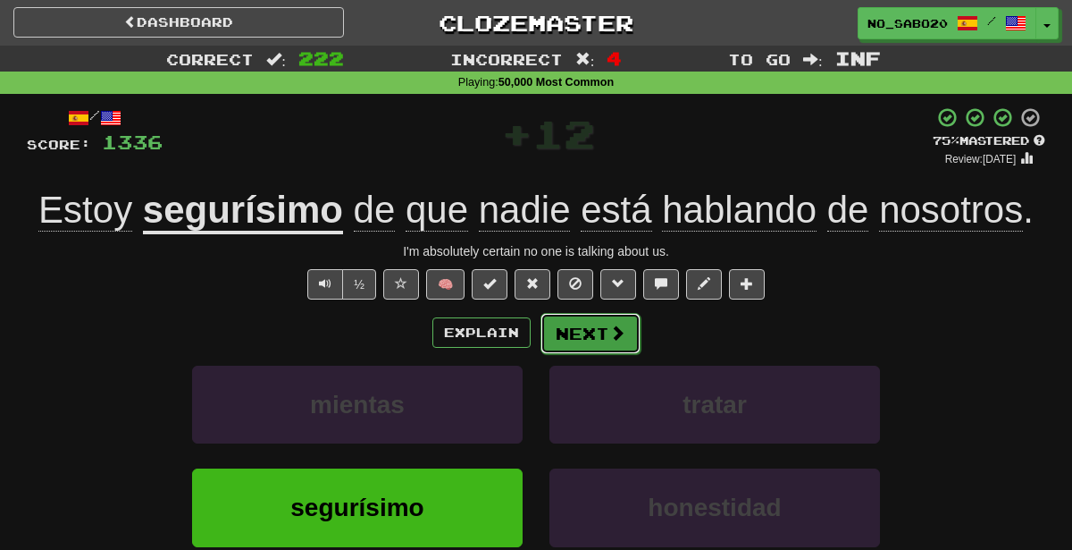
click at [573, 338] on button "Next" at bounding box center [591, 333] width 100 height 41
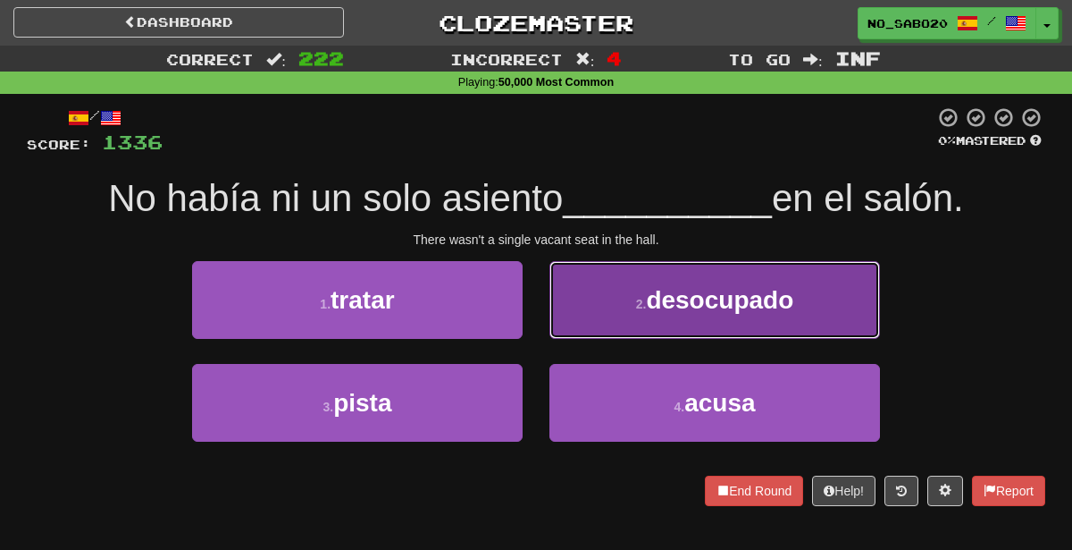
click at [676, 279] on button "2 . desocupado" at bounding box center [715, 300] width 331 height 78
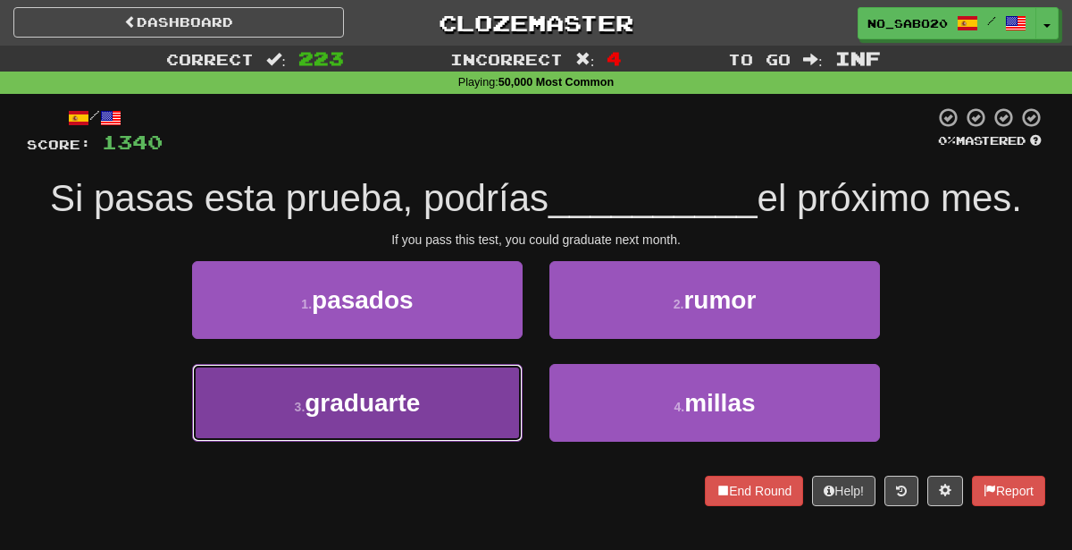
click at [449, 416] on button "3 . graduarte" at bounding box center [357, 403] width 331 height 78
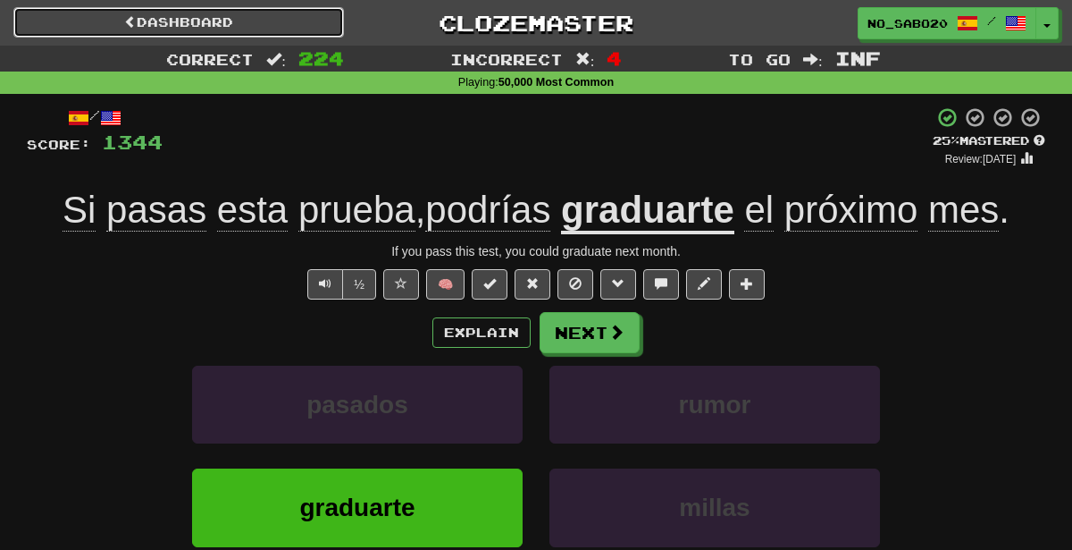
click at [272, 31] on link "Dashboard" at bounding box center [178, 22] width 331 height 30
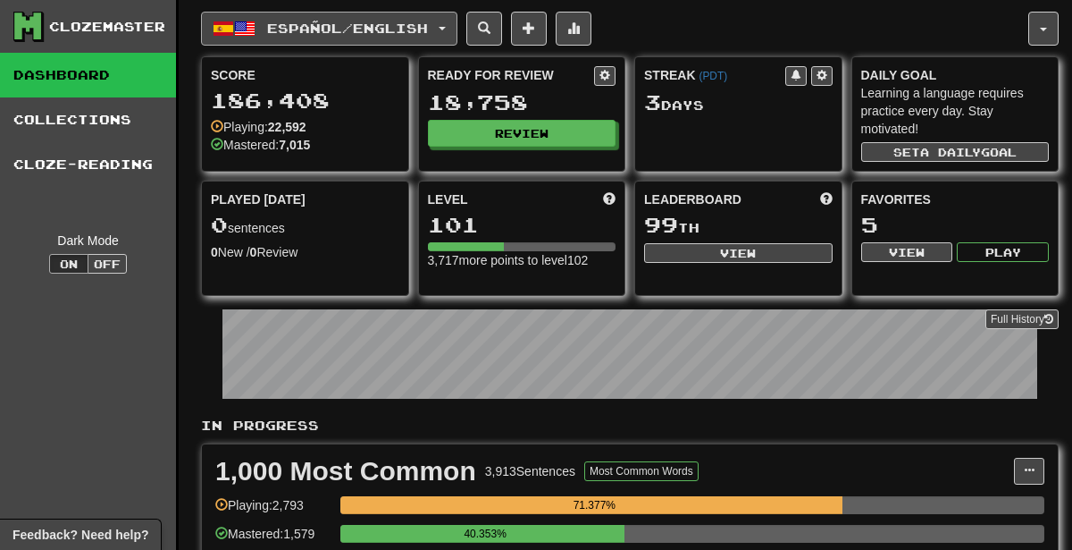
click at [370, 22] on span "Español / English" at bounding box center [347, 28] width 161 height 15
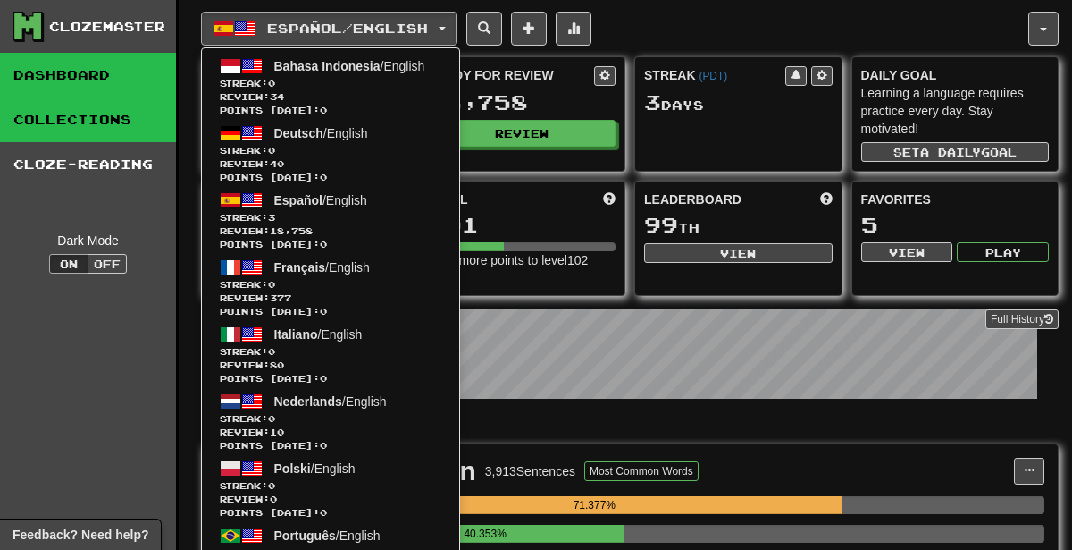
click at [110, 130] on link "Collections" at bounding box center [88, 119] width 176 height 45
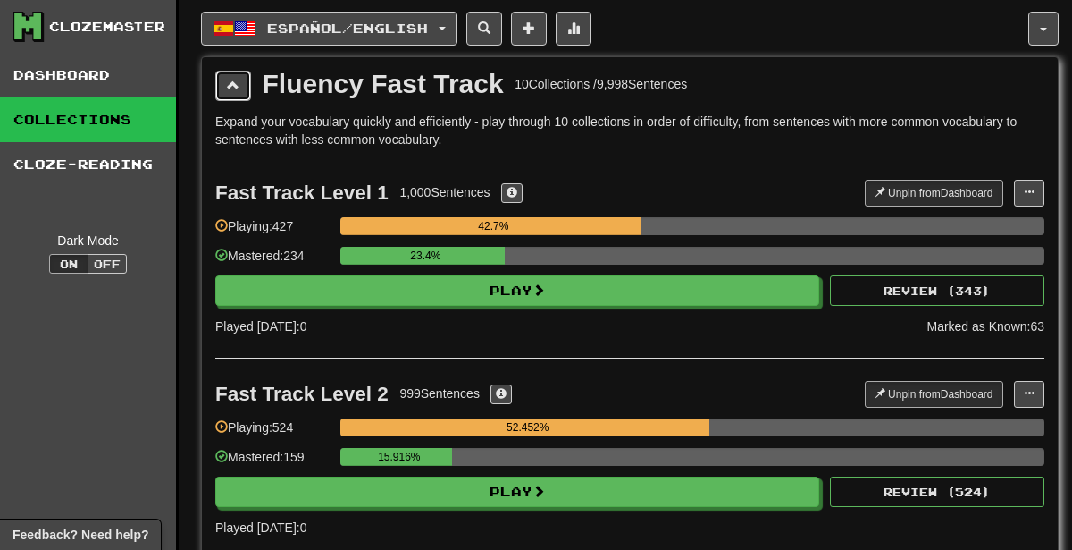
click at [239, 91] on button at bounding box center [233, 86] width 36 height 30
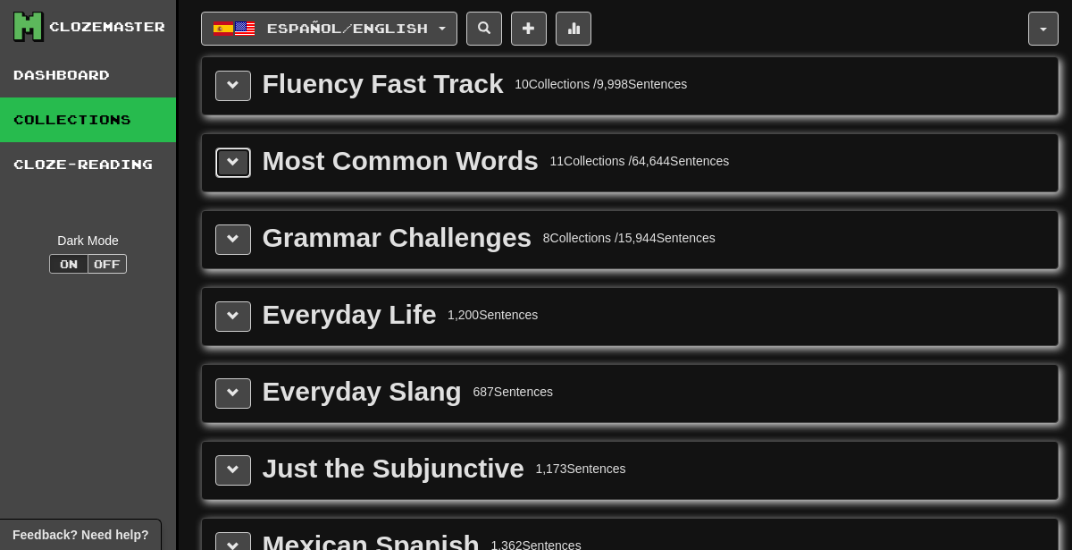
click at [232, 163] on span at bounding box center [233, 161] width 13 height 13
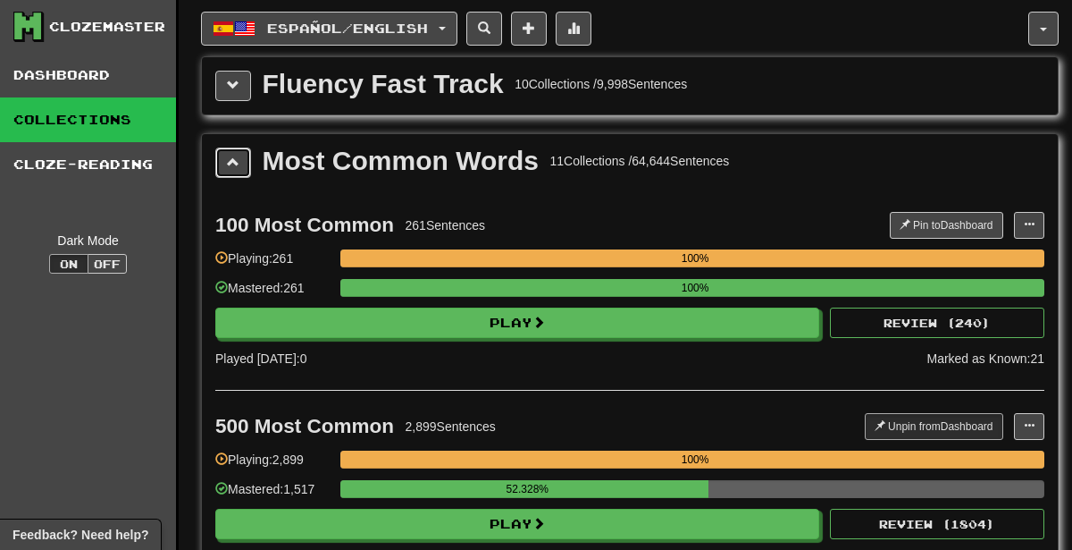
click at [232, 163] on span at bounding box center [233, 161] width 13 height 13
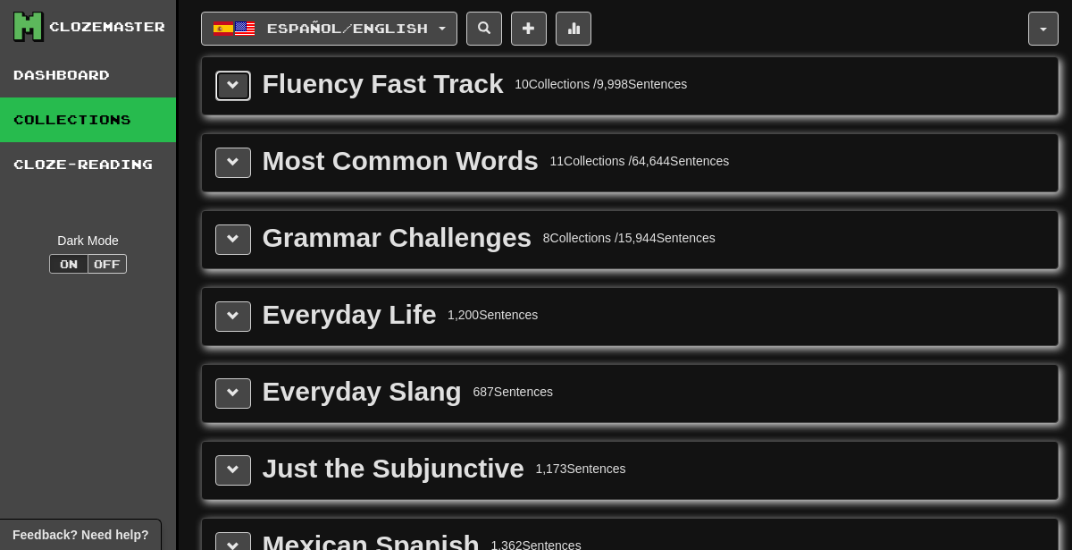
click at [227, 98] on button at bounding box center [233, 86] width 36 height 30
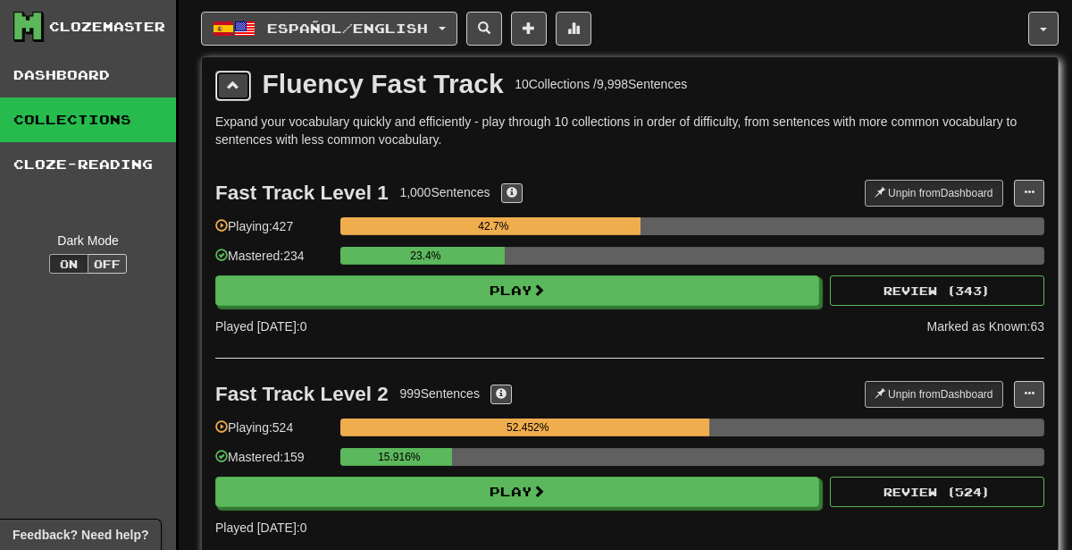
click at [238, 80] on span at bounding box center [233, 85] width 13 height 13
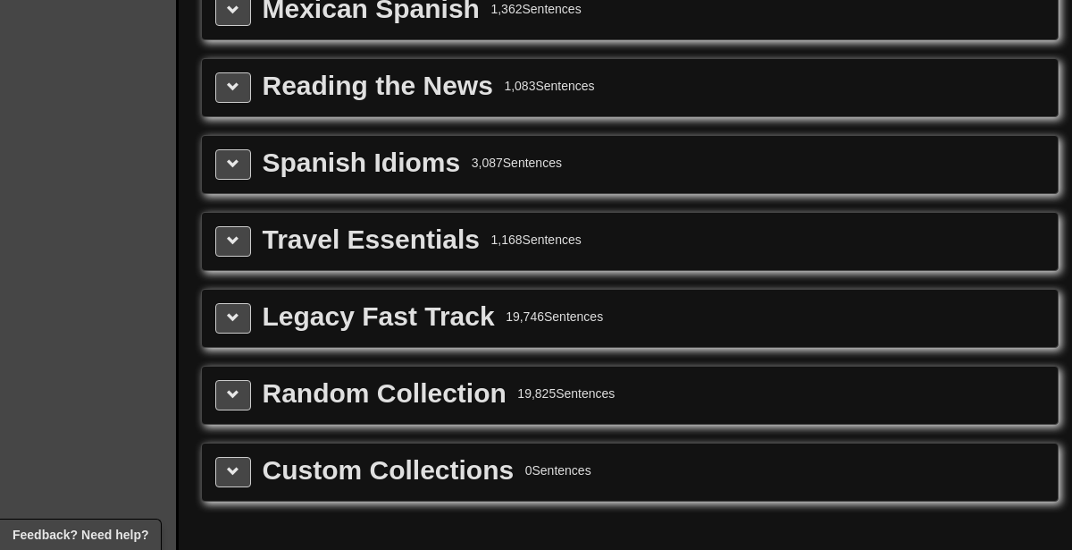
scroll to position [538, 0]
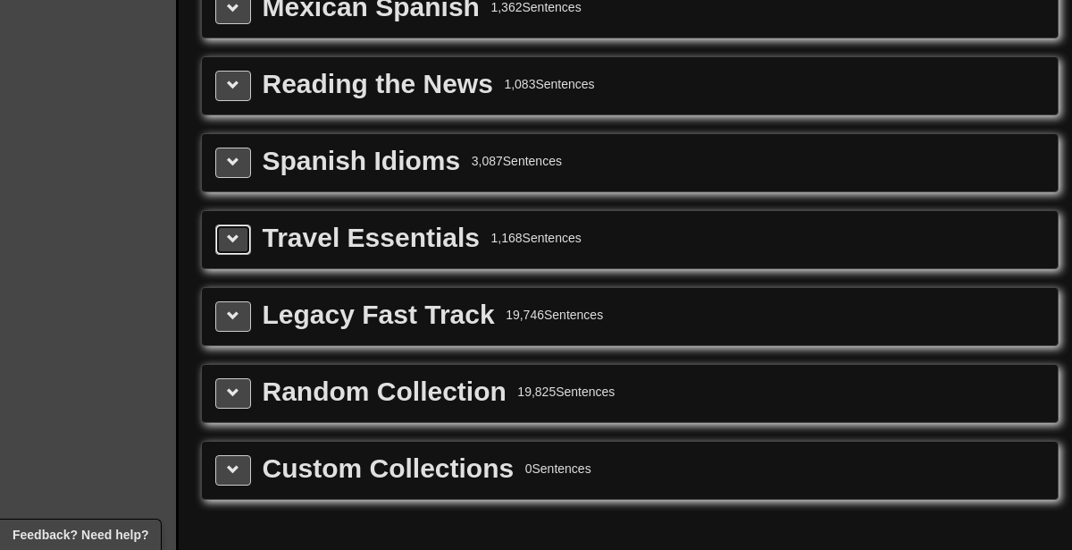
click at [242, 224] on button at bounding box center [233, 239] width 36 height 30
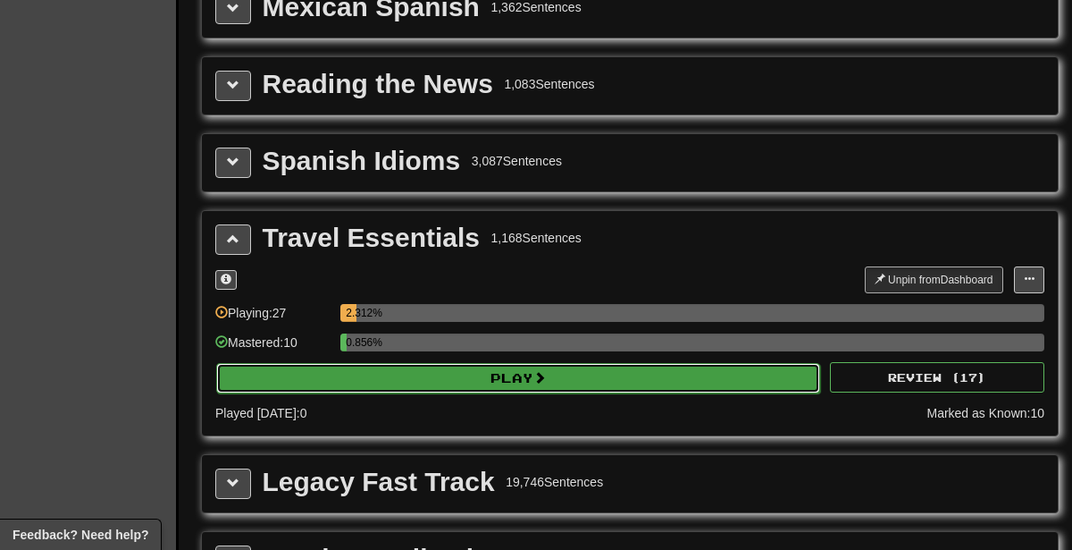
click at [379, 363] on button "Play" at bounding box center [518, 378] width 604 height 30
select select "********"
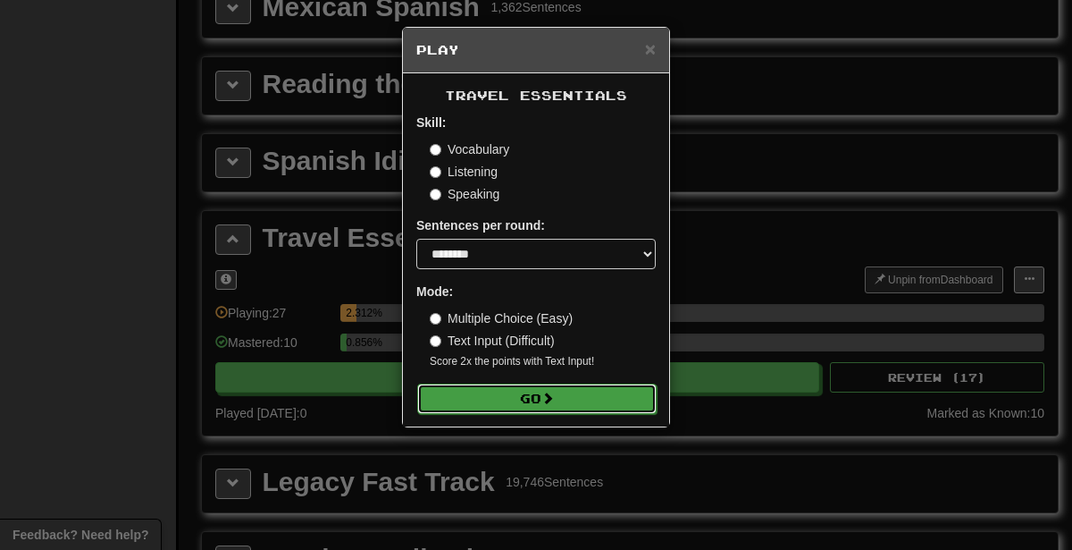
click at [477, 404] on button "Go" at bounding box center [536, 398] width 239 height 30
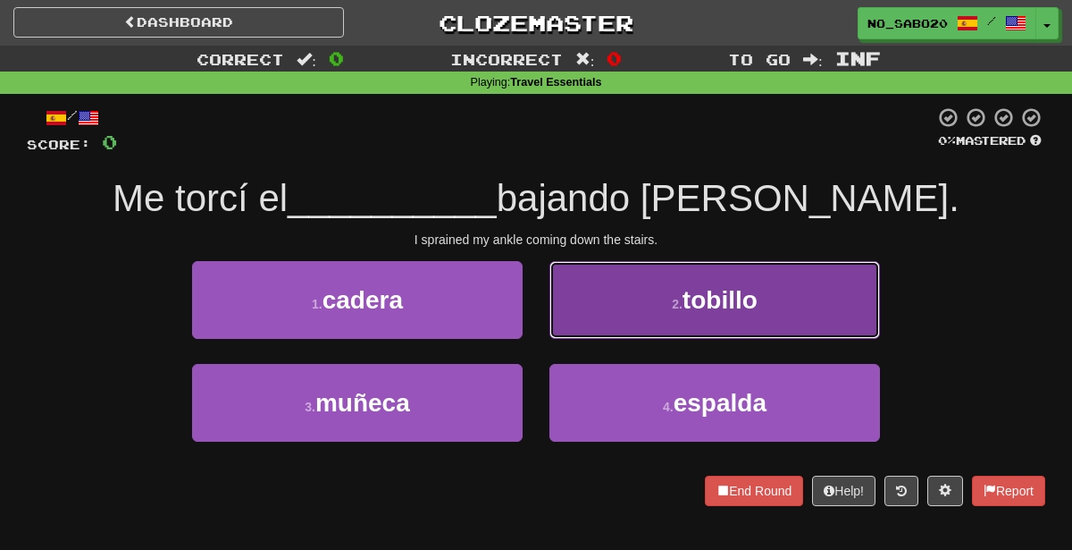
click at [721, 319] on button "2 . [GEOGRAPHIC_DATA]" at bounding box center [715, 300] width 331 height 78
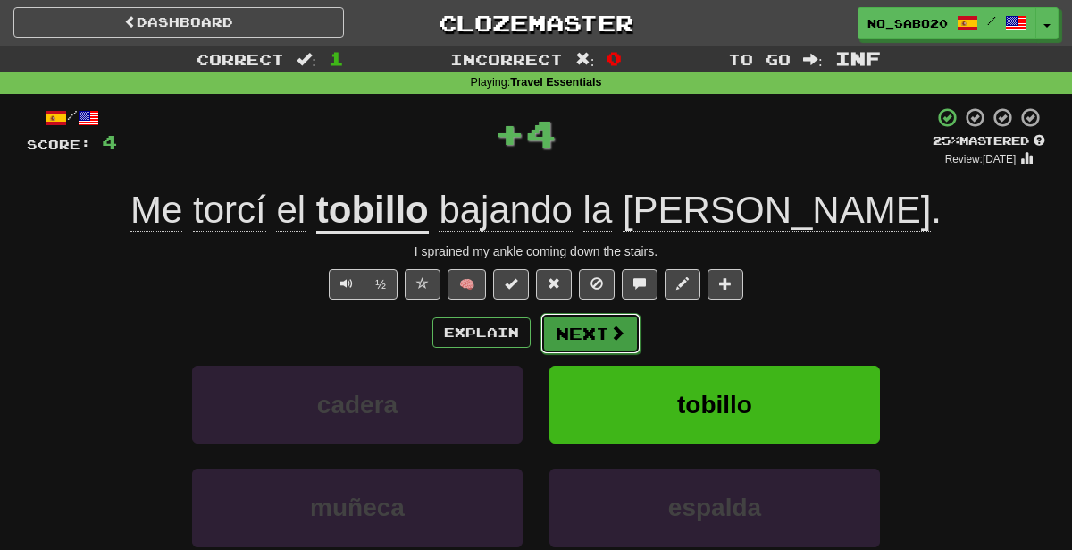
click at [562, 347] on button "Next" at bounding box center [591, 333] width 100 height 41
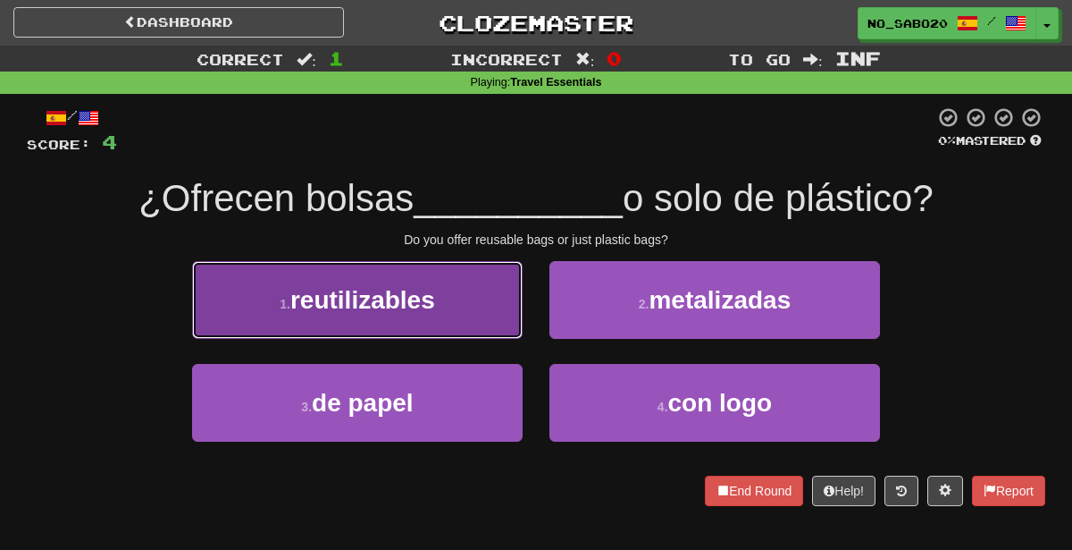
click at [461, 276] on button "1 . reutilizables" at bounding box center [357, 300] width 331 height 78
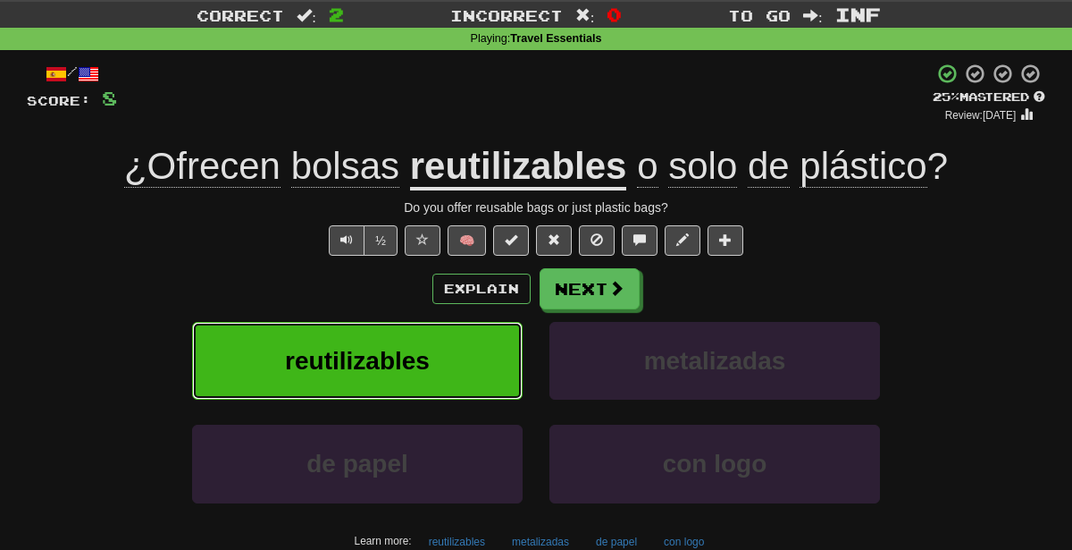
scroll to position [49, 0]
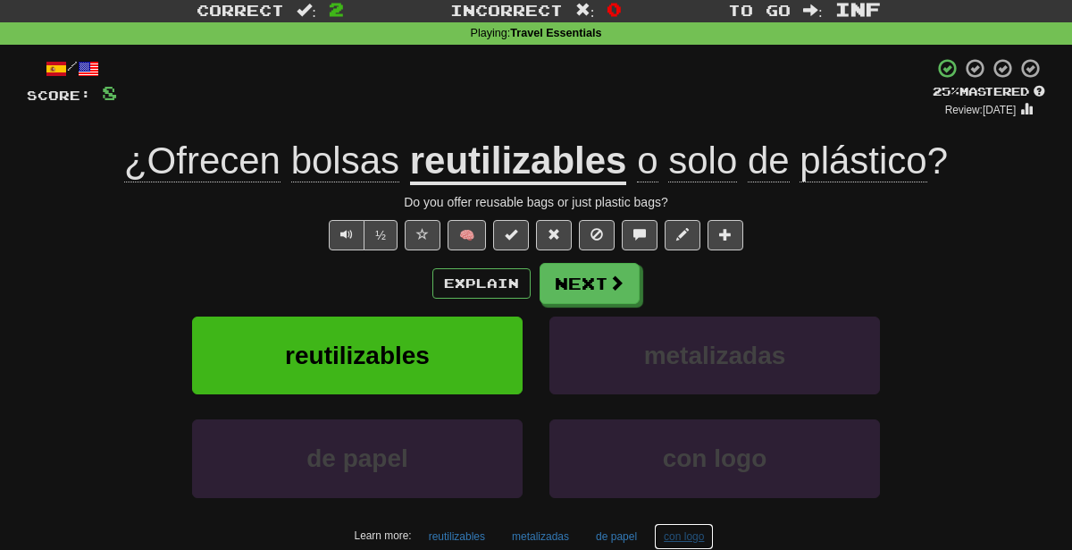
click at [684, 527] on button "con logo" at bounding box center [684, 536] width 60 height 27
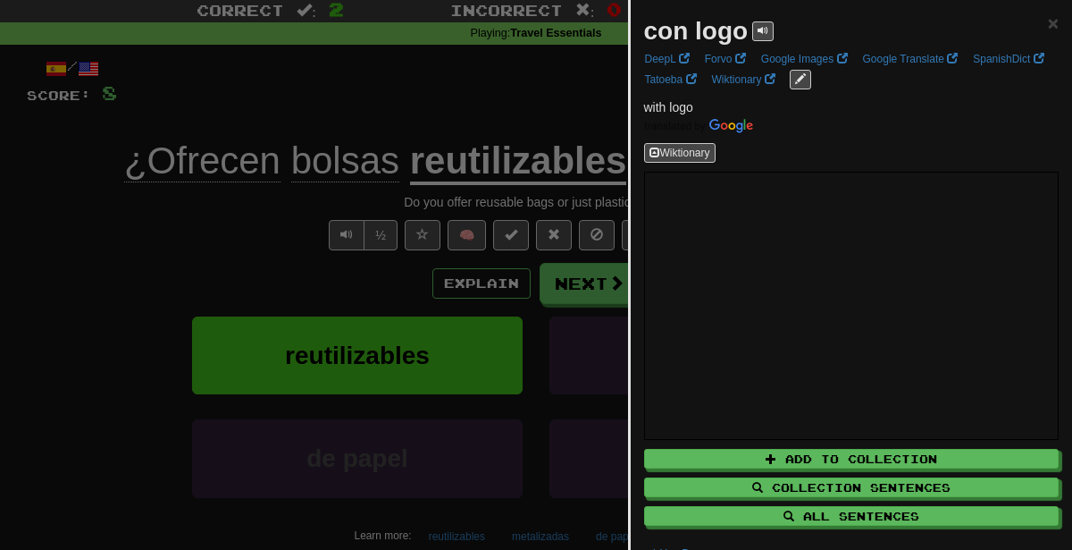
click at [597, 454] on div at bounding box center [536, 275] width 1072 height 550
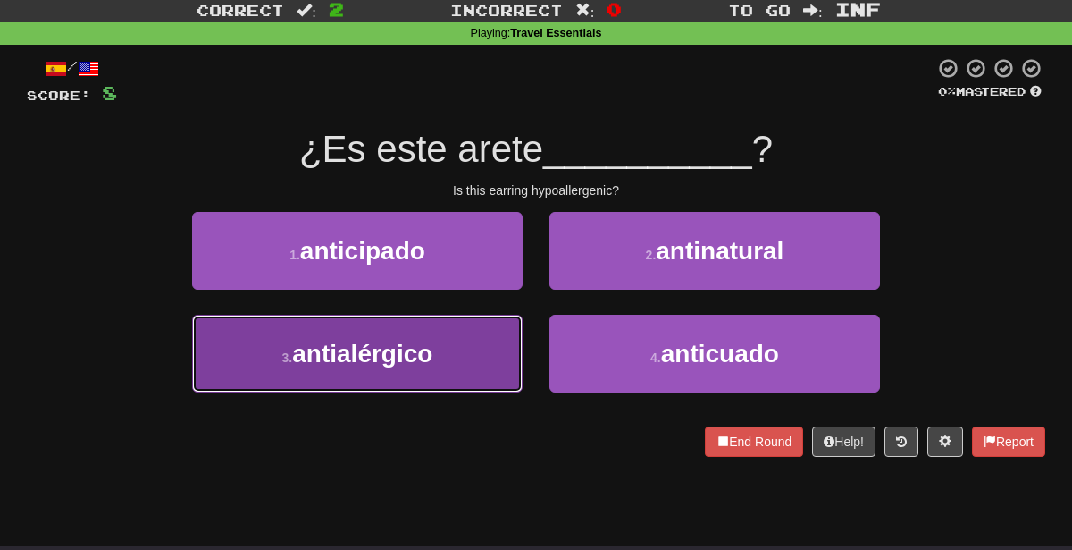
click at [453, 357] on button "3 . antialérgico" at bounding box center [357, 354] width 331 height 78
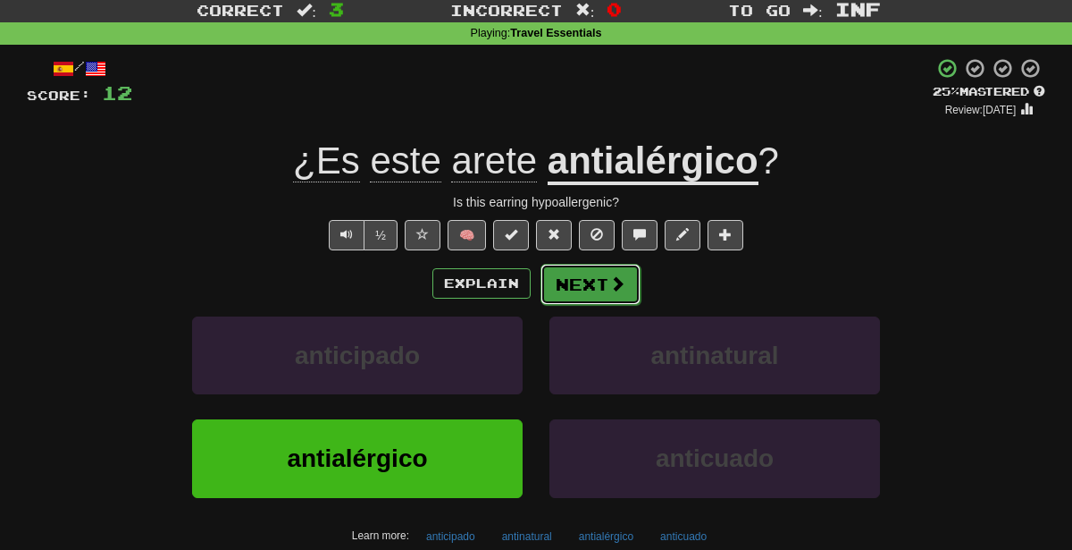
click at [556, 293] on button "Next" at bounding box center [591, 284] width 100 height 41
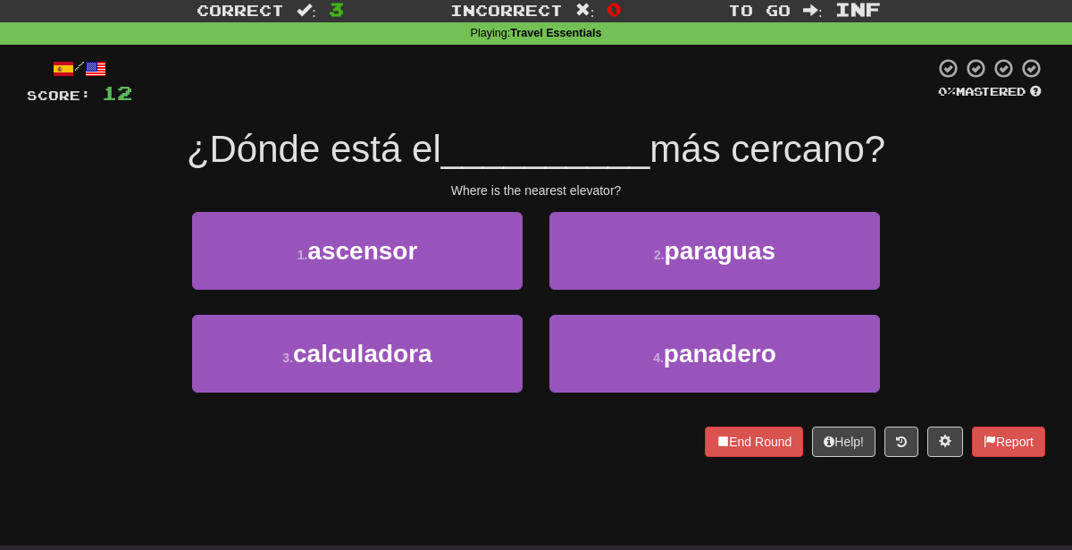
click at [666, 130] on span "más cercano?" at bounding box center [768, 149] width 236 height 42
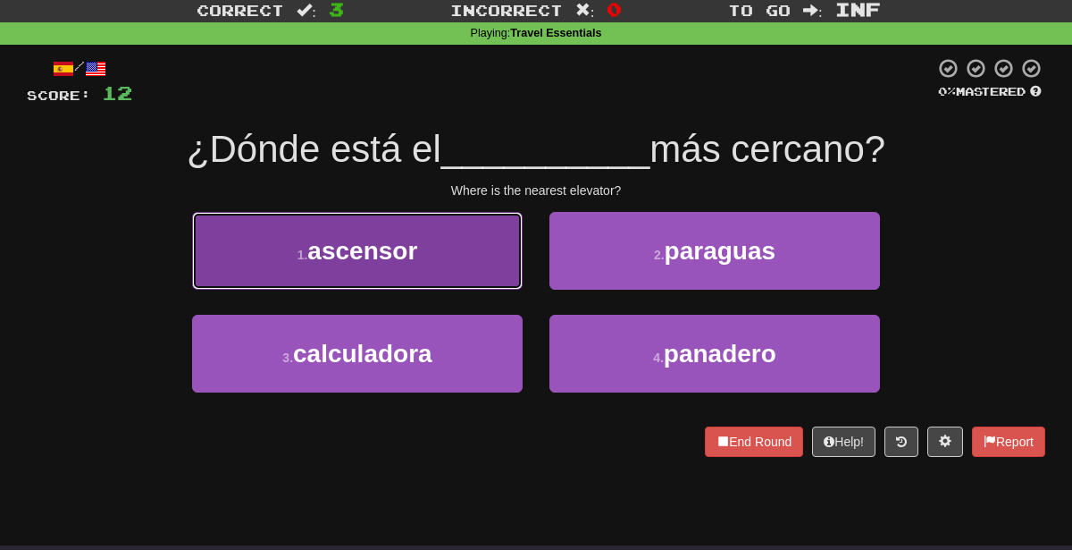
click at [410, 255] on span "ascensor" at bounding box center [362, 251] width 110 height 28
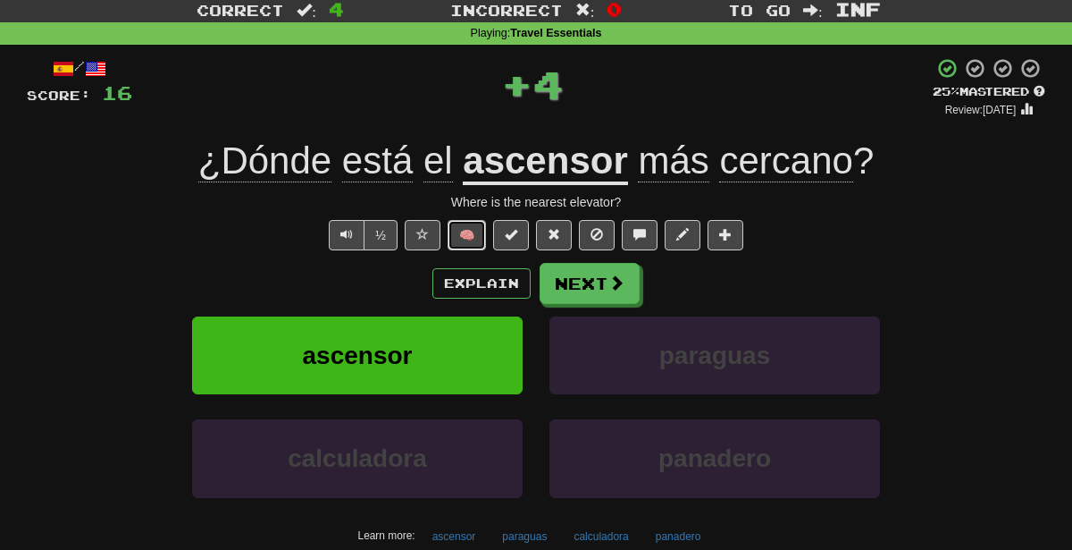
click at [458, 239] on button "🧠" at bounding box center [467, 235] width 38 height 30
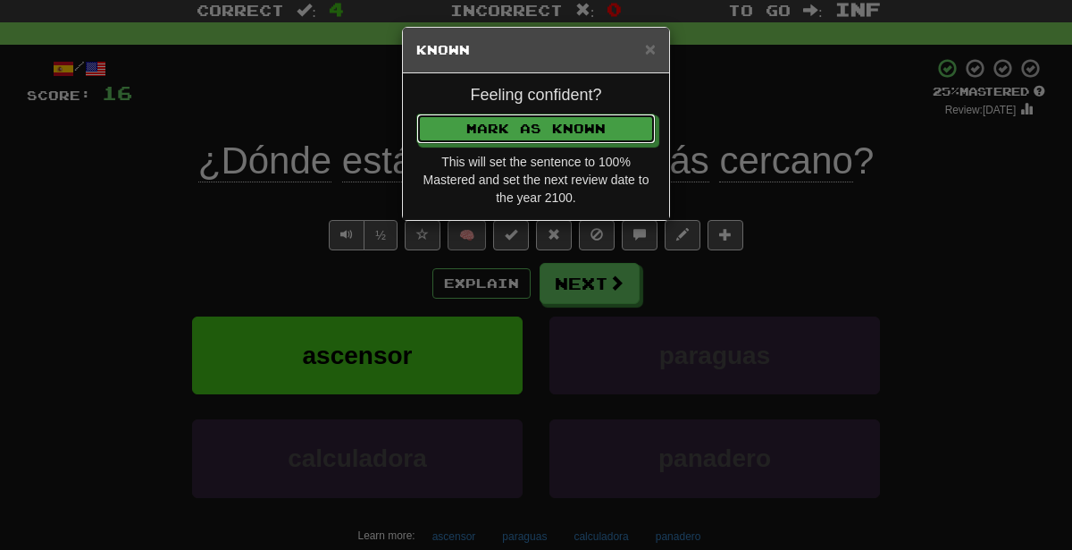
click at [416, 113] on button "Mark as Known" at bounding box center [535, 128] width 239 height 30
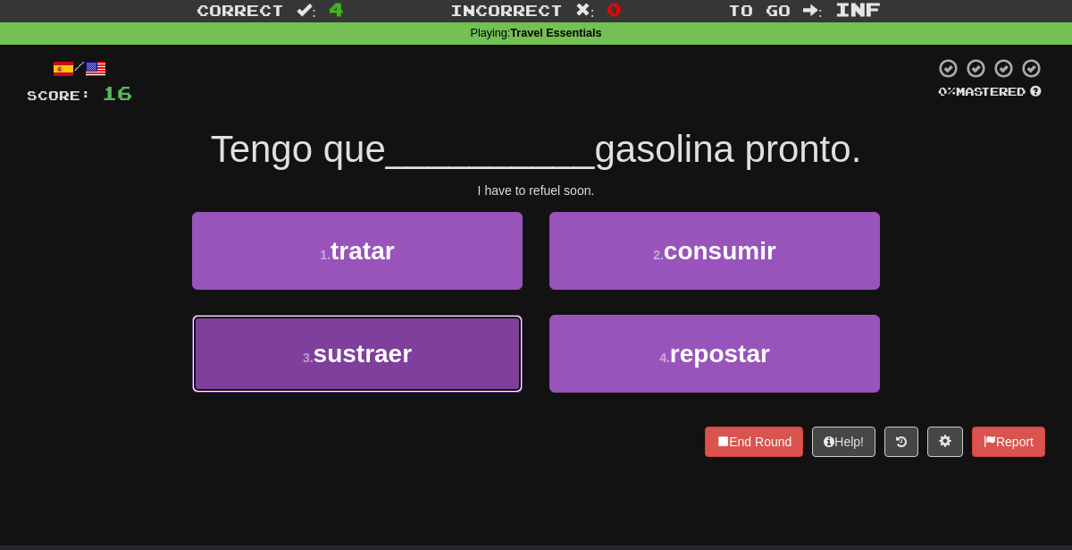
click at [504, 361] on button "3 . sustraer" at bounding box center [357, 354] width 331 height 78
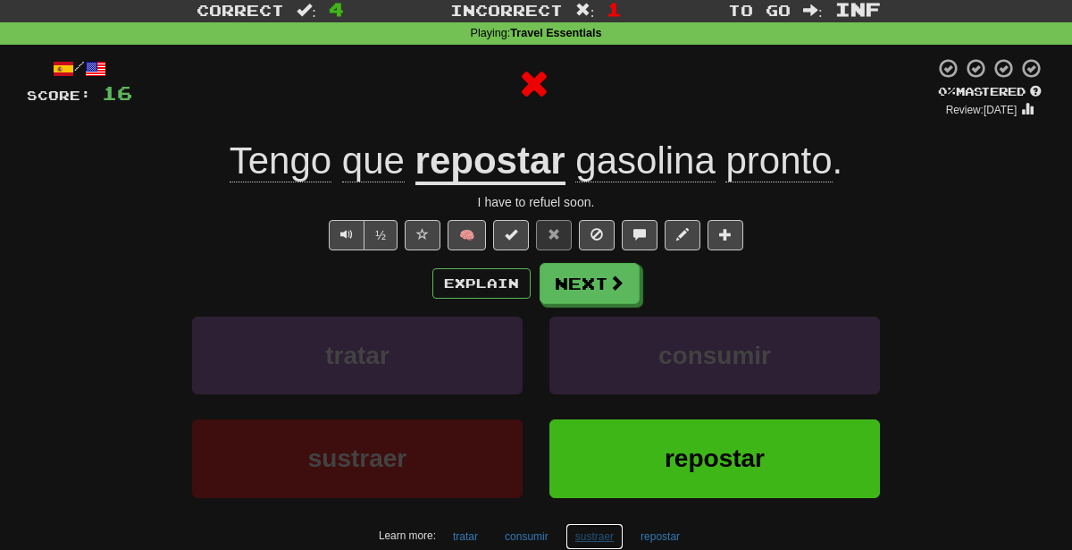
click at [586, 531] on button "sustraer" at bounding box center [595, 536] width 58 height 27
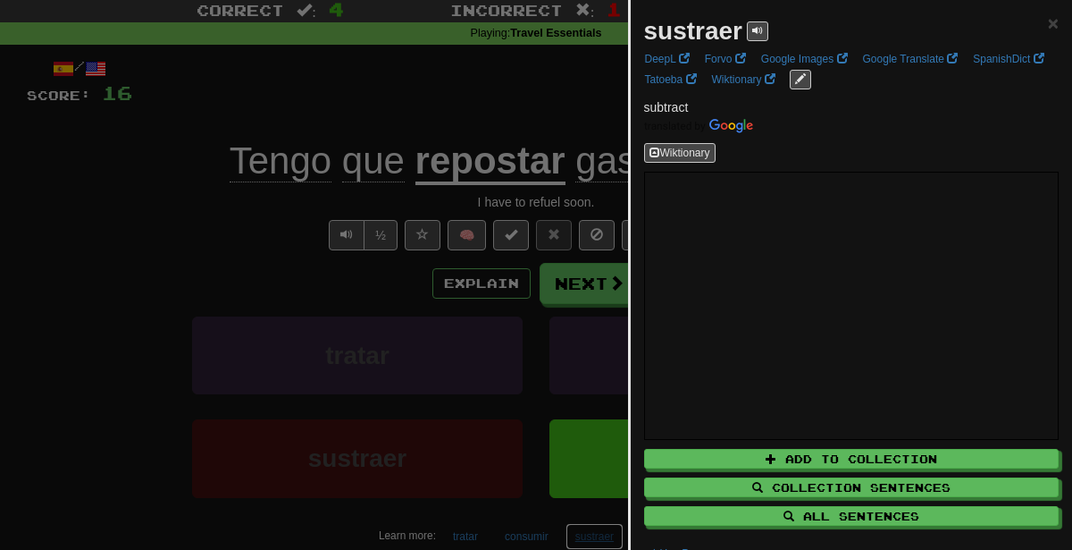
click at [566, 523] on button "sustraer" at bounding box center [595, 536] width 58 height 27
click at [158, 169] on div at bounding box center [536, 275] width 1072 height 550
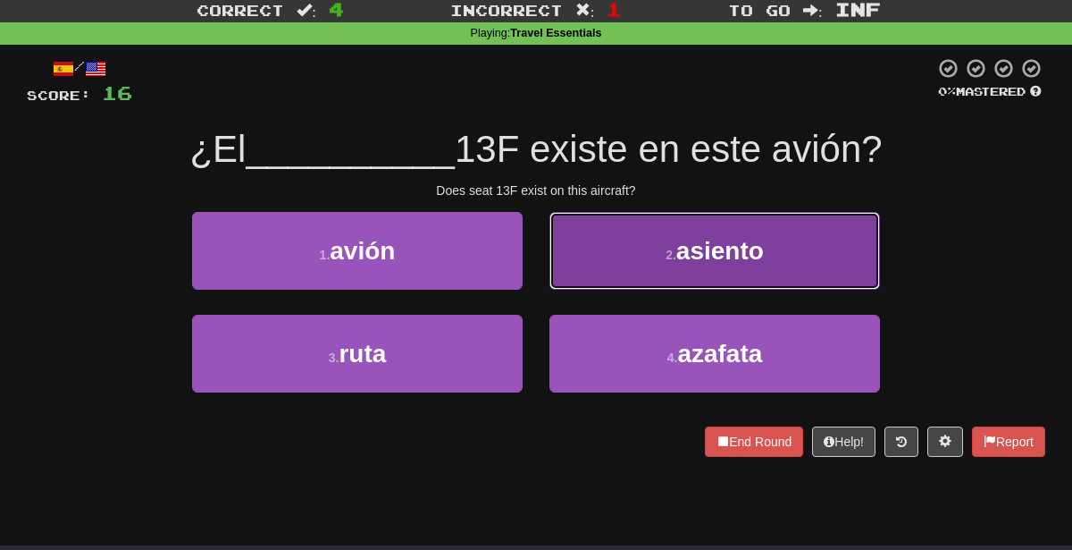
click at [626, 231] on button "2 . [GEOGRAPHIC_DATA]" at bounding box center [715, 251] width 331 height 78
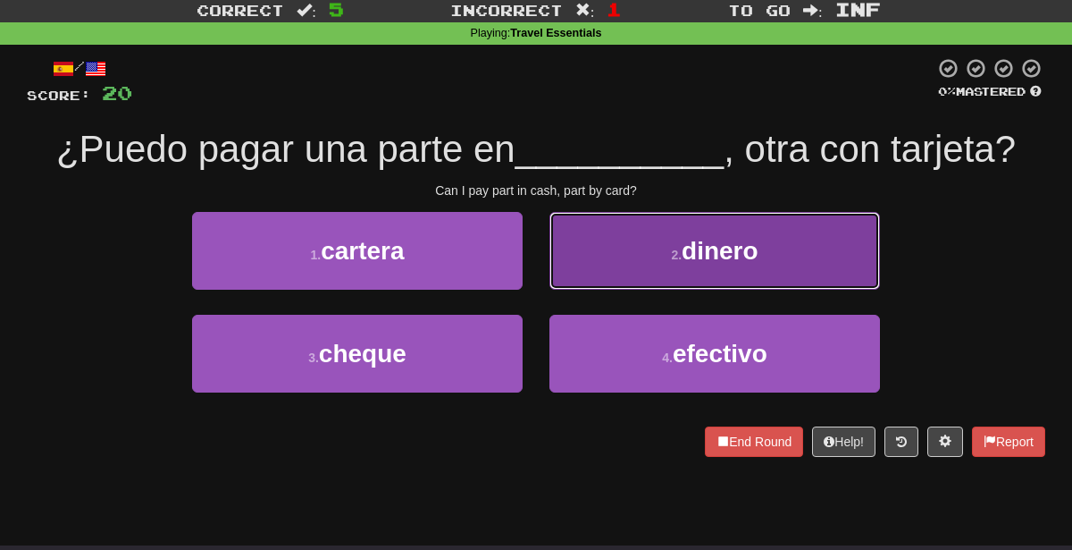
click at [734, 259] on span "dinero" at bounding box center [720, 251] width 77 height 28
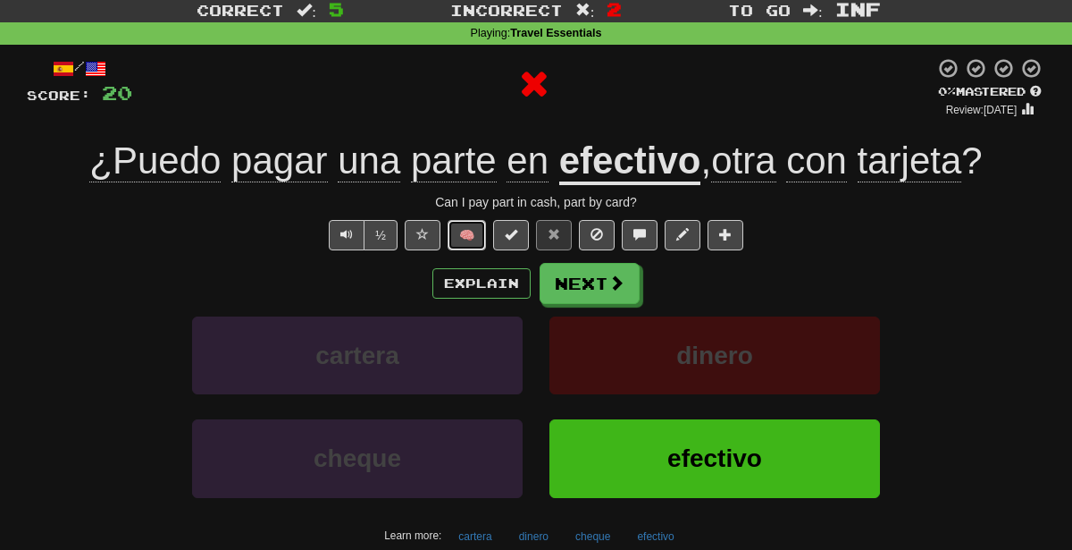
click at [462, 232] on button "🧠" at bounding box center [467, 235] width 38 height 30
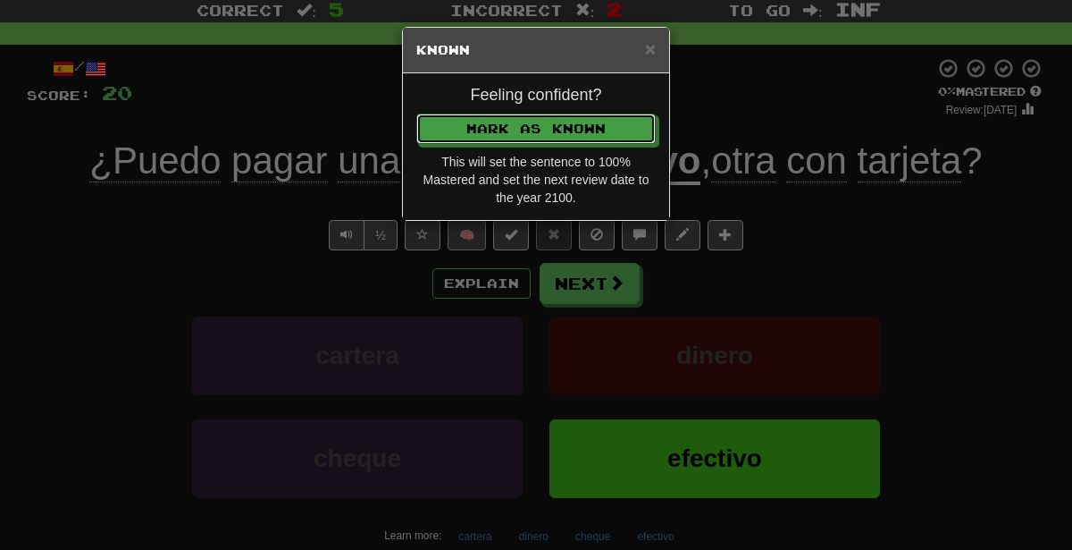
click at [416, 113] on button "Mark as Known" at bounding box center [535, 128] width 239 height 30
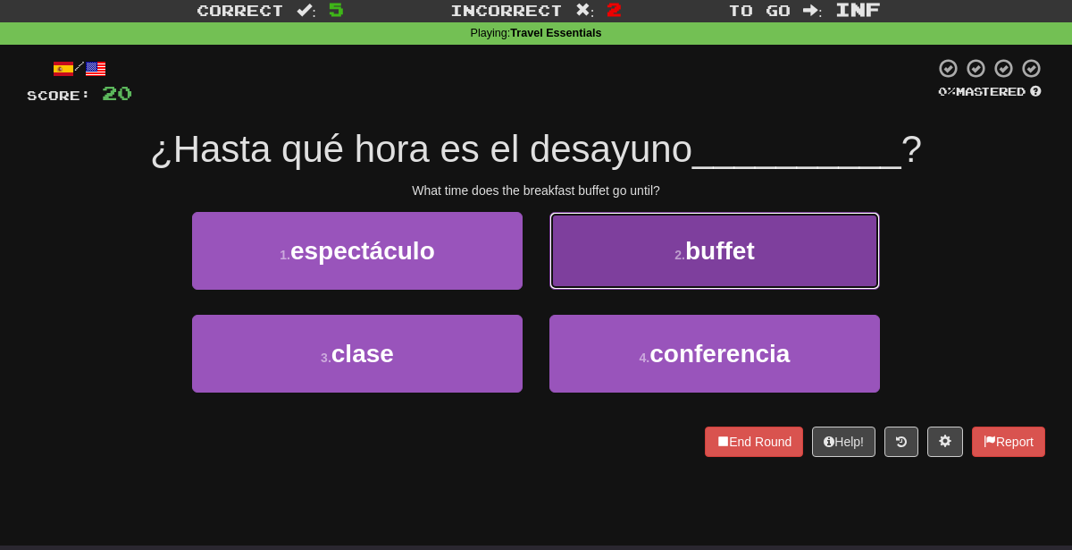
click at [675, 253] on small "2 ." at bounding box center [680, 255] width 11 height 14
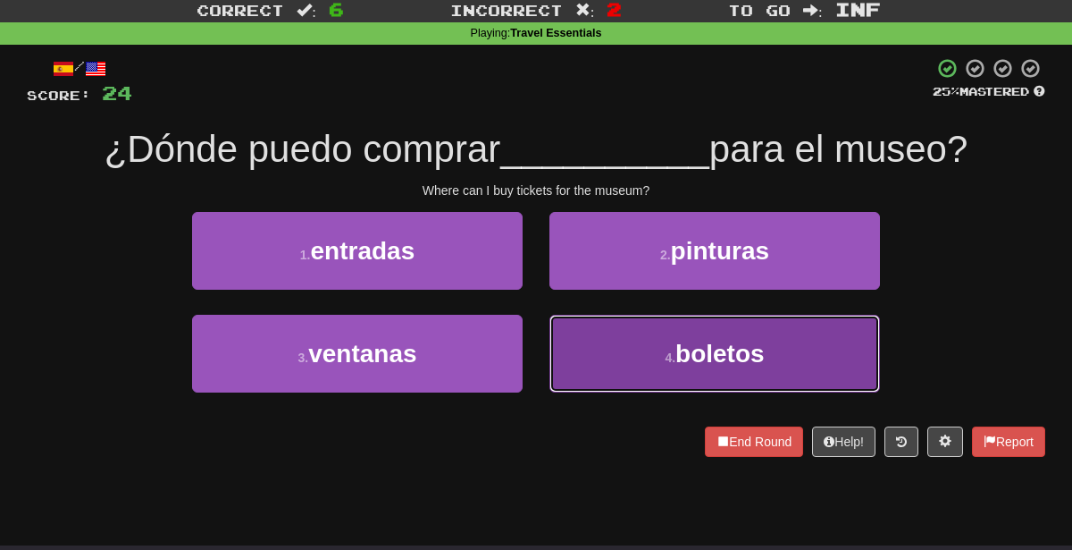
click at [631, 355] on button "4 . boletos" at bounding box center [715, 354] width 331 height 78
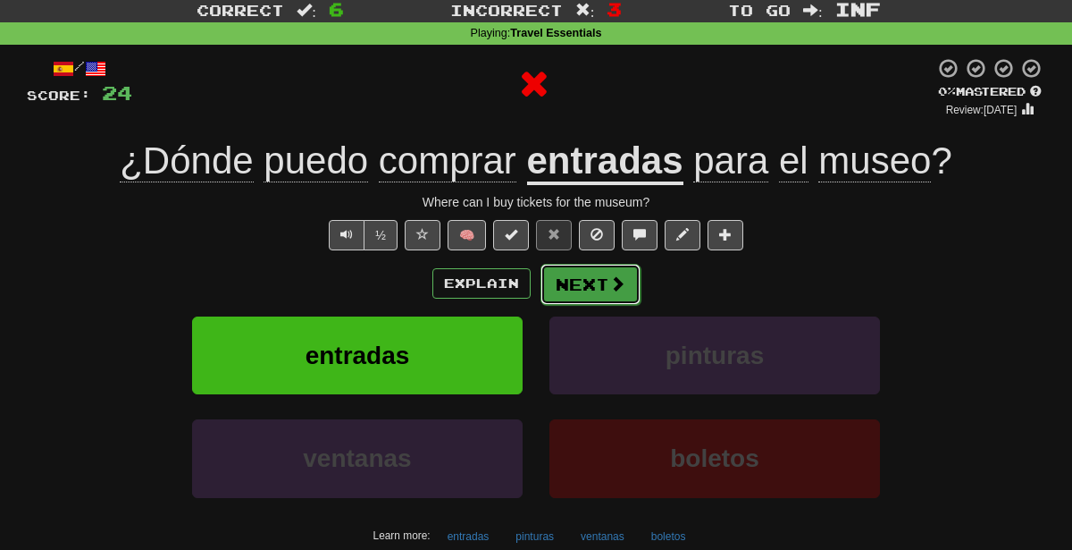
click at [601, 301] on button "Next" at bounding box center [591, 284] width 100 height 41
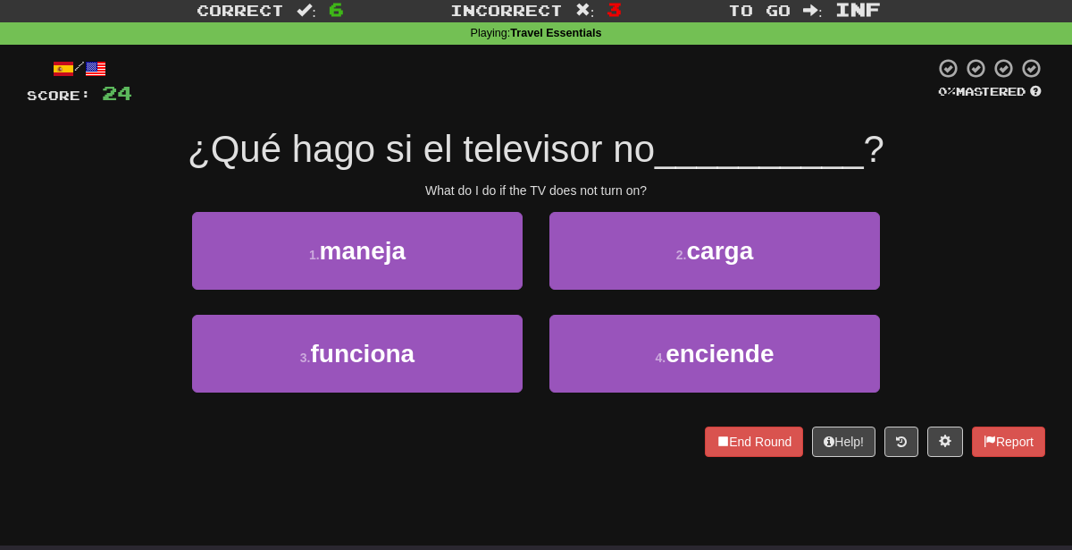
scroll to position [0, 0]
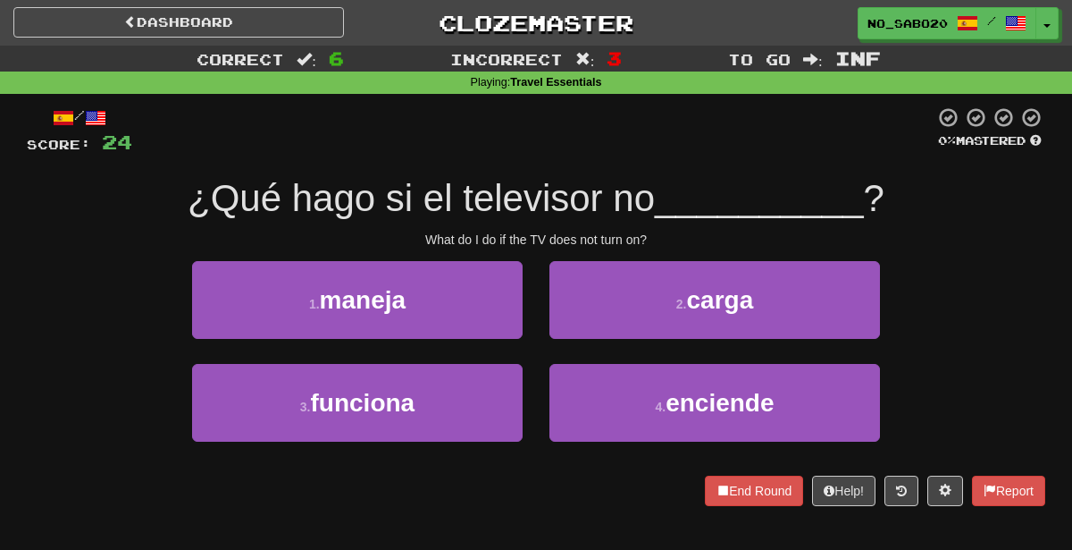
click at [531, 415] on div "3 . funciona" at bounding box center [357, 415] width 357 height 103
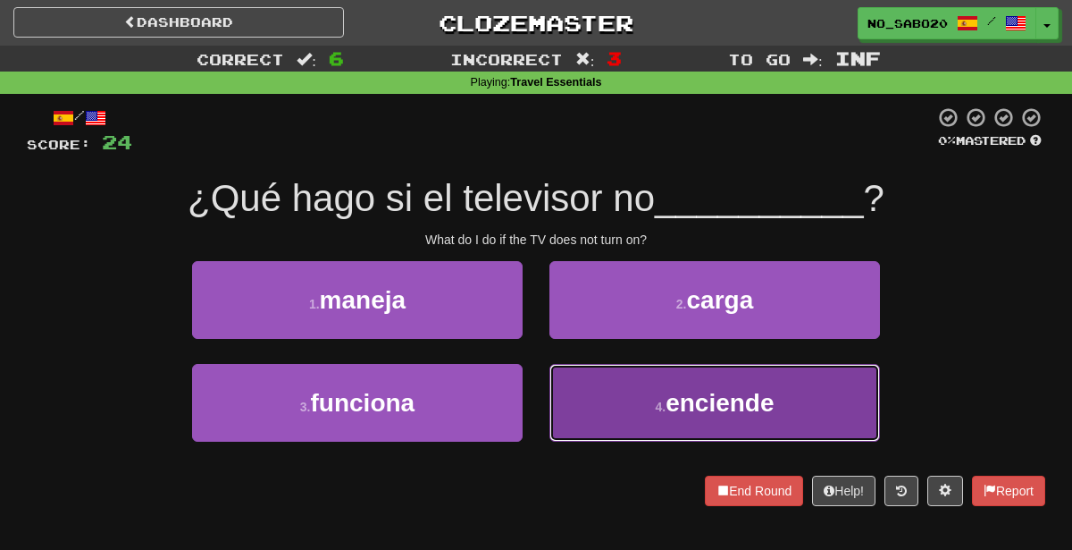
click at [584, 406] on button "4 . enciende" at bounding box center [715, 403] width 331 height 78
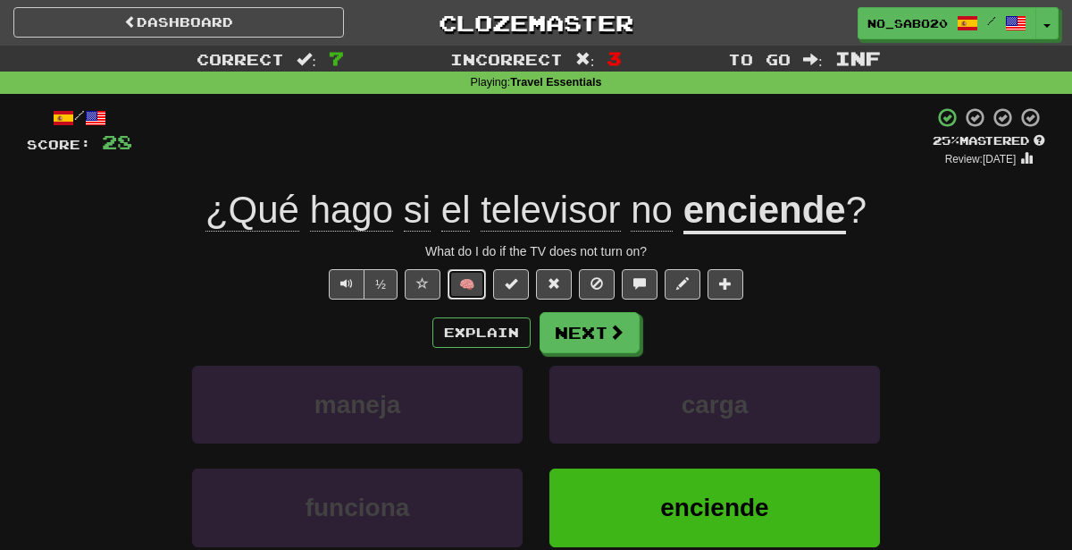
click at [474, 281] on button "🧠" at bounding box center [467, 284] width 38 height 30
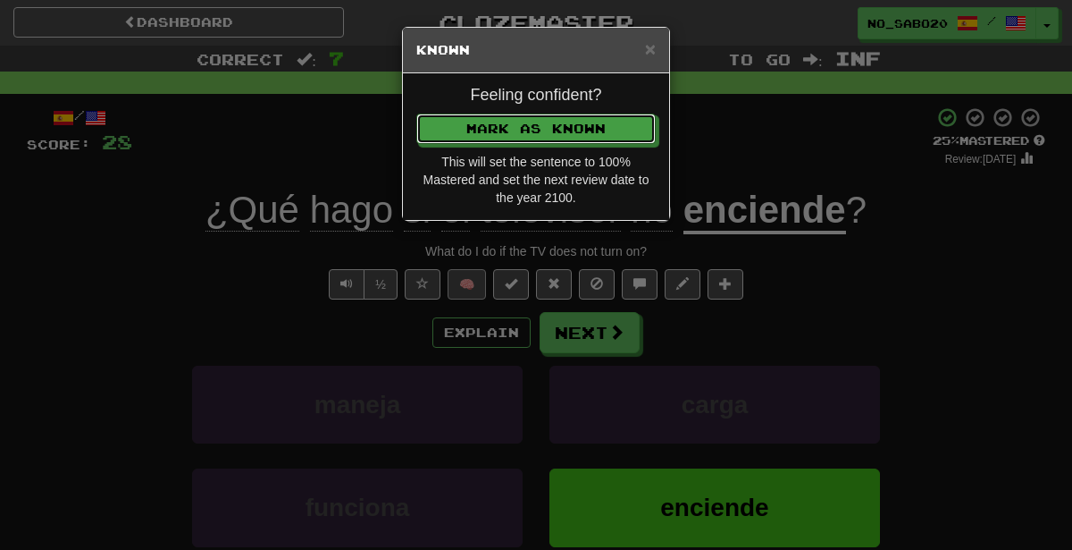
click at [416, 113] on button "Mark as Known" at bounding box center [535, 128] width 239 height 30
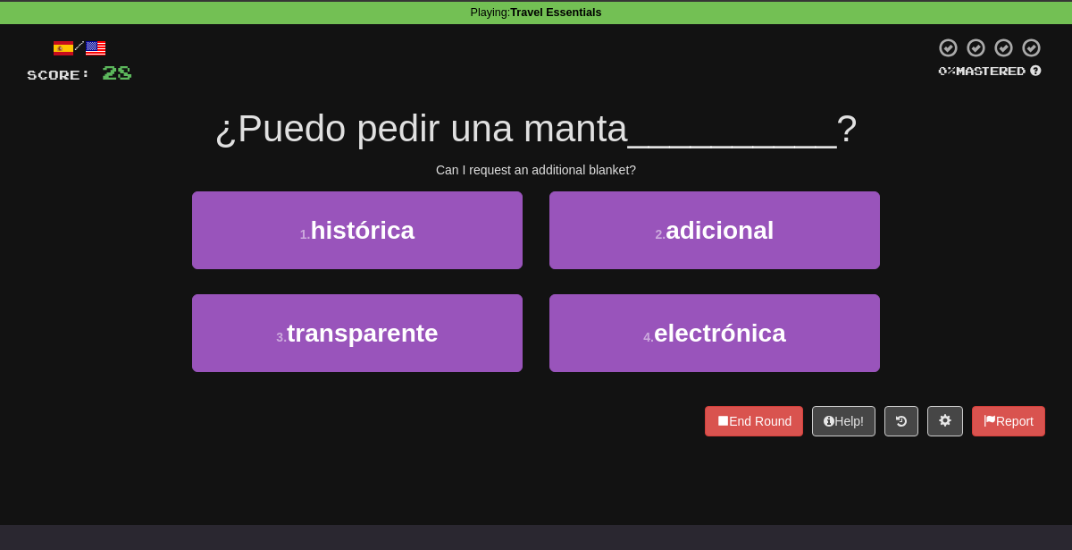
scroll to position [72, 0]
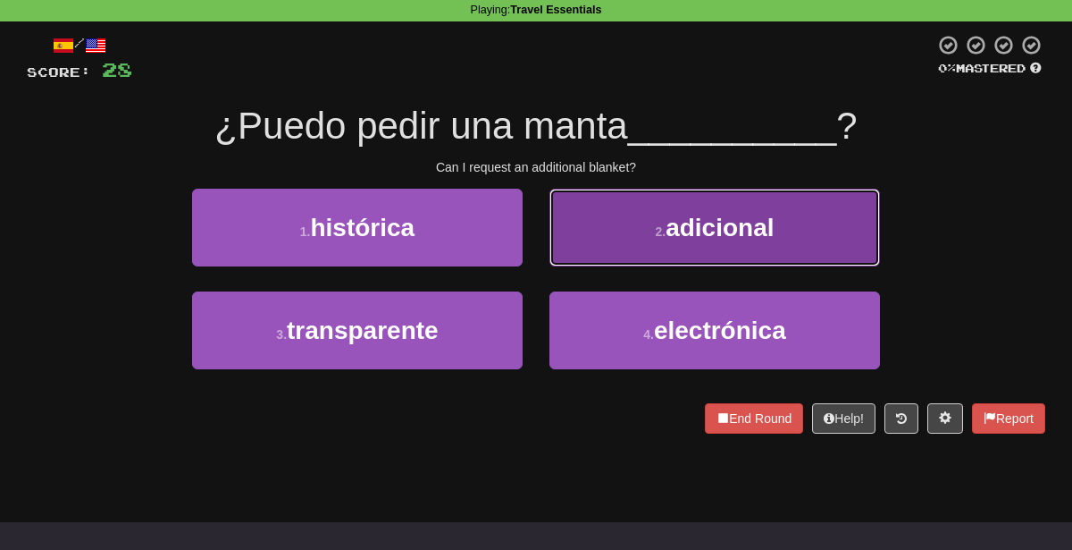
click at [651, 197] on button "2 . adicional" at bounding box center [715, 228] width 331 height 78
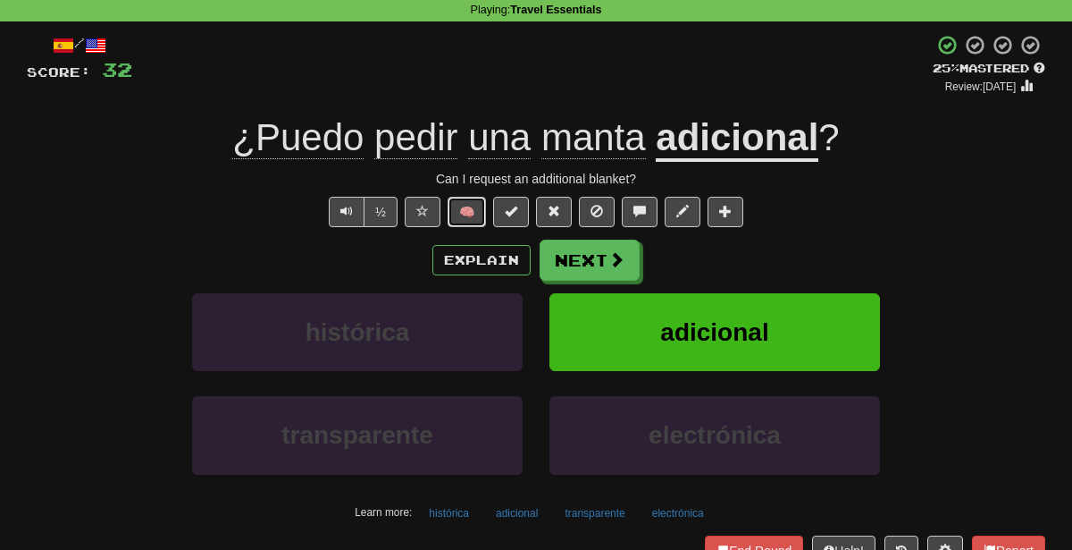
click at [483, 207] on button "🧠" at bounding box center [467, 212] width 38 height 30
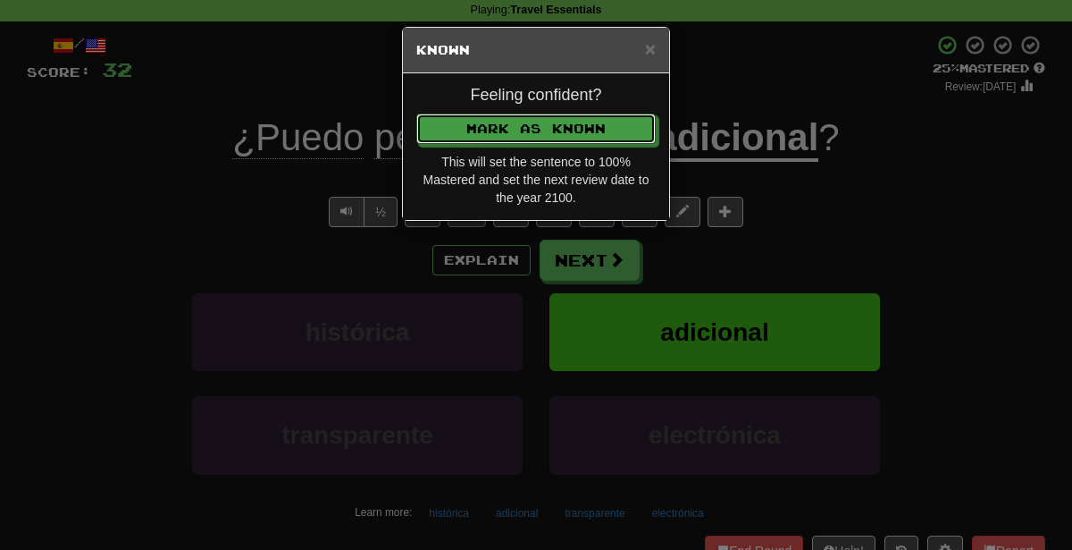
click at [416, 113] on button "Mark as Known" at bounding box center [535, 128] width 239 height 30
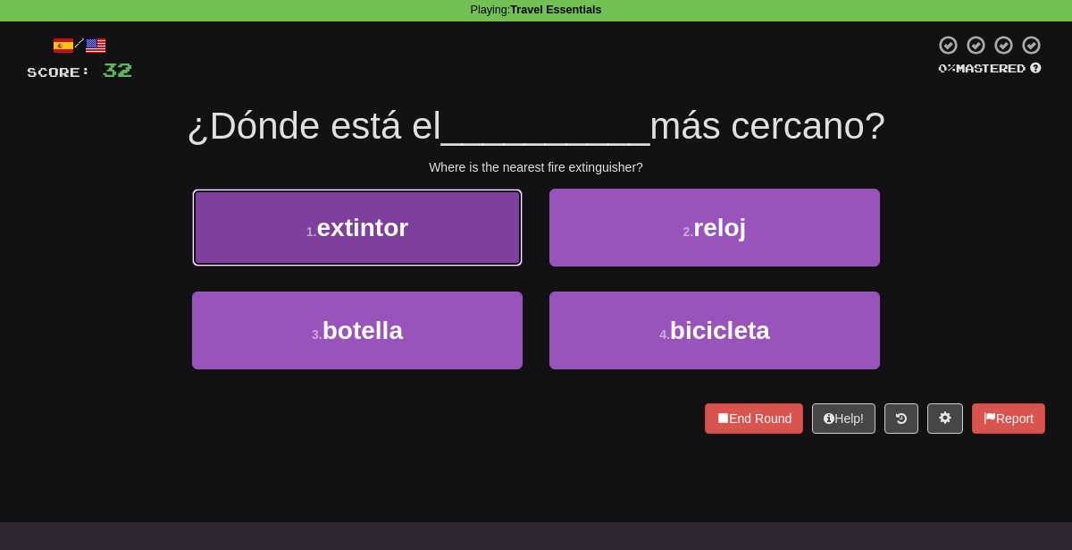
click at [373, 252] on button "1 . extintor" at bounding box center [357, 228] width 331 height 78
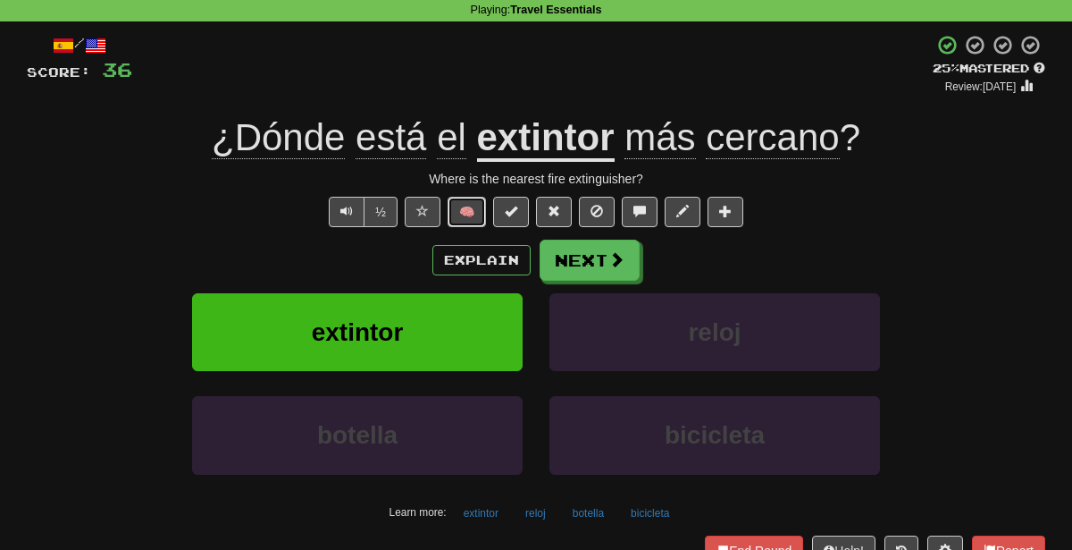
click at [472, 210] on button "🧠" at bounding box center [467, 212] width 38 height 30
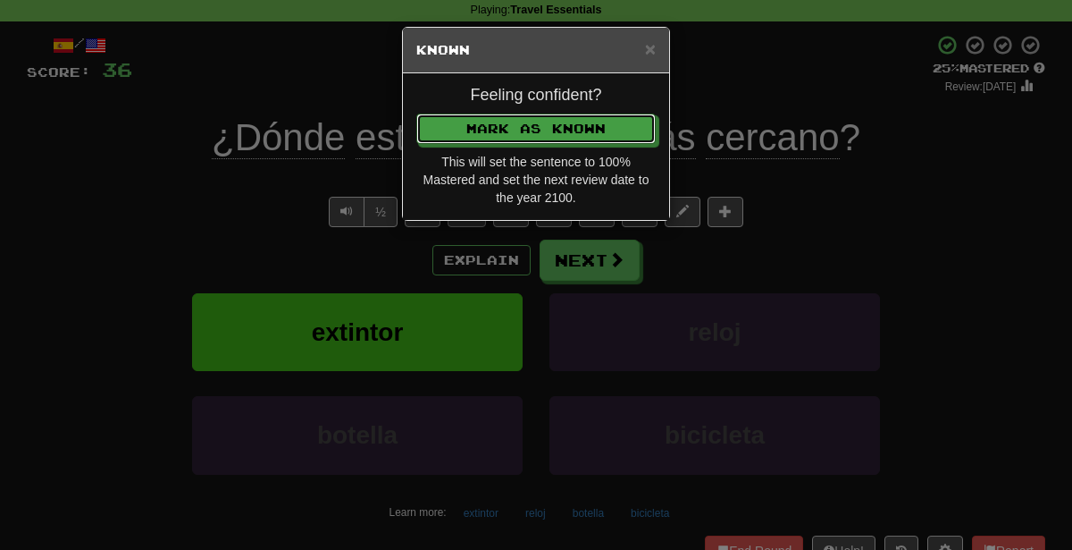
click at [416, 113] on button "Mark as Known" at bounding box center [535, 128] width 239 height 30
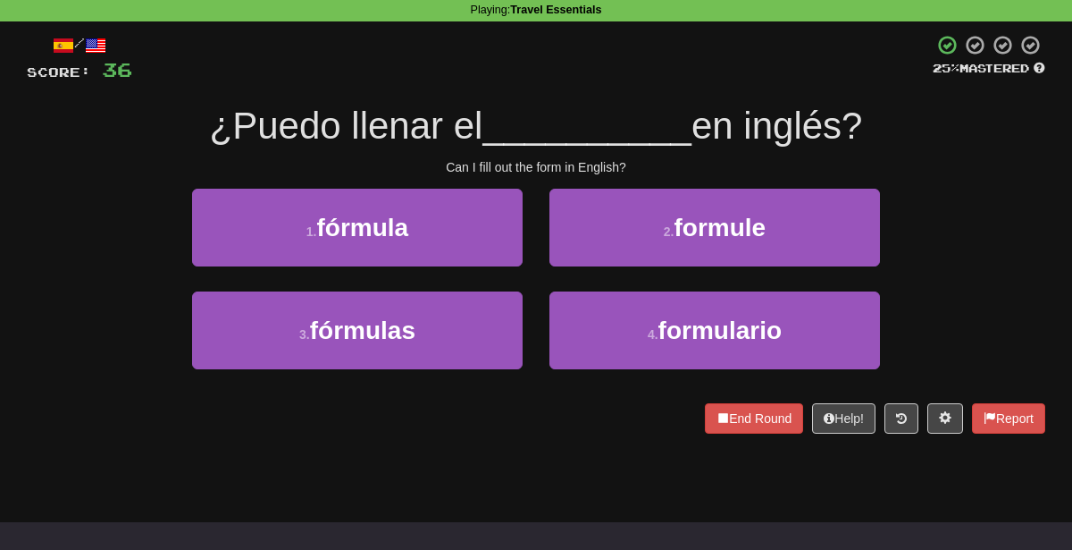
click at [650, 367] on div "4 . formulario" at bounding box center [714, 342] width 357 height 103
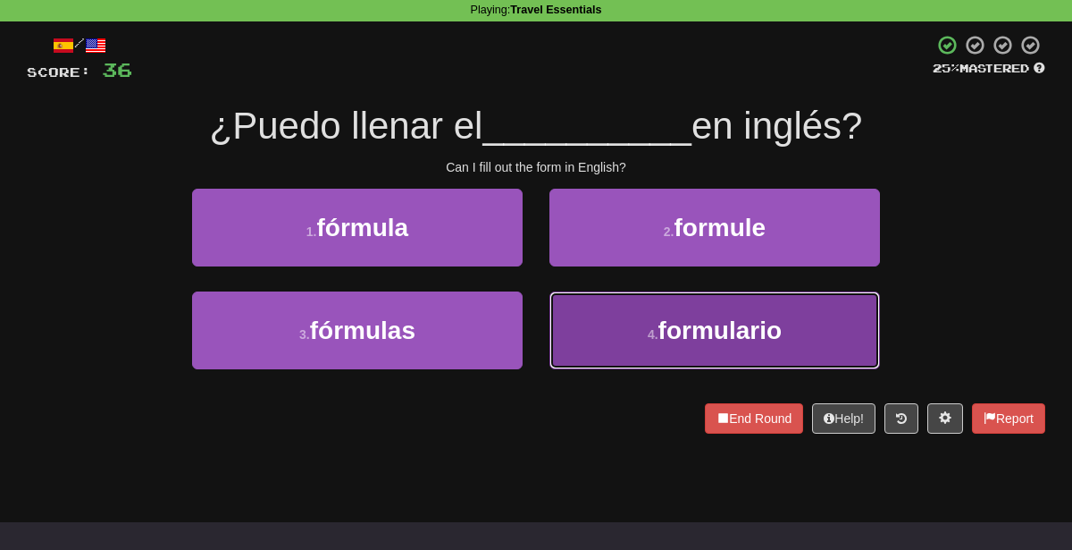
click at [639, 348] on button "4 . formulario" at bounding box center [715, 330] width 331 height 78
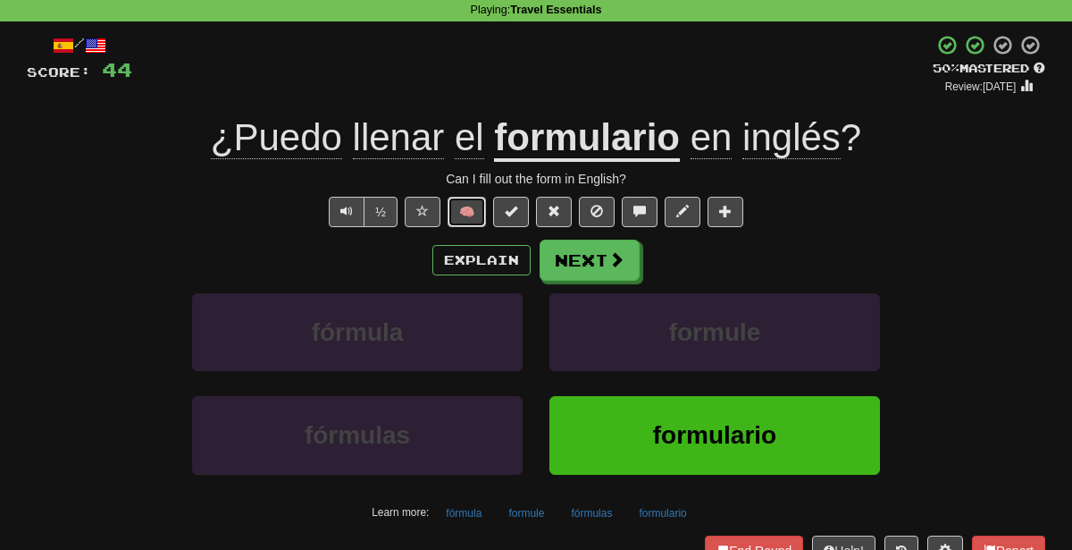
click at [477, 206] on button "🧠" at bounding box center [467, 212] width 38 height 30
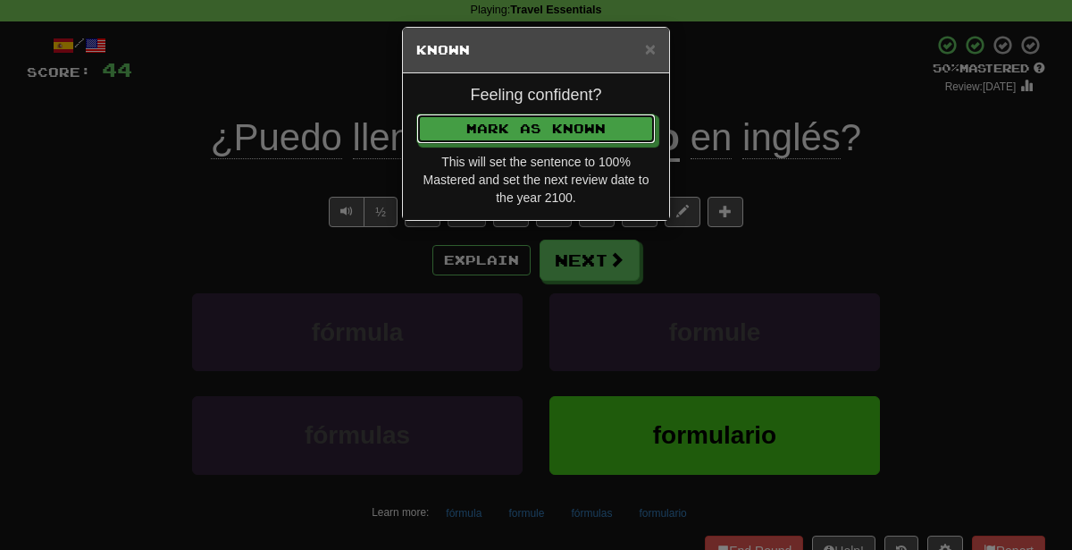
click at [416, 113] on button "Mark as Known" at bounding box center [535, 128] width 239 height 30
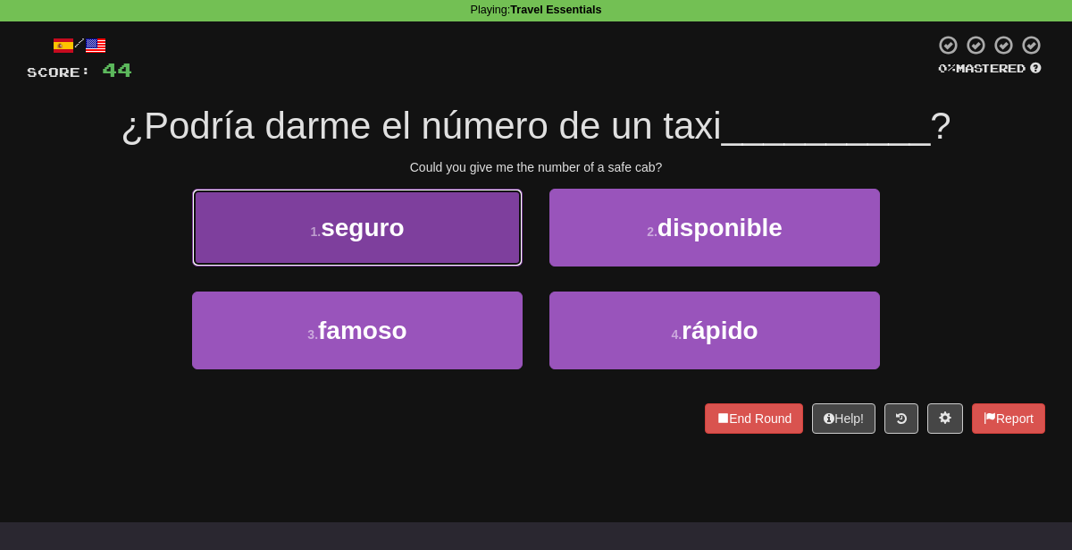
click at [425, 230] on button "1 . seguro" at bounding box center [357, 228] width 331 height 78
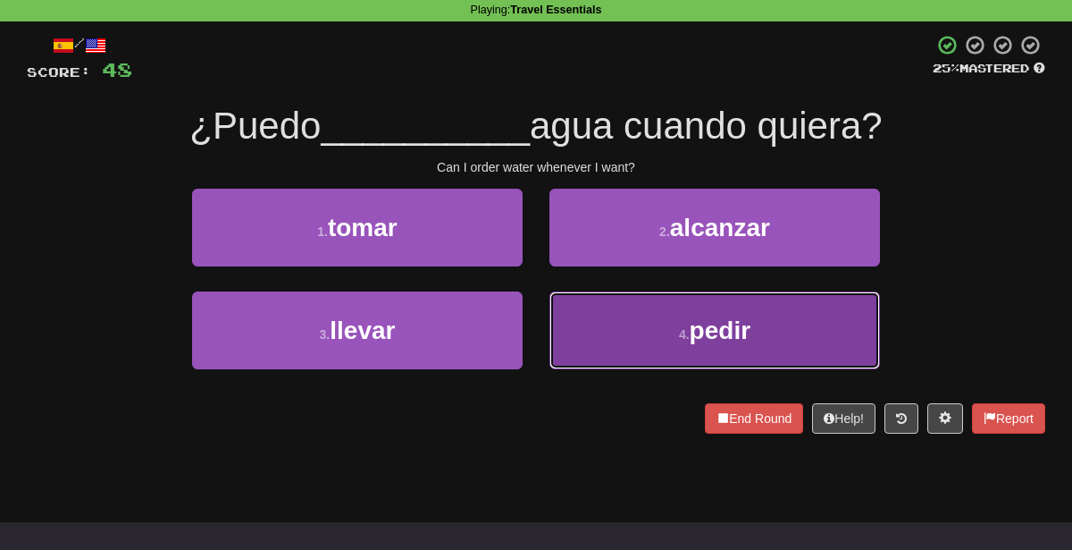
click at [575, 325] on button "4 . pedir" at bounding box center [715, 330] width 331 height 78
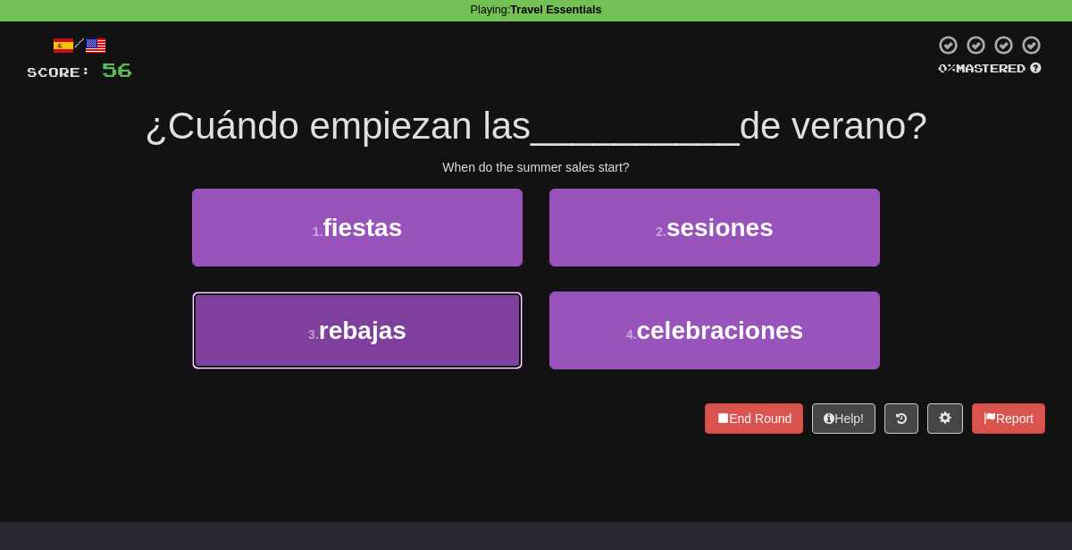
click at [478, 346] on button "3 . [GEOGRAPHIC_DATA]" at bounding box center [357, 330] width 331 height 78
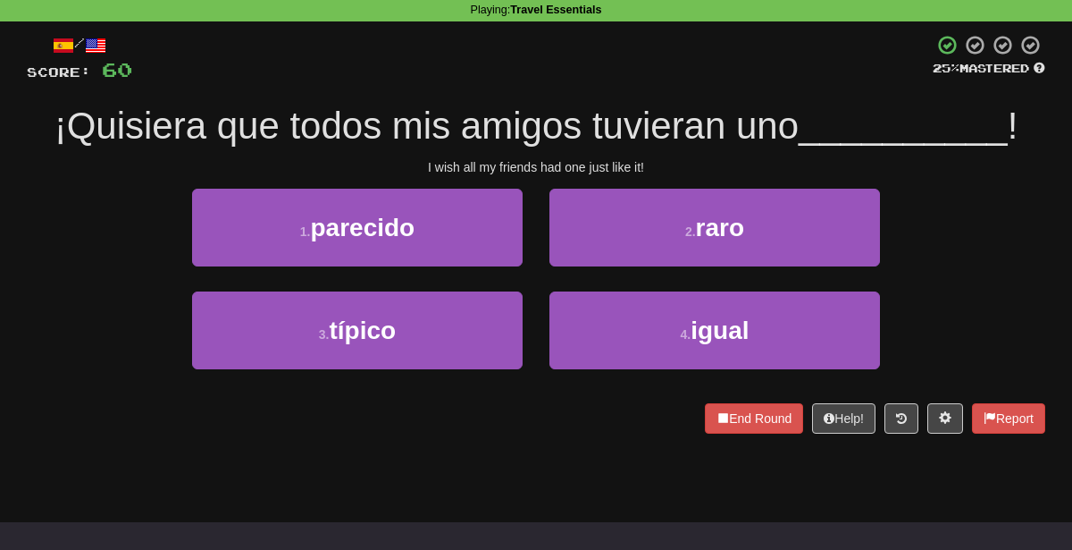
click at [693, 370] on div "4 . igual" at bounding box center [714, 342] width 357 height 103
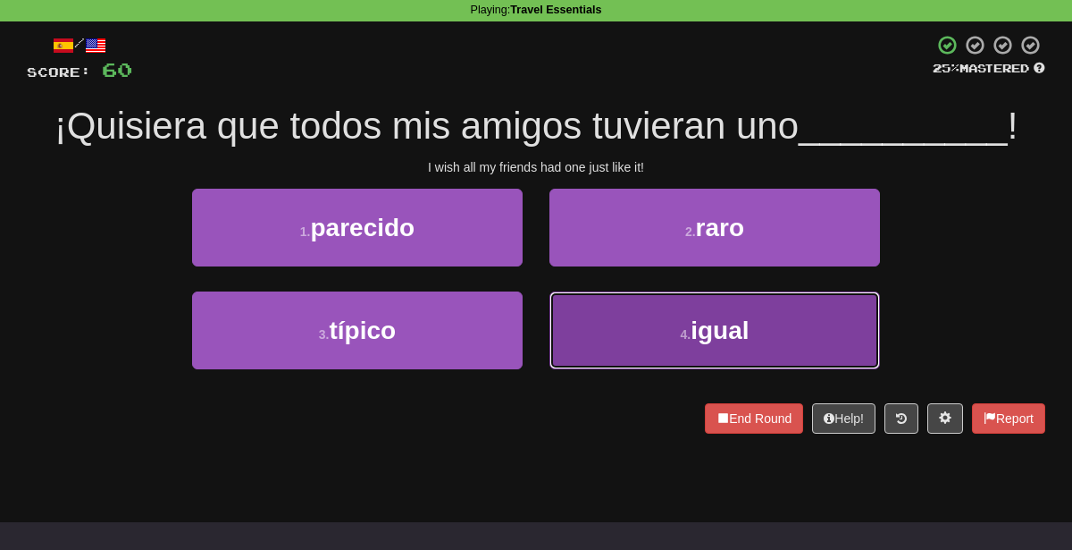
click at [689, 344] on button "4 . igual" at bounding box center [715, 330] width 331 height 78
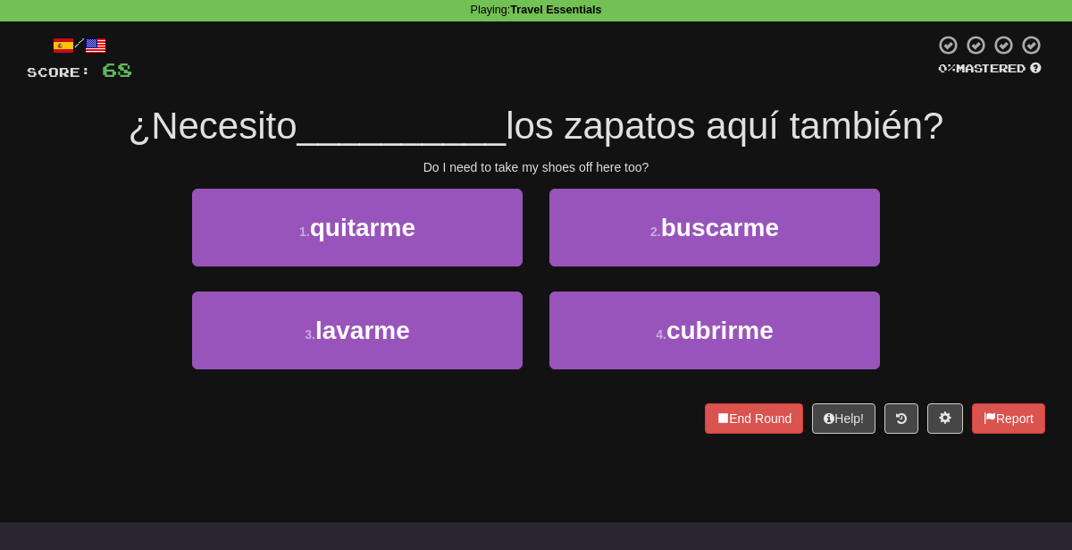
click at [279, 270] on div "1 . quitarme" at bounding box center [357, 240] width 357 height 103
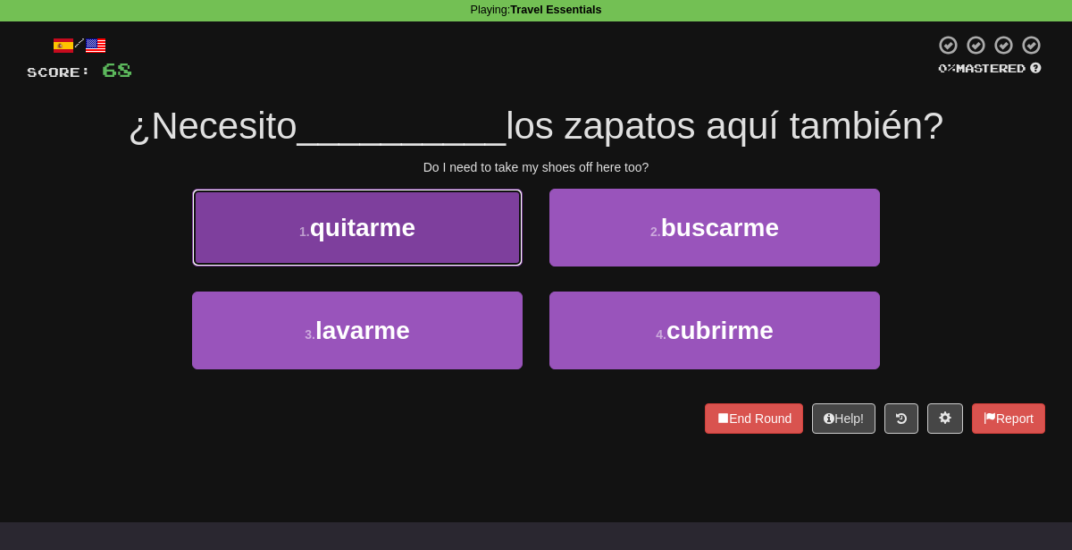
click at [371, 221] on span "quitarme" at bounding box center [362, 228] width 105 height 28
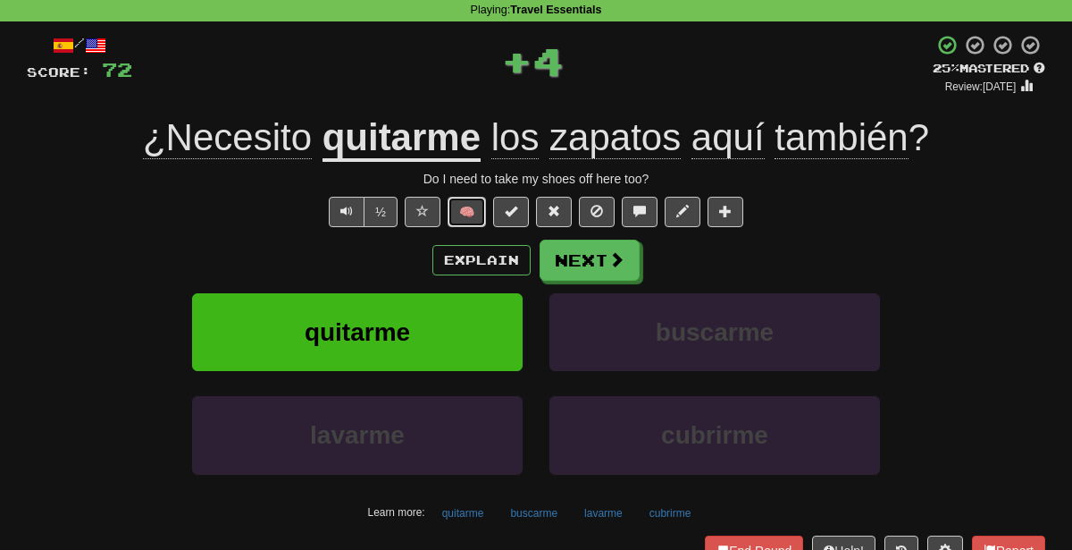
click at [465, 212] on button "🧠" at bounding box center [467, 212] width 38 height 30
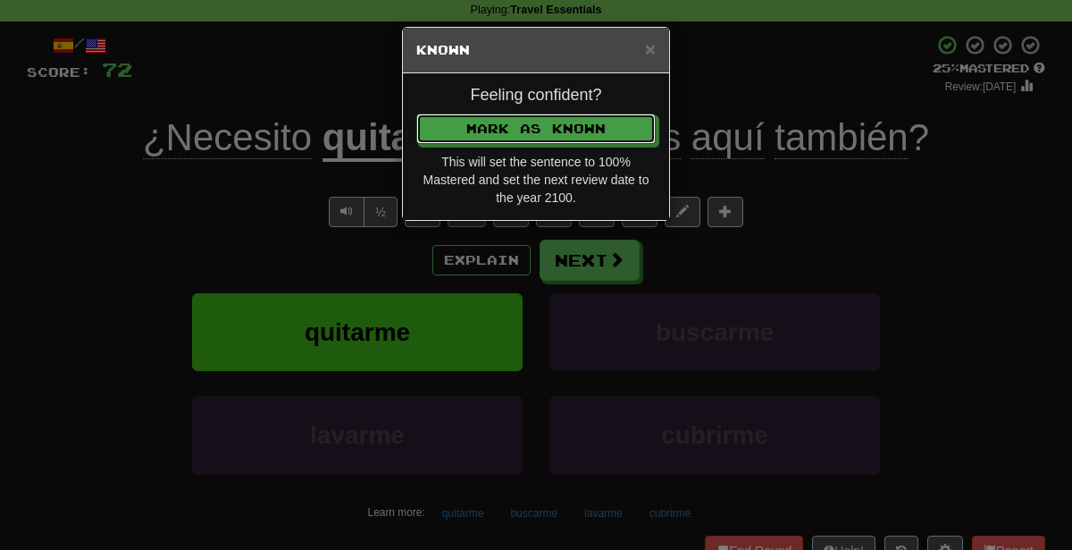
click at [416, 113] on button "Mark as Known" at bounding box center [535, 128] width 239 height 30
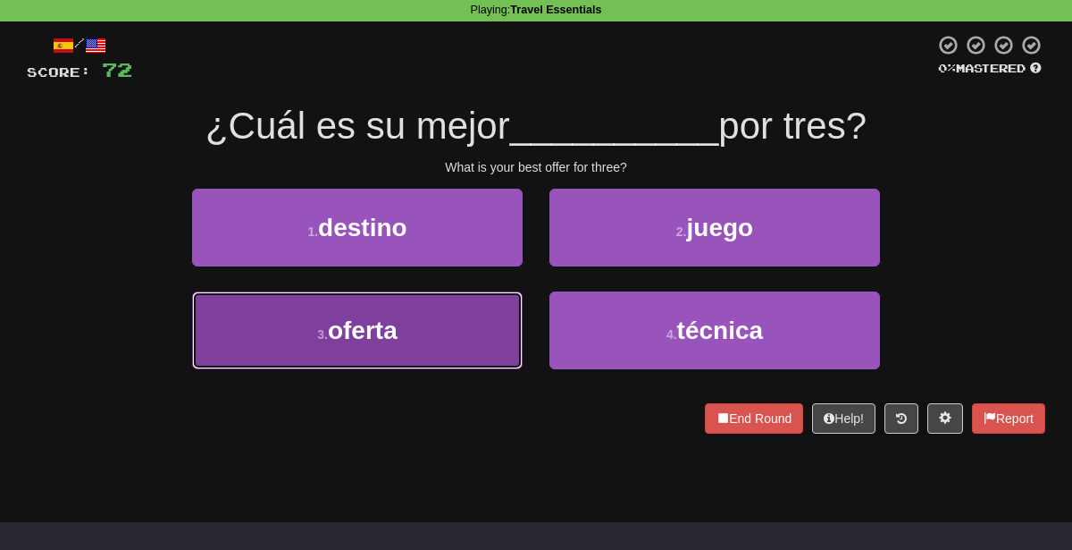
click at [395, 343] on button "3 . oferta" at bounding box center [357, 330] width 331 height 78
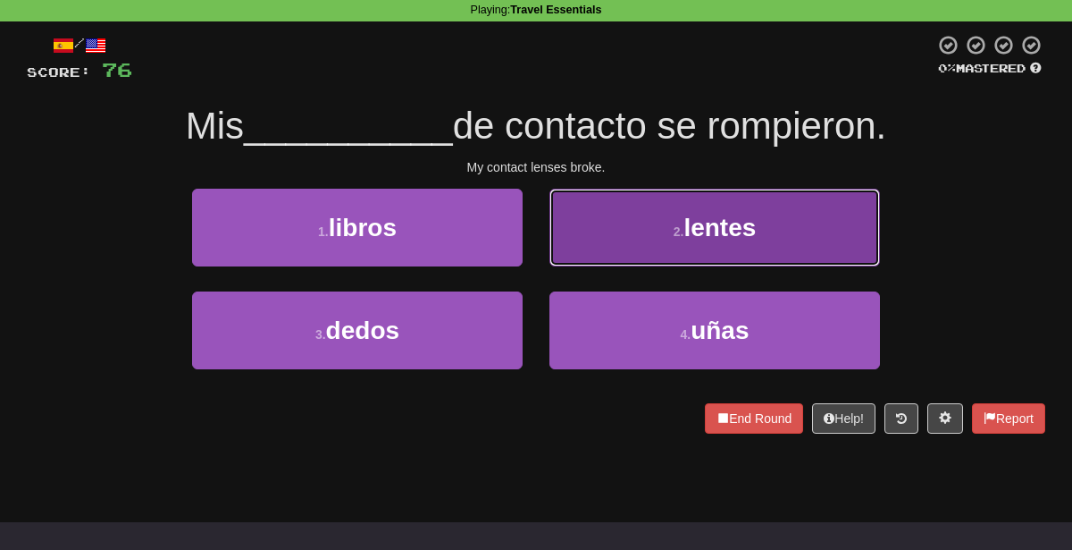
click at [608, 243] on button "2 . lentes" at bounding box center [715, 228] width 331 height 78
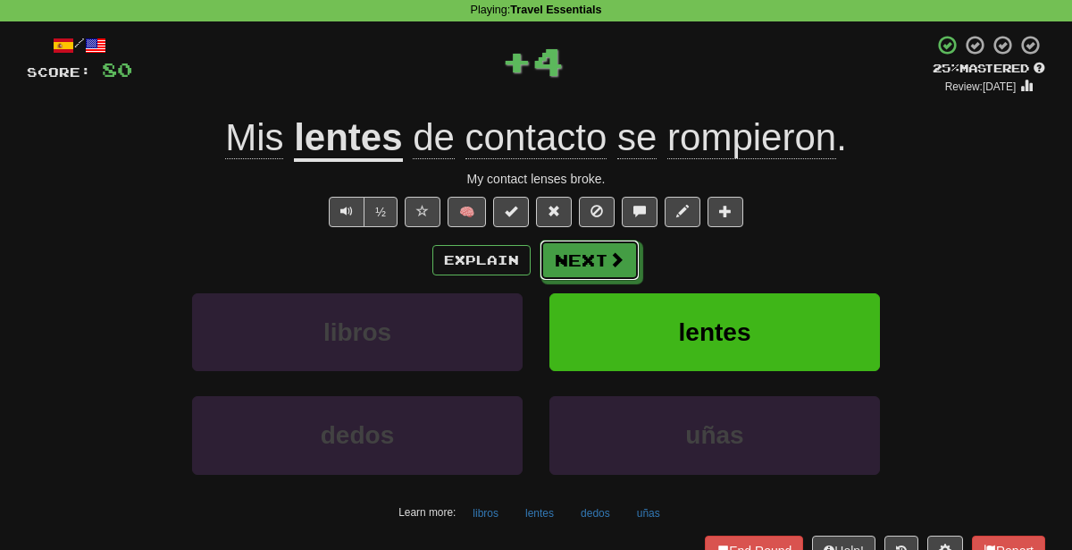
click at [608, 243] on button "Next" at bounding box center [590, 259] width 100 height 41
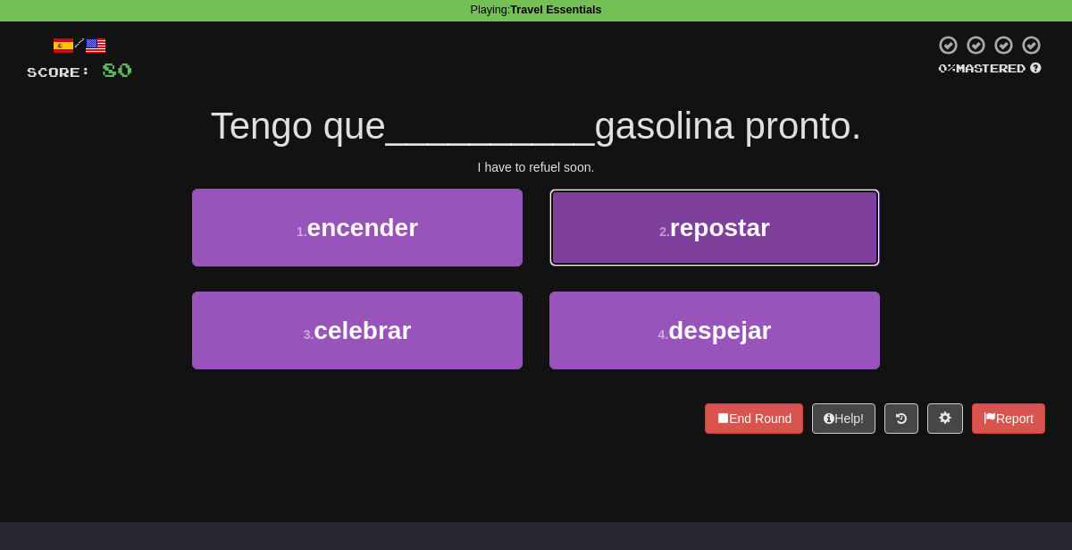
click at [623, 244] on button "2 . repostar" at bounding box center [715, 228] width 331 height 78
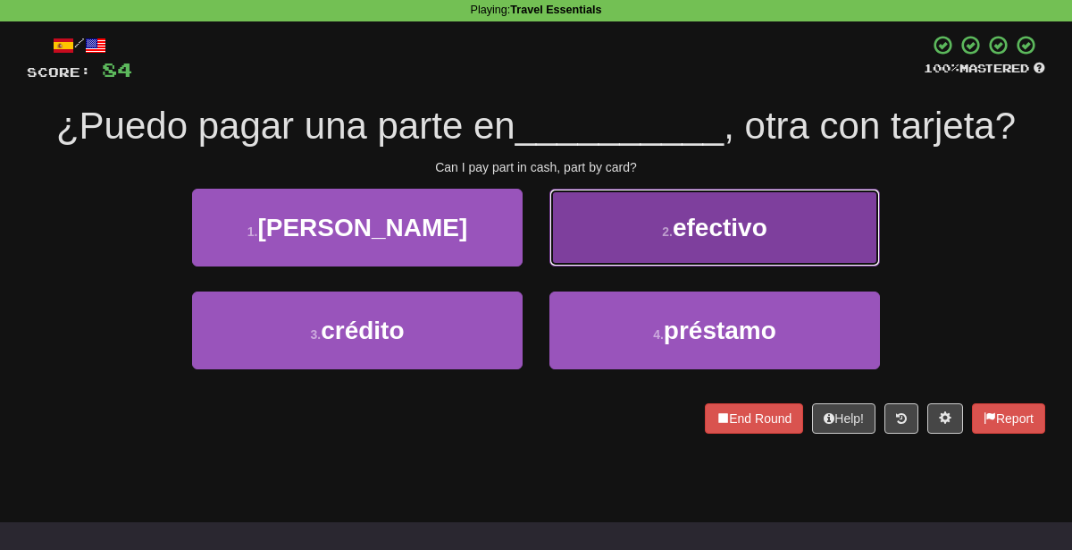
click at [615, 222] on button "2 . efectivo" at bounding box center [715, 228] width 331 height 78
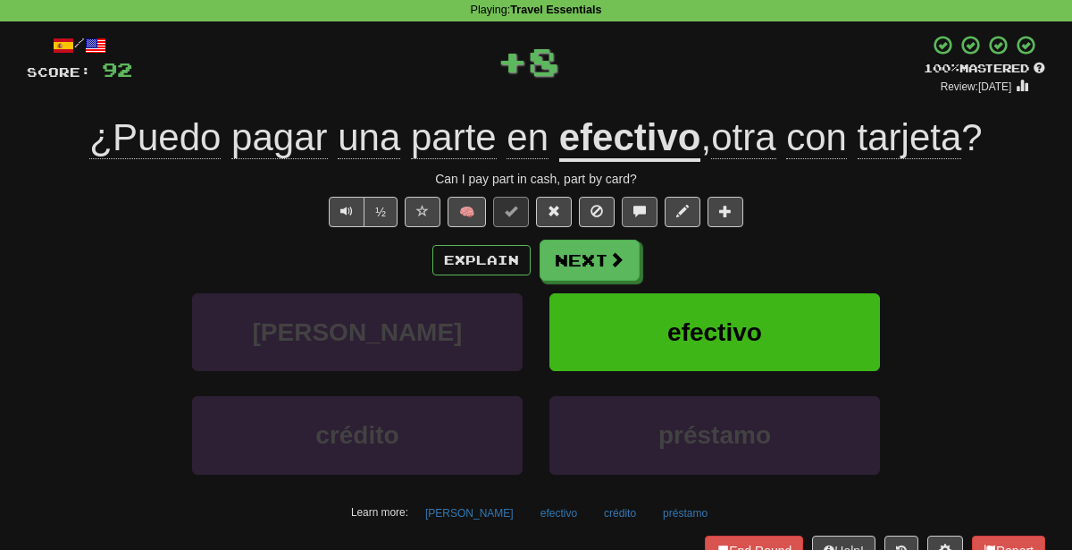
click at [621, 222] on div "½ 🧠" at bounding box center [536, 212] width 1019 height 30
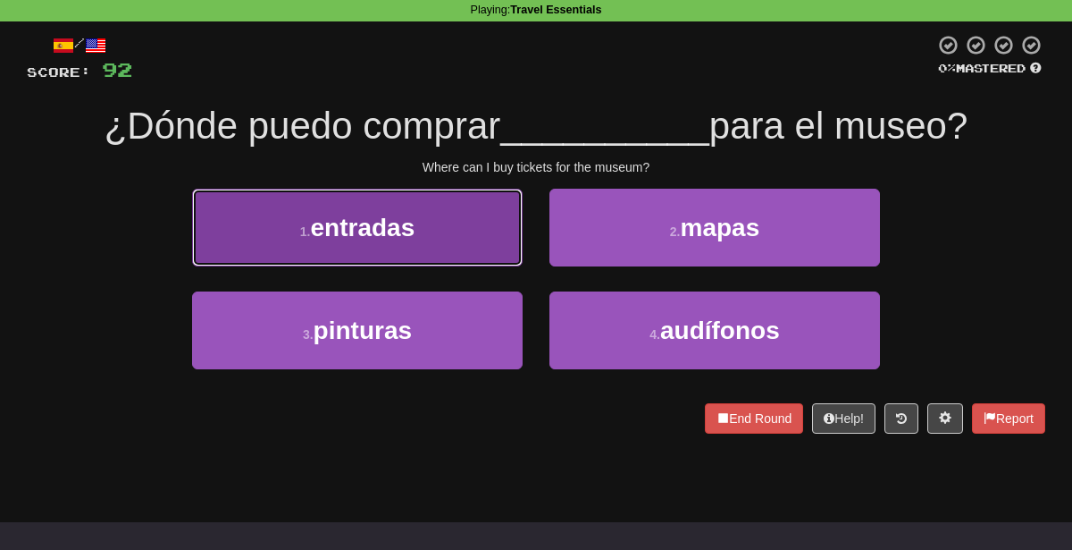
click at [466, 221] on button "1 . entradas" at bounding box center [357, 228] width 331 height 78
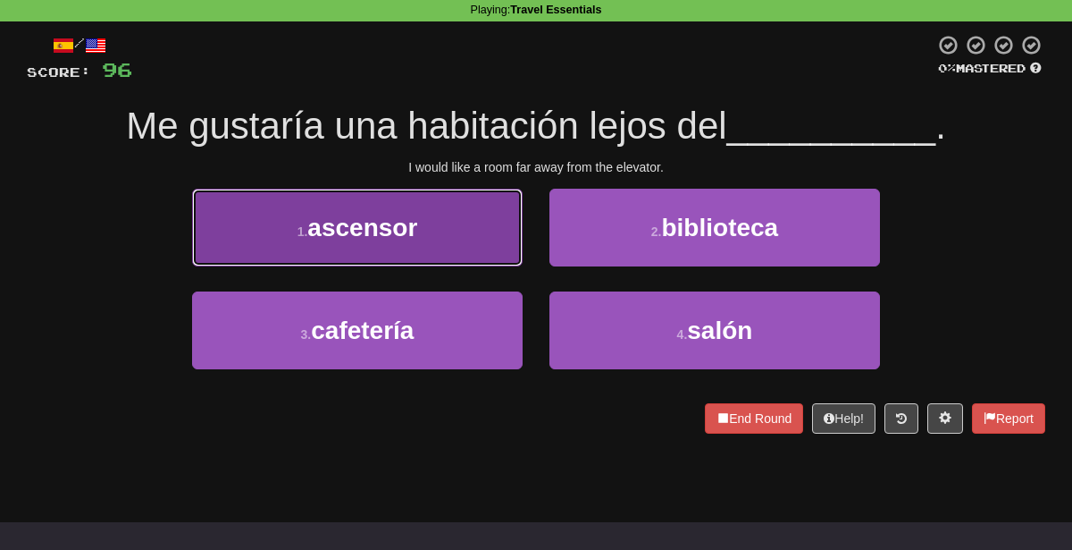
click at [473, 201] on button "1 . ascensor" at bounding box center [357, 228] width 331 height 78
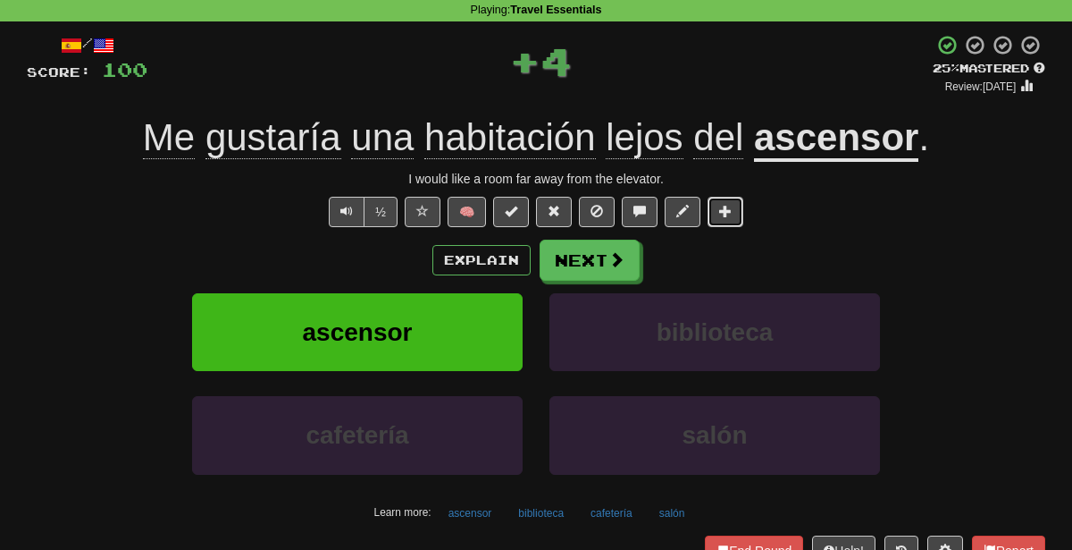
click at [724, 212] on span at bounding box center [725, 211] width 13 height 13
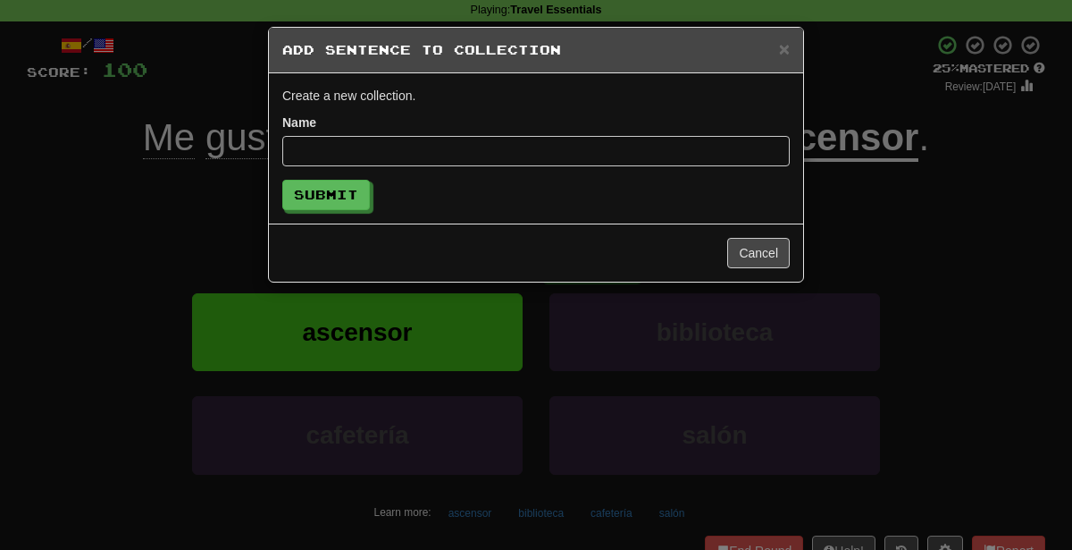
click at [724, 212] on div "Create a new collection. Name Submit" at bounding box center [536, 148] width 534 height 150
click at [995, 195] on div "× Add Sentence to Collection Create a new collection. Name Submit Cancel" at bounding box center [536, 275] width 1072 height 550
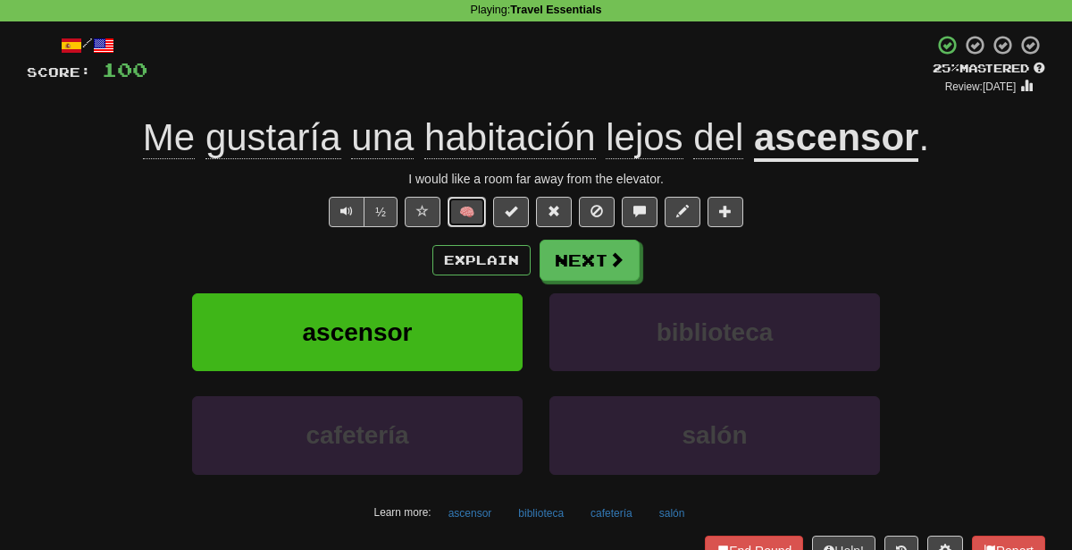
click at [482, 213] on button "🧠" at bounding box center [467, 212] width 38 height 30
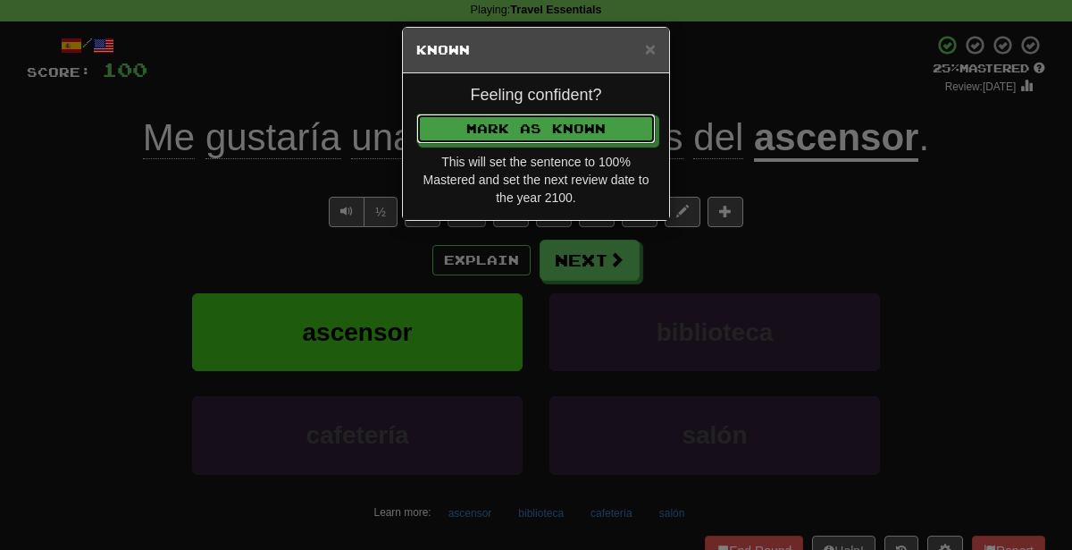
click at [416, 113] on button "Mark as Known" at bounding box center [535, 128] width 239 height 30
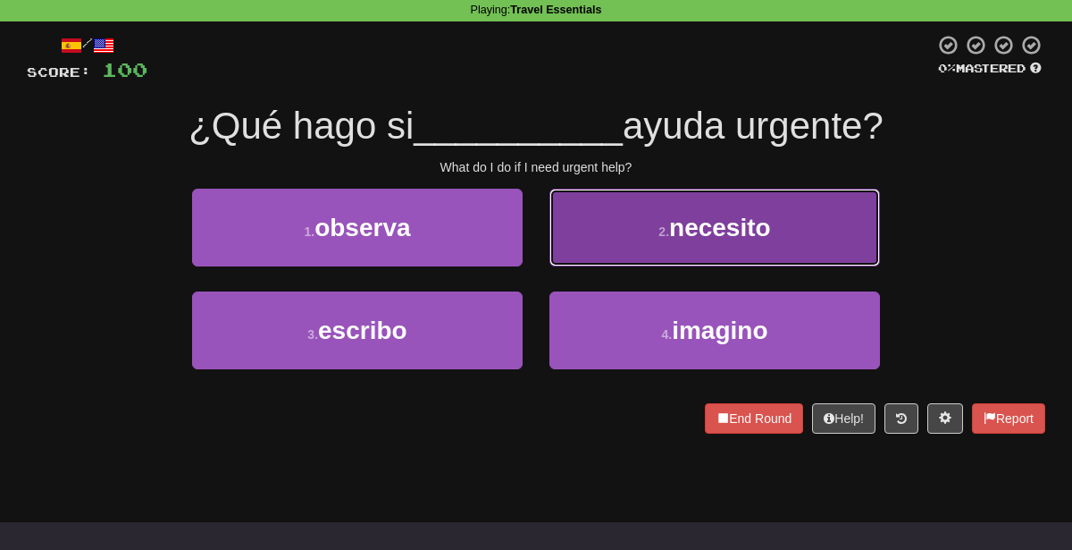
click at [749, 225] on span "necesito" at bounding box center [720, 228] width 102 height 28
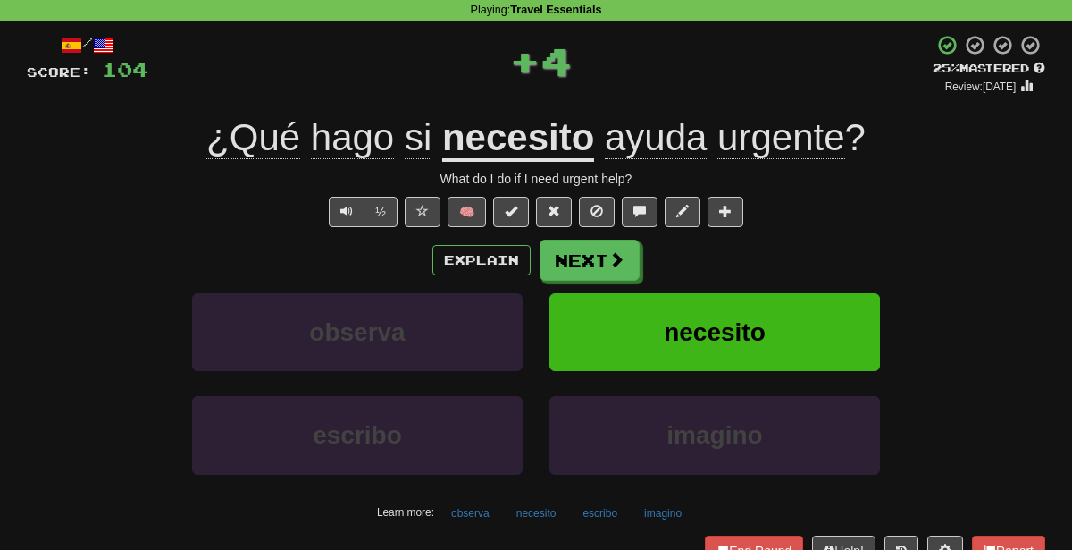
click at [884, 252] on div "Explain Next" at bounding box center [536, 259] width 1019 height 41
click at [460, 206] on button "🧠" at bounding box center [467, 212] width 38 height 30
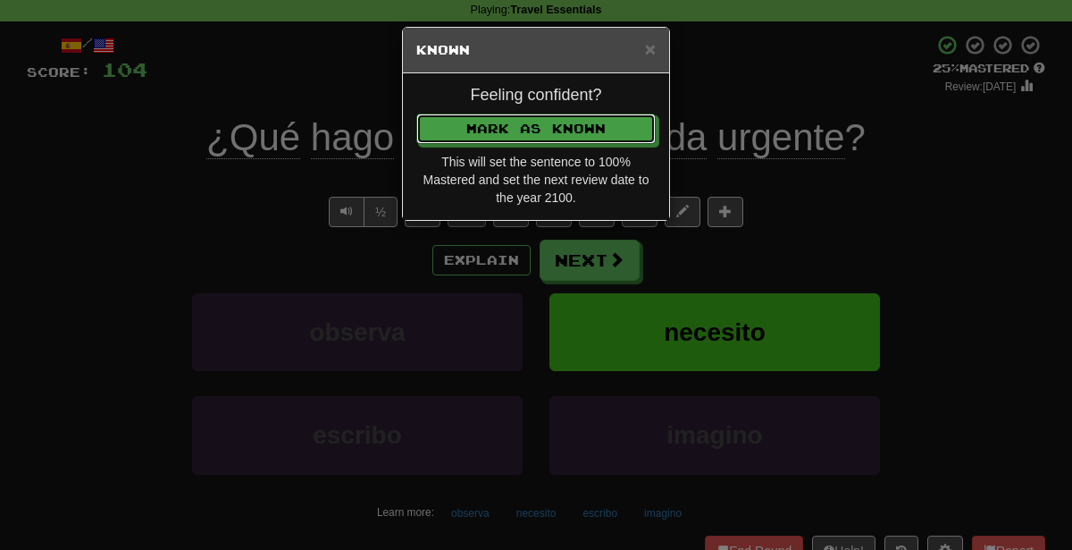
click at [416, 113] on button "Mark as Known" at bounding box center [535, 128] width 239 height 30
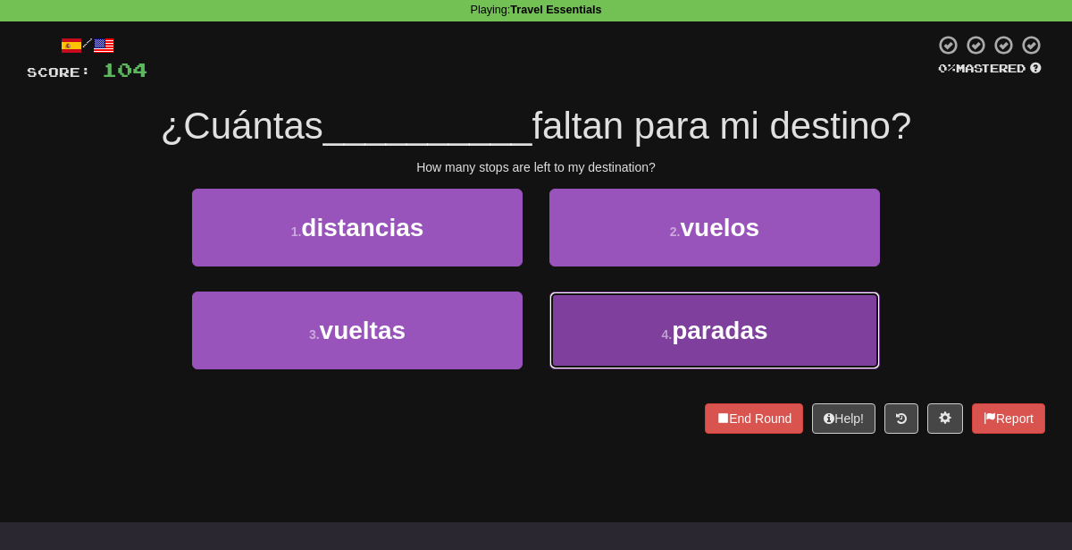
click at [655, 303] on button "4 . paradas" at bounding box center [715, 330] width 331 height 78
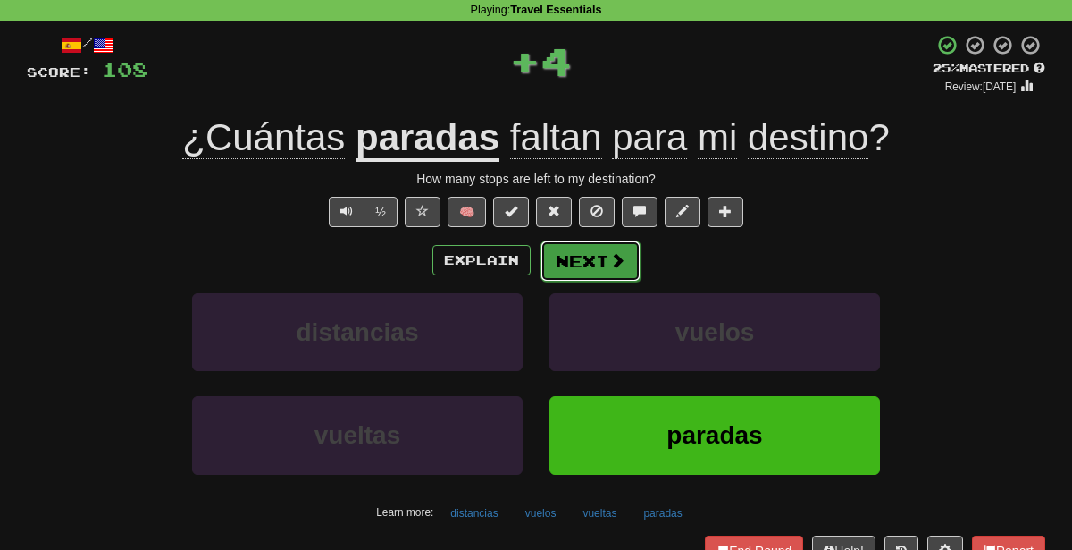
click at [606, 250] on button "Next" at bounding box center [591, 260] width 100 height 41
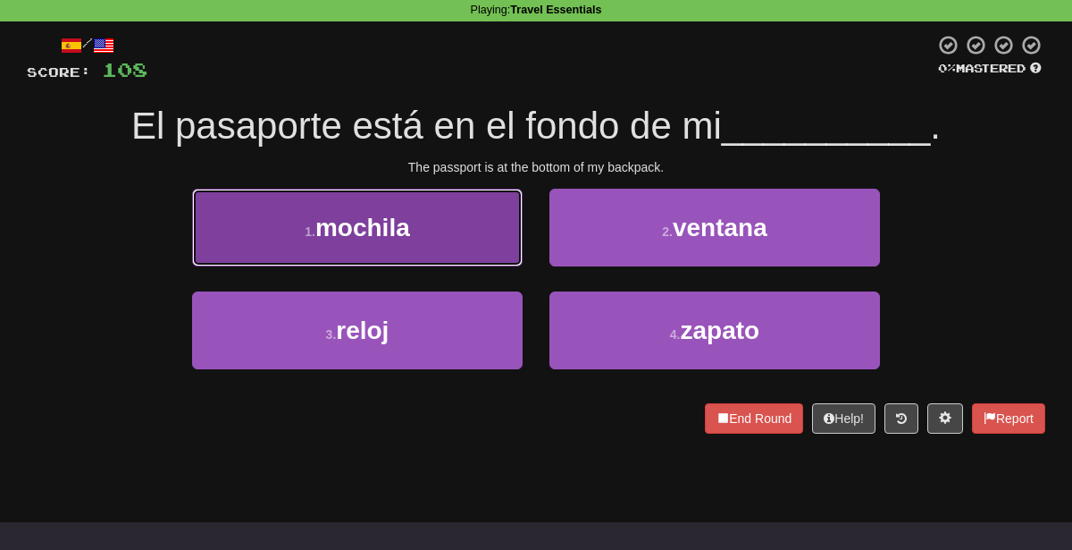
click at [499, 204] on button "1 . [GEOGRAPHIC_DATA]" at bounding box center [357, 228] width 331 height 78
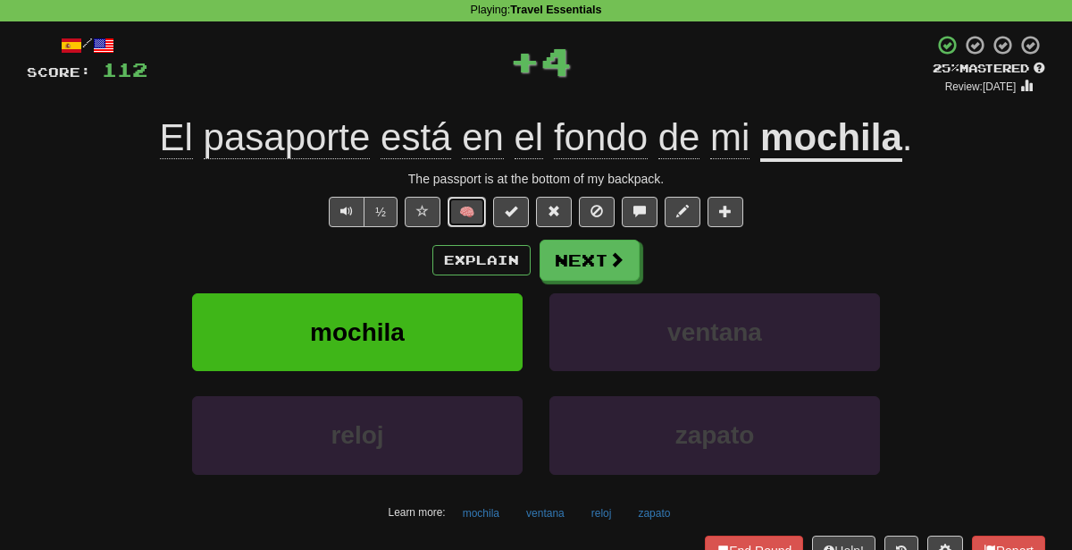
click at [485, 206] on button "🧠" at bounding box center [467, 212] width 38 height 30
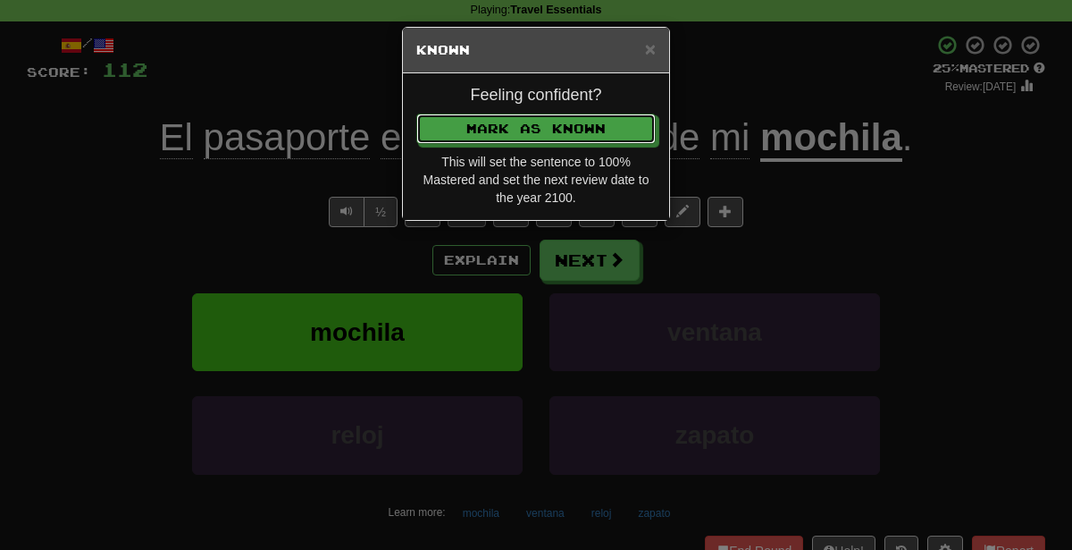
click at [416, 113] on button "Mark as Known" at bounding box center [535, 128] width 239 height 30
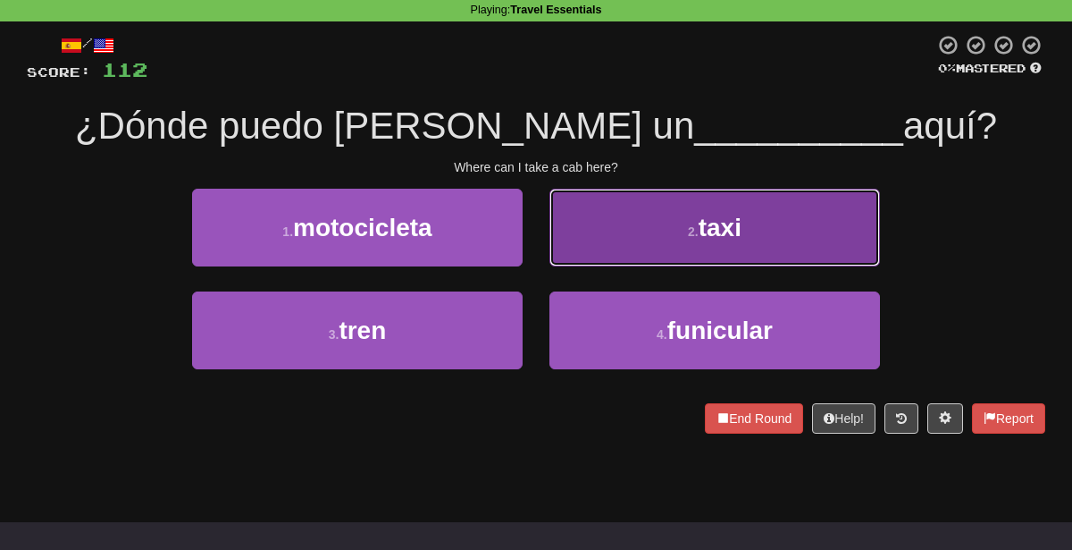
click at [683, 213] on button "2 . taxi" at bounding box center [715, 228] width 331 height 78
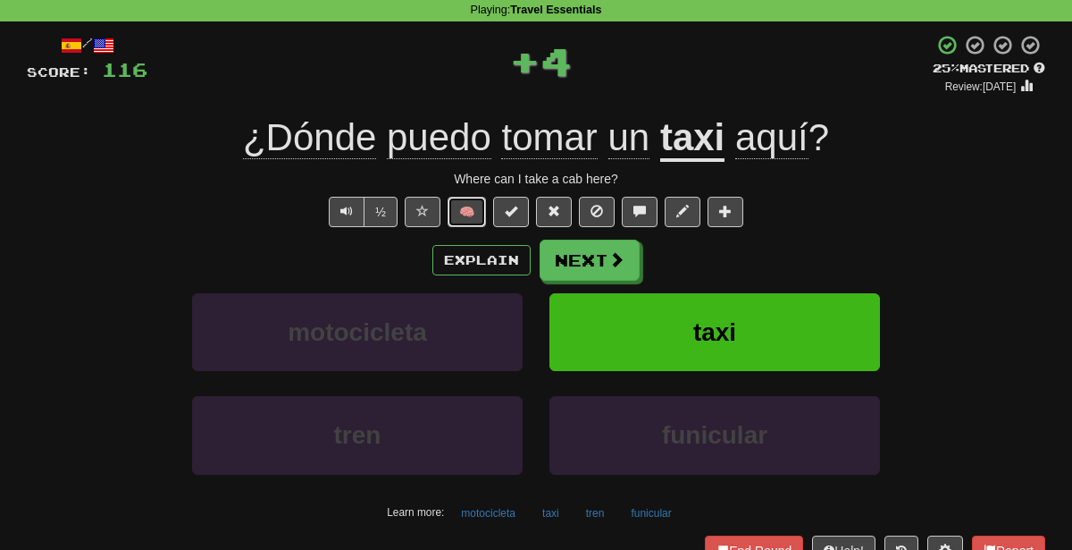
click at [483, 211] on button "🧠" at bounding box center [467, 212] width 38 height 30
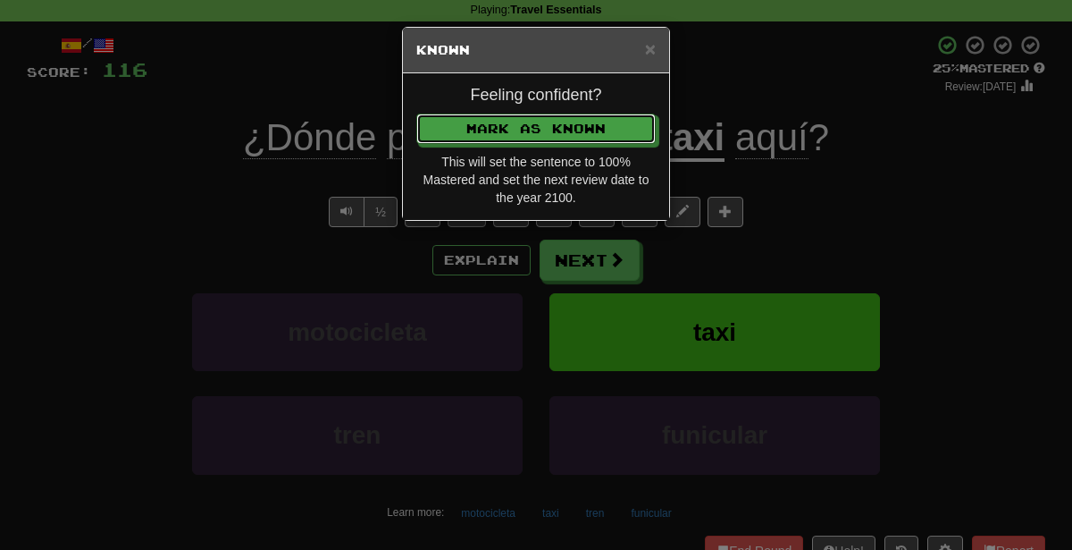
click at [416, 113] on button "Mark as Known" at bounding box center [535, 128] width 239 height 30
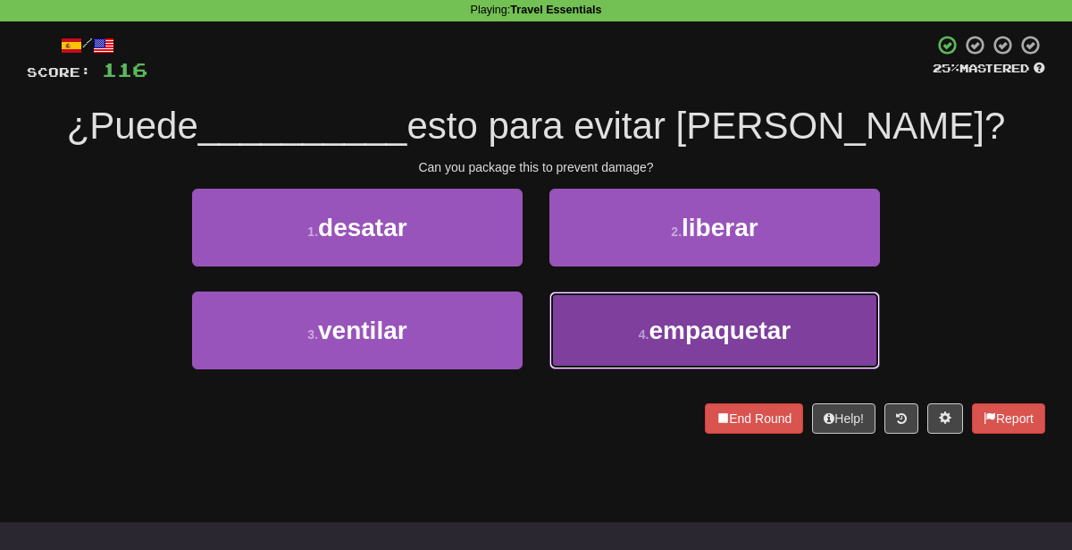
click at [638, 299] on button "4 . empaquetar" at bounding box center [715, 330] width 331 height 78
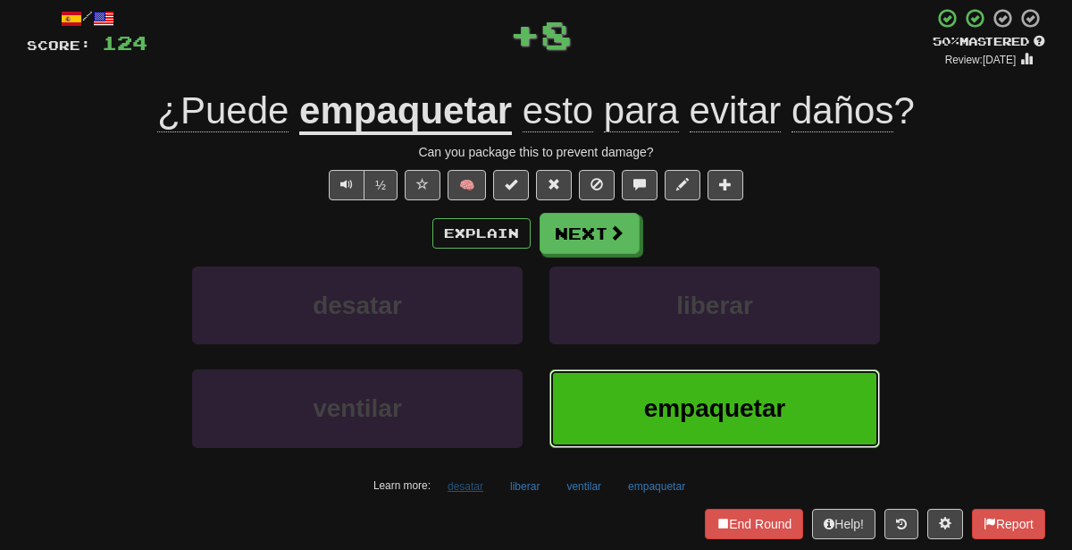
scroll to position [100, 0]
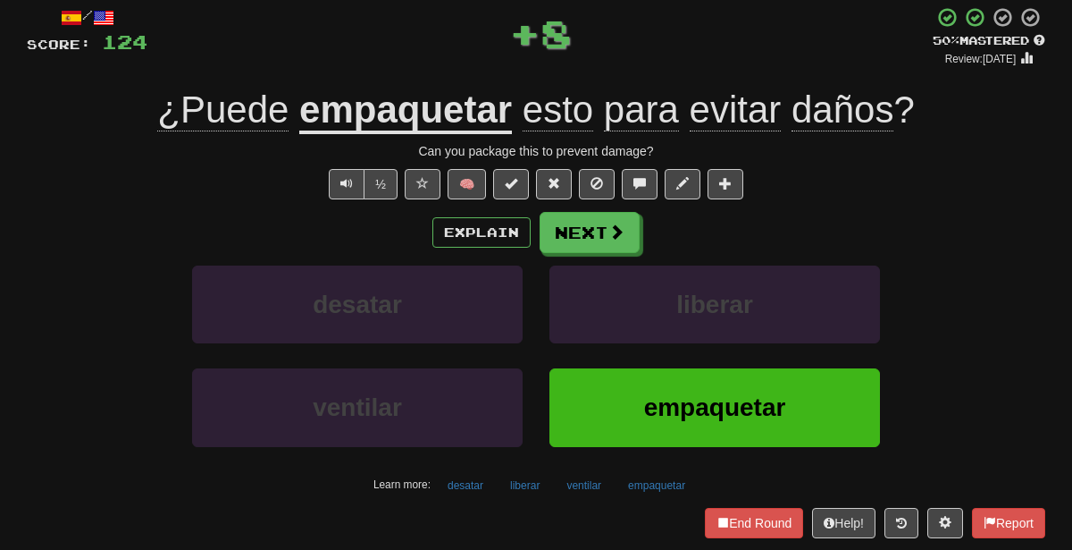
click at [464, 464] on div "ventilar" at bounding box center [357, 419] width 357 height 103
click at [470, 475] on button "desatar" at bounding box center [465, 485] width 55 height 27
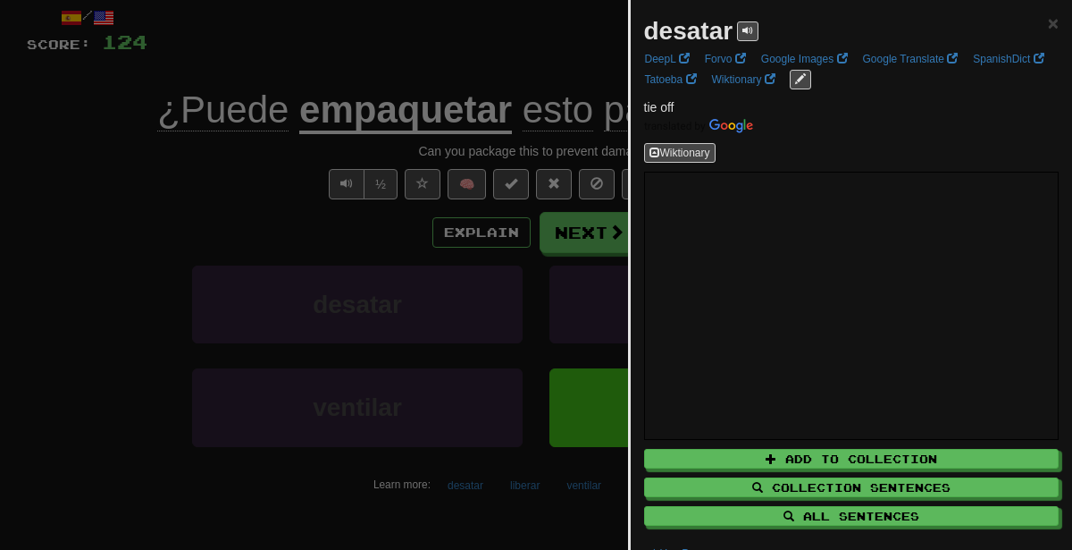
click at [342, 86] on div at bounding box center [536, 275] width 1072 height 550
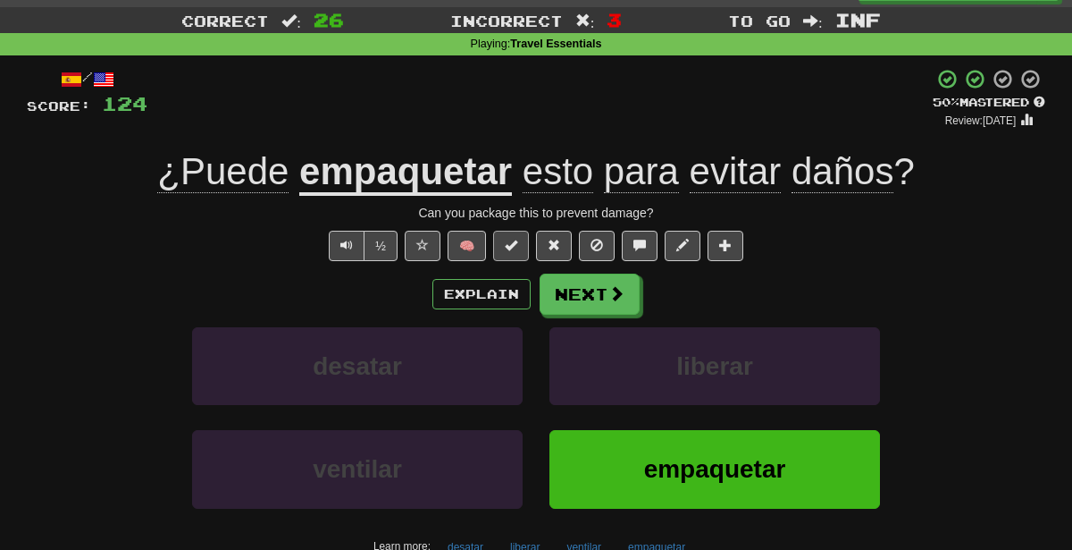
scroll to position [44, 0]
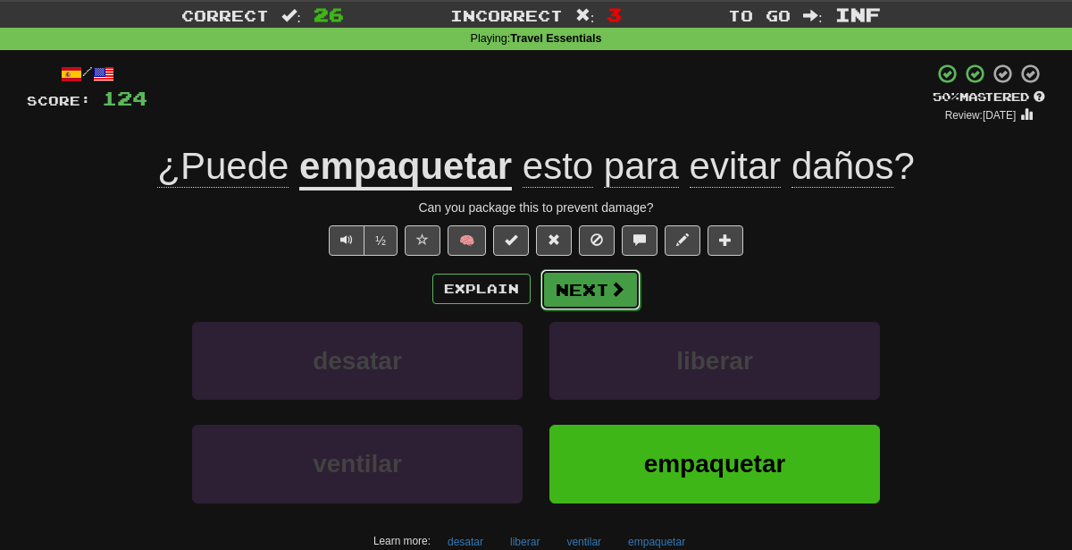
click at [590, 271] on button "Next" at bounding box center [591, 289] width 100 height 41
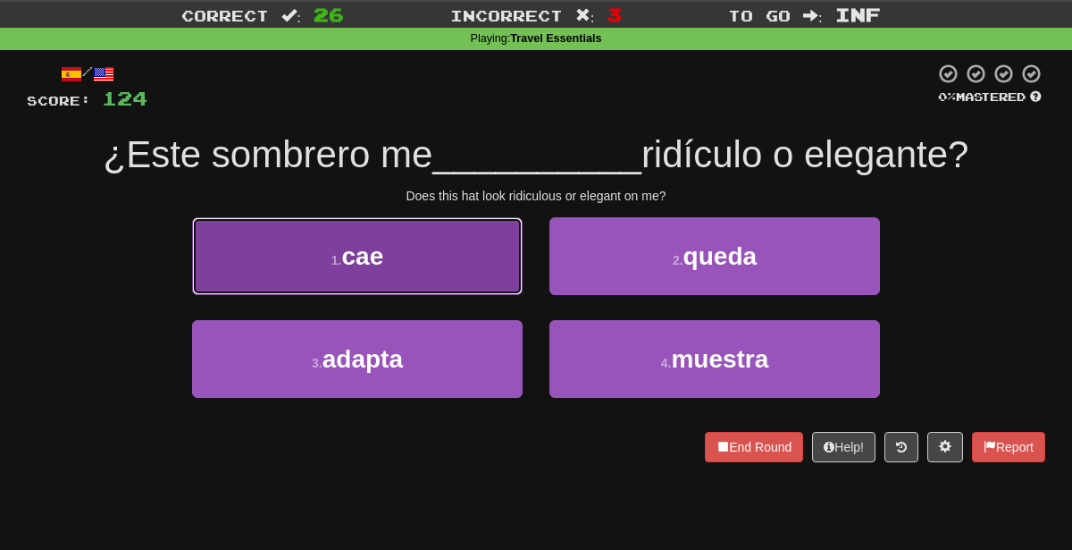
click at [482, 271] on button "1 . cae" at bounding box center [357, 256] width 331 height 78
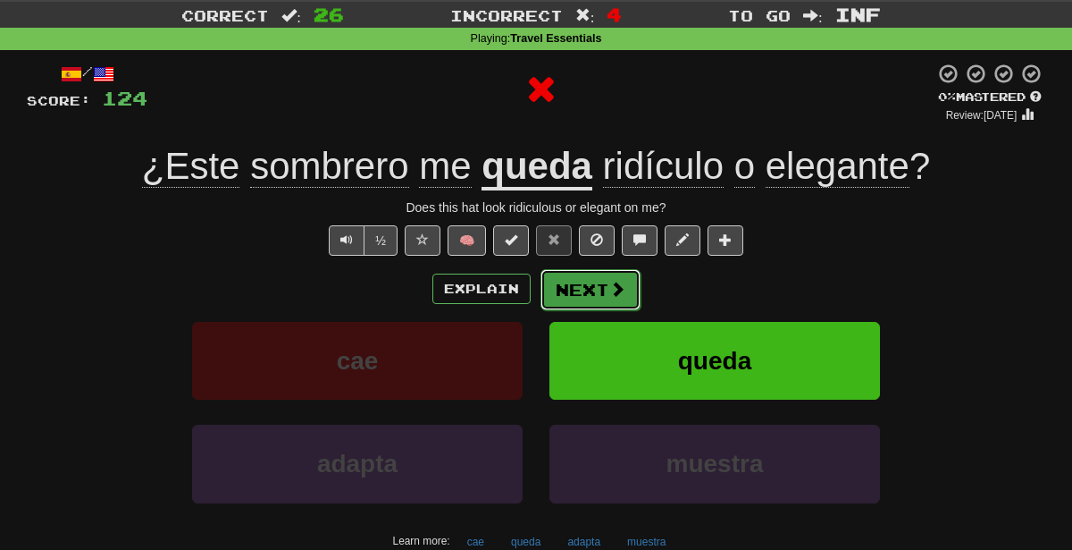
click at [592, 276] on button "Next" at bounding box center [591, 289] width 100 height 41
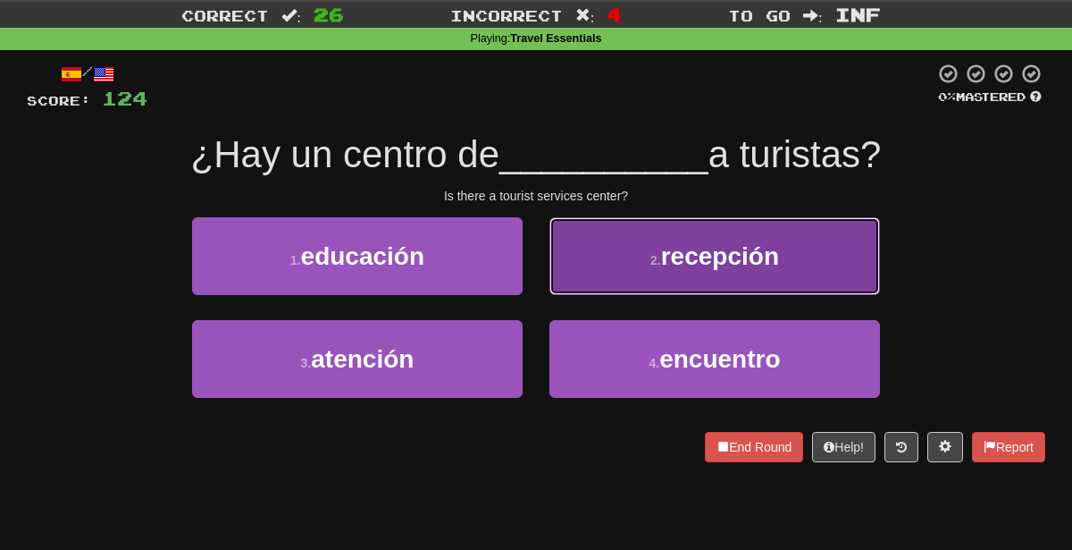
click at [622, 260] on button "2 . recepción" at bounding box center [715, 256] width 331 height 78
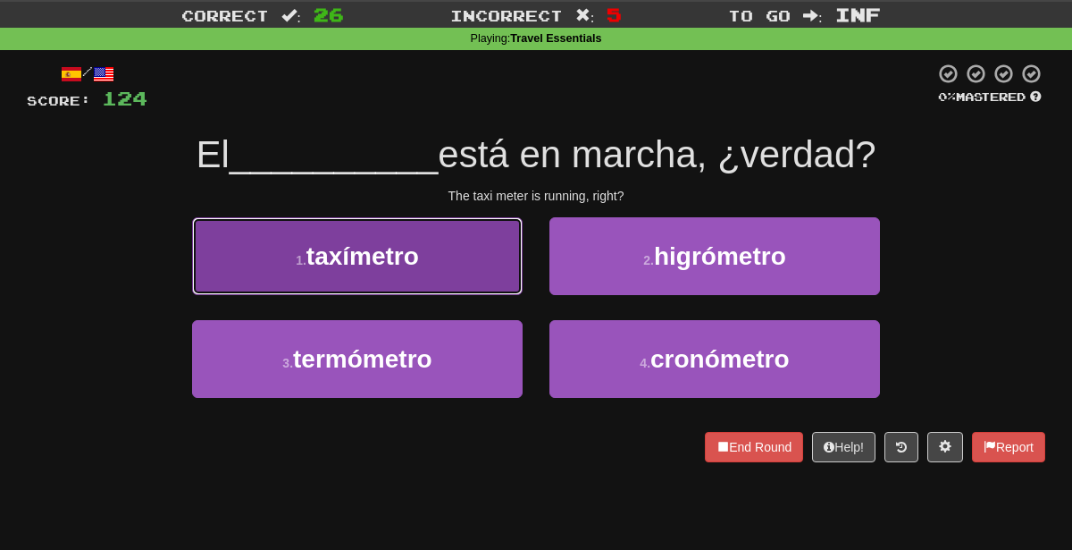
click at [502, 285] on button "1 . taxímetro" at bounding box center [357, 256] width 331 height 78
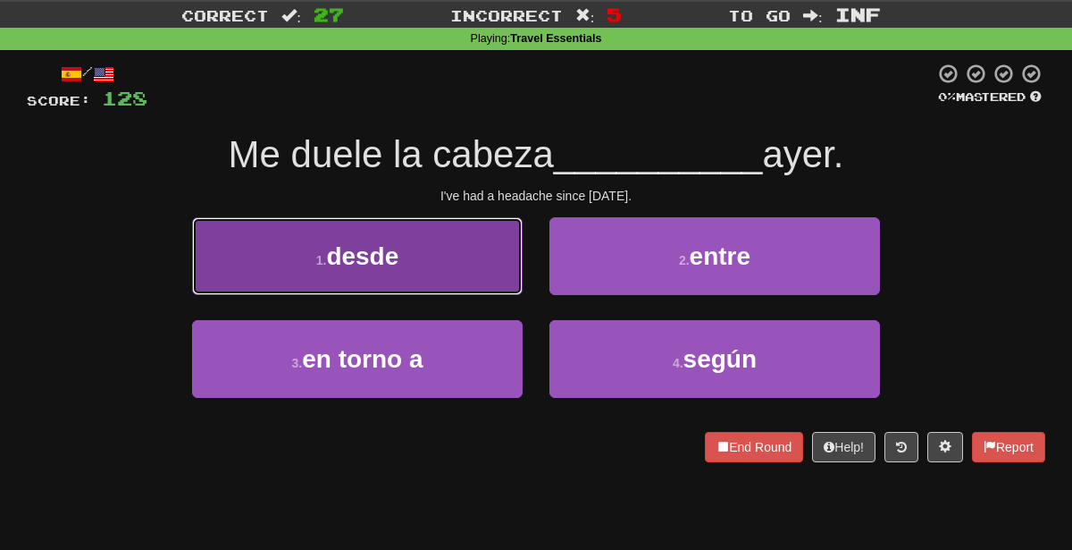
click at [425, 238] on button "1 . desde" at bounding box center [357, 256] width 331 height 78
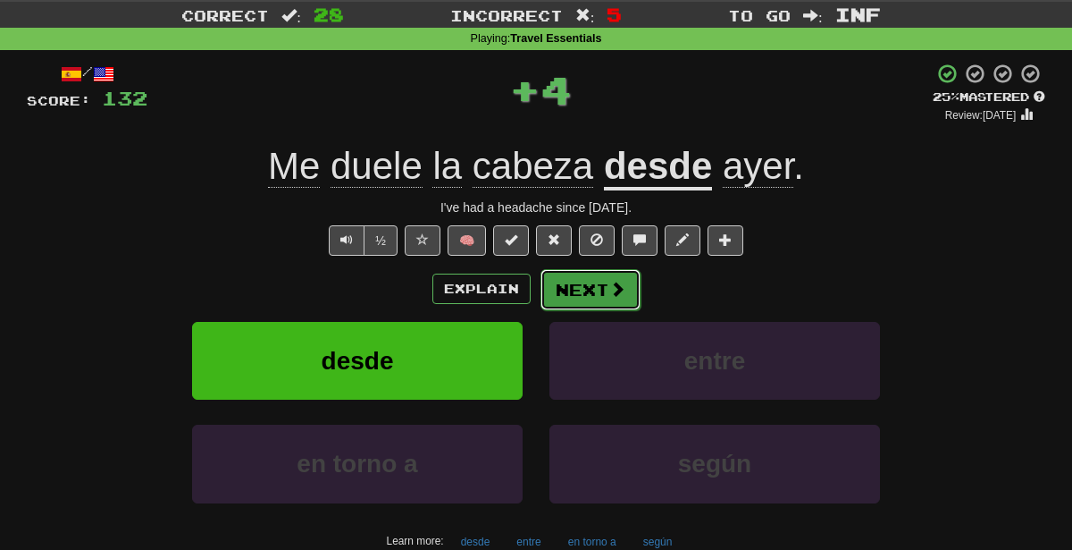
click at [583, 273] on button "Next" at bounding box center [591, 289] width 100 height 41
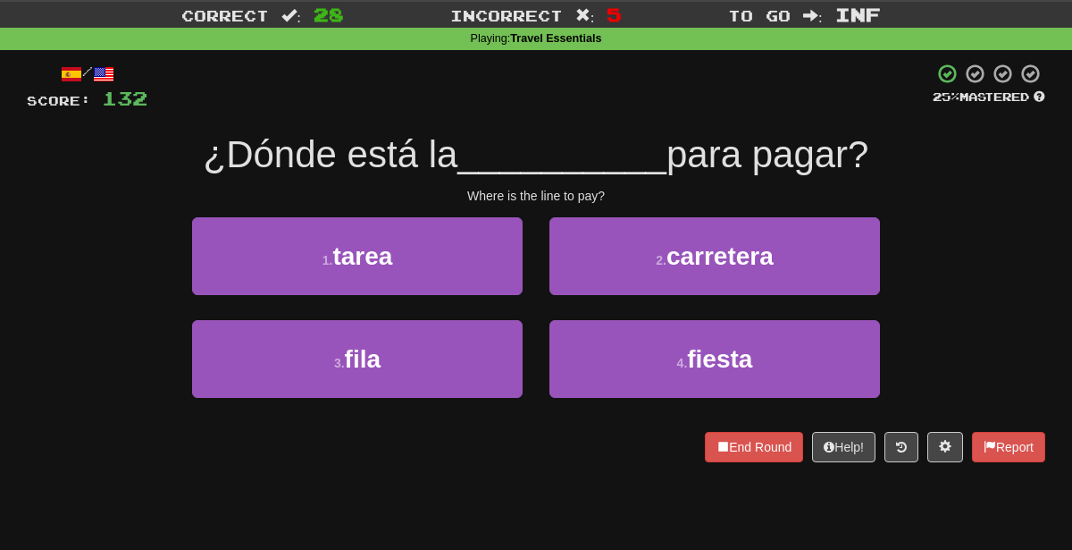
click at [400, 399] on div "3 . fila" at bounding box center [357, 371] width 357 height 103
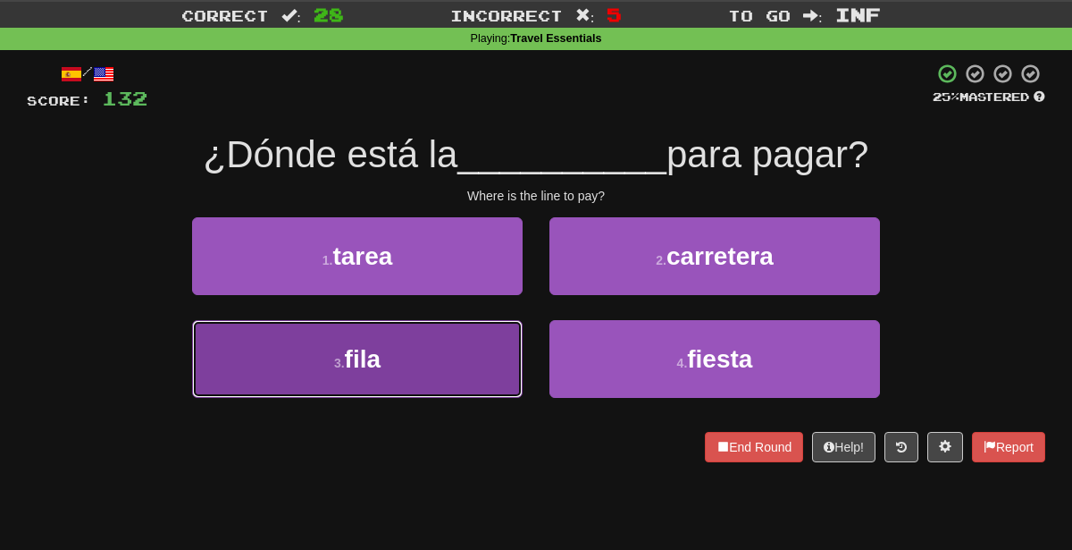
click at [408, 338] on button "3 . fila" at bounding box center [357, 359] width 331 height 78
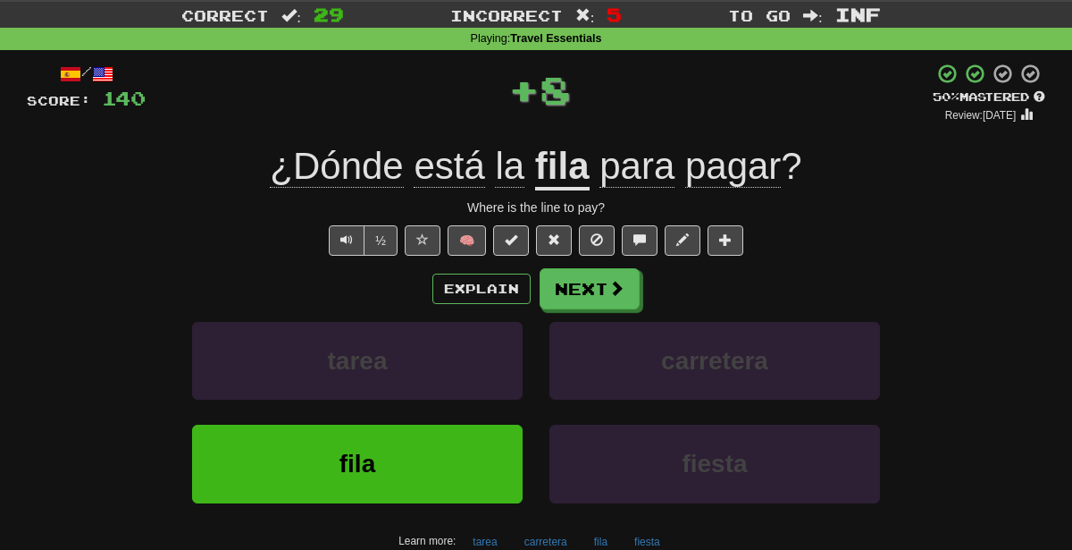
click at [774, 264] on div "/ Score: 140 + 8 50 % Mastered Review: [DATE] ¿Dónde está la fila para pagar ? …" at bounding box center [536, 328] width 1019 height 531
click at [473, 228] on button "🧠" at bounding box center [467, 240] width 38 height 30
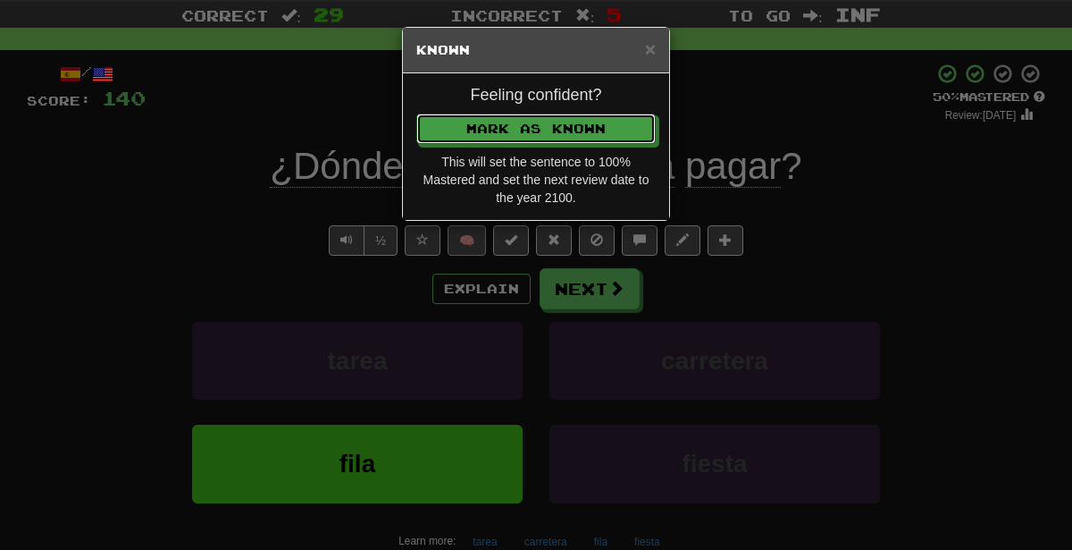
click at [416, 113] on button "Mark as Known" at bounding box center [535, 128] width 239 height 30
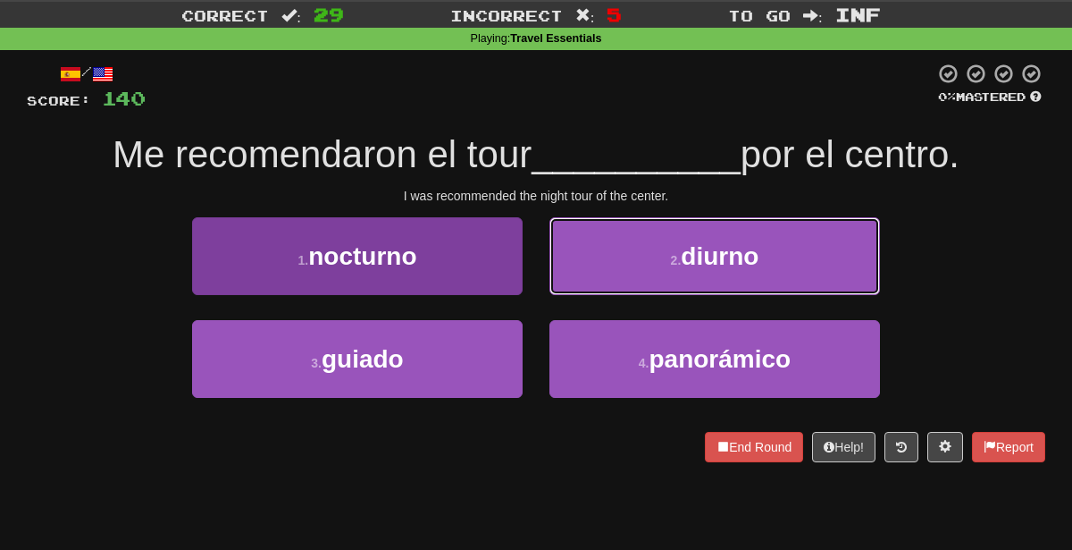
drag, startPoint x: 653, startPoint y: 271, endPoint x: 449, endPoint y: 254, distance: 204.4
click at [449, 254] on div "1 . nocturno 2 . [GEOGRAPHIC_DATA]" at bounding box center [536, 268] width 1072 height 103
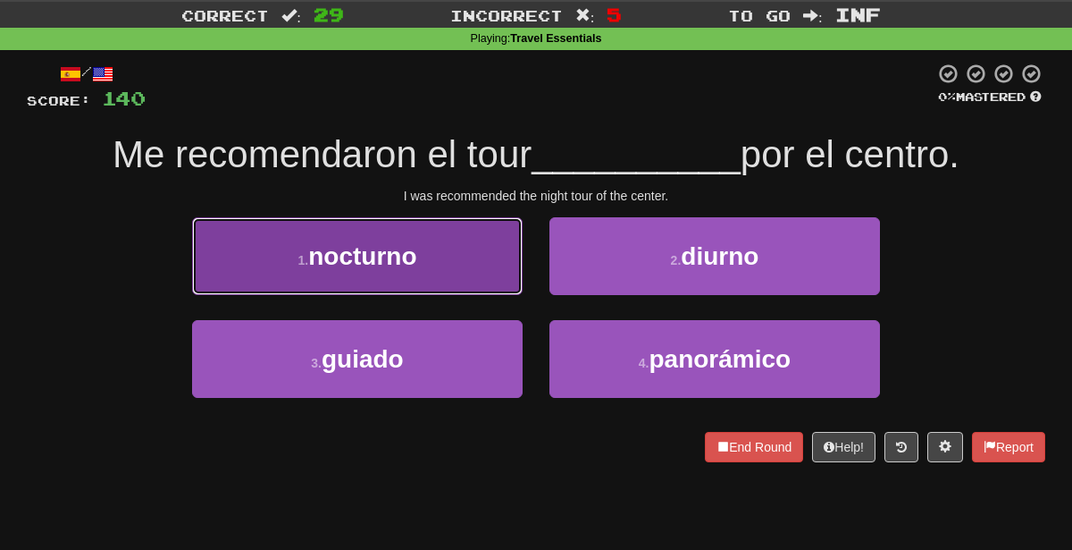
click at [449, 254] on button "1 . nocturno" at bounding box center [357, 256] width 331 height 78
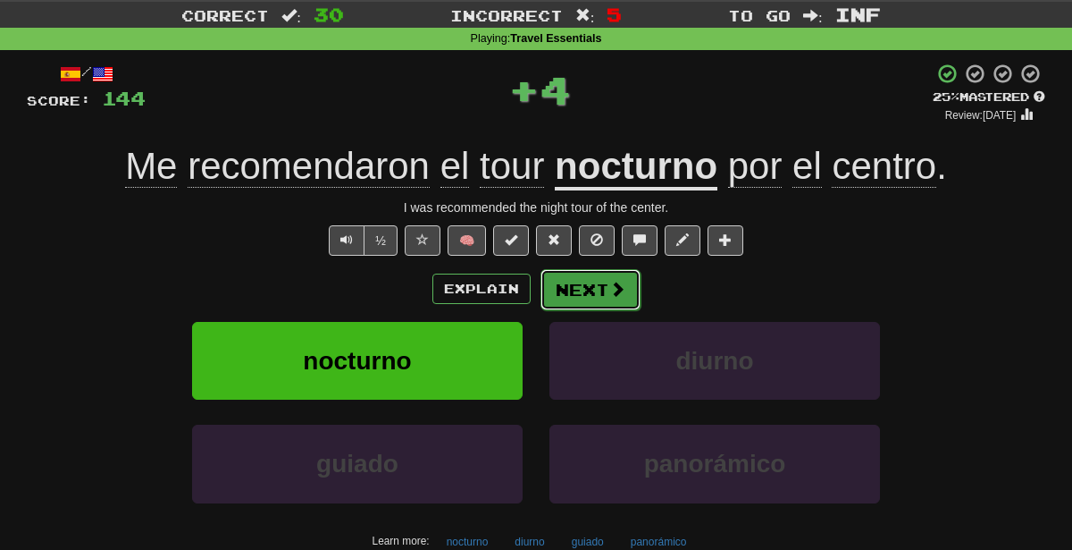
click at [592, 280] on button "Next" at bounding box center [591, 289] width 100 height 41
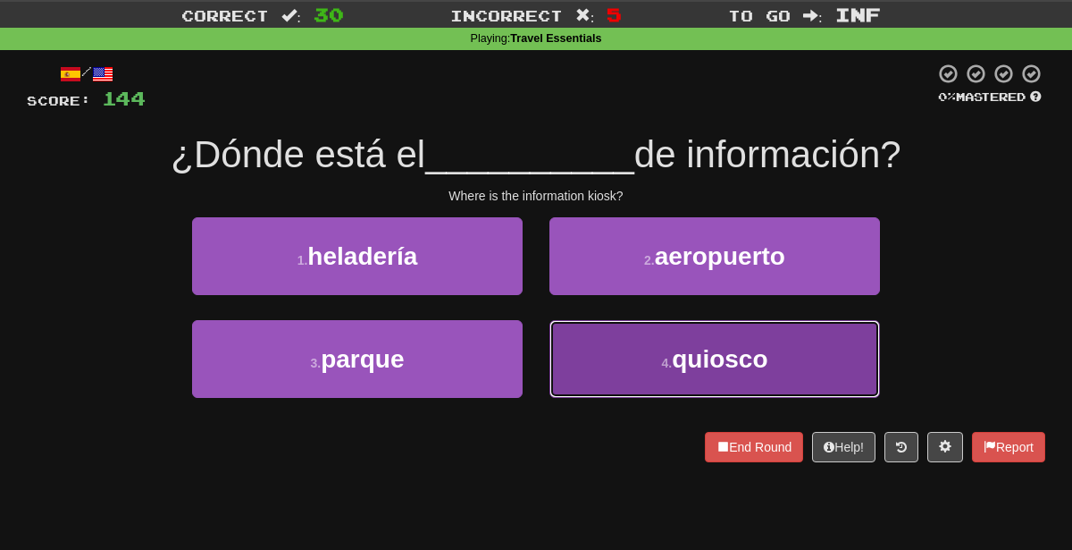
click at [617, 370] on button "4 . [GEOGRAPHIC_DATA]" at bounding box center [715, 359] width 331 height 78
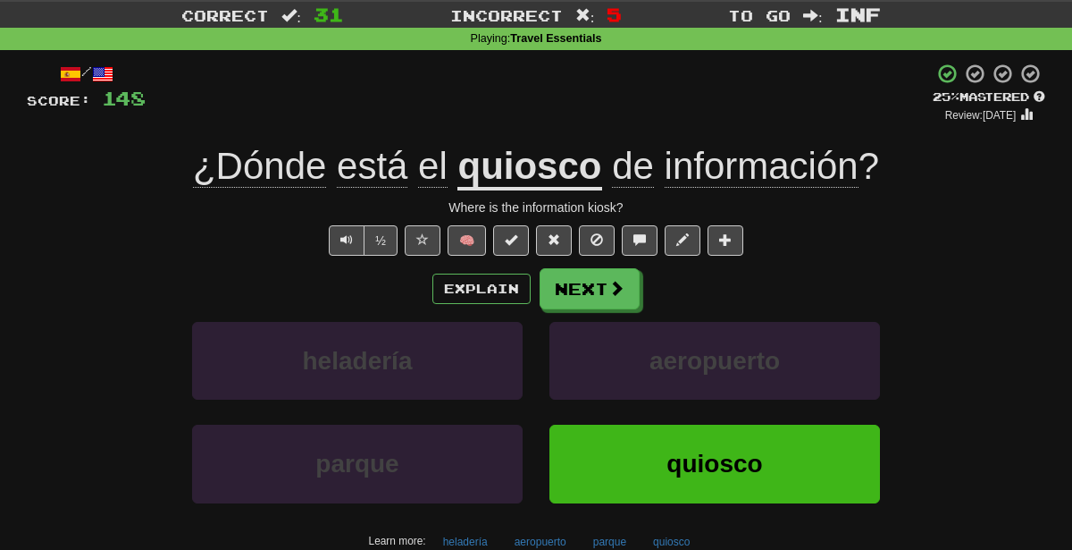
click at [855, 268] on div "Explain Next" at bounding box center [536, 288] width 1019 height 41
click at [462, 236] on button "🧠" at bounding box center [467, 240] width 38 height 30
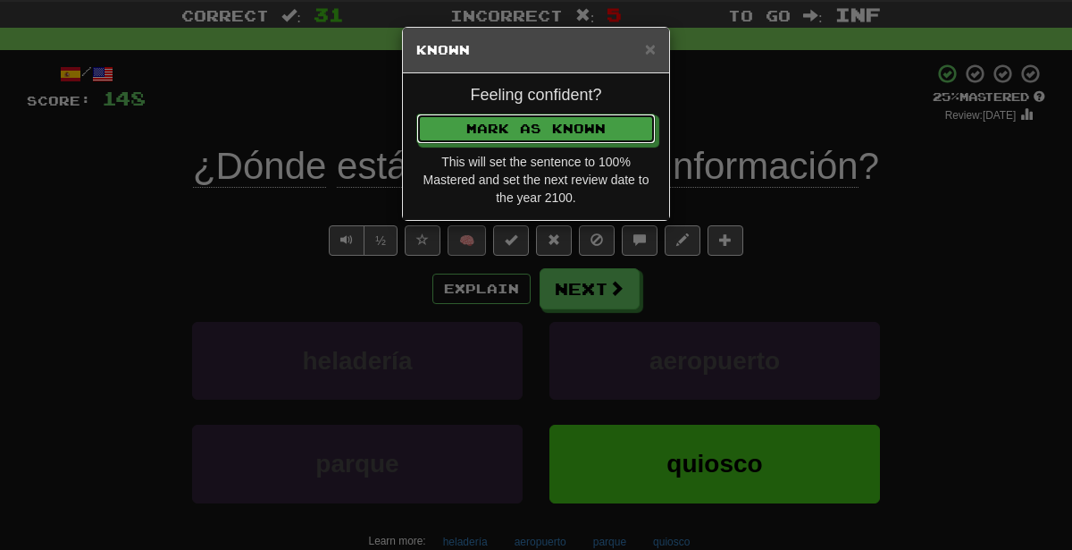
click at [416, 113] on button "Mark as Known" at bounding box center [535, 128] width 239 height 30
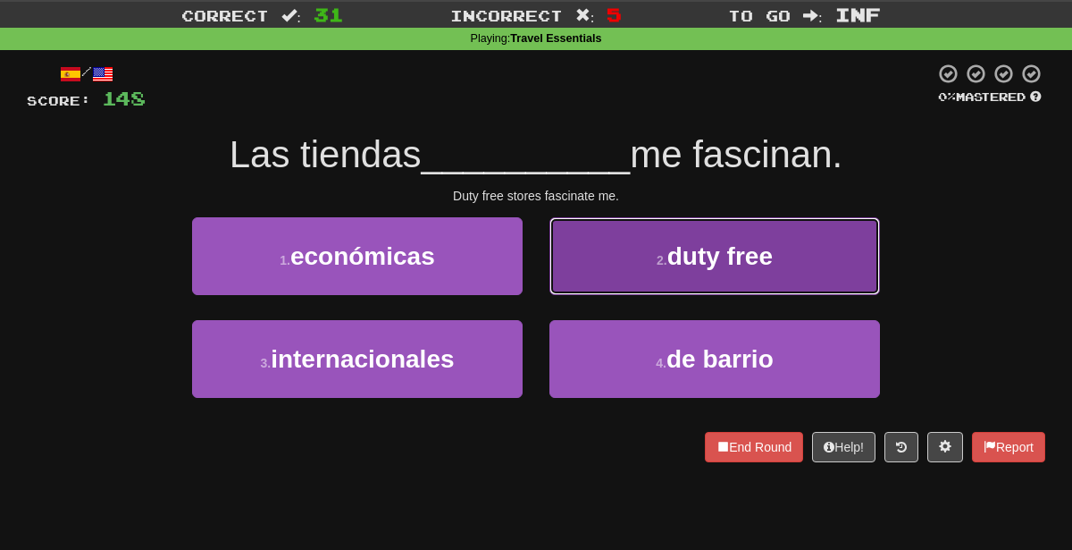
click at [637, 273] on button "2 . duty free" at bounding box center [715, 256] width 331 height 78
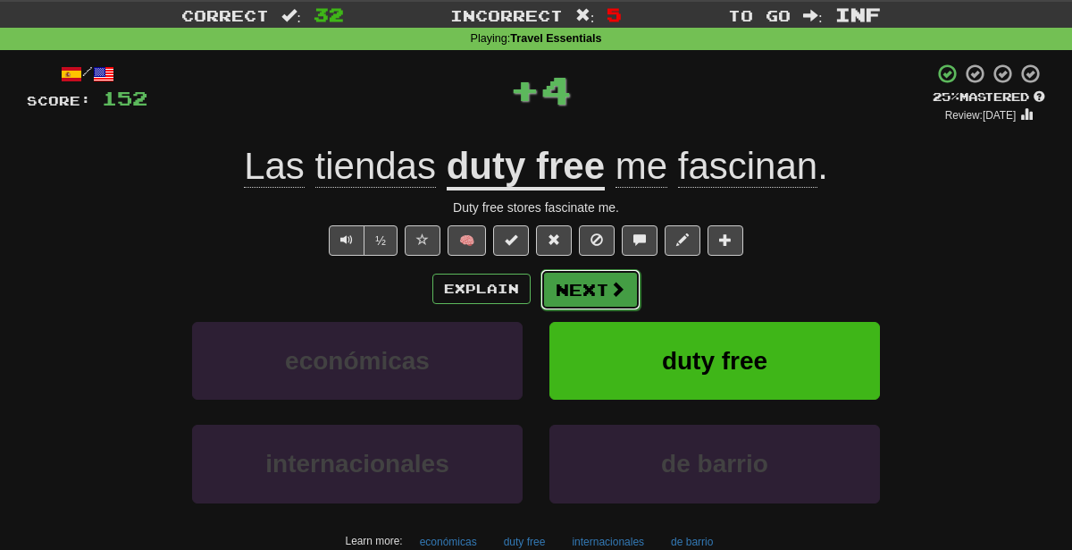
click at [596, 289] on button "Next" at bounding box center [591, 289] width 100 height 41
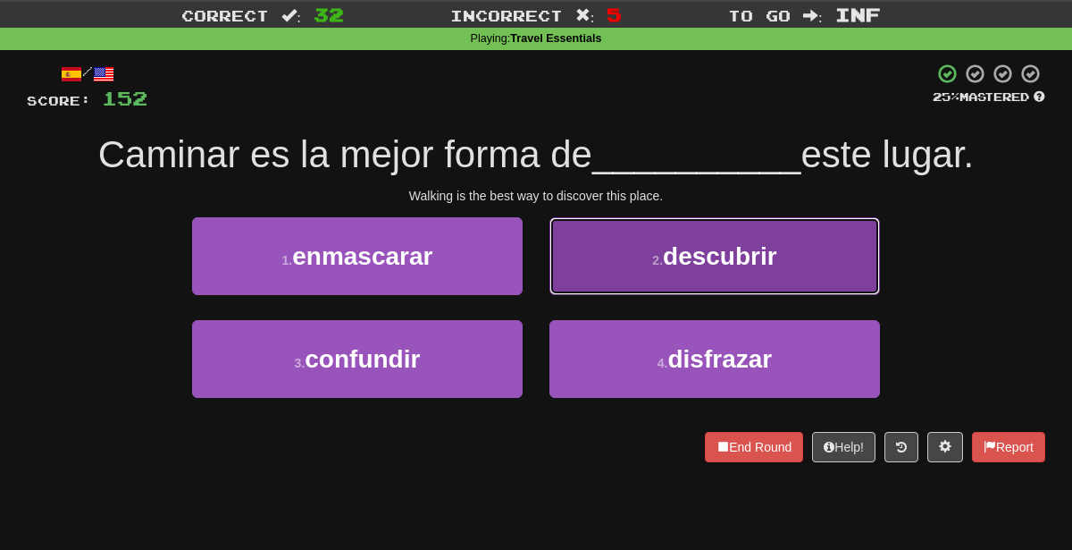
click at [595, 261] on button "2 . descubrir" at bounding box center [715, 256] width 331 height 78
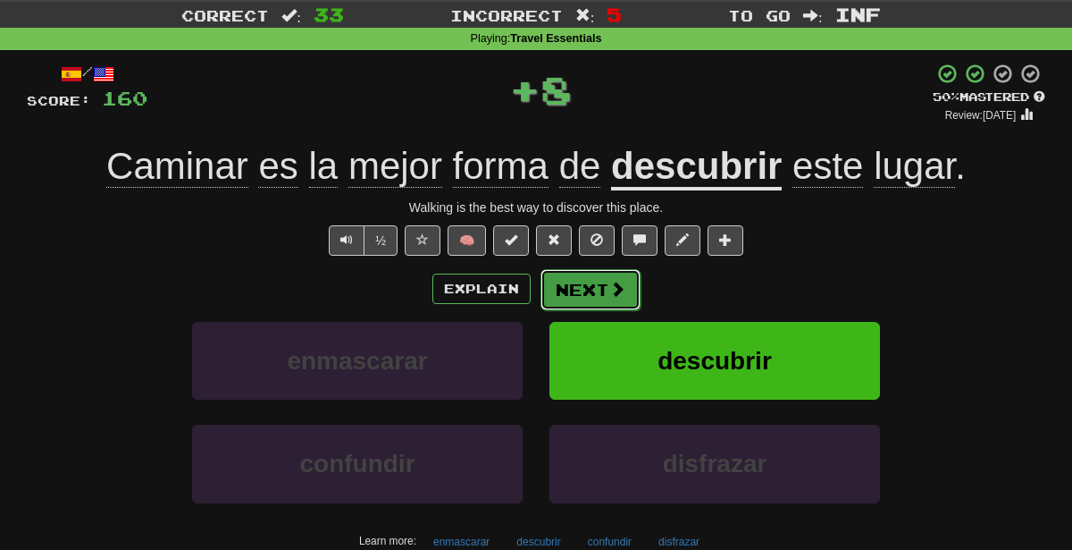
click at [600, 273] on button "Next" at bounding box center [591, 289] width 100 height 41
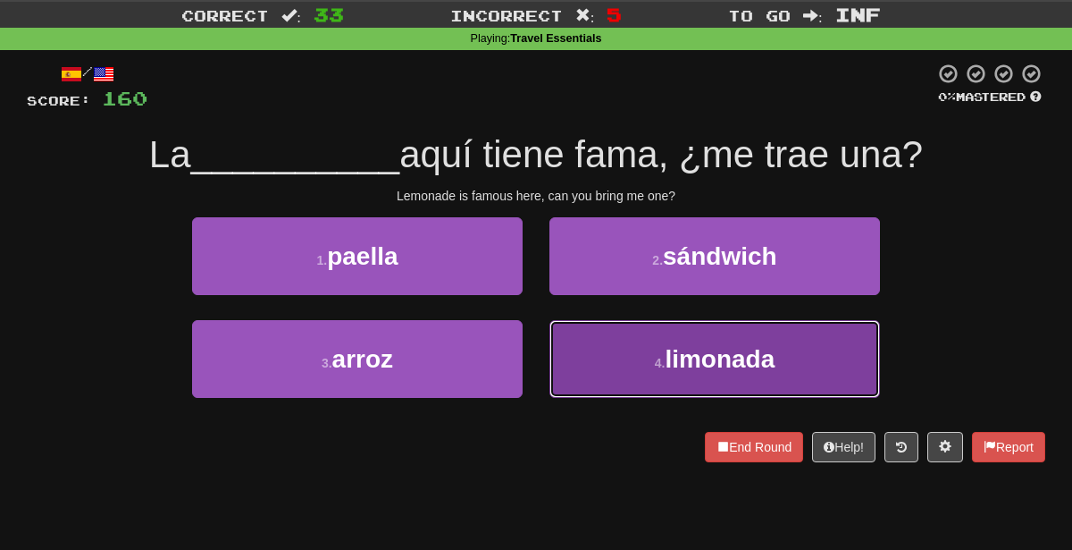
click at [621, 350] on button "4 . limonada" at bounding box center [715, 359] width 331 height 78
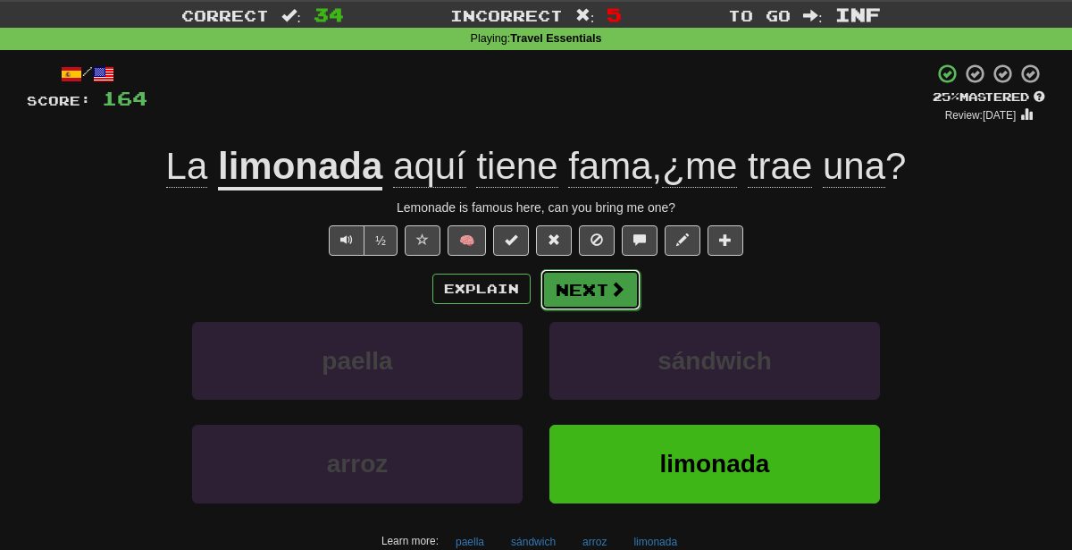
click at [583, 281] on button "Next" at bounding box center [591, 289] width 100 height 41
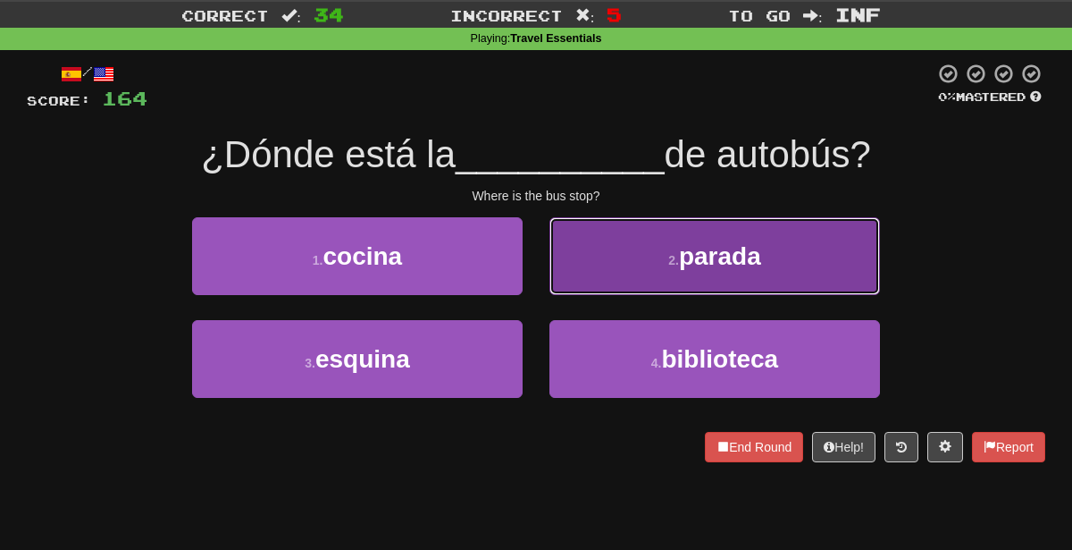
click at [586, 278] on button "2 . [PERSON_NAME]" at bounding box center [715, 256] width 331 height 78
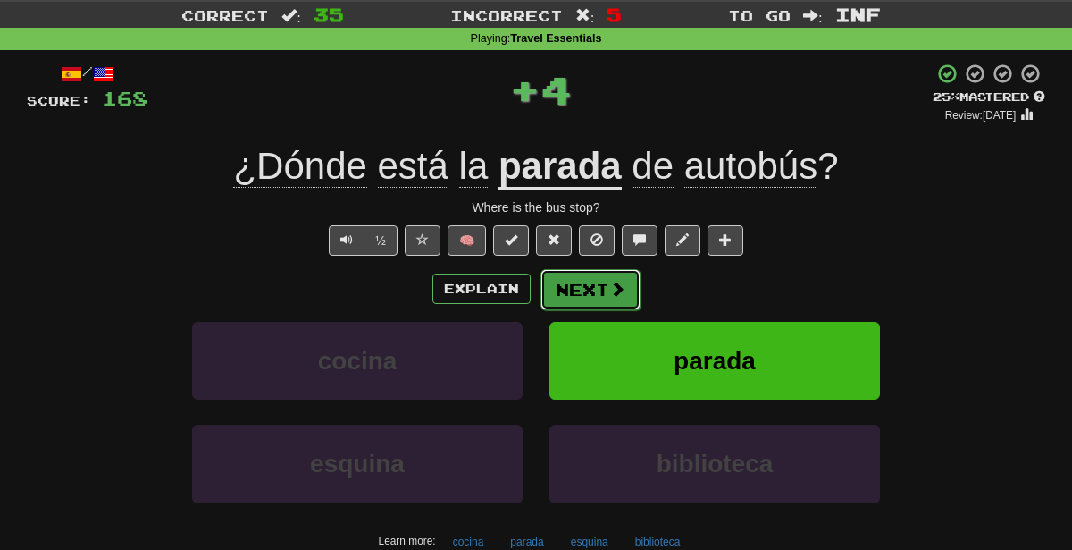
click at [592, 281] on button "Next" at bounding box center [591, 289] width 100 height 41
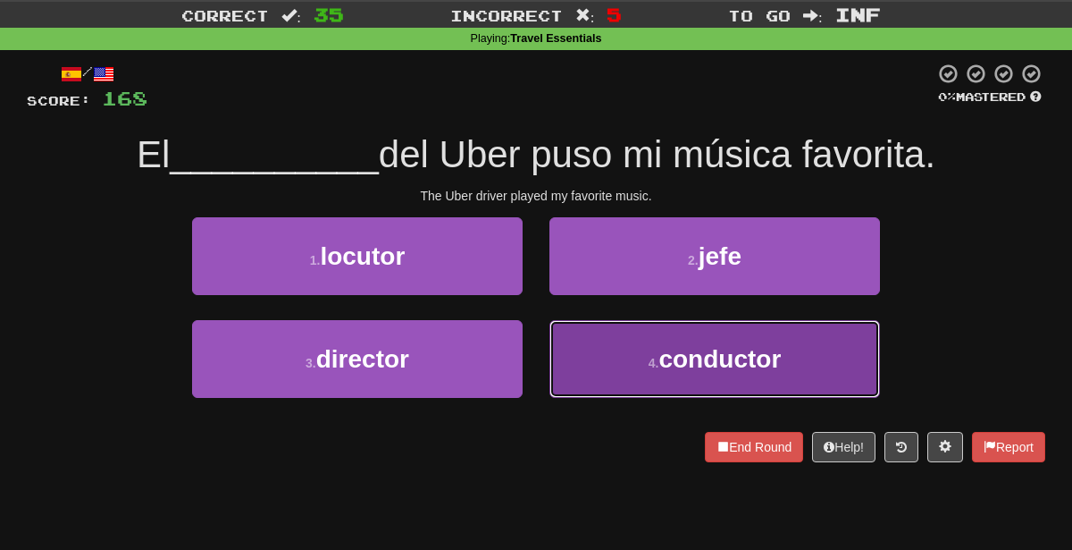
click at [625, 373] on button "4 . conductor" at bounding box center [715, 359] width 331 height 78
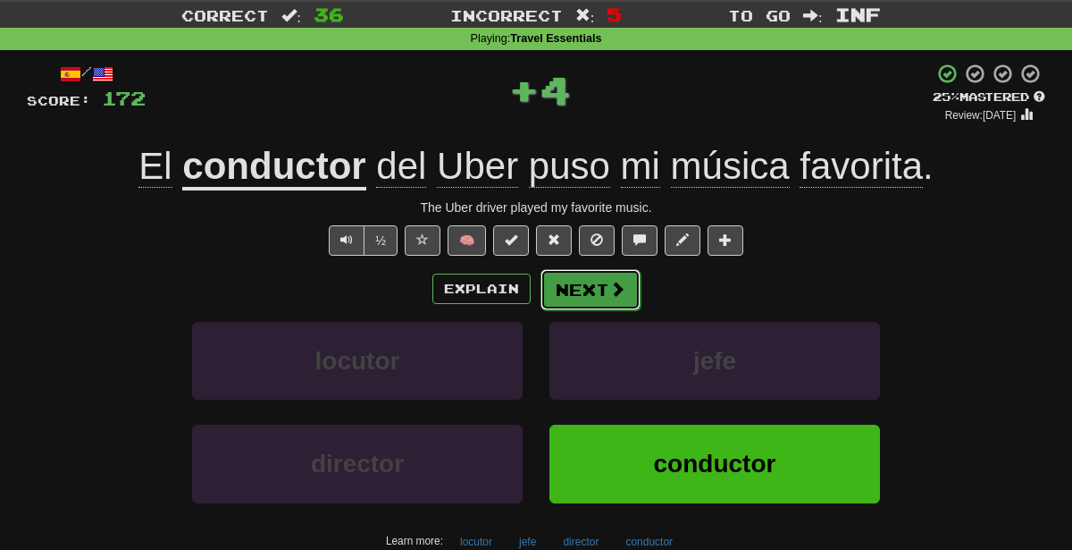
click at [570, 295] on button "Next" at bounding box center [591, 289] width 100 height 41
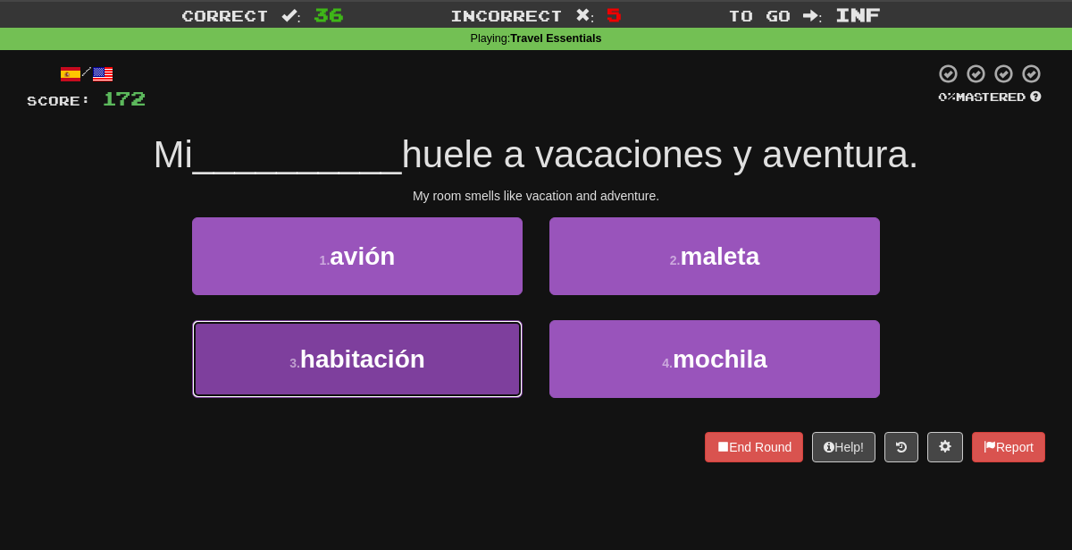
click at [443, 361] on button "3 . habitación" at bounding box center [357, 359] width 331 height 78
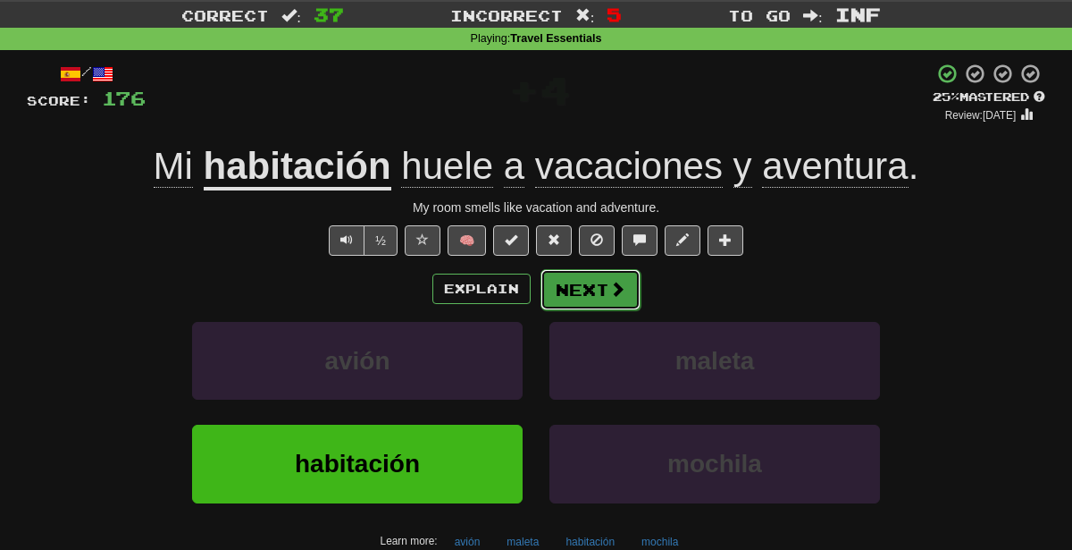
click at [604, 282] on button "Next" at bounding box center [591, 289] width 100 height 41
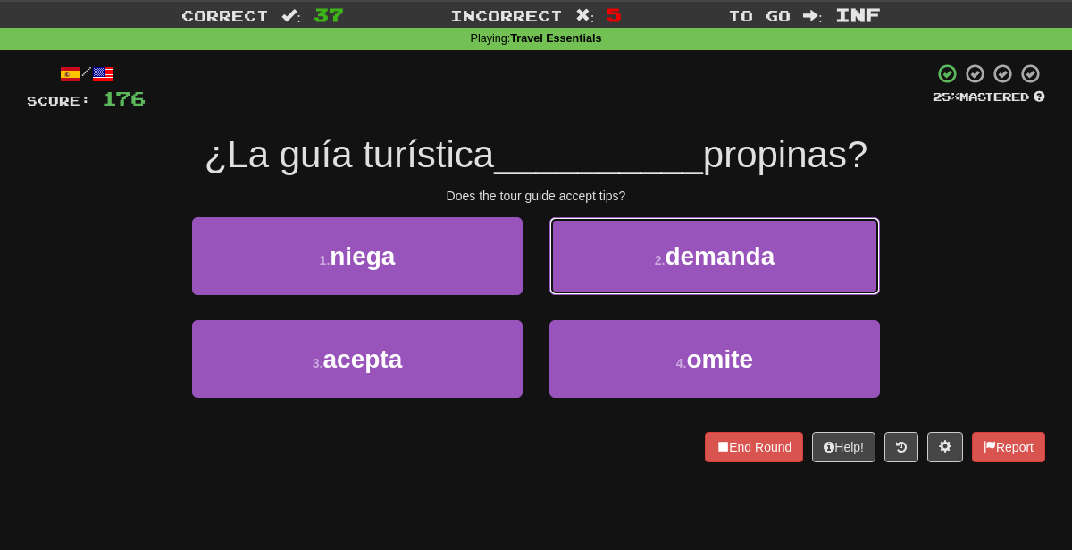
click at [604, 282] on button "2 . demanda" at bounding box center [715, 256] width 331 height 78
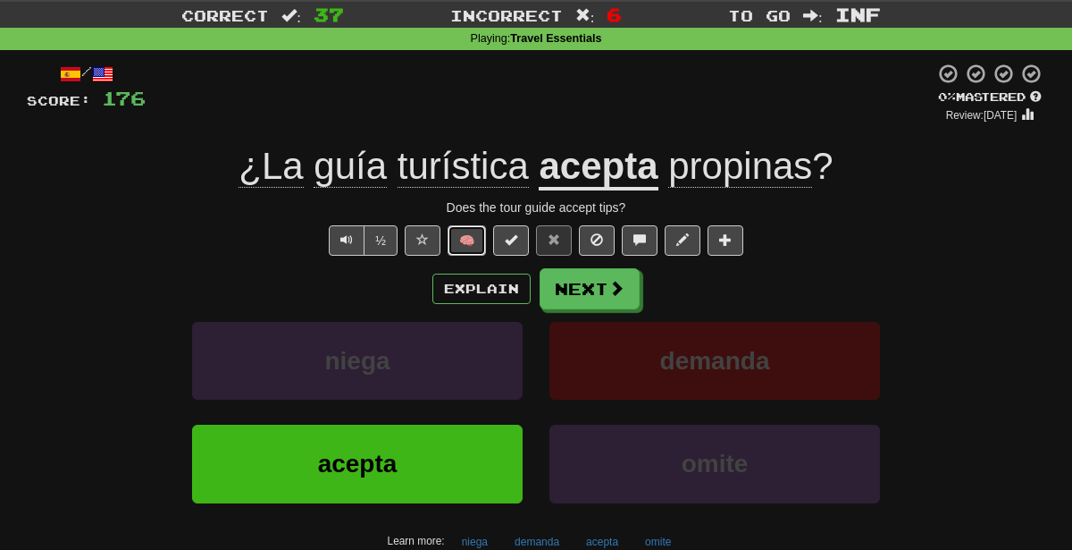
click at [479, 248] on button "🧠" at bounding box center [467, 240] width 38 height 30
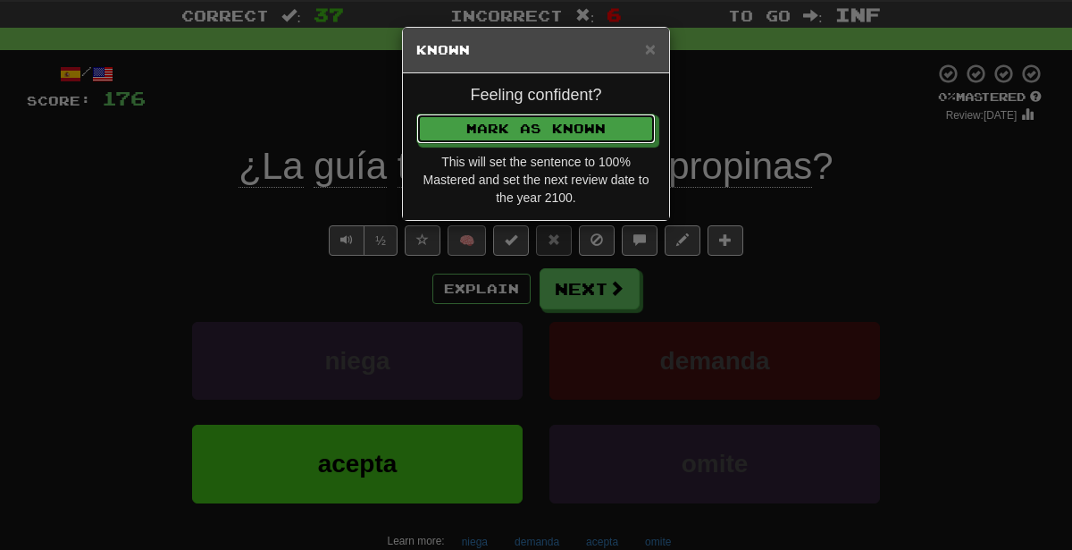
click at [416, 113] on button "Mark as Known" at bounding box center [535, 128] width 239 height 30
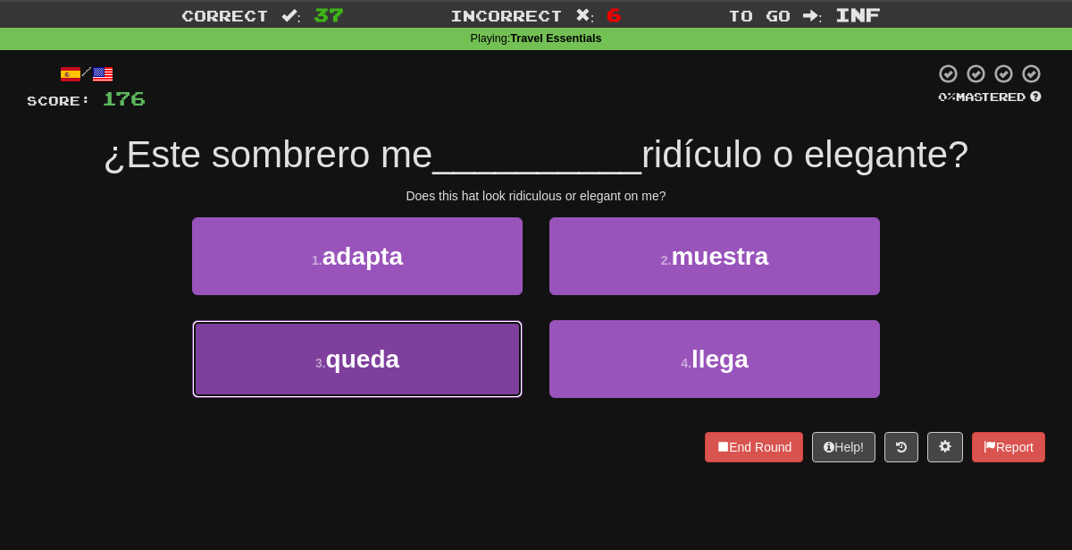
click at [466, 365] on button "3 . queda" at bounding box center [357, 359] width 331 height 78
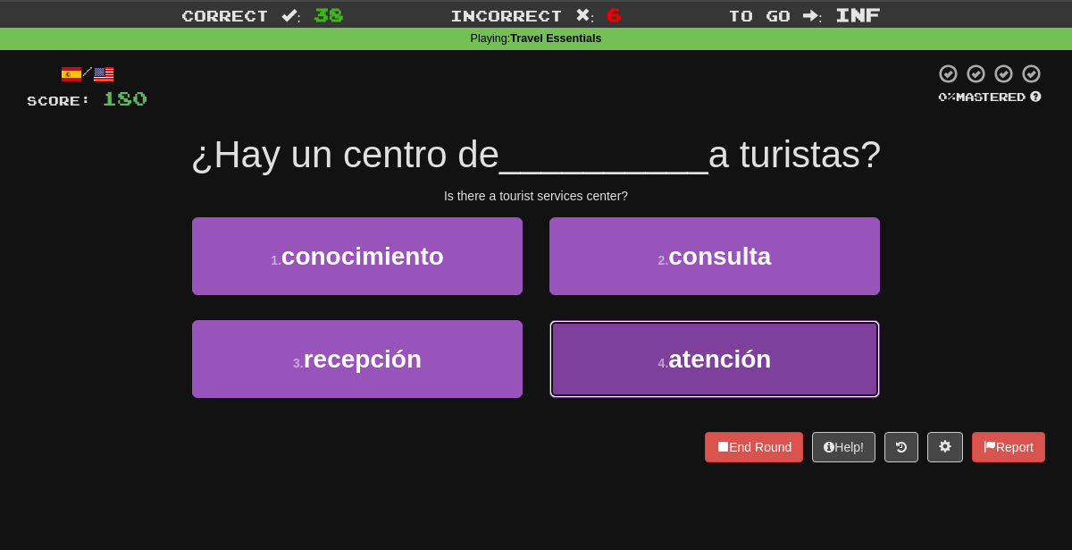
click at [629, 377] on button "4 . atención" at bounding box center [715, 359] width 331 height 78
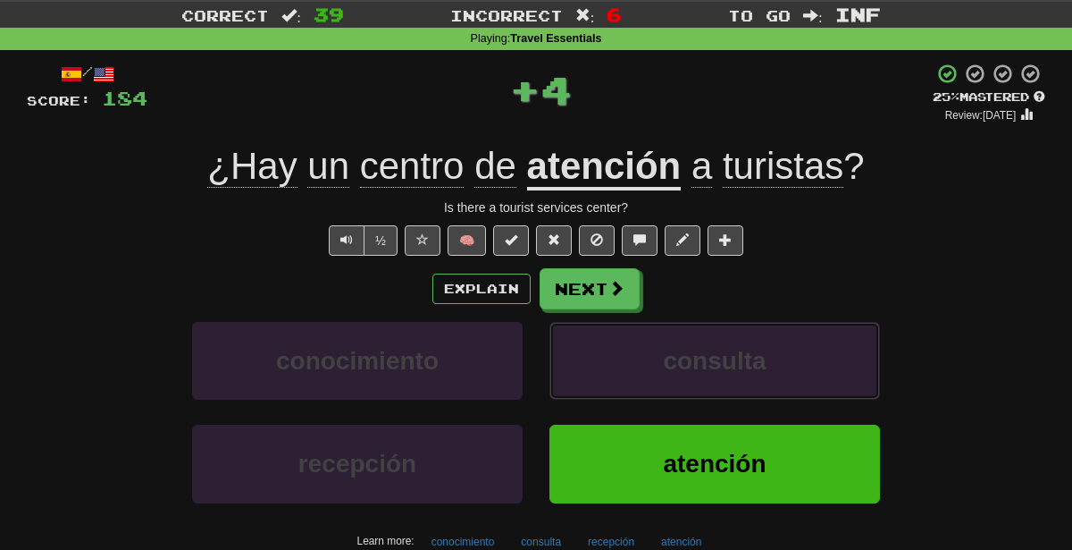
click at [629, 377] on button "consulta" at bounding box center [715, 361] width 331 height 78
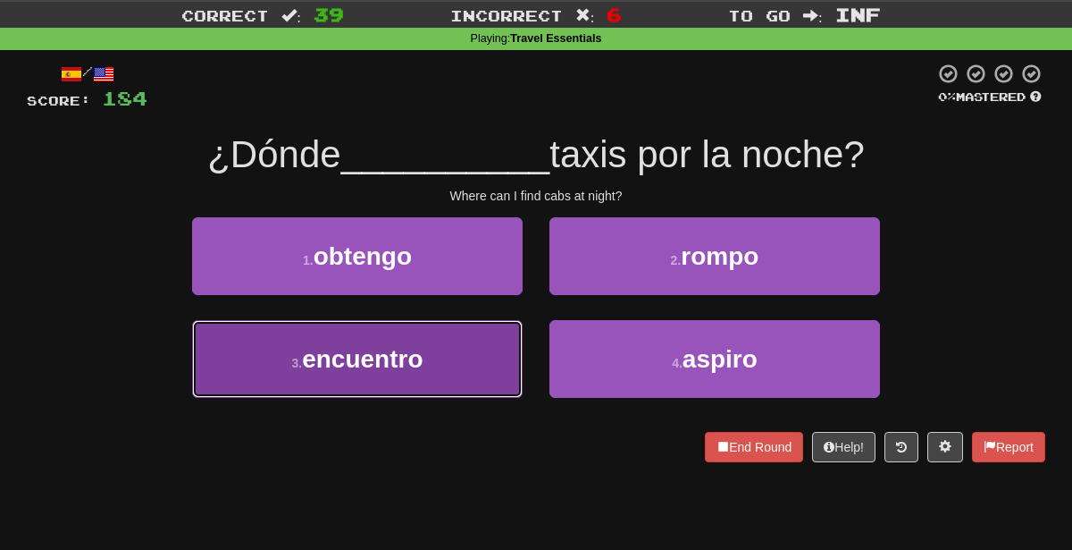
click at [417, 364] on span "encuentro" at bounding box center [362, 359] width 121 height 28
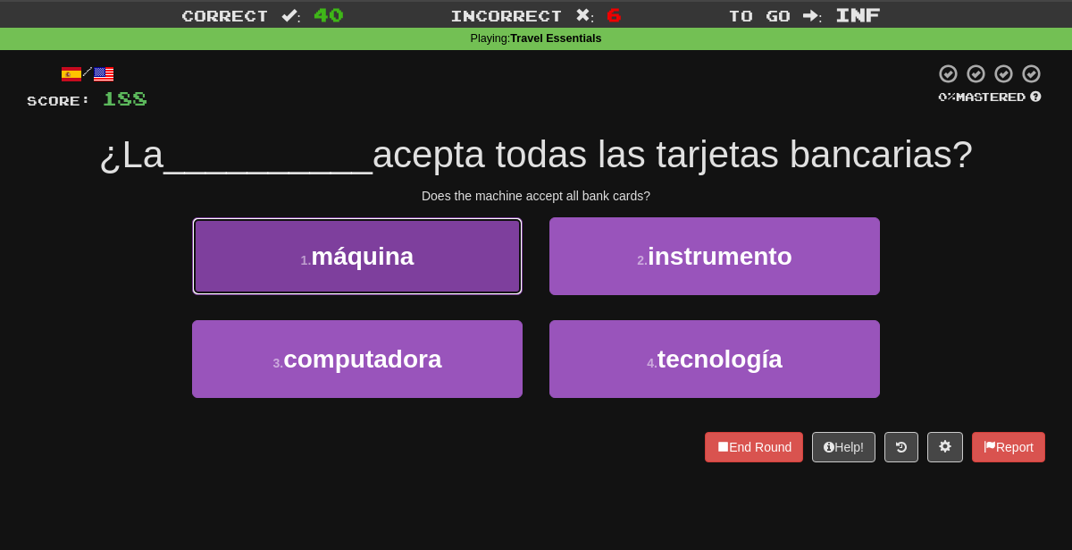
click at [460, 257] on button "1 . máquina" at bounding box center [357, 256] width 331 height 78
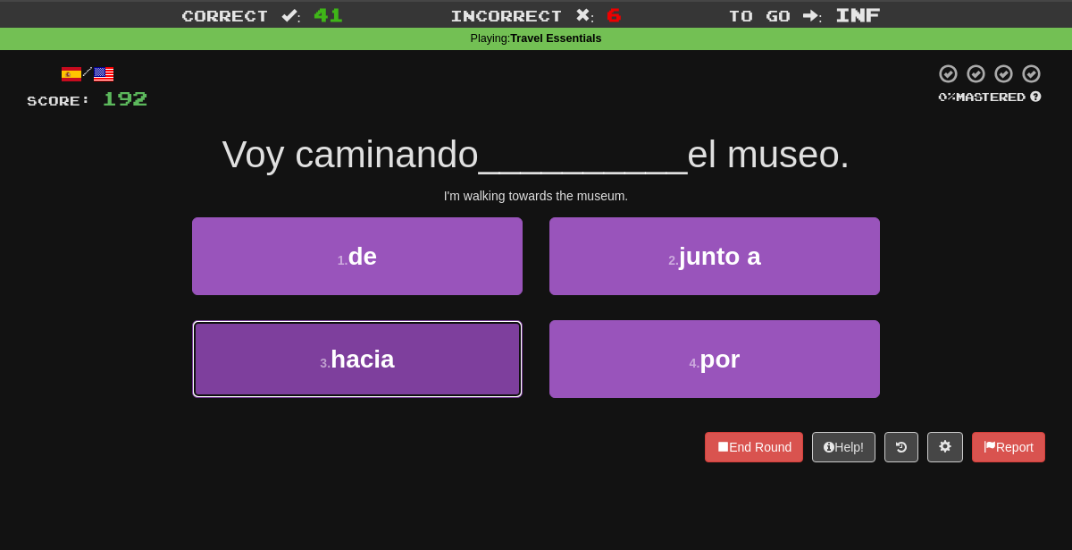
click at [473, 360] on button "3 . hacia" at bounding box center [357, 359] width 331 height 78
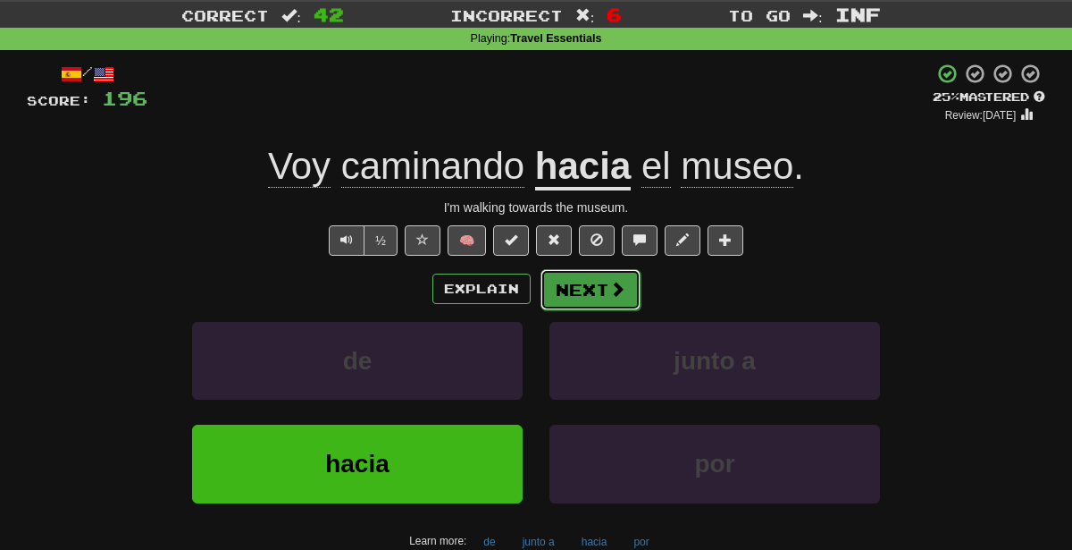
click at [589, 292] on button "Next" at bounding box center [591, 289] width 100 height 41
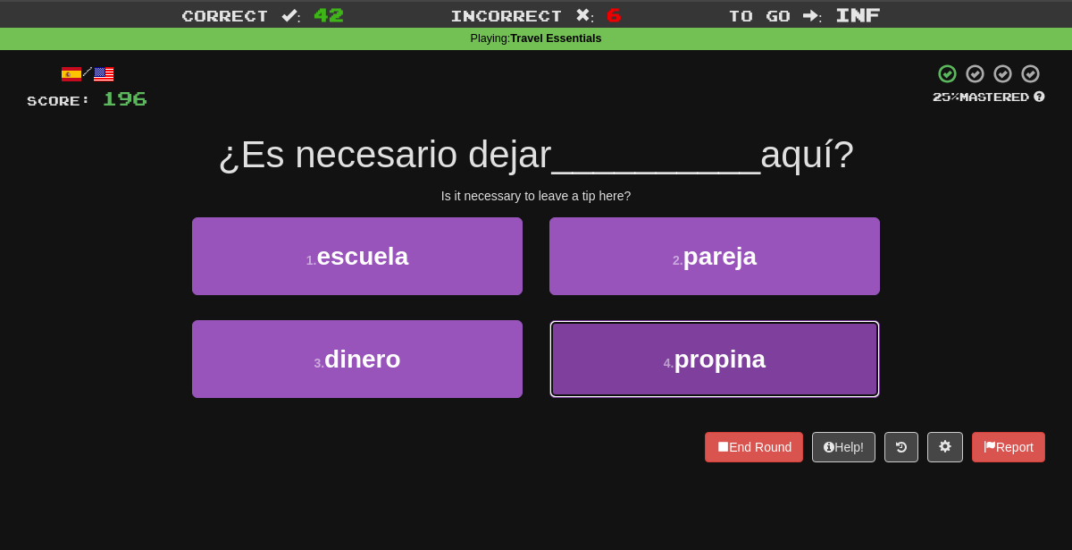
click at [564, 386] on button "4 . [GEOGRAPHIC_DATA]" at bounding box center [715, 359] width 331 height 78
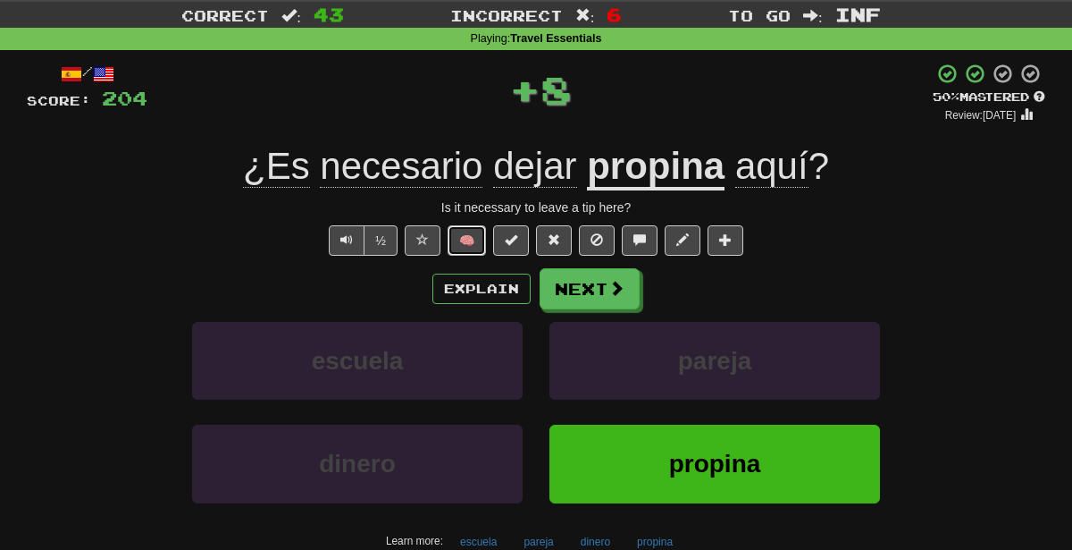
click at [466, 247] on button "🧠" at bounding box center [467, 240] width 38 height 30
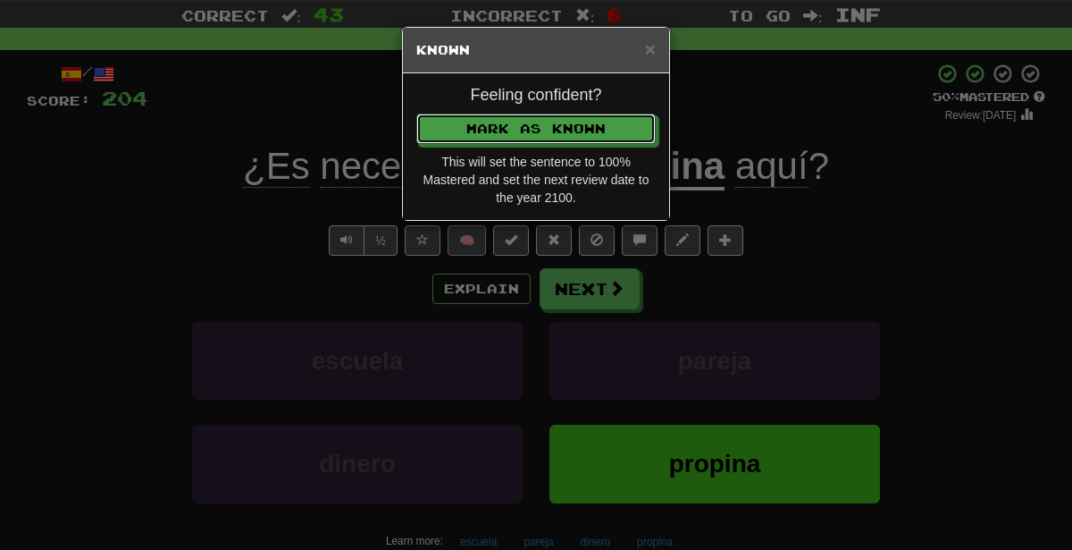
click at [416, 113] on button "Mark as Known" at bounding box center [535, 128] width 239 height 30
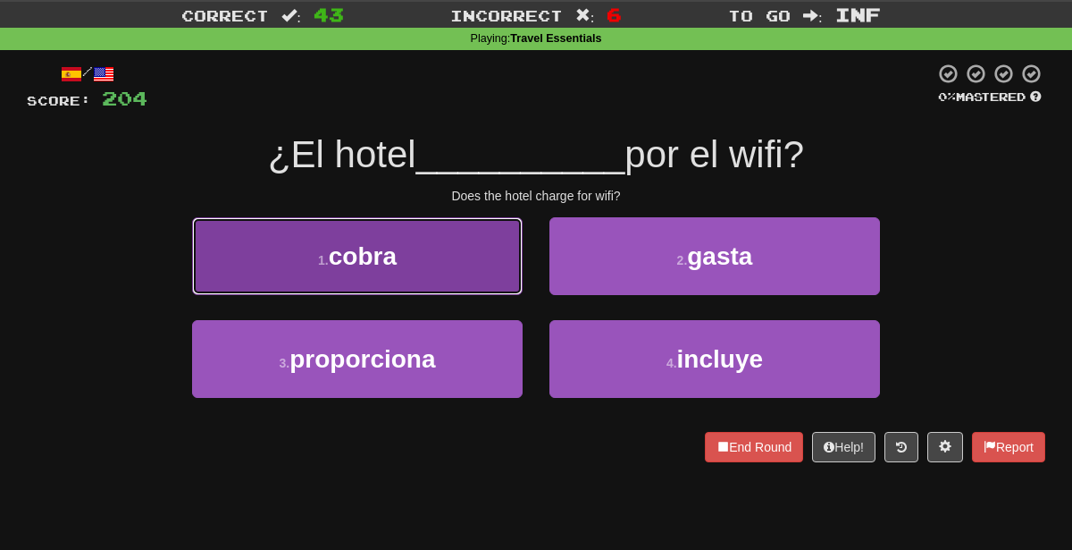
click at [451, 254] on button "1 . cobra" at bounding box center [357, 256] width 331 height 78
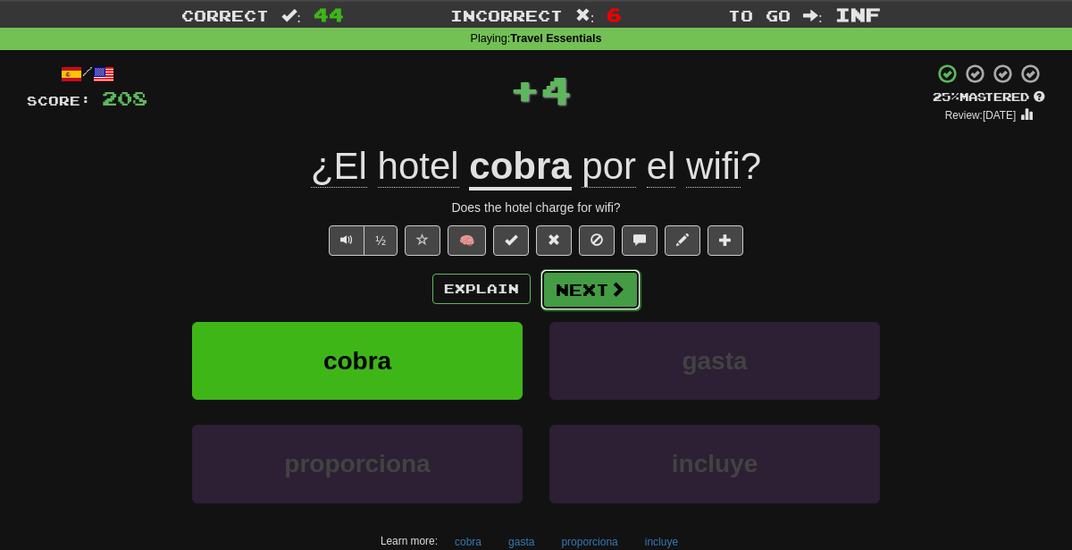
click at [590, 293] on button "Next" at bounding box center [591, 289] width 100 height 41
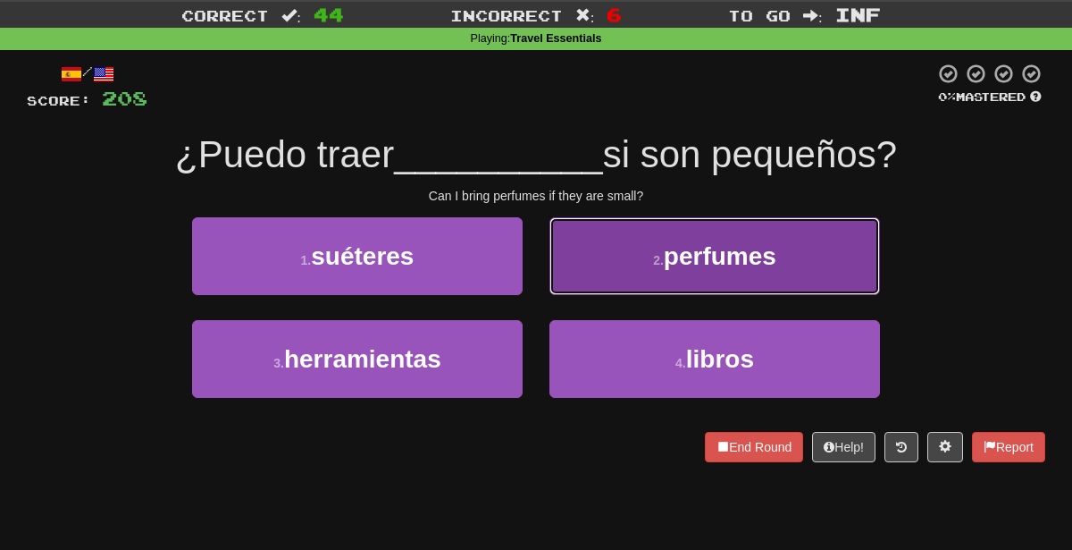
click at [635, 284] on button "2 . perfumes" at bounding box center [715, 256] width 331 height 78
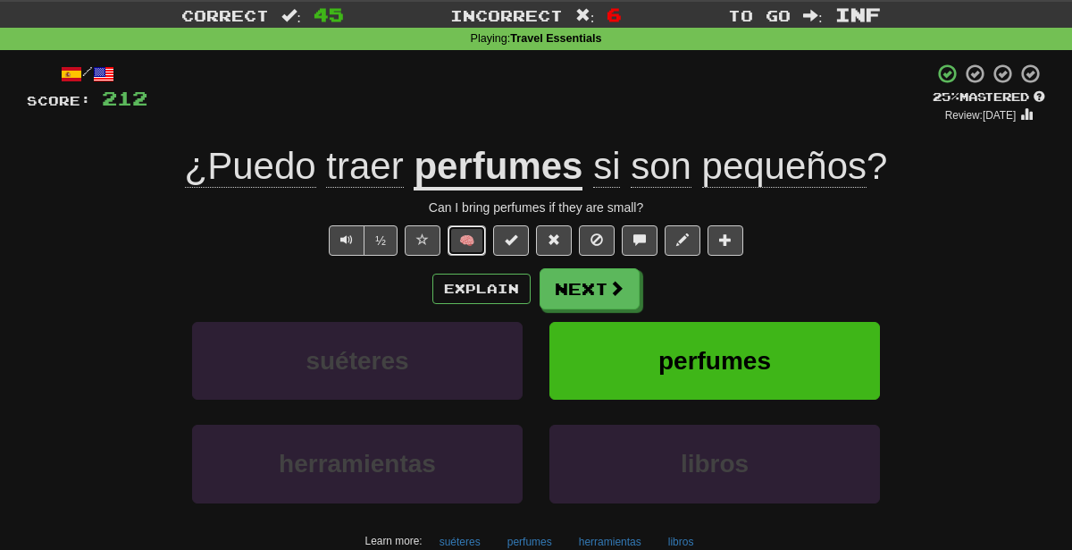
click at [471, 243] on button "🧠" at bounding box center [467, 240] width 38 height 30
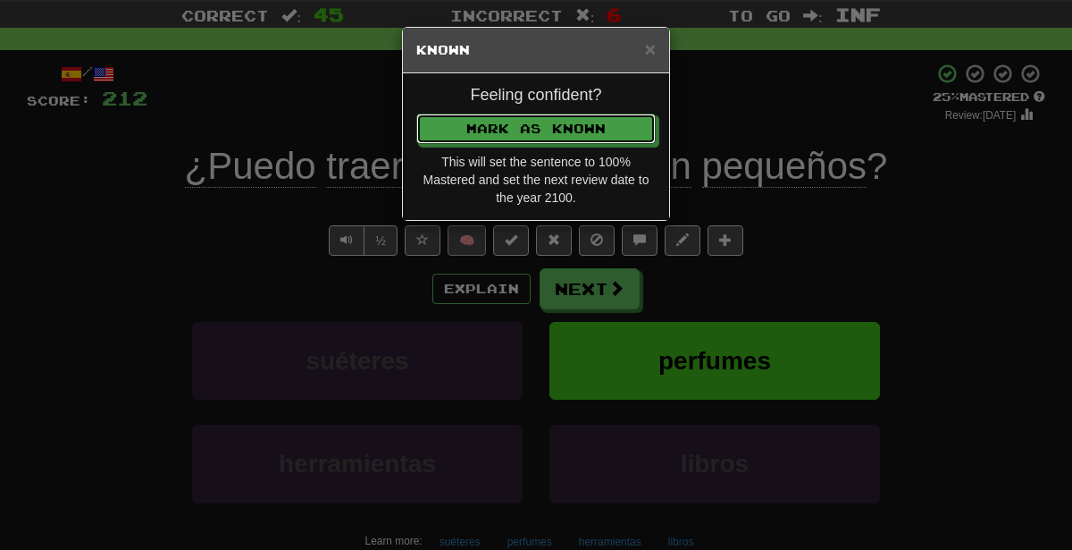
click at [416, 113] on button "Mark as Known" at bounding box center [535, 128] width 239 height 30
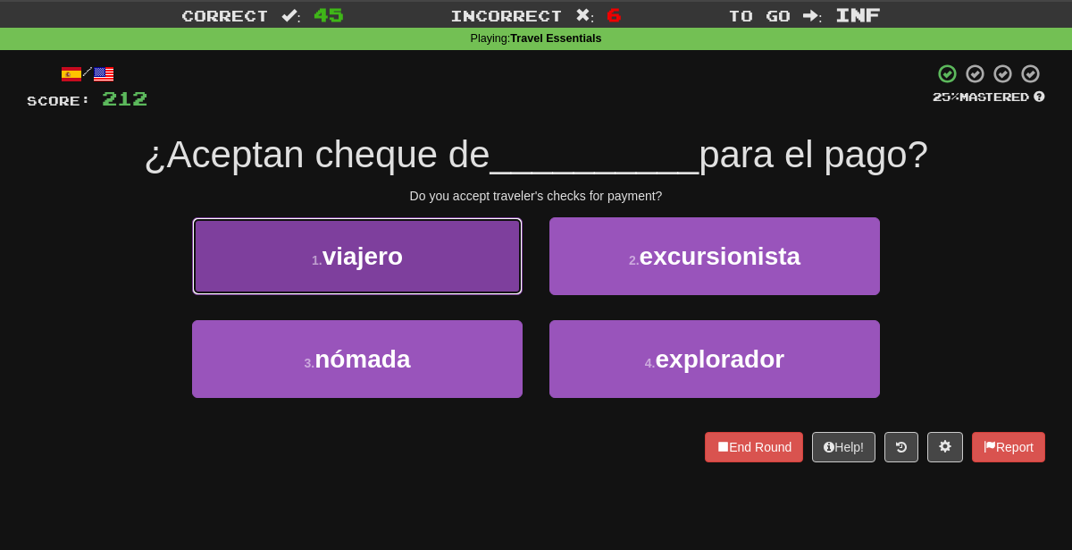
click at [490, 256] on button "1 . viajero" at bounding box center [357, 256] width 331 height 78
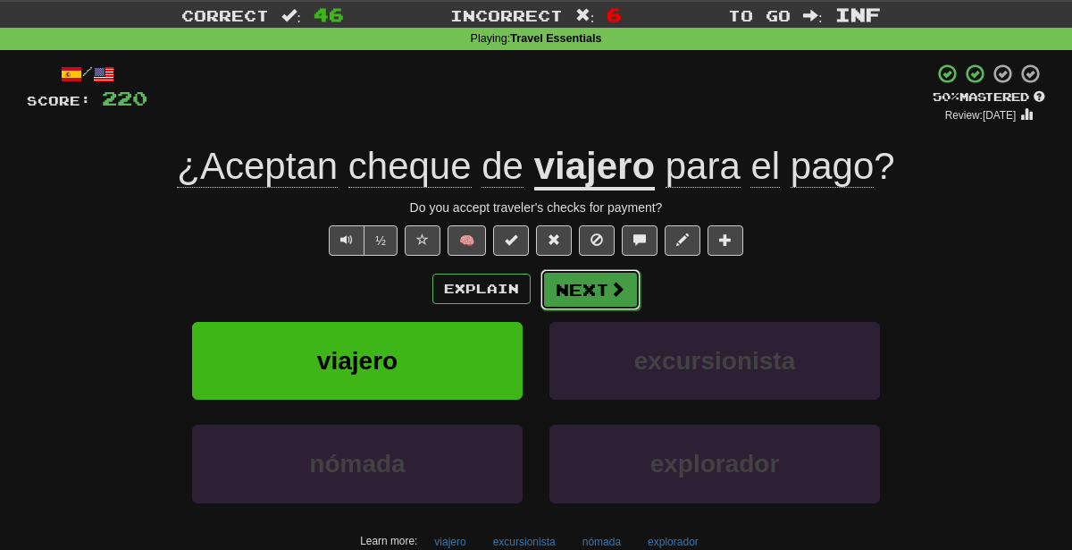
click at [613, 283] on span at bounding box center [617, 289] width 16 height 16
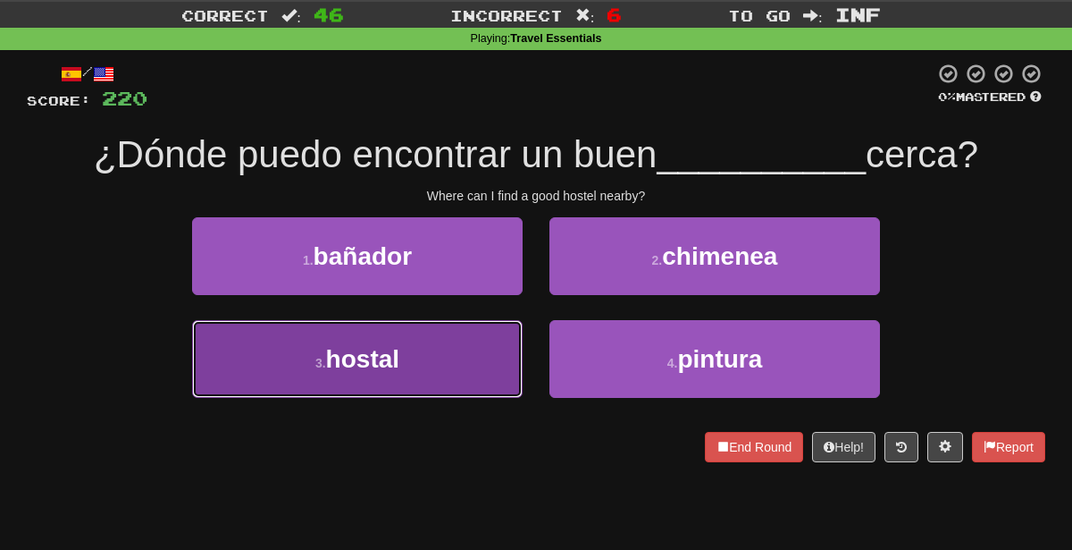
click at [439, 352] on button "3 . hostal" at bounding box center [357, 359] width 331 height 78
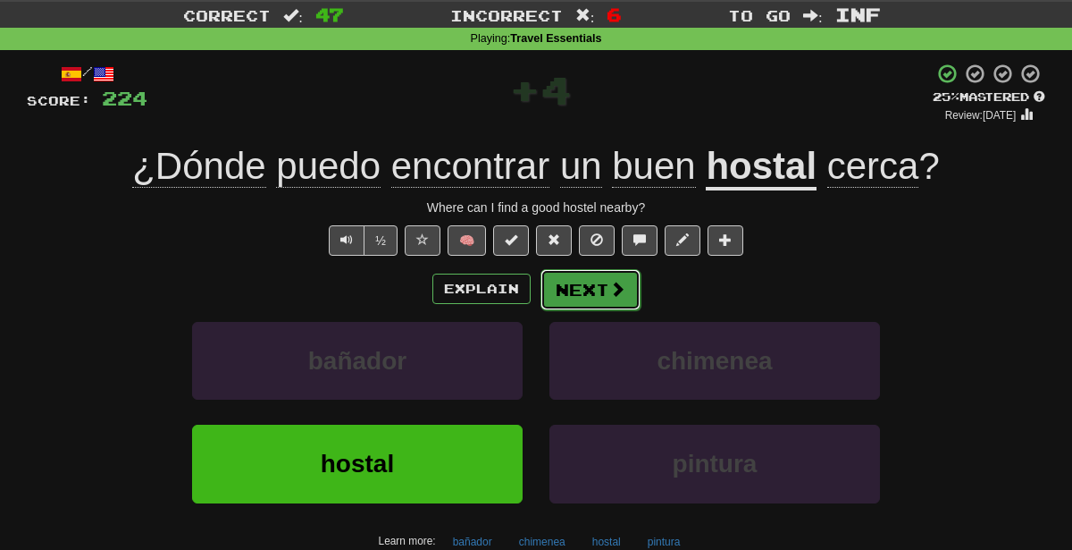
click at [573, 288] on button "Next" at bounding box center [591, 289] width 100 height 41
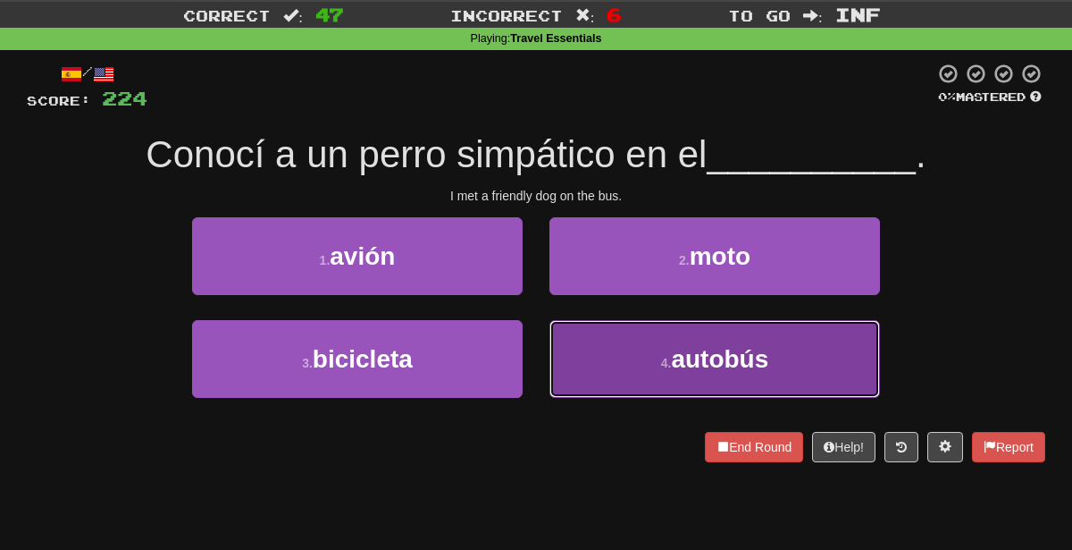
click at [642, 368] on button "4 . autobús" at bounding box center [715, 359] width 331 height 78
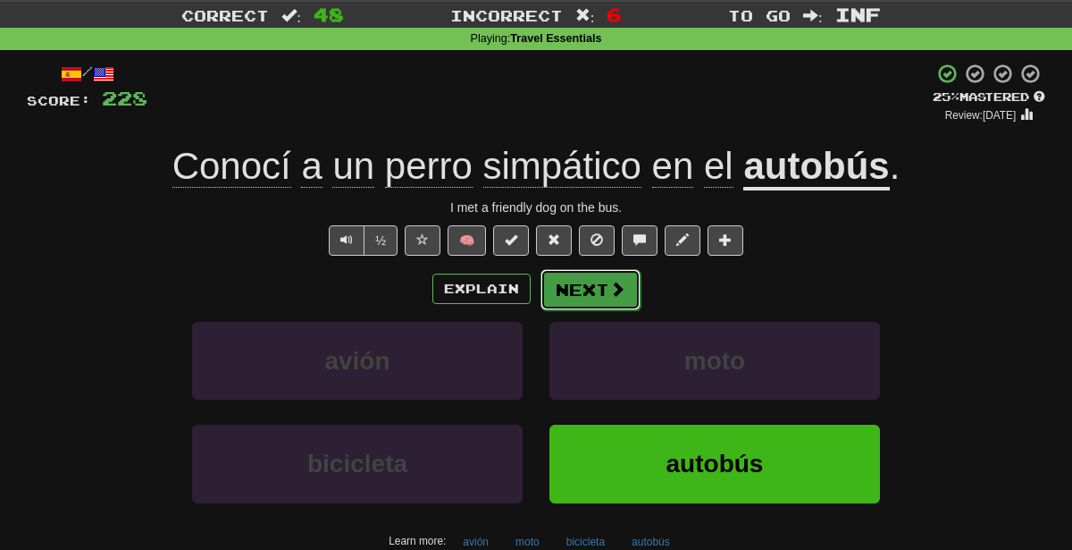
click at [608, 305] on button "Next" at bounding box center [591, 289] width 100 height 41
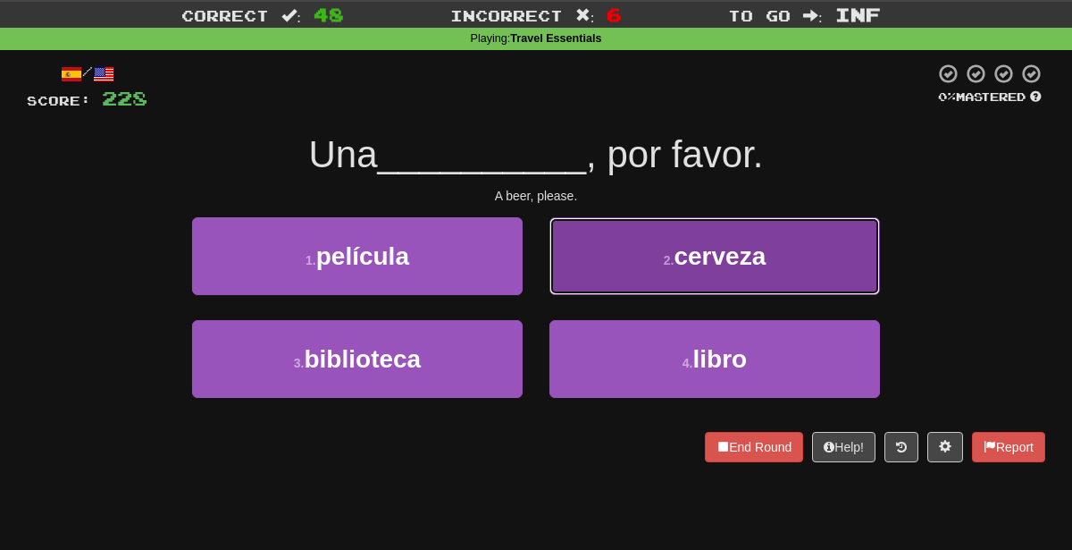
click at [740, 248] on span "cerveza" at bounding box center [720, 256] width 92 height 28
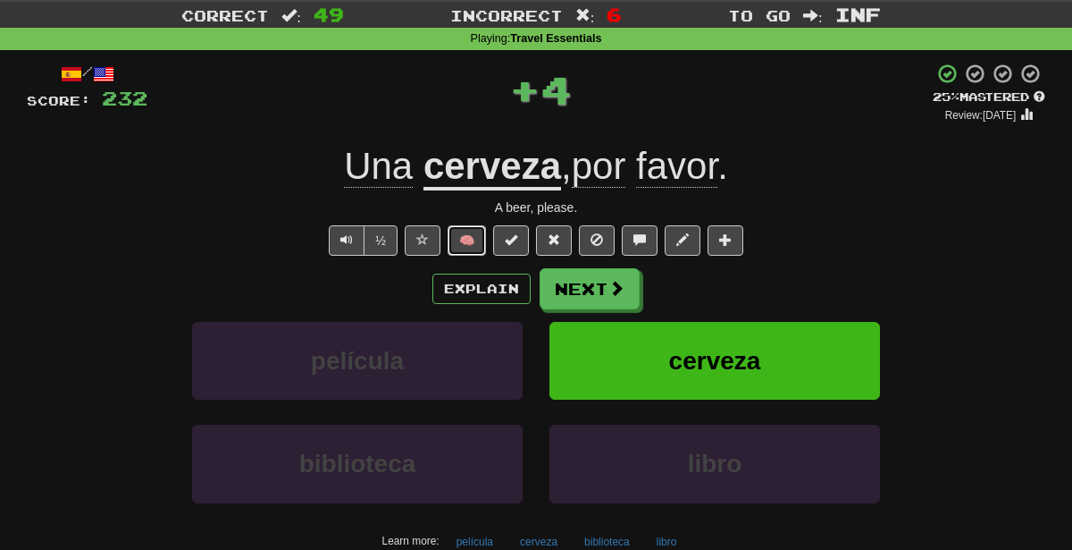
click at [457, 239] on button "🧠" at bounding box center [467, 240] width 38 height 30
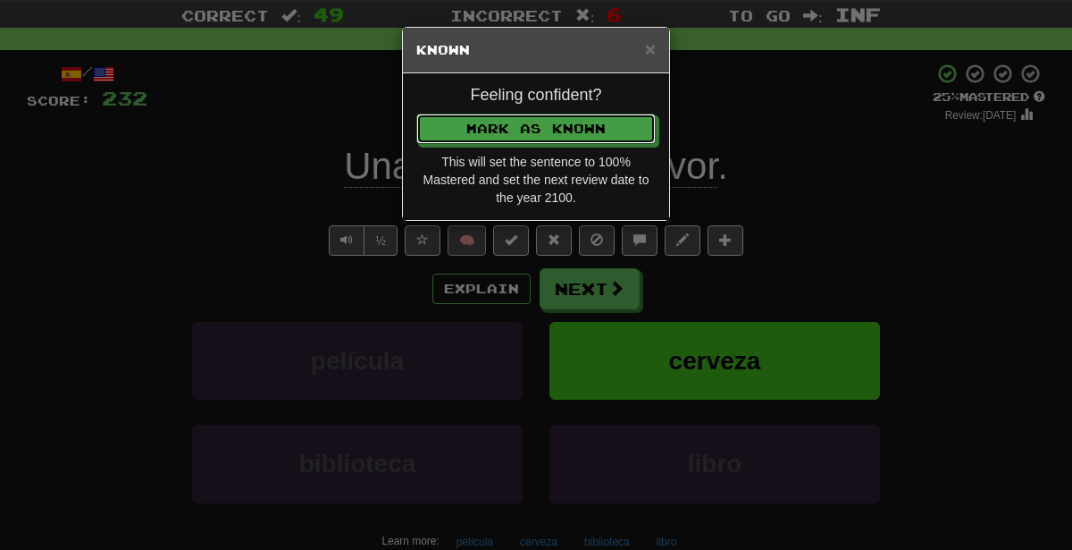
click at [416, 113] on button "Mark as Known" at bounding box center [535, 128] width 239 height 30
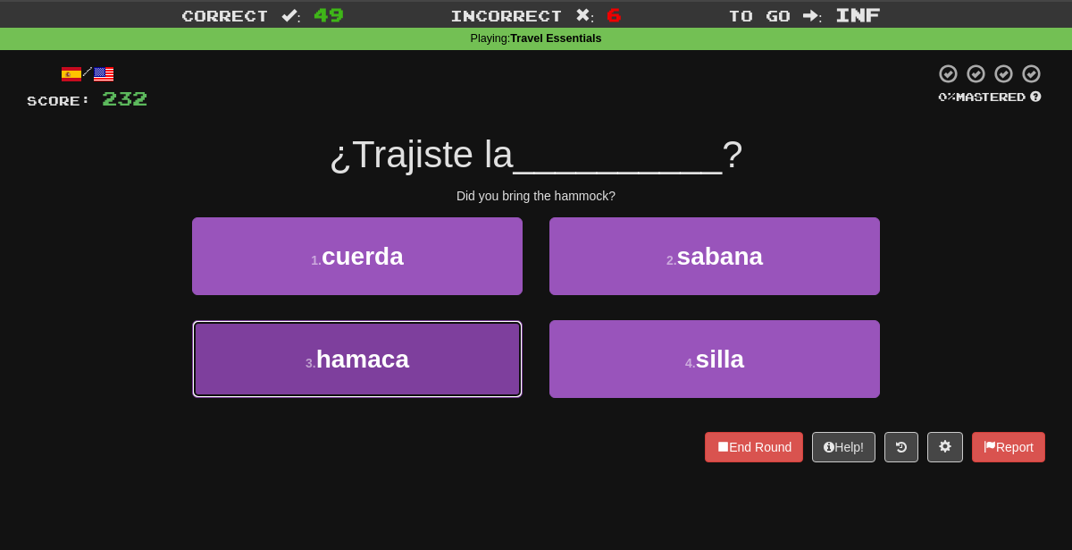
click at [454, 351] on button "3 . [GEOGRAPHIC_DATA]" at bounding box center [357, 359] width 331 height 78
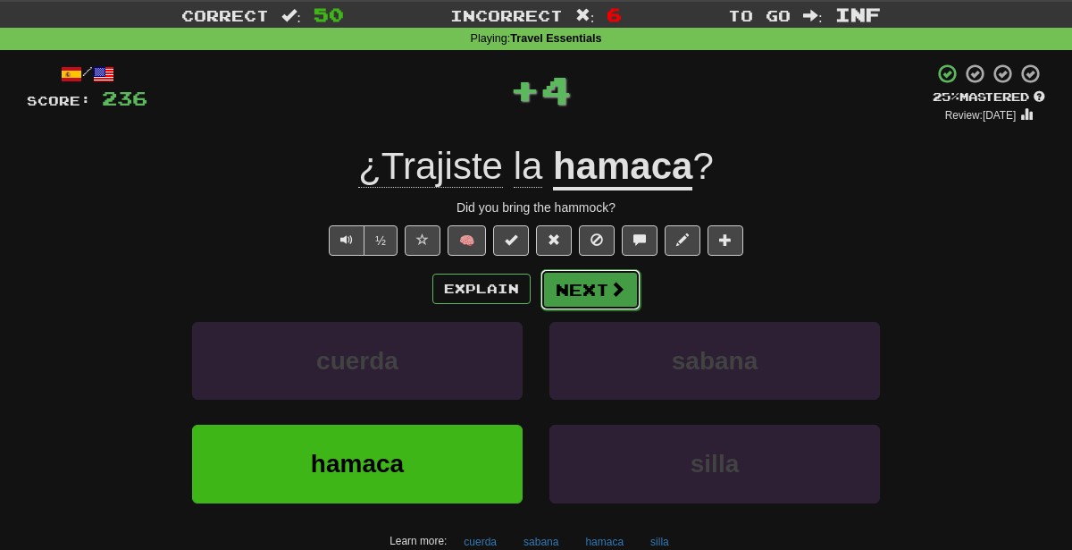
click at [578, 287] on button "Next" at bounding box center [591, 289] width 100 height 41
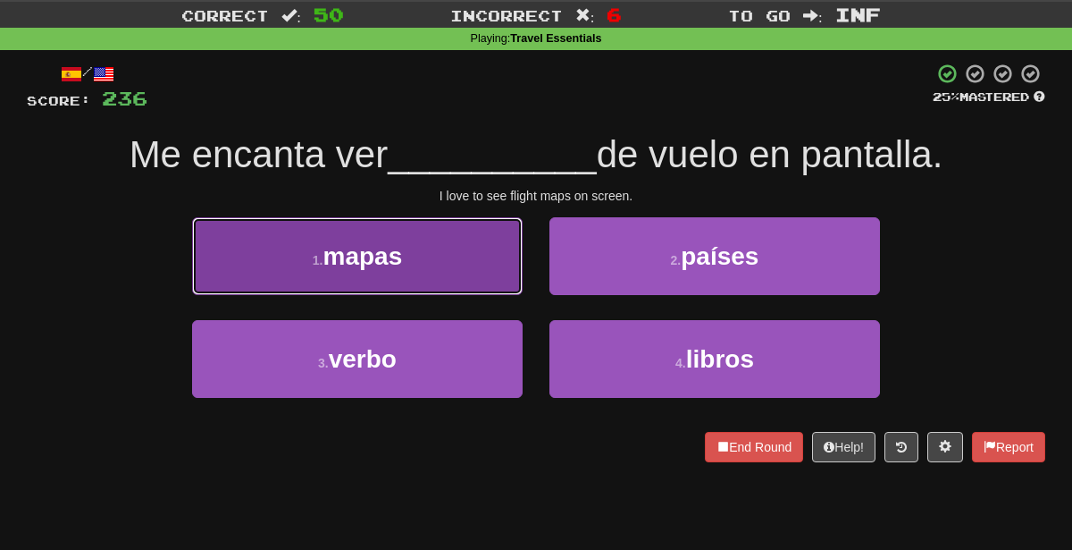
click at [493, 252] on button "1 . mapas" at bounding box center [357, 256] width 331 height 78
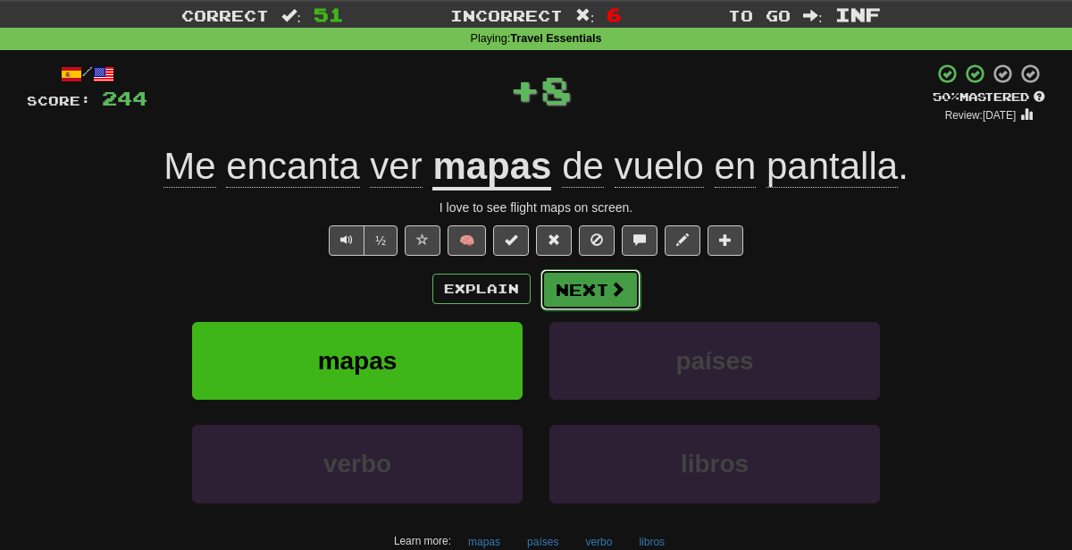
click at [566, 288] on button "Next" at bounding box center [591, 289] width 100 height 41
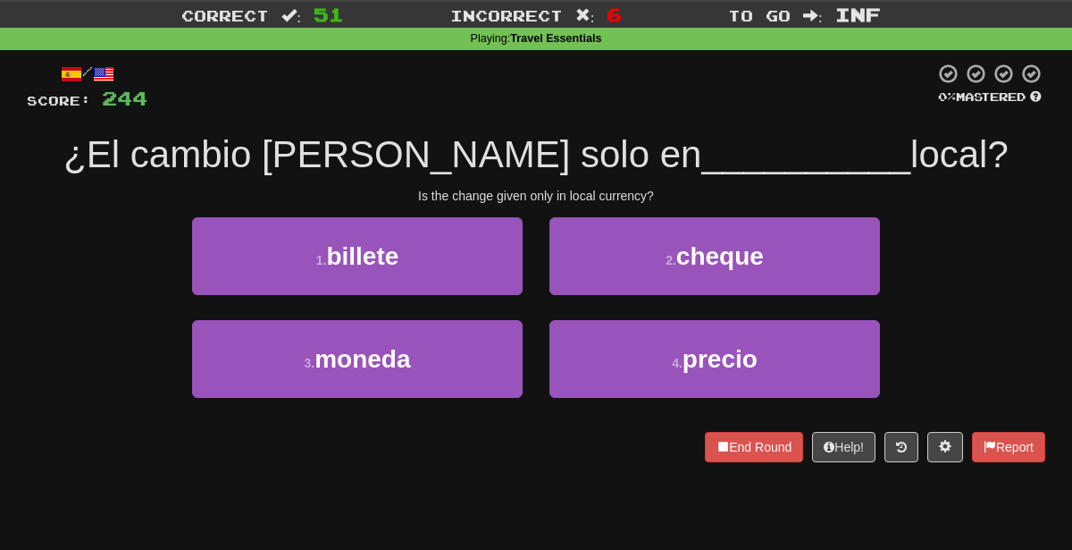
click at [701, 142] on span "__________" at bounding box center [805, 154] width 209 height 42
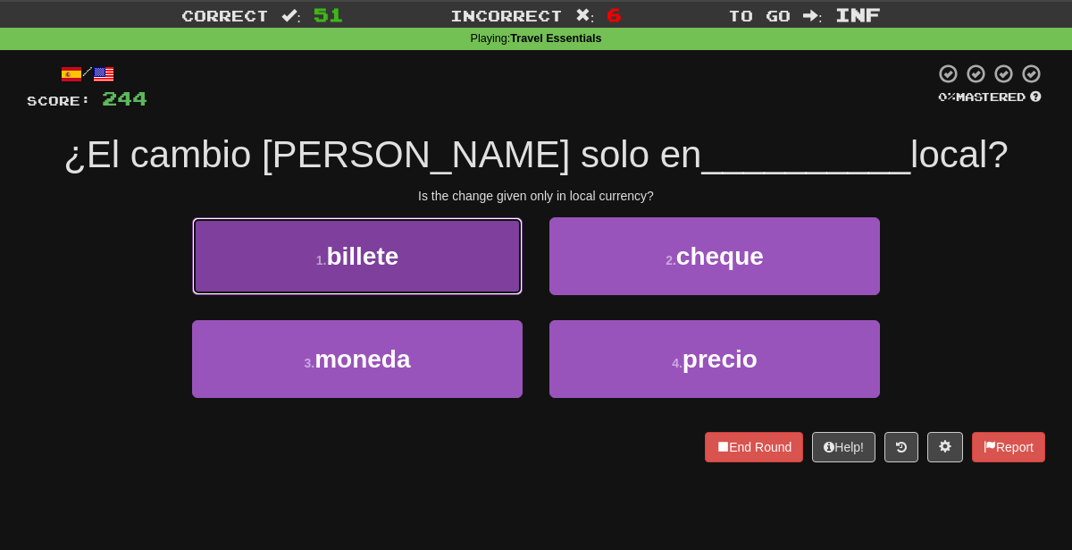
click at [489, 258] on button "1 . billete" at bounding box center [357, 256] width 331 height 78
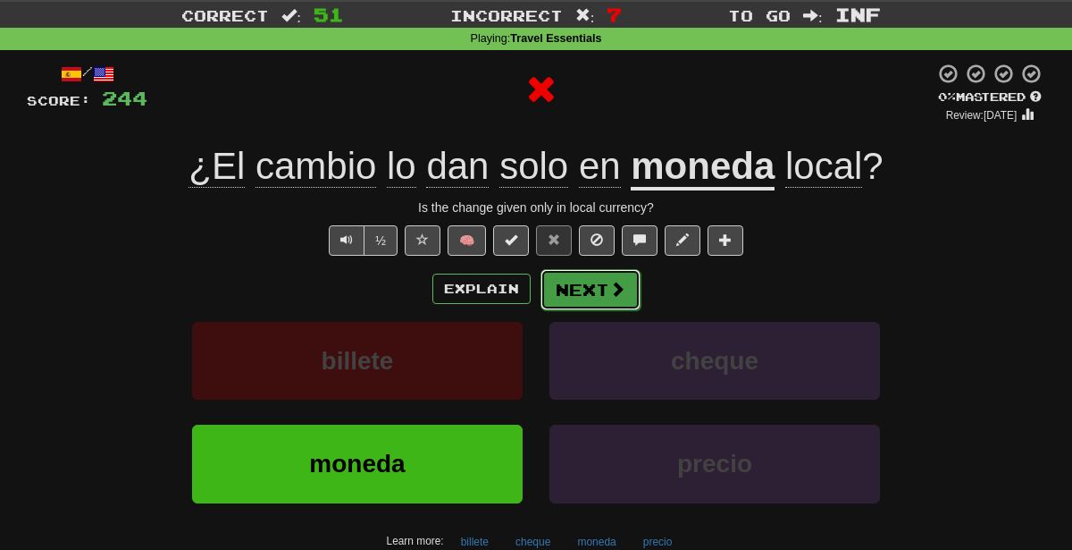
click at [589, 290] on button "Next" at bounding box center [591, 289] width 100 height 41
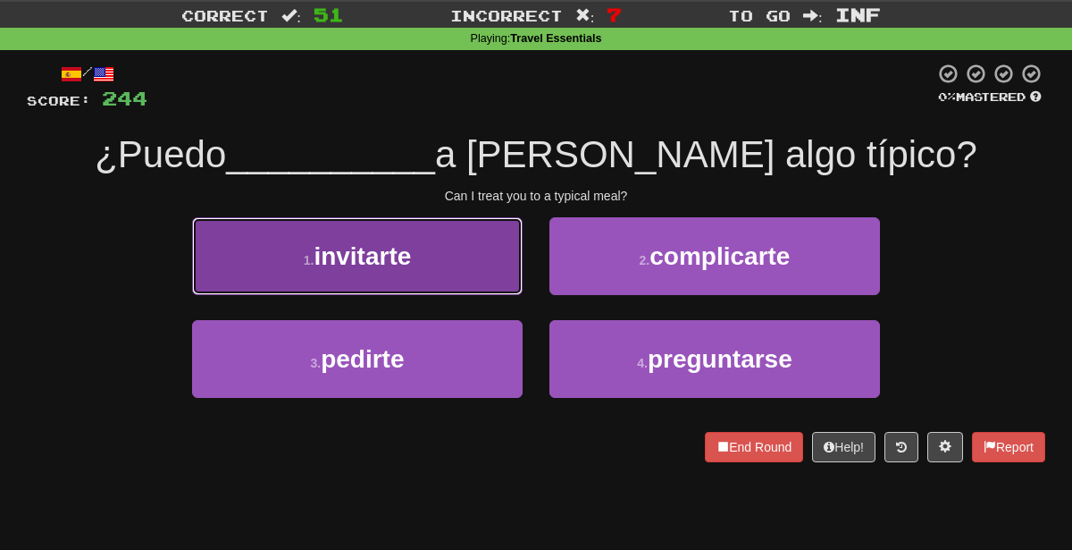
click at [501, 219] on button "1 . invitarte" at bounding box center [357, 256] width 331 height 78
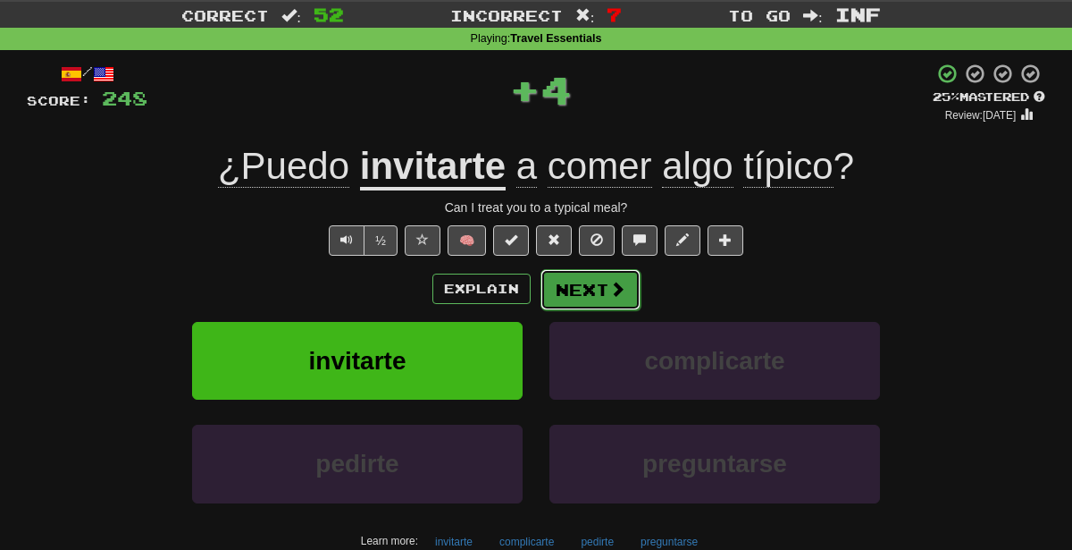
click at [584, 281] on button "Next" at bounding box center [591, 289] width 100 height 41
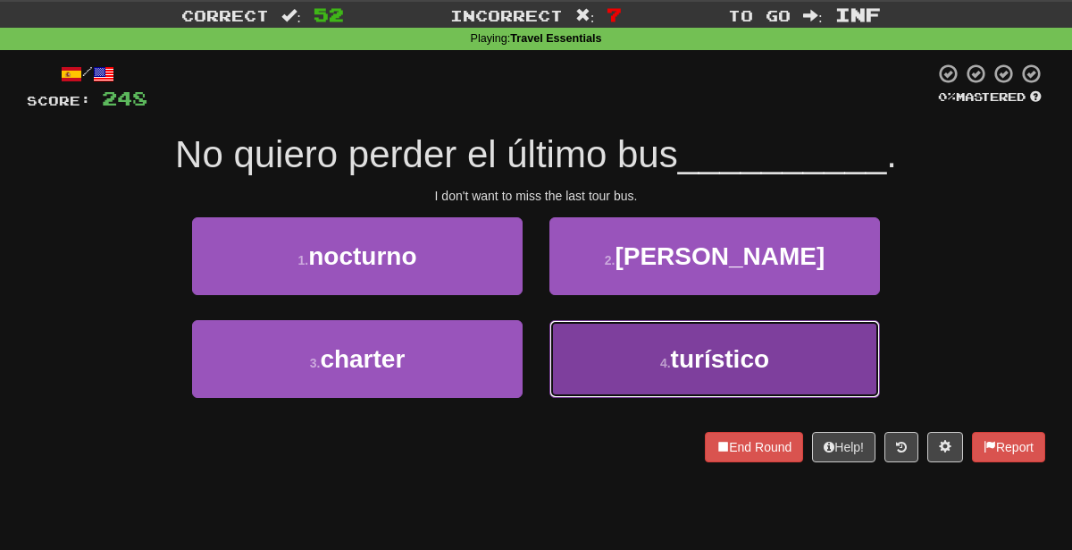
click at [647, 367] on button "4 . turístico" at bounding box center [715, 359] width 331 height 78
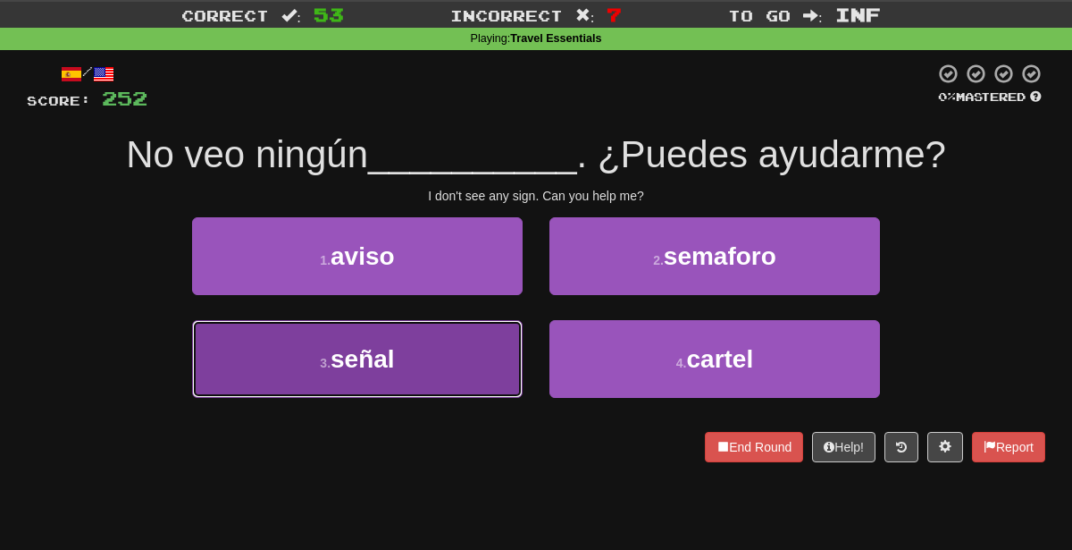
click at [466, 343] on button "3 . señal" at bounding box center [357, 359] width 331 height 78
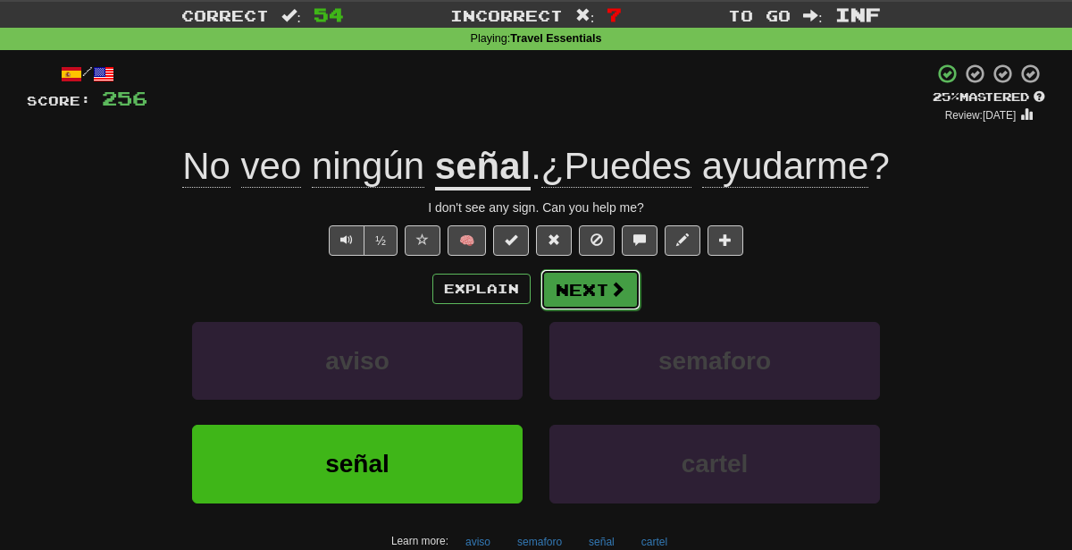
click at [610, 275] on button "Next" at bounding box center [591, 289] width 100 height 41
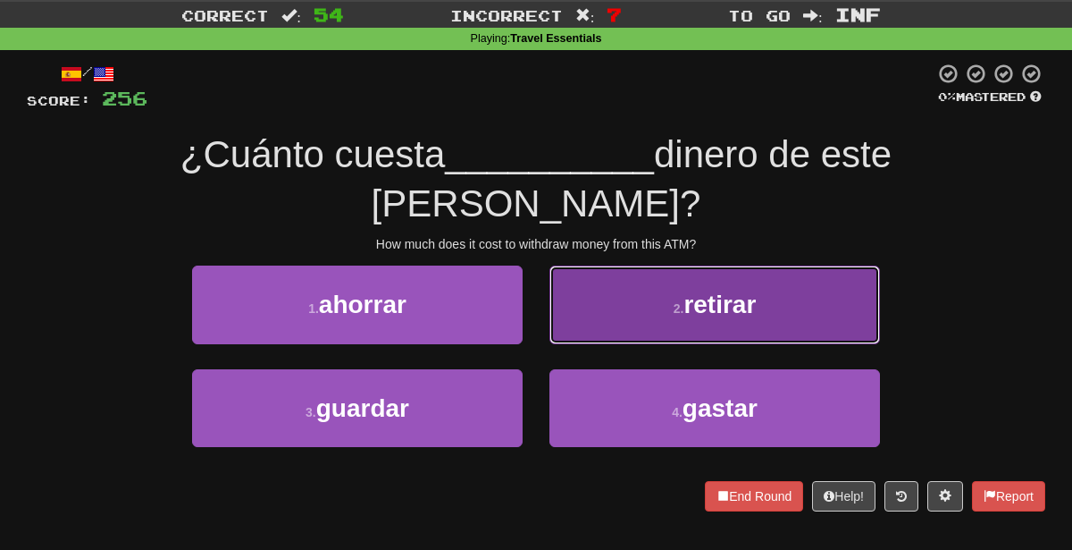
click at [615, 265] on button "2 . retirar" at bounding box center [715, 304] width 331 height 78
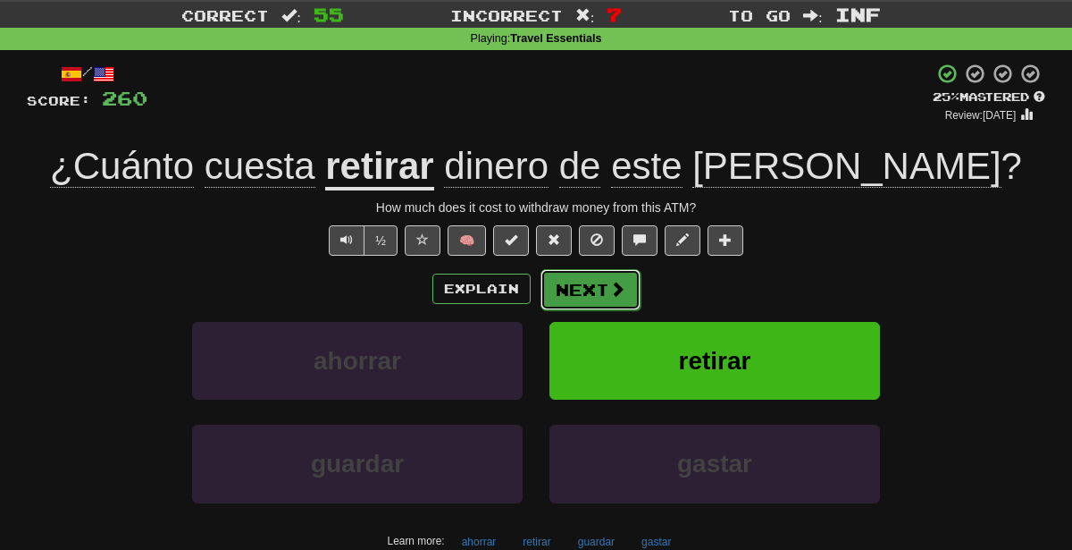
click at [579, 273] on button "Next" at bounding box center [591, 289] width 100 height 41
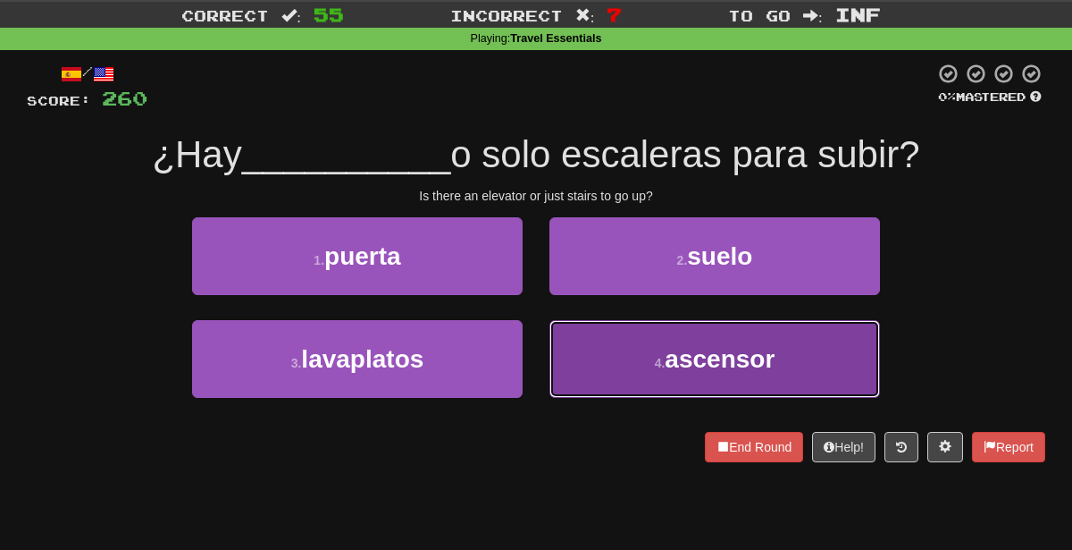
click at [608, 340] on button "4 . ascensor" at bounding box center [715, 359] width 331 height 78
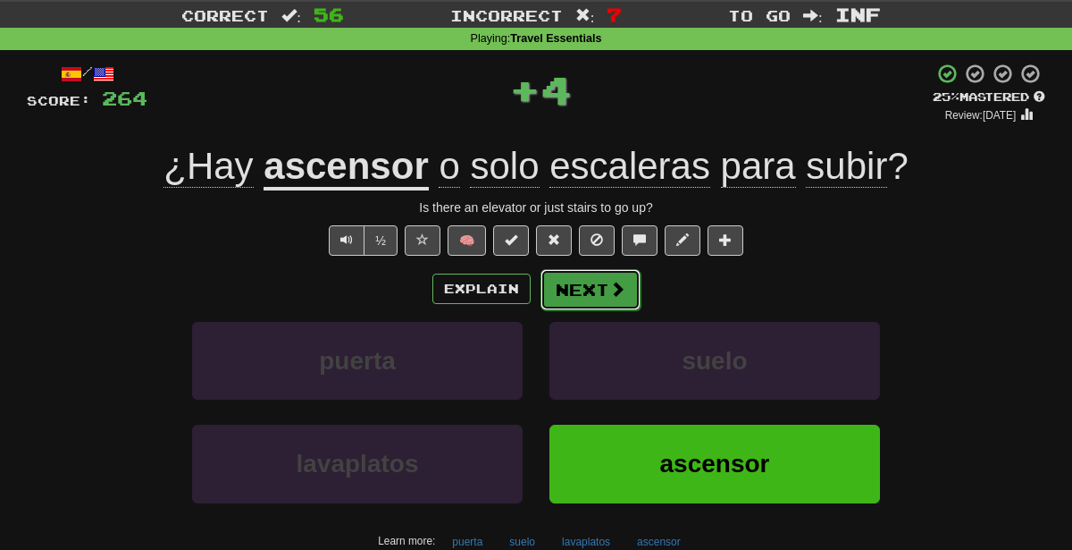
click at [606, 287] on button "Next" at bounding box center [591, 289] width 100 height 41
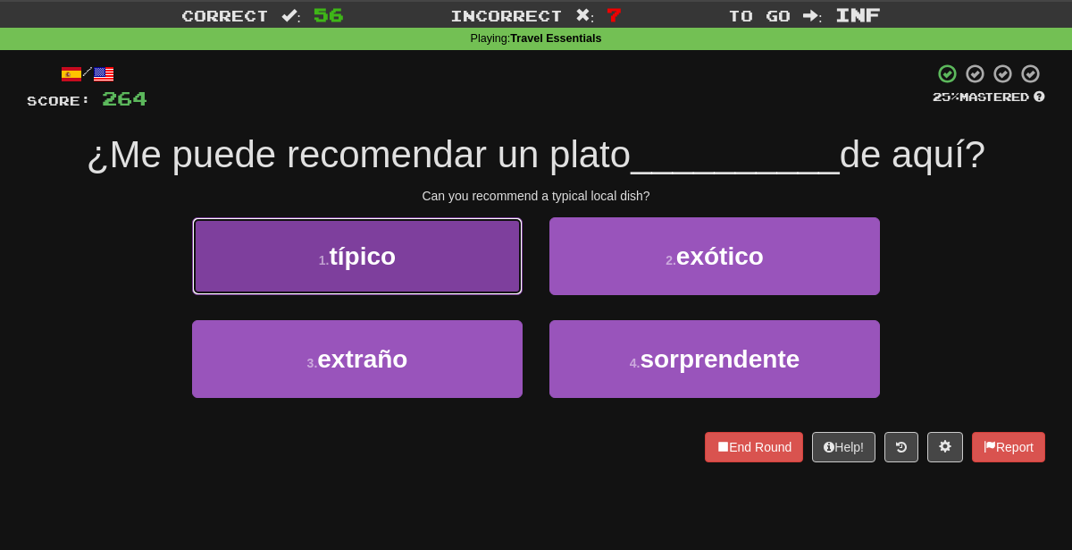
click at [507, 248] on button "1 . típico" at bounding box center [357, 256] width 331 height 78
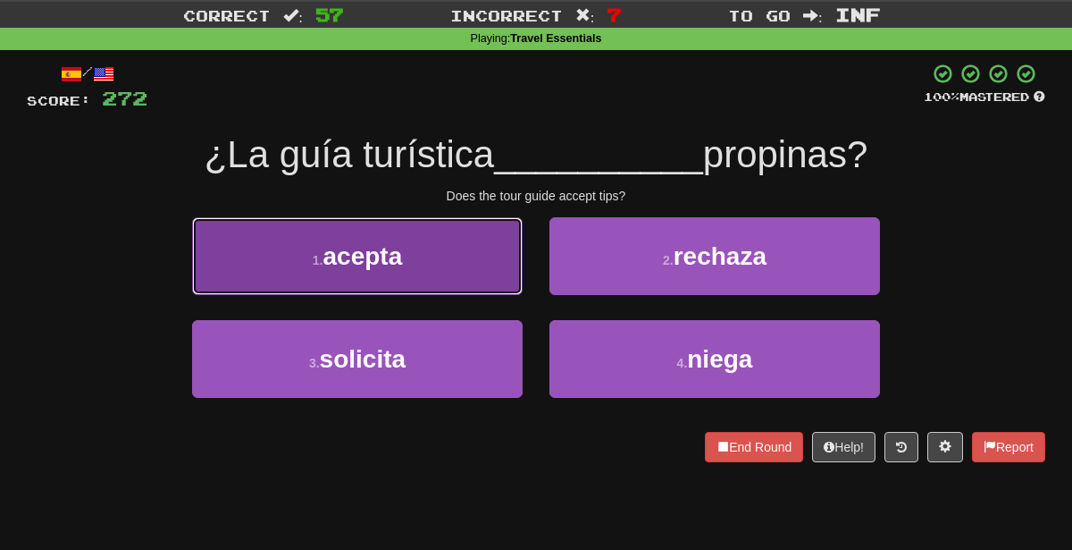
click at [473, 249] on button "1 . acepta" at bounding box center [357, 256] width 331 height 78
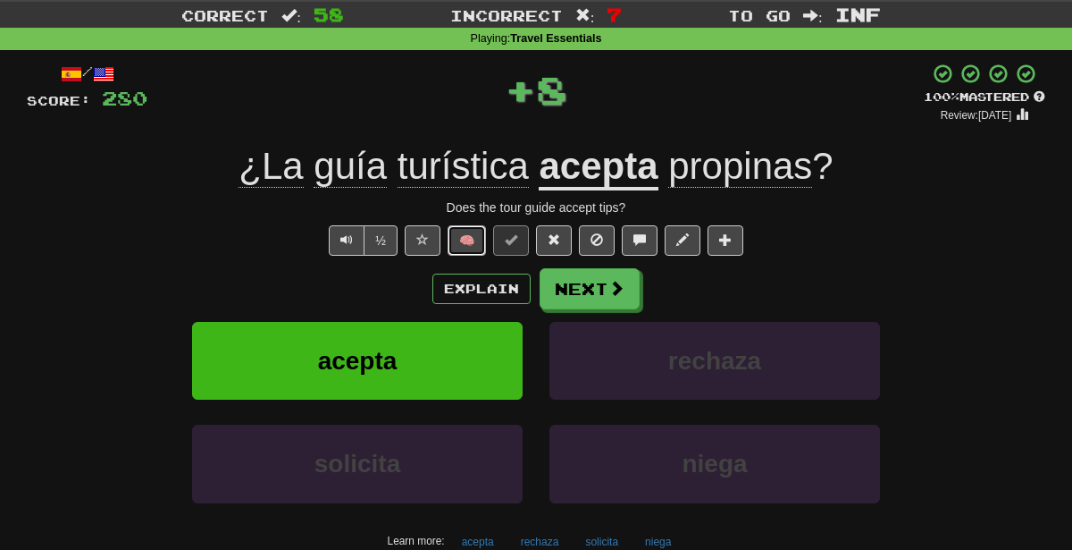
click at [469, 241] on button "🧠" at bounding box center [467, 240] width 38 height 30
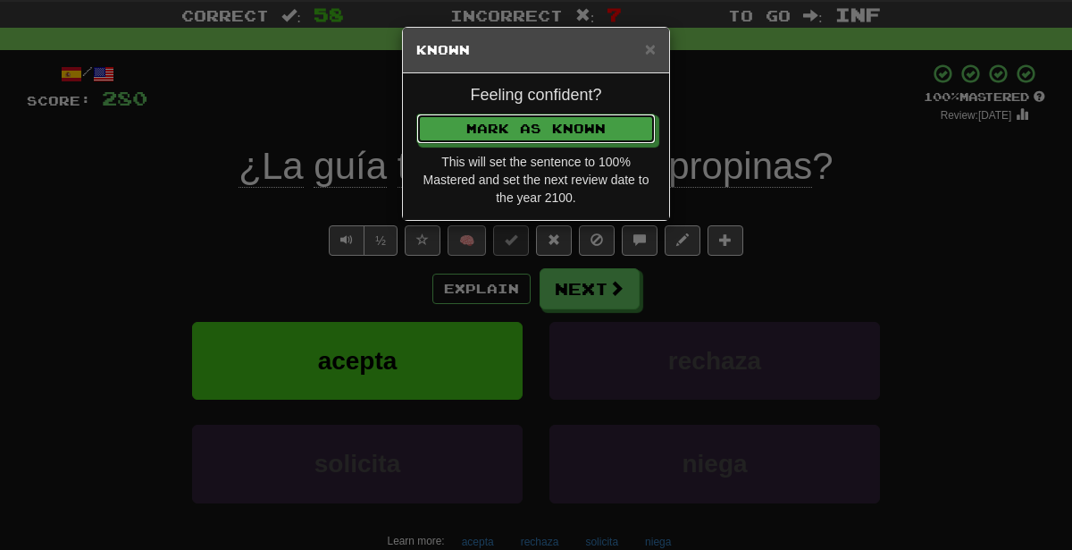
click at [416, 113] on button "Mark as Known" at bounding box center [535, 128] width 239 height 30
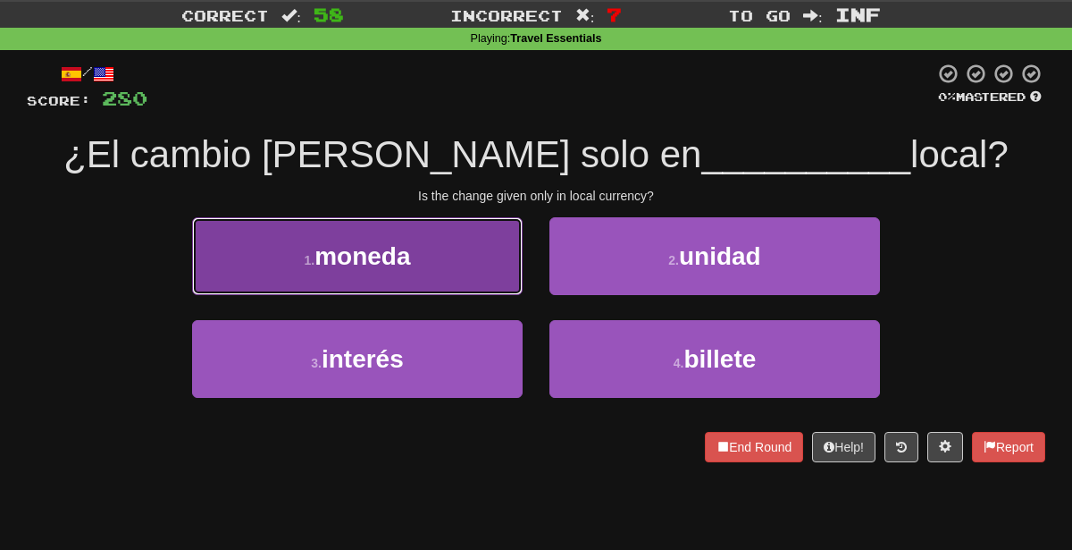
click at [473, 259] on button "1 . moneda" at bounding box center [357, 256] width 331 height 78
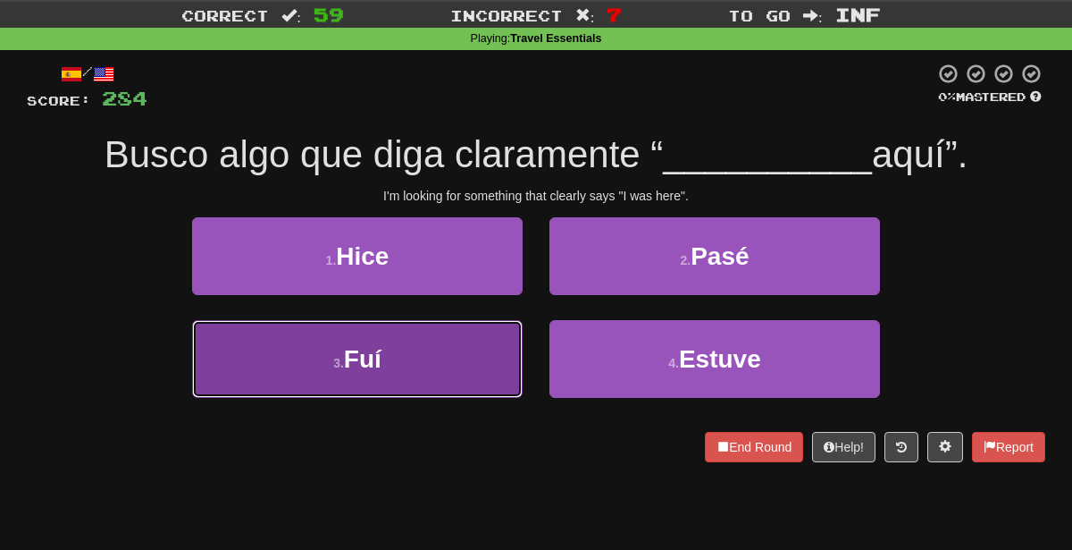
click at [488, 343] on button "3 . Fuí" at bounding box center [357, 359] width 331 height 78
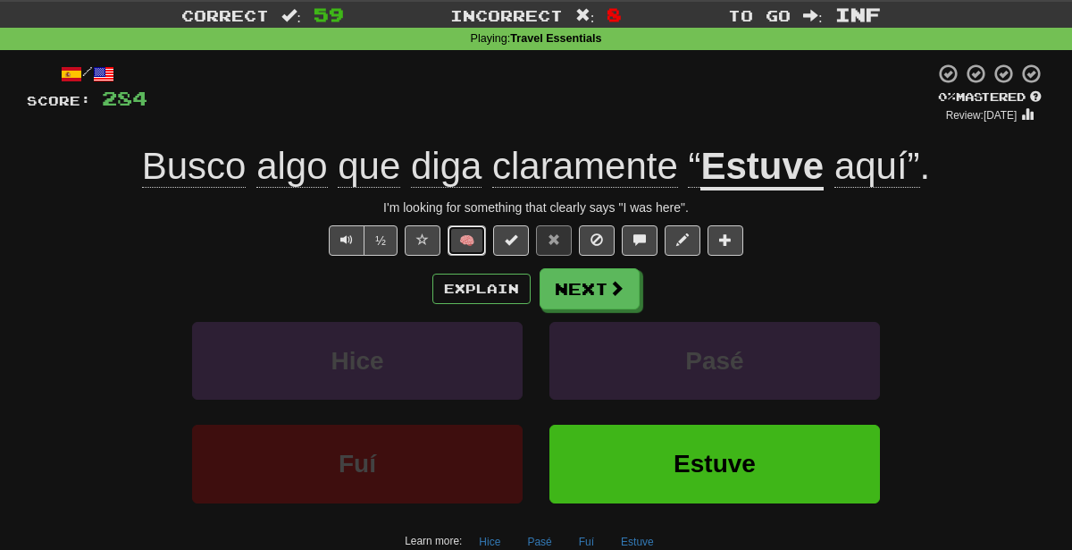
click at [474, 239] on button "🧠" at bounding box center [467, 240] width 38 height 30
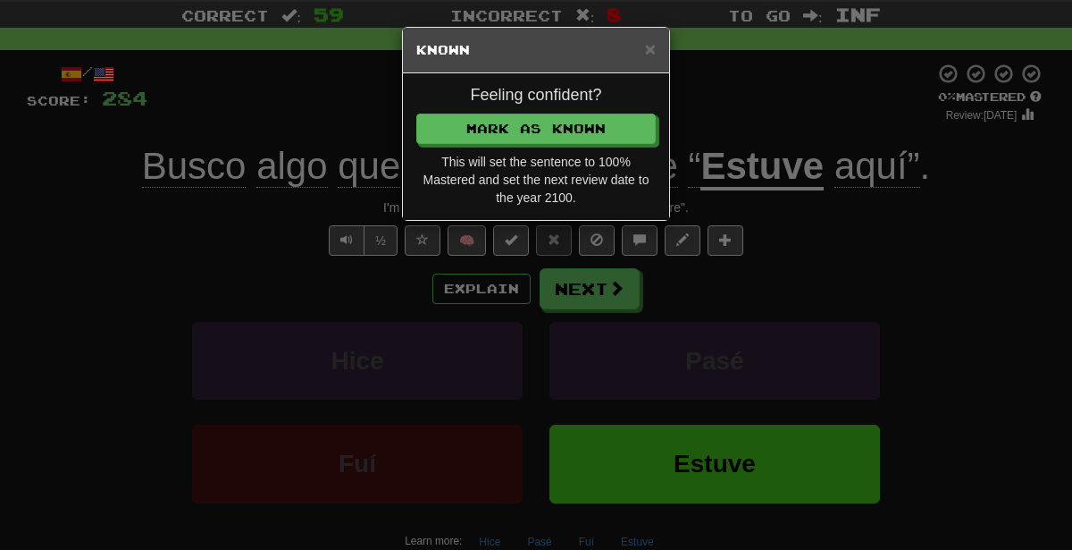
click at [383, 281] on div "× Known Feeling confident? [PERSON_NAME] as Known This will set the sentence to…" at bounding box center [536, 275] width 1072 height 550
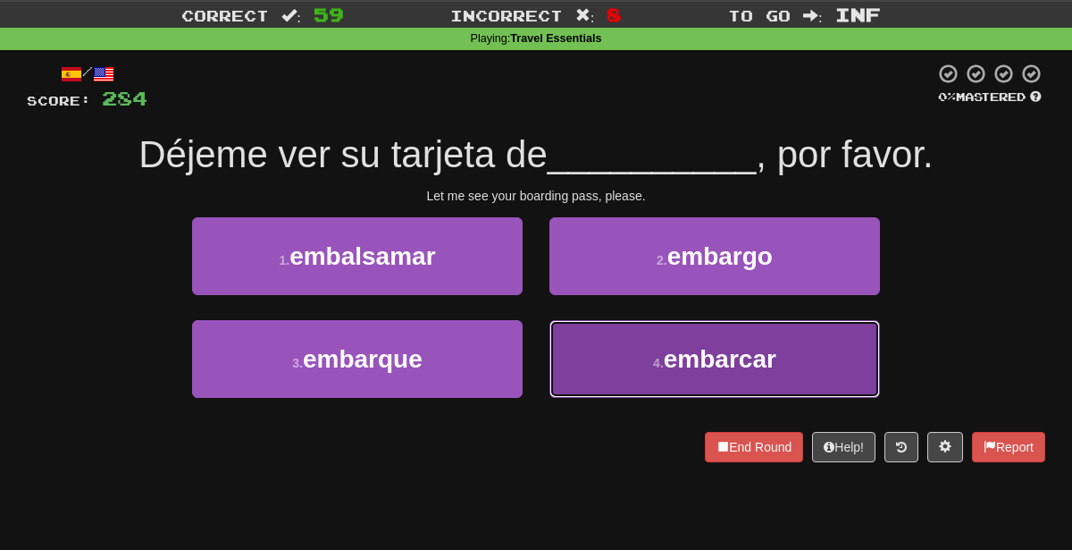
click at [638, 373] on button "4 . embarcar" at bounding box center [715, 359] width 331 height 78
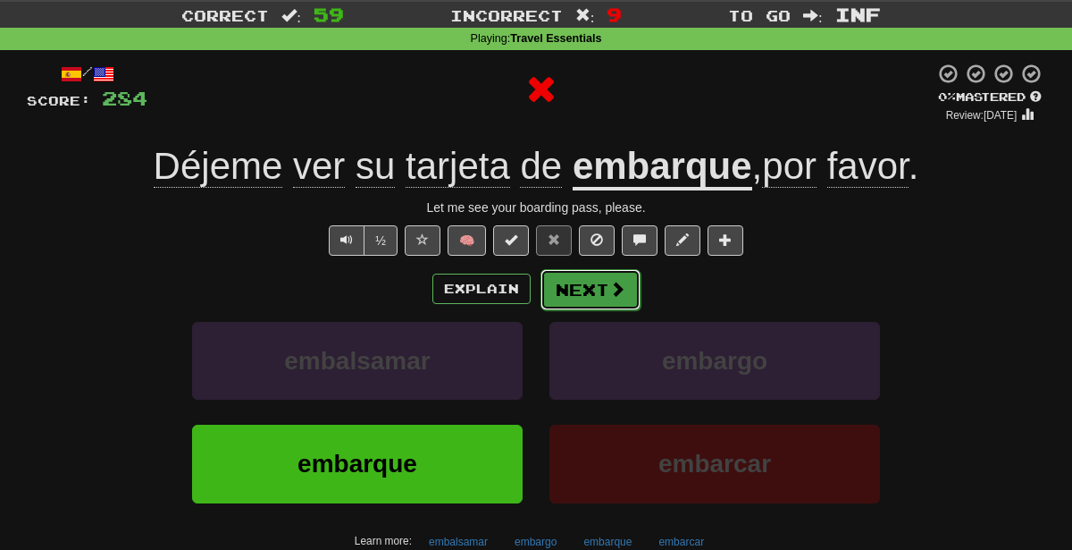
click at [630, 285] on button "Next" at bounding box center [591, 289] width 100 height 41
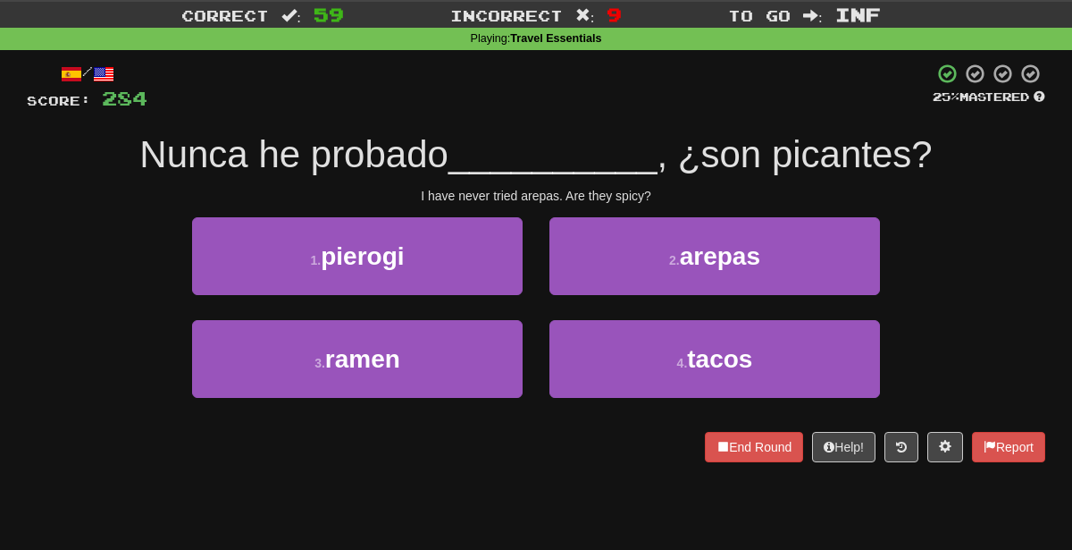
scroll to position [0, 0]
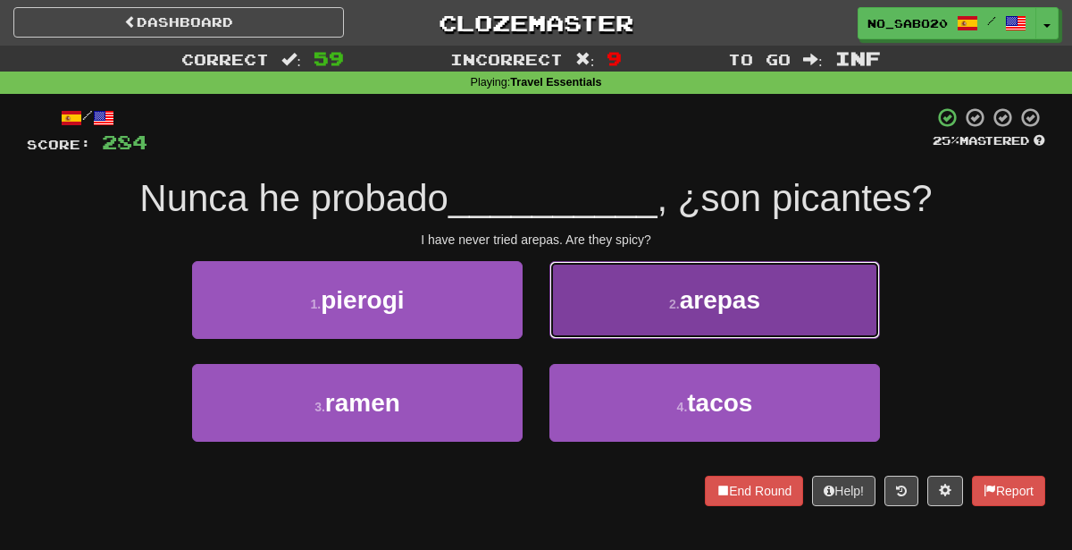
click at [633, 309] on button "2 . [GEOGRAPHIC_DATA]" at bounding box center [715, 300] width 331 height 78
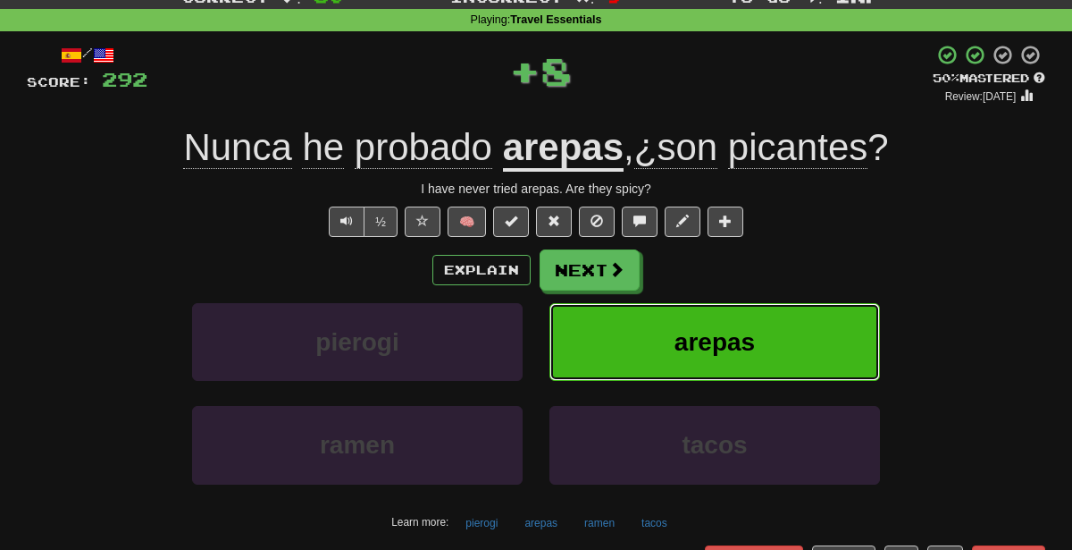
scroll to position [83, 0]
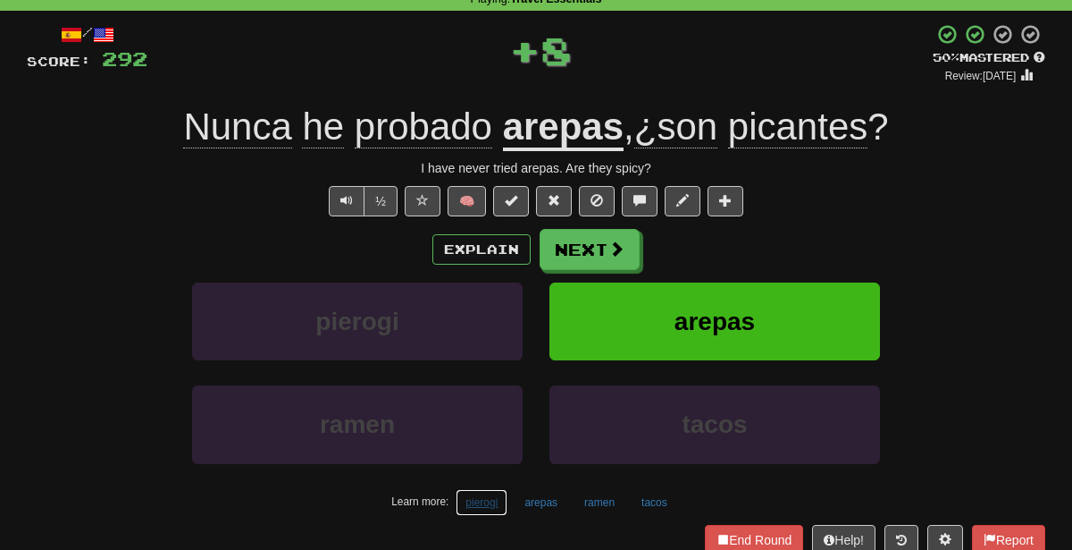
click at [466, 510] on button "pierogi" at bounding box center [482, 502] width 52 height 27
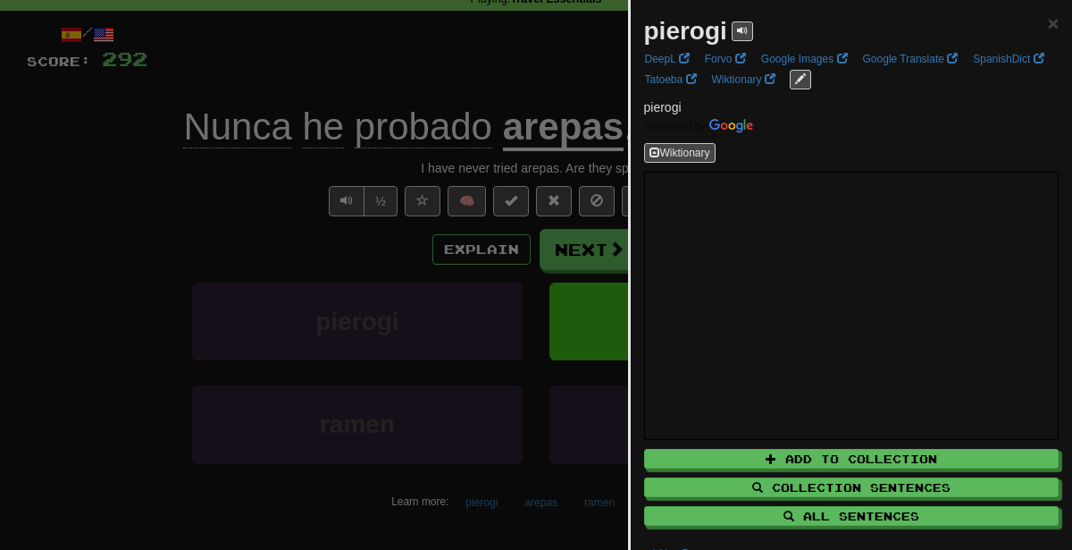
click at [535, 285] on div at bounding box center [536, 275] width 1072 height 550
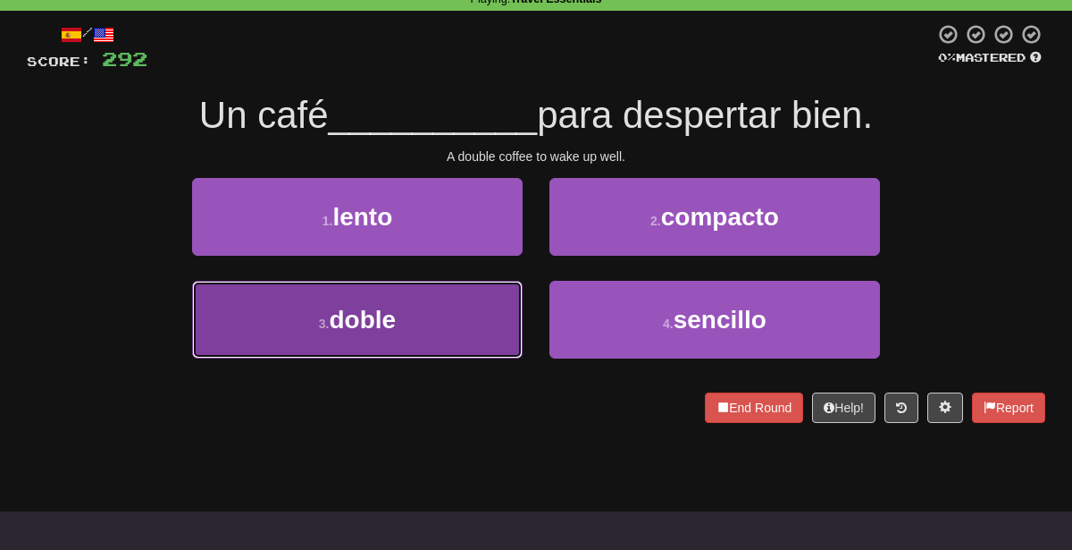
click at [466, 333] on button "3 . doble" at bounding box center [357, 320] width 331 height 78
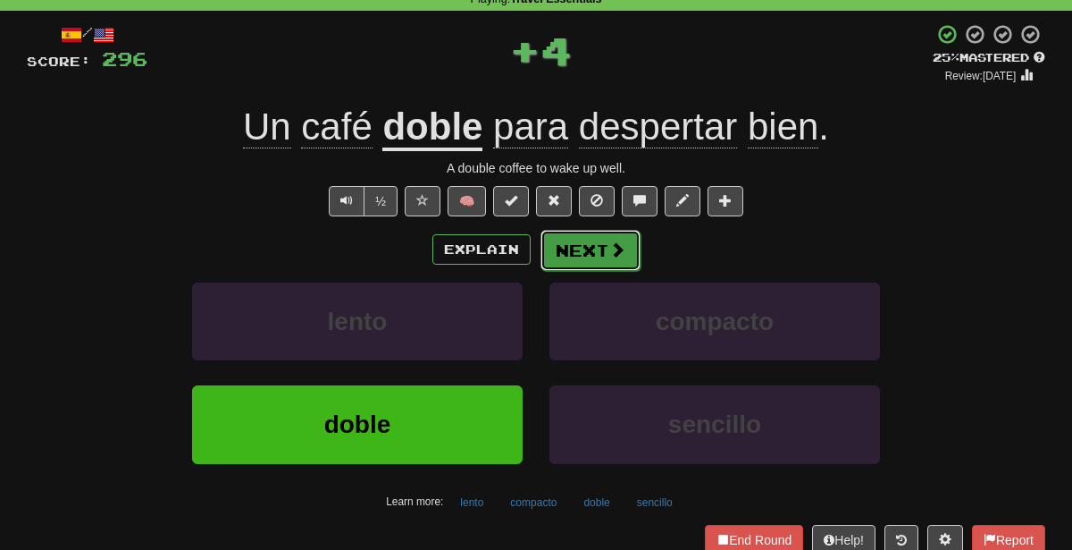
click at [596, 245] on button "Next" at bounding box center [591, 250] width 100 height 41
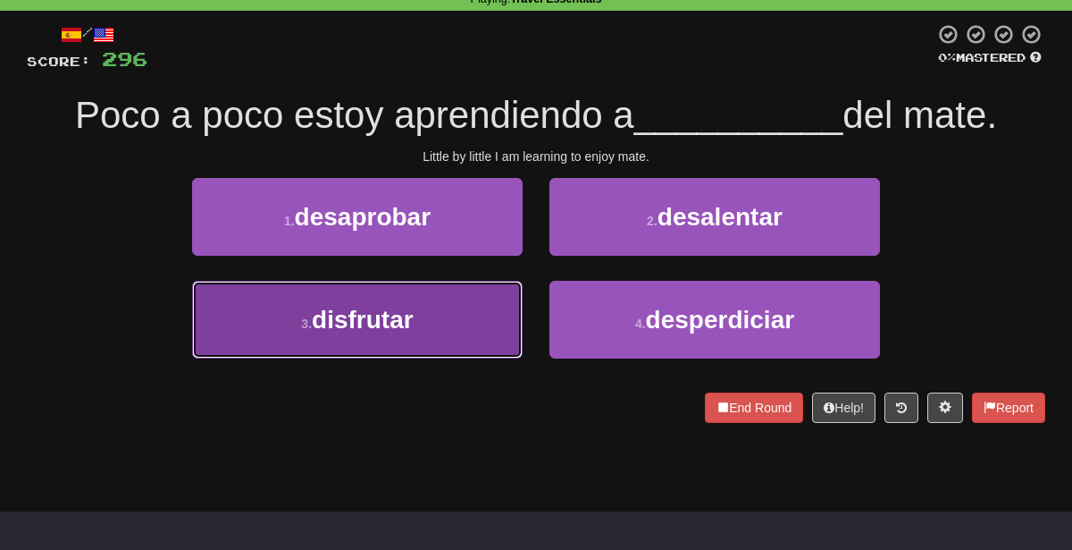
click at [381, 317] on span "disfrutar" at bounding box center [363, 320] width 102 height 28
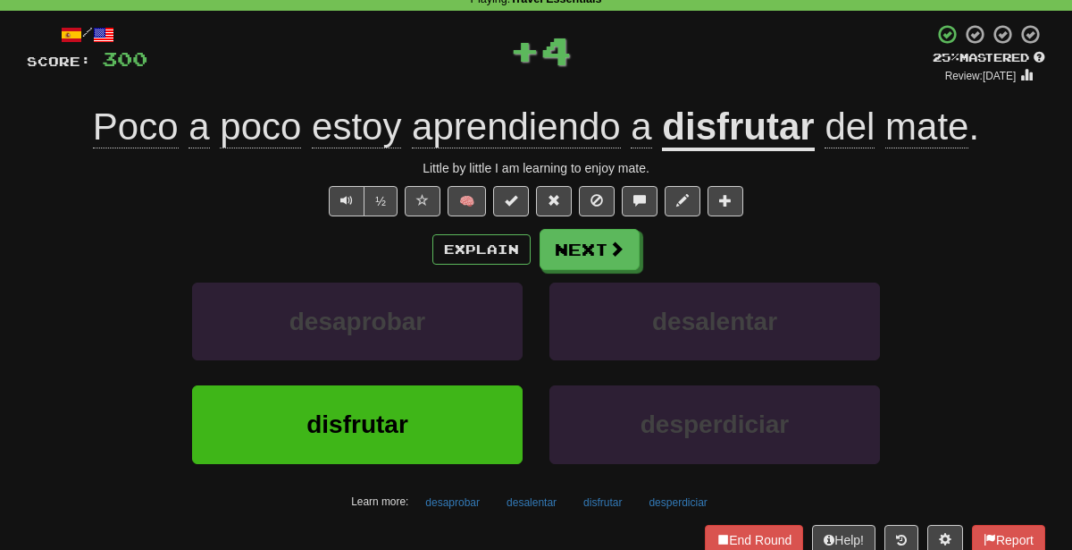
click at [587, 269] on div "Explain Next desaprobar desalentar disfrutar desperdiciar Learn more: desaproba…" at bounding box center [536, 372] width 1019 height 287
click at [578, 253] on button "Next" at bounding box center [591, 250] width 100 height 41
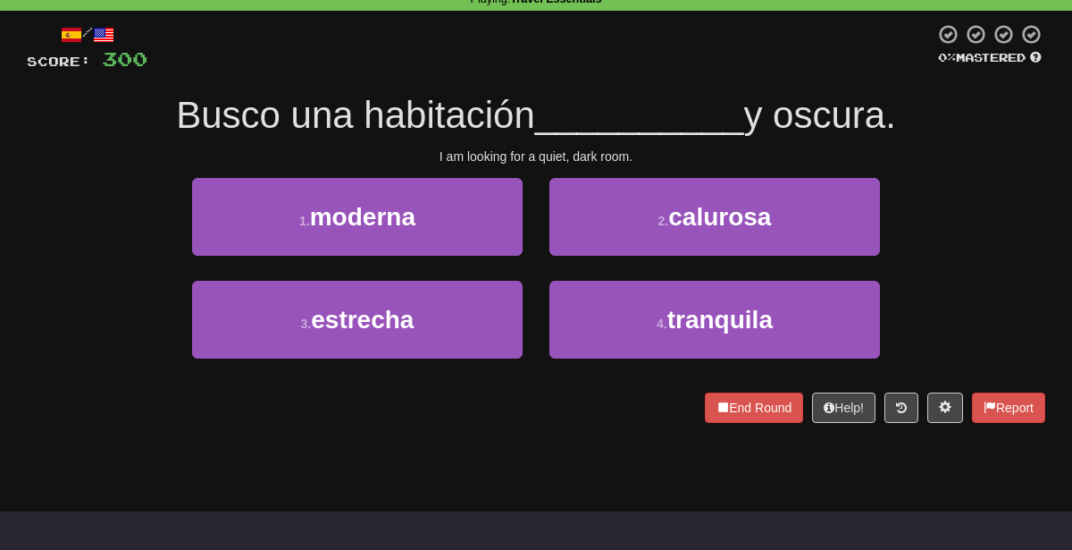
click at [814, 111] on span "y oscura." at bounding box center [819, 115] width 152 height 42
click at [582, 150] on div "I am looking for a quiet, dark room." at bounding box center [536, 156] width 1019 height 18
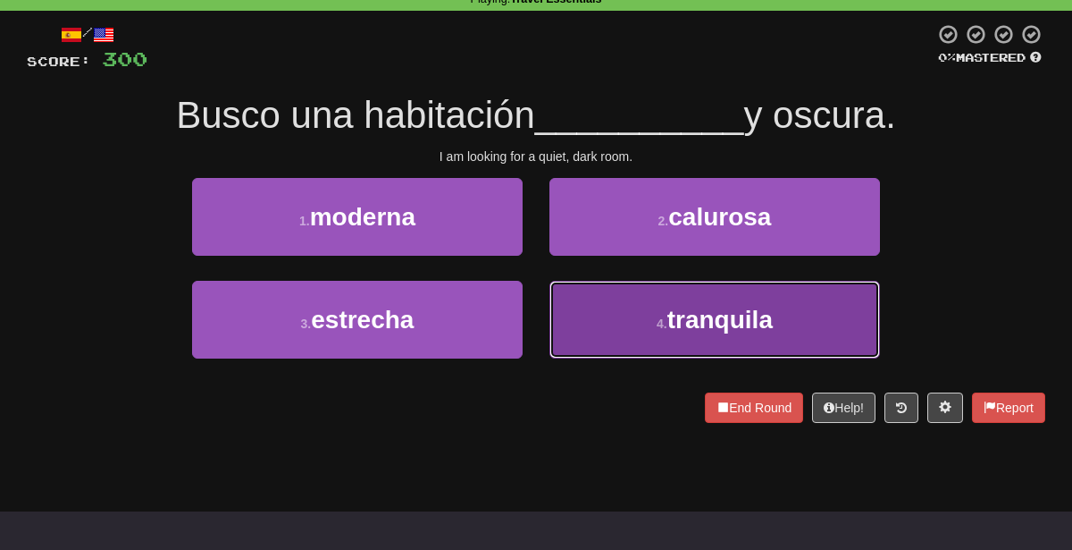
click at [680, 287] on button "4 . tranquila" at bounding box center [715, 320] width 331 height 78
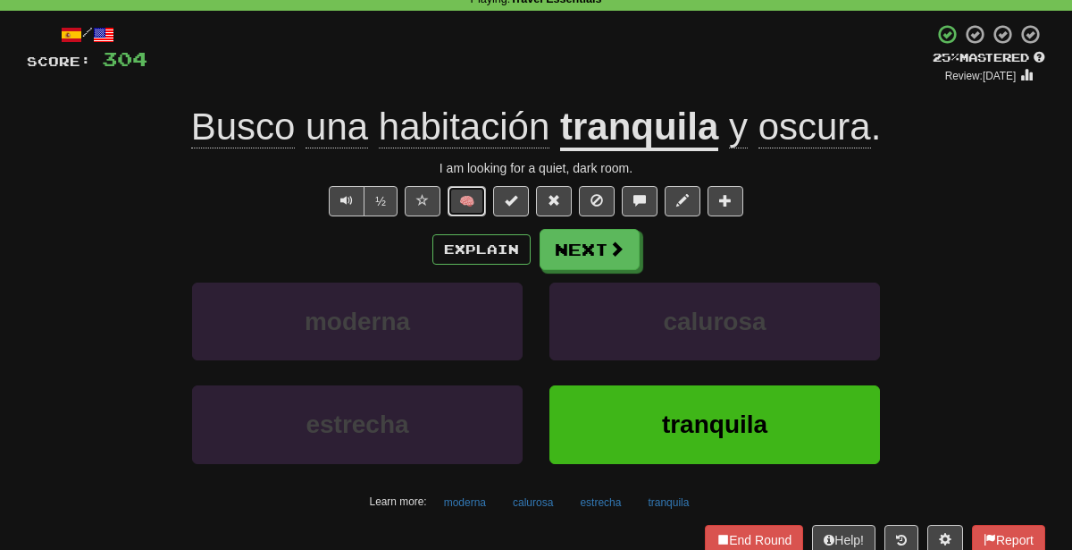
click at [452, 209] on button "🧠" at bounding box center [467, 201] width 38 height 30
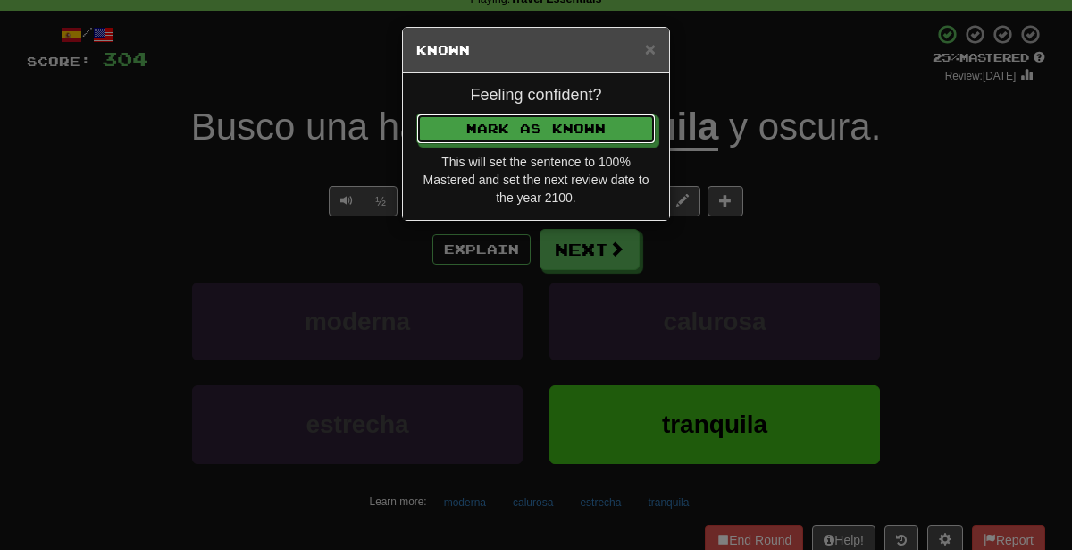
click at [416, 113] on button "Mark as Known" at bounding box center [535, 128] width 239 height 30
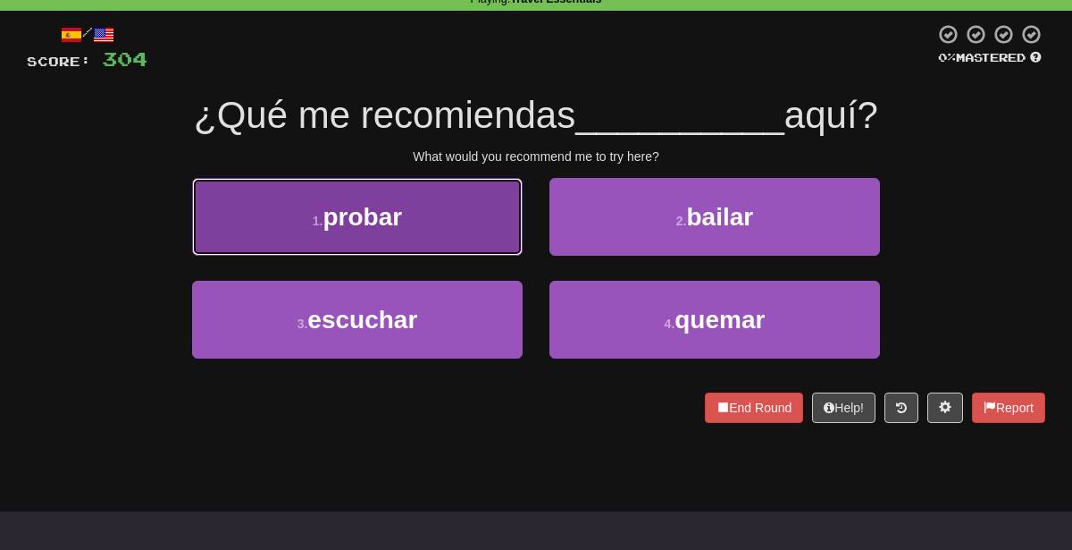
click at [468, 235] on button "1 . probar" at bounding box center [357, 217] width 331 height 78
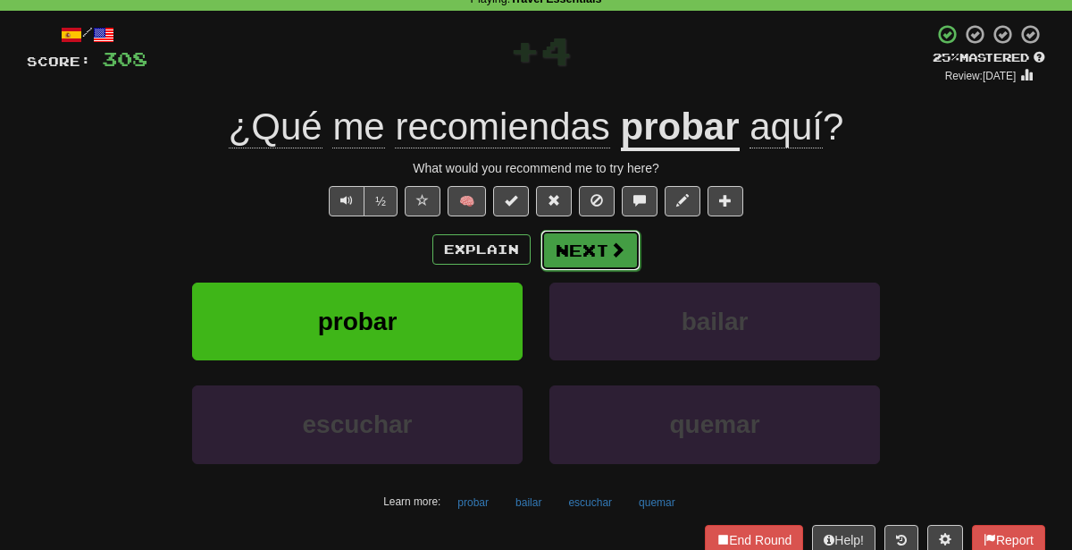
click at [582, 243] on button "Next" at bounding box center [591, 250] width 100 height 41
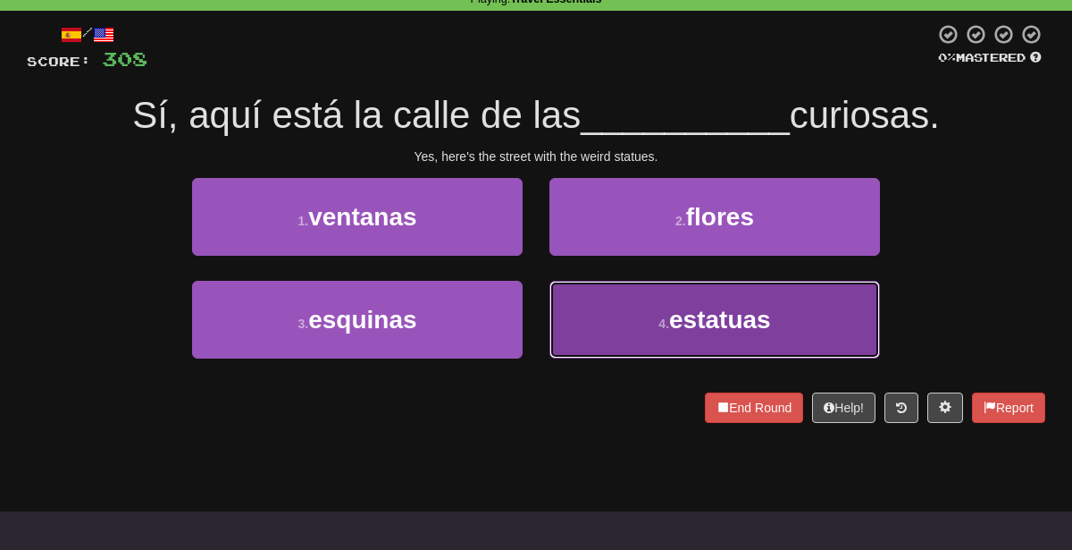
click at [586, 299] on button "4 . estatuas" at bounding box center [715, 320] width 331 height 78
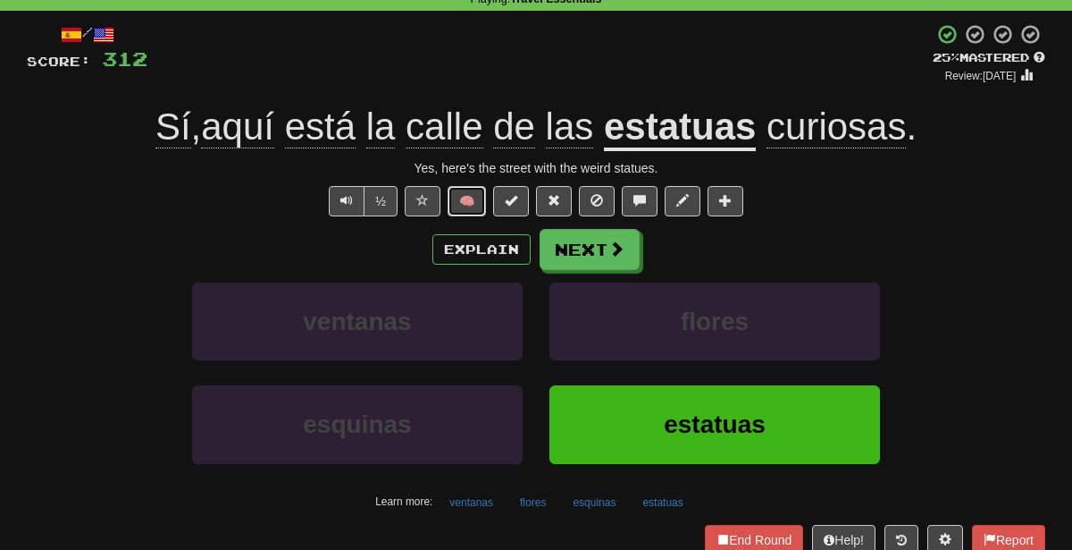
click at [482, 196] on button "🧠" at bounding box center [467, 201] width 38 height 30
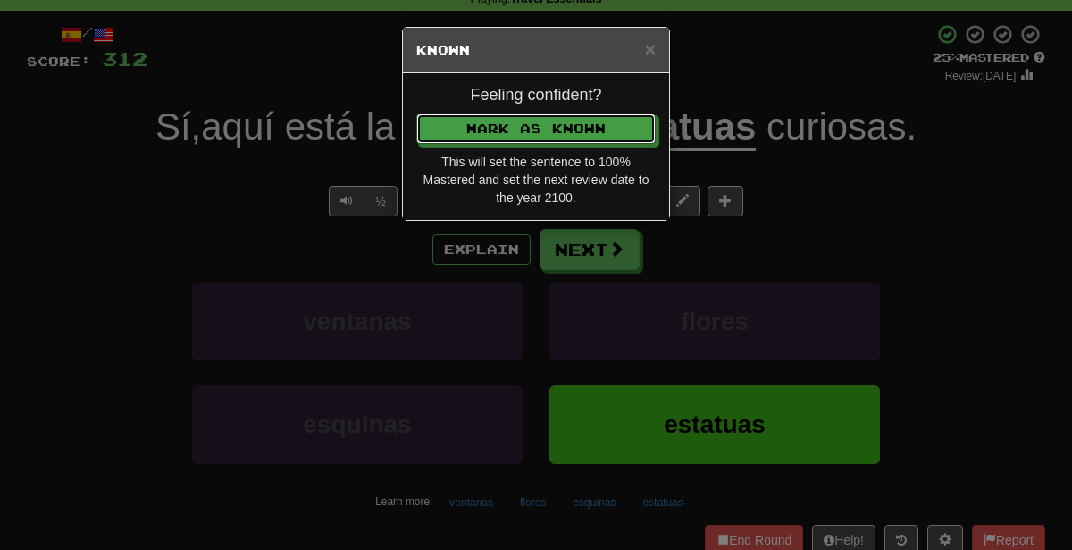
click at [416, 113] on button "Mark as Known" at bounding box center [535, 128] width 239 height 30
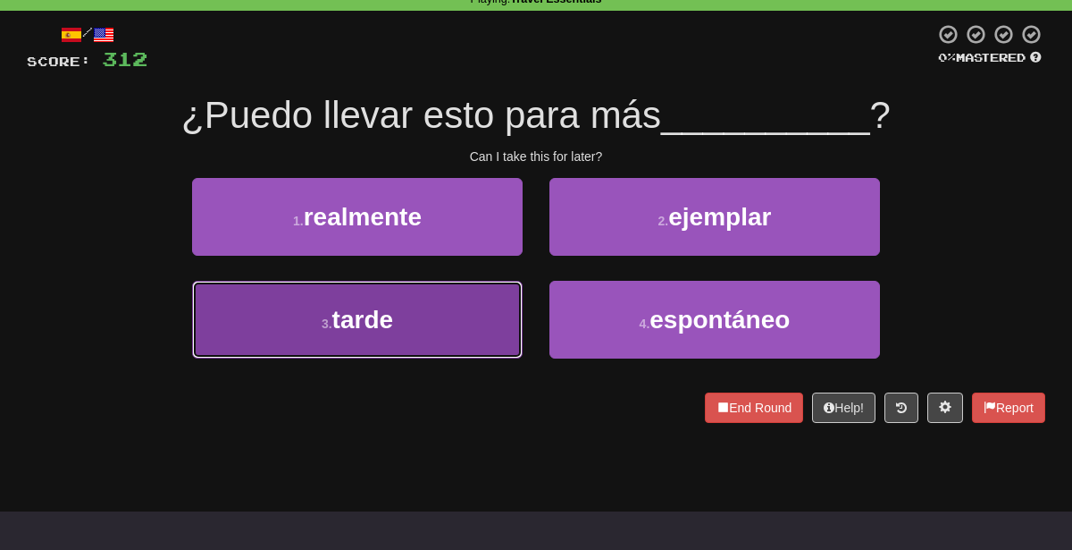
click at [478, 300] on button "3 . tarde" at bounding box center [357, 320] width 331 height 78
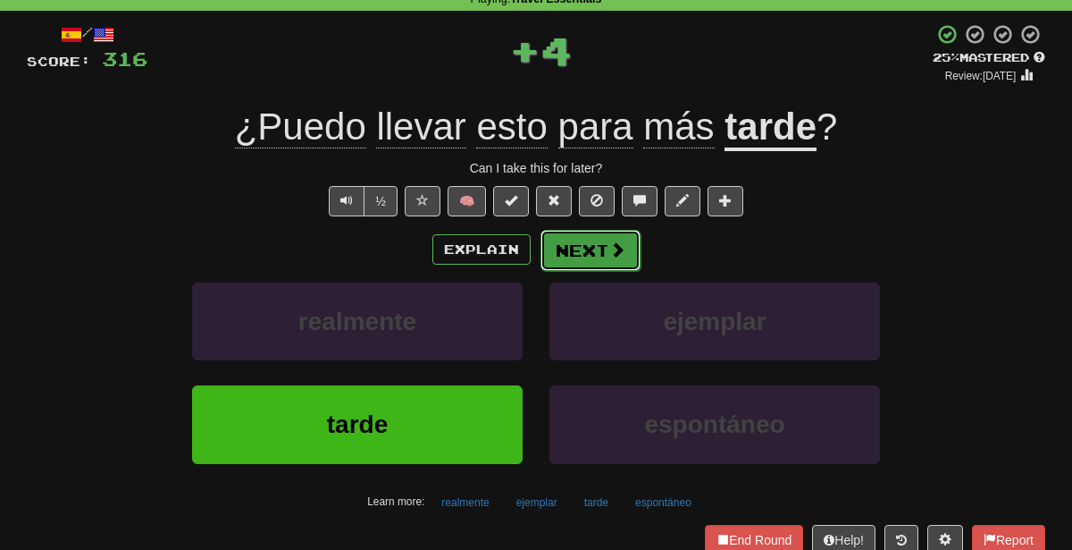
click at [576, 252] on button "Next" at bounding box center [591, 250] width 100 height 41
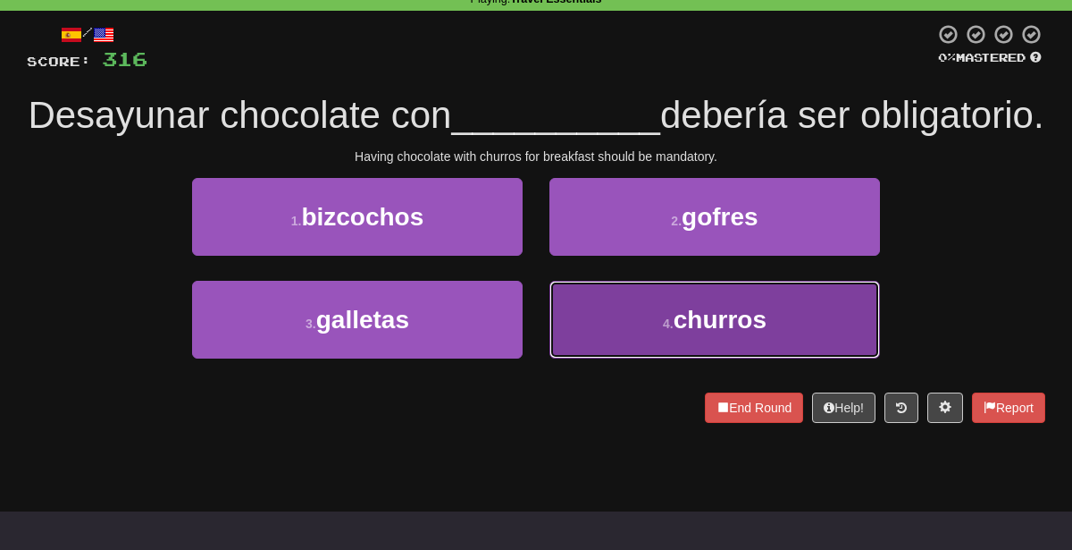
click at [583, 358] on button "4 . [GEOGRAPHIC_DATA]" at bounding box center [715, 320] width 331 height 78
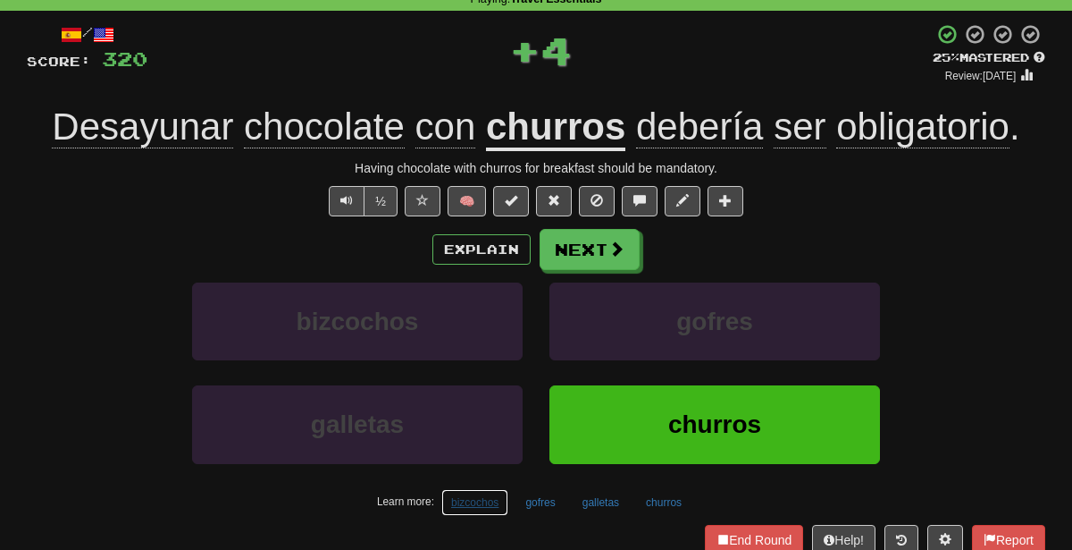
click at [467, 494] on button "bizcochos" at bounding box center [474, 502] width 67 height 27
